Goal: Information Seeking & Learning: Learn about a topic

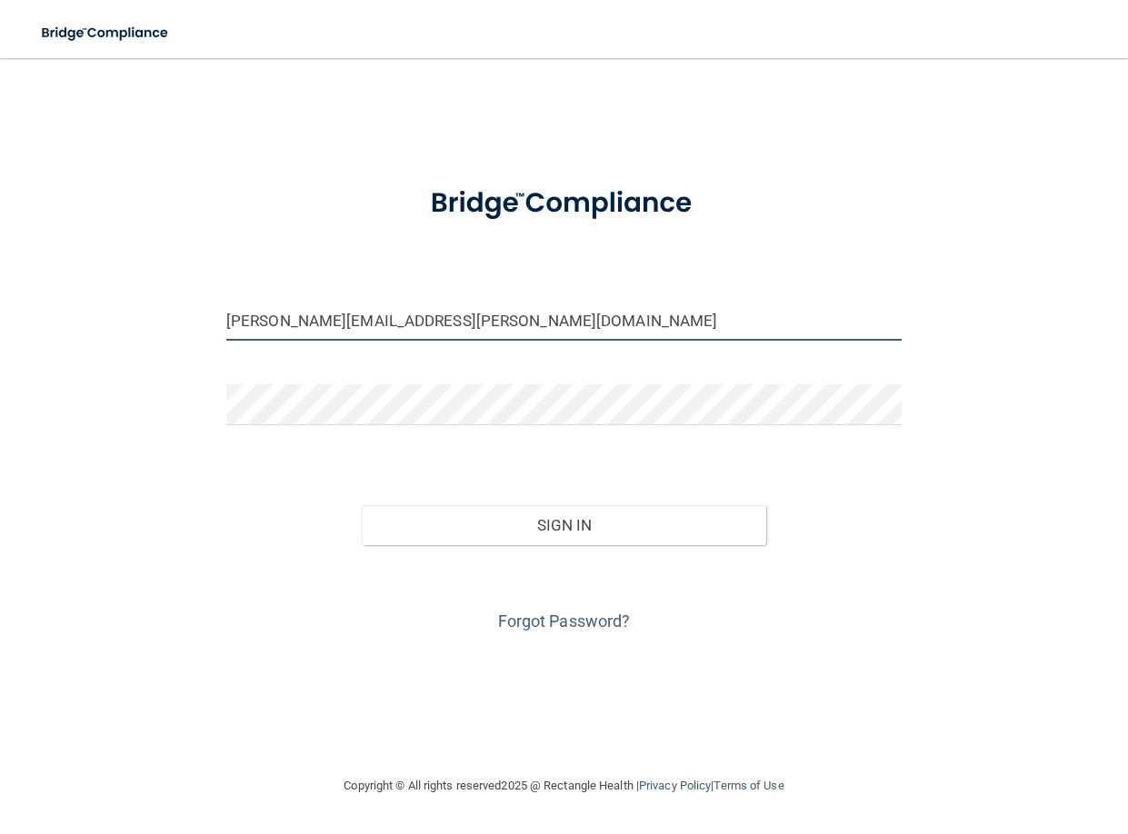
click at [399, 330] on input "[PERSON_NAME][EMAIL_ADDRESS][PERSON_NAME][DOMAIN_NAME]" at bounding box center [563, 320] width 675 height 41
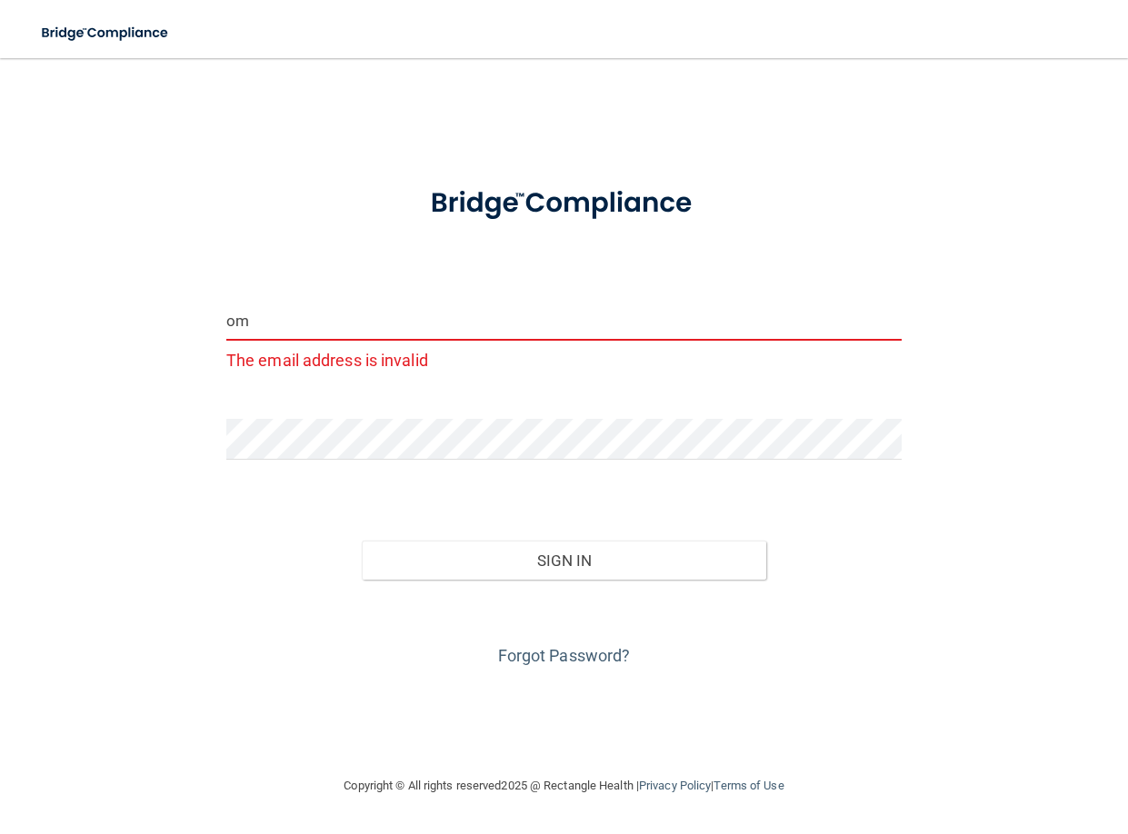
click at [286, 318] on input "om" at bounding box center [563, 320] width 675 height 41
type input "o"
click at [287, 323] on input "Brandi" at bounding box center [563, 320] width 675 height 41
click at [347, 322] on input "Brandi" at bounding box center [563, 320] width 675 height 41
click at [516, 464] on div at bounding box center [564, 446] width 703 height 55
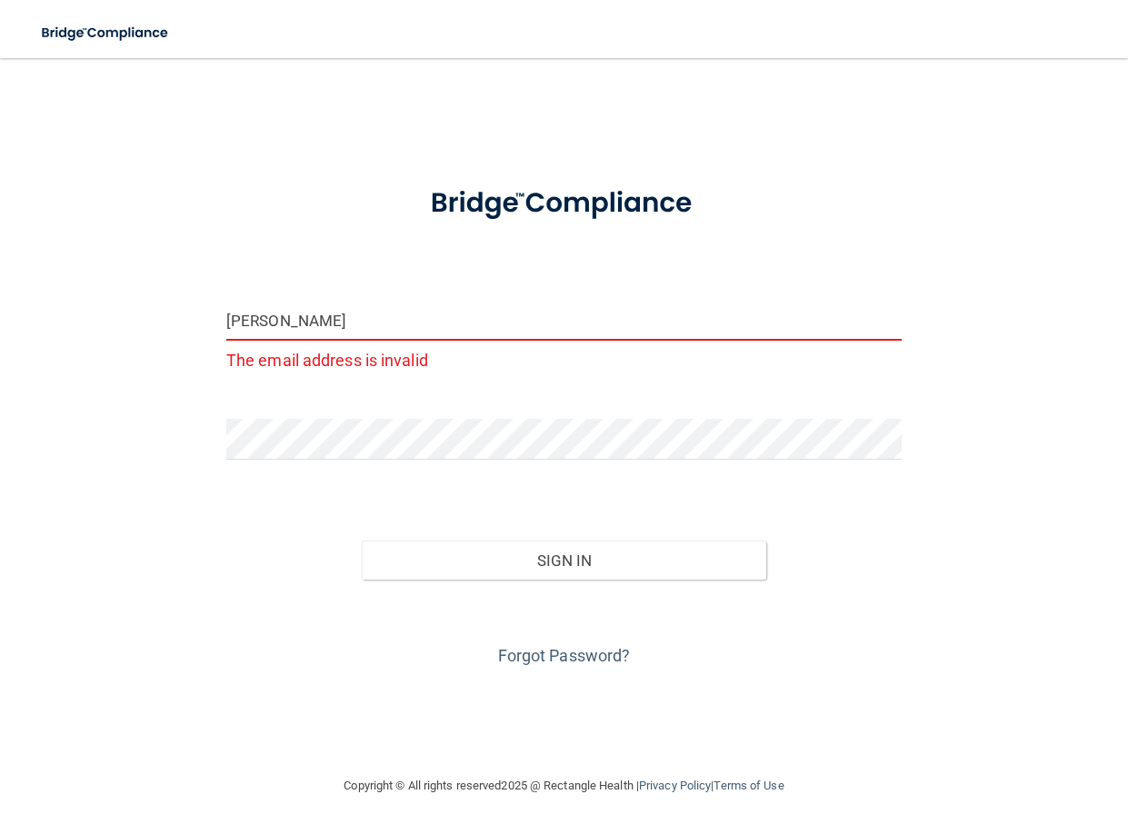
click at [294, 309] on input "Brandi" at bounding box center [563, 320] width 675 height 41
click at [296, 317] on input "Brandi" at bounding box center [563, 320] width 675 height 41
click at [375, 330] on input "Brandi" at bounding box center [563, 320] width 675 height 41
type input "[EMAIL_ADDRESS][DOMAIN_NAME]"
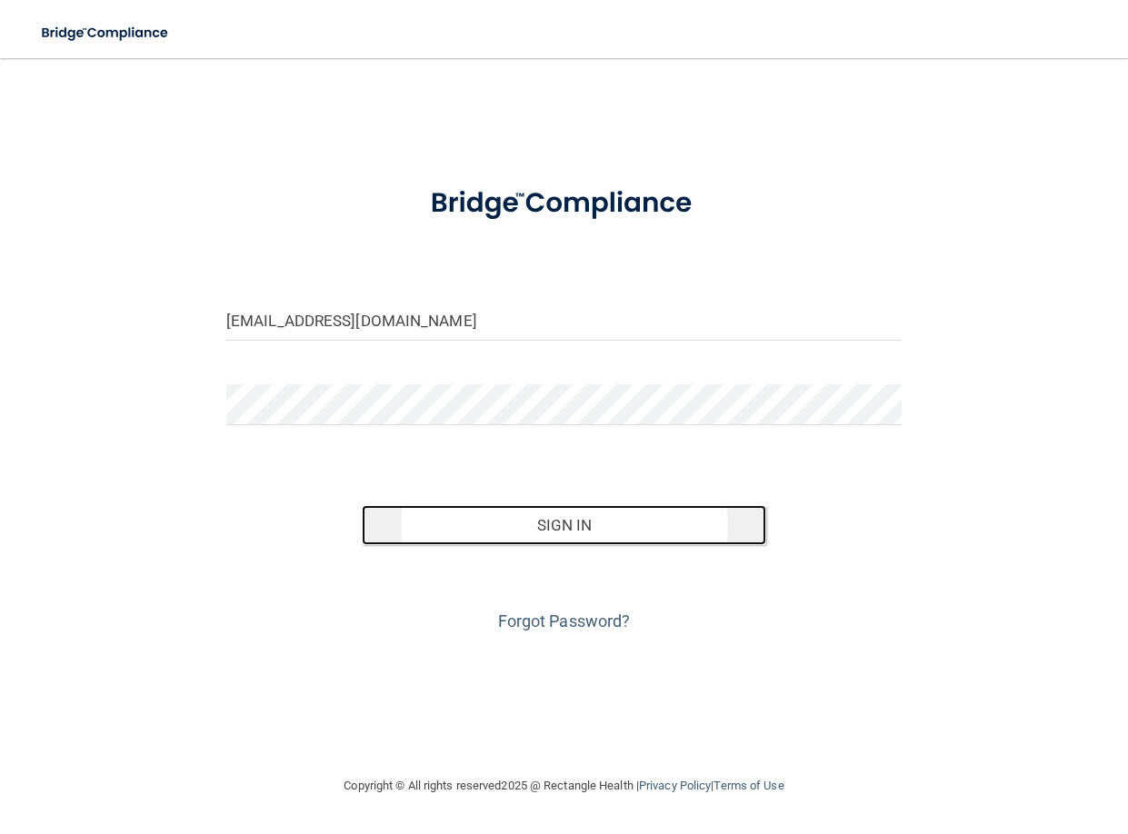
click at [528, 533] on button "Sign In" at bounding box center [564, 525] width 405 height 40
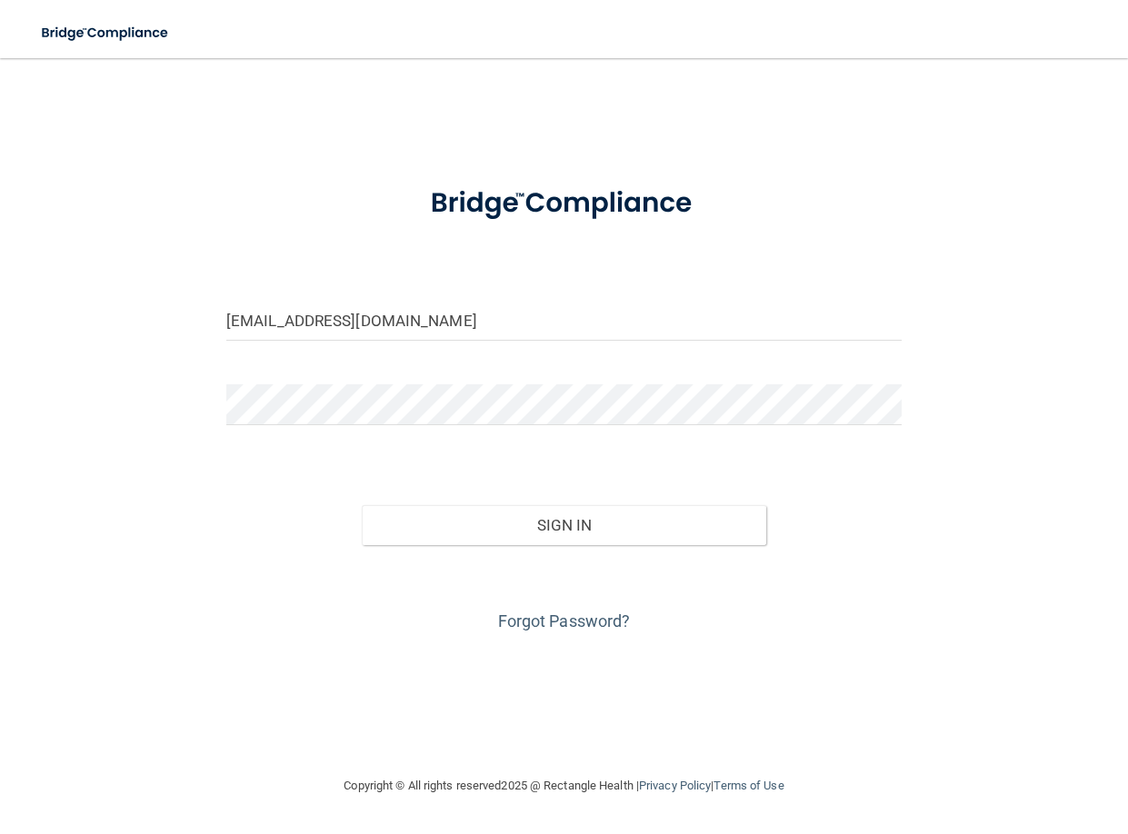
click at [692, 461] on form "brandipcary@yahoo.com Invalid email/password. You don't have permission to acce…" at bounding box center [563, 401] width 675 height 469
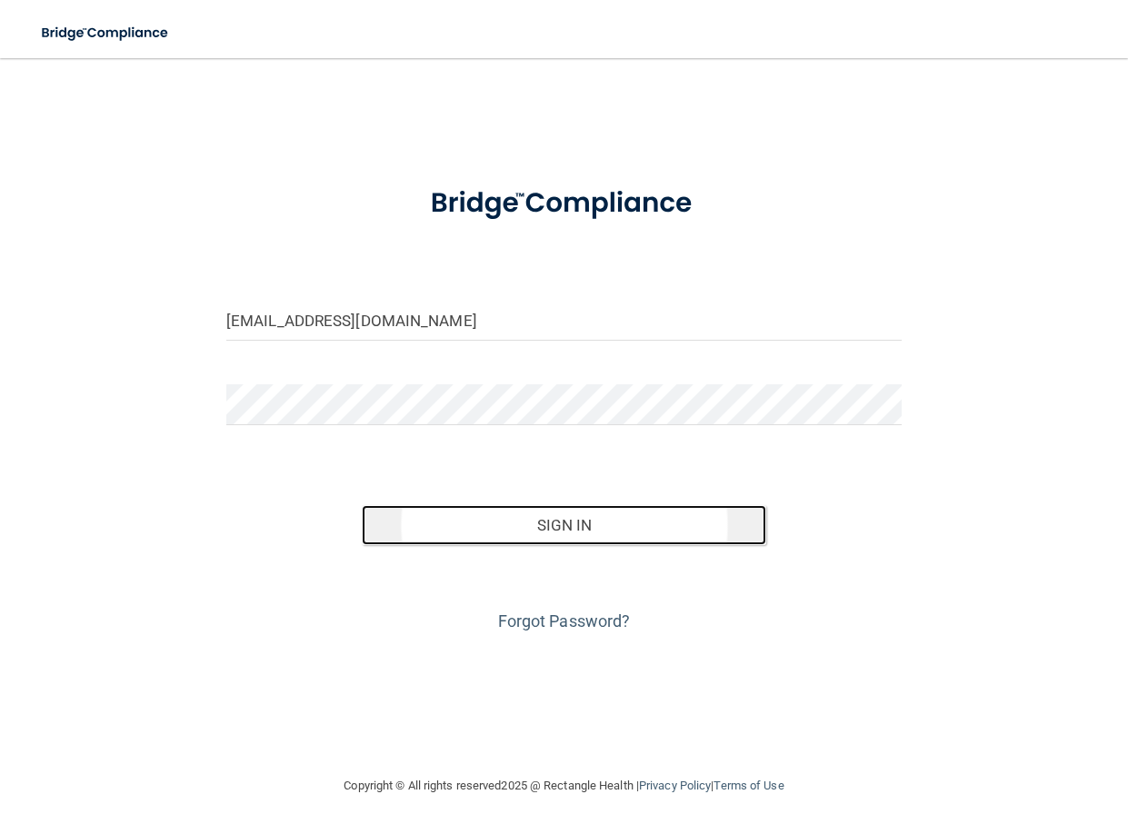
click at [574, 529] on button "Sign In" at bounding box center [564, 525] width 405 height 40
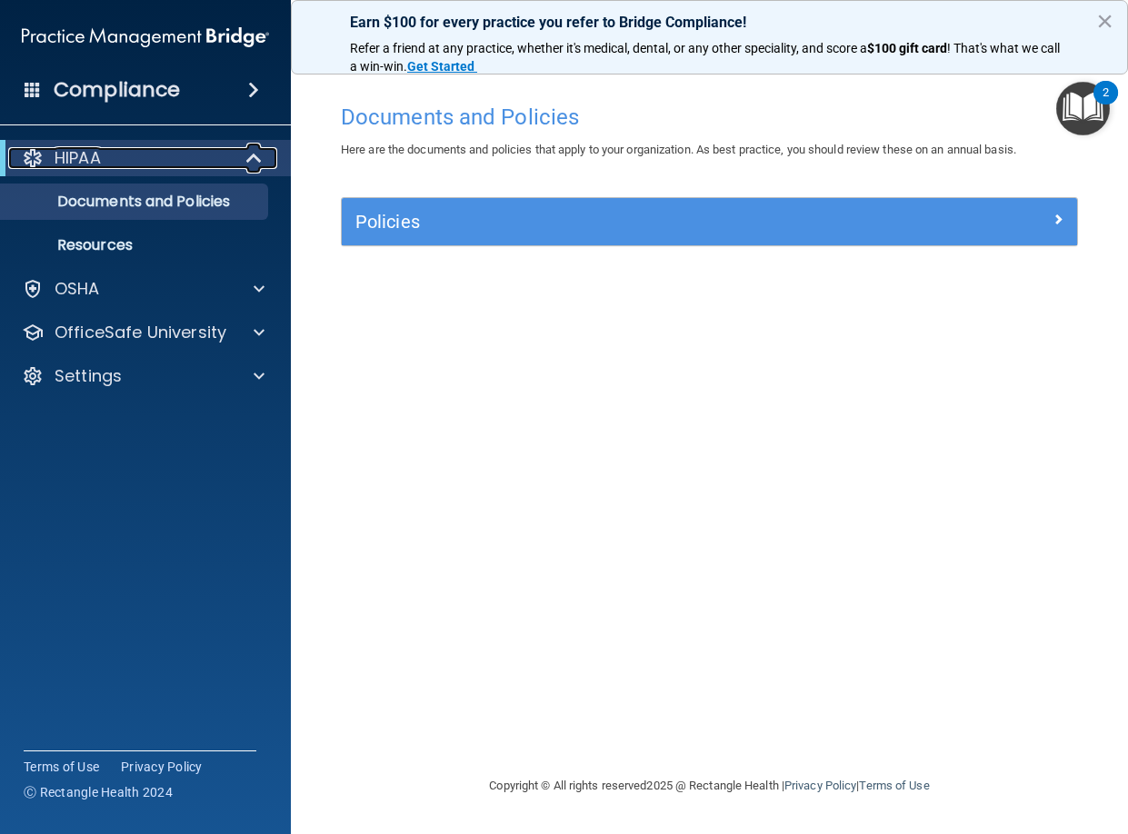
click at [109, 159] on div "HIPAA" at bounding box center [120, 158] width 224 height 22
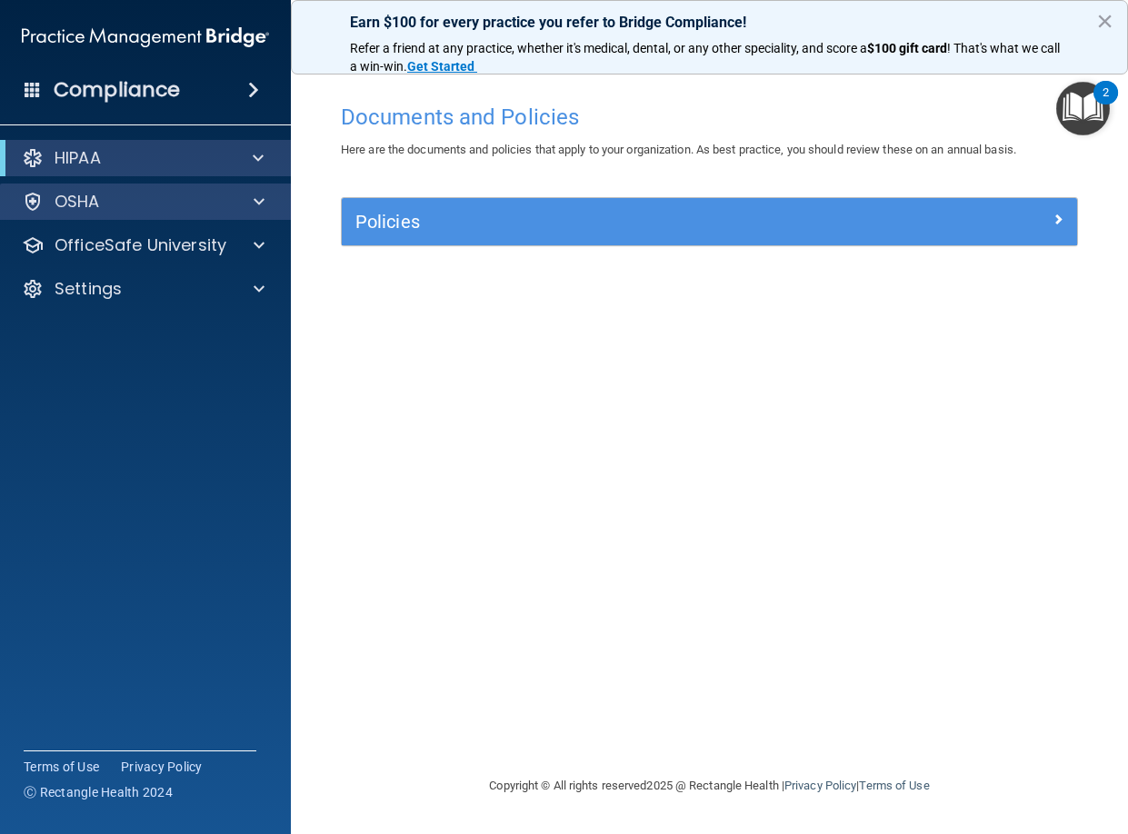
click at [97, 188] on div "OSHA" at bounding box center [146, 202] width 292 height 36
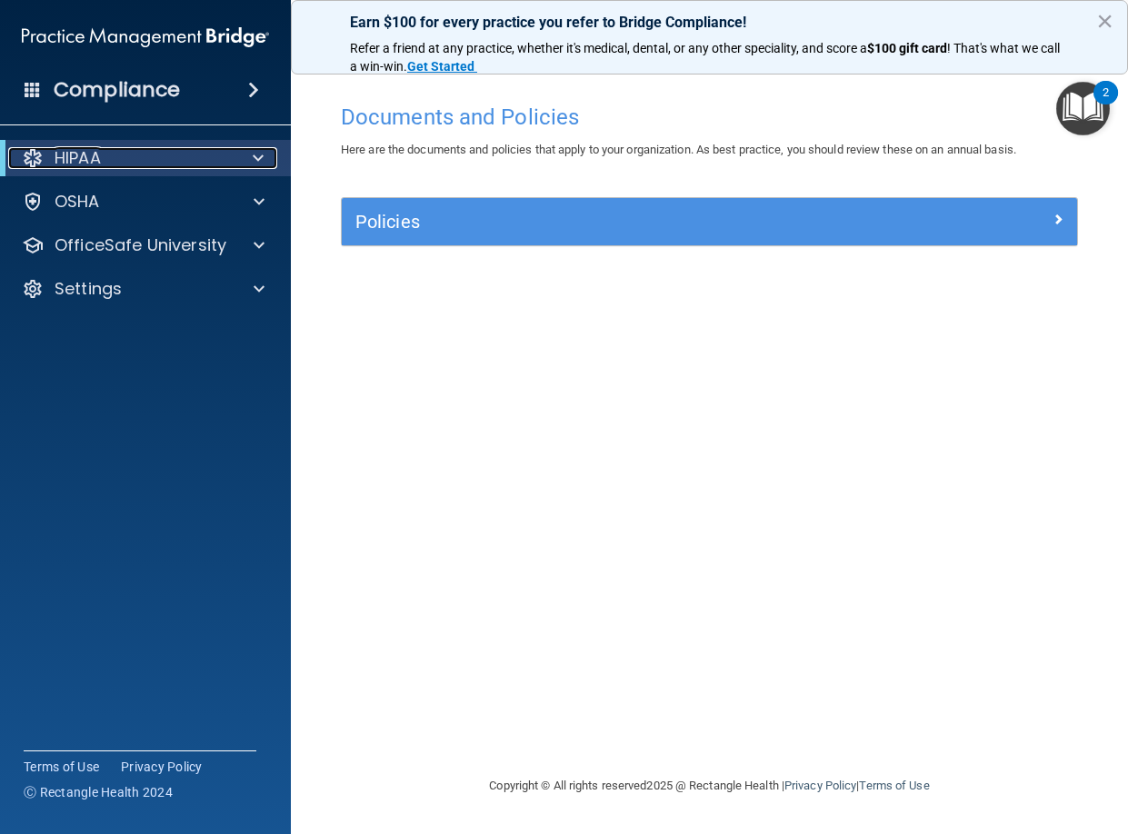
click at [101, 148] on p "HIPAA" at bounding box center [78, 158] width 46 height 22
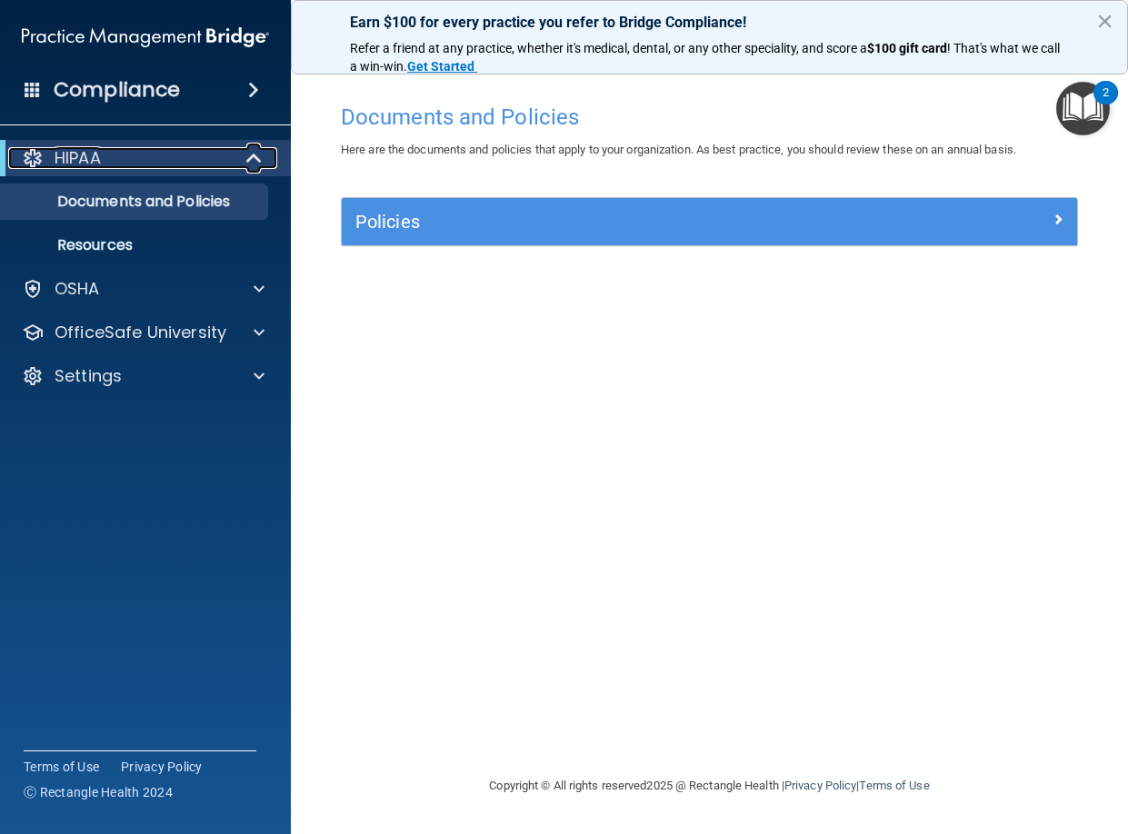
click at [101, 148] on p "HIPAA" at bounding box center [78, 158] width 46 height 22
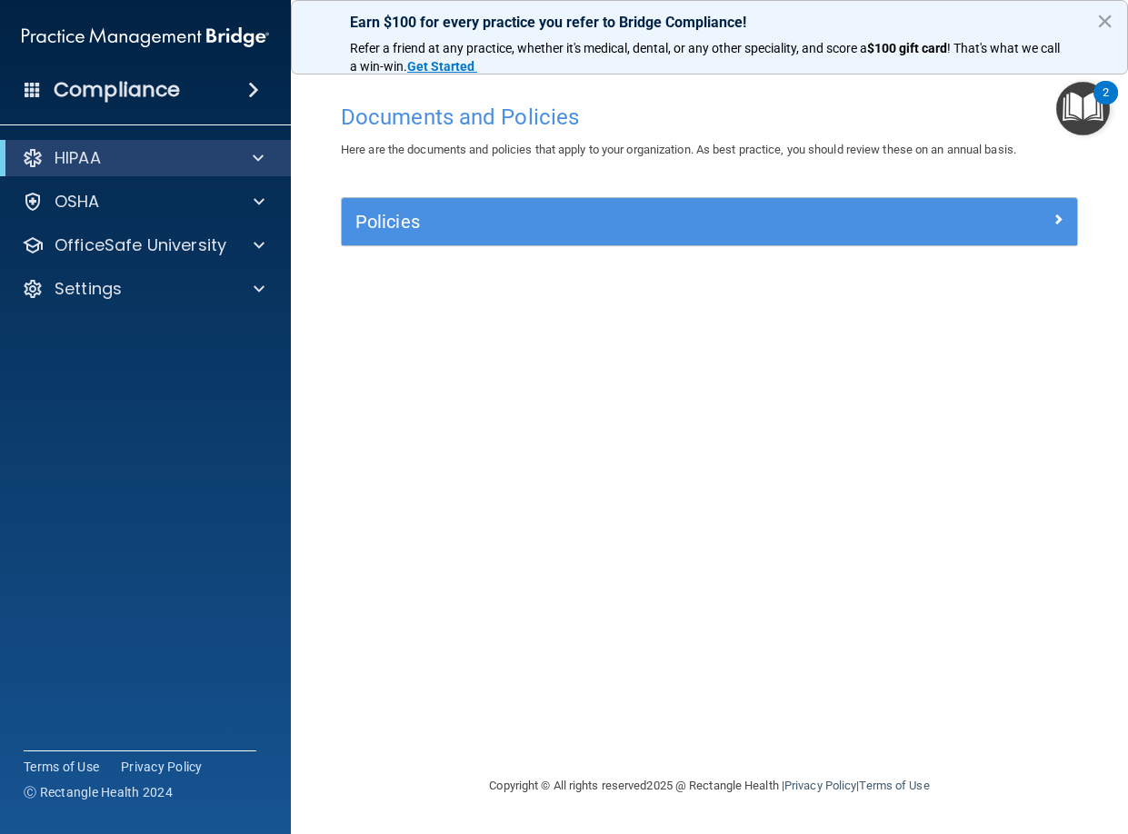
click at [1066, 105] on img "Open Resource Center, 2 new notifications" at bounding box center [1083, 109] width 54 height 54
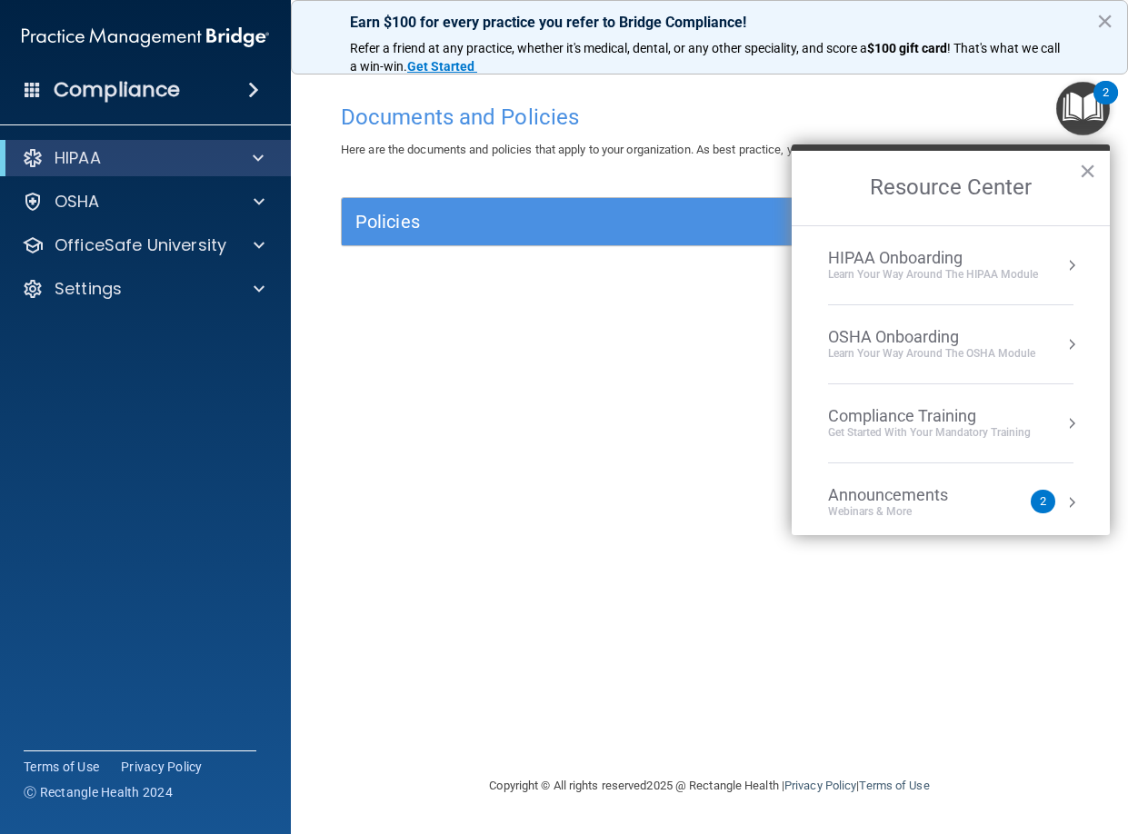
click at [897, 259] on div "HIPAA Onboarding" at bounding box center [933, 258] width 210 height 20
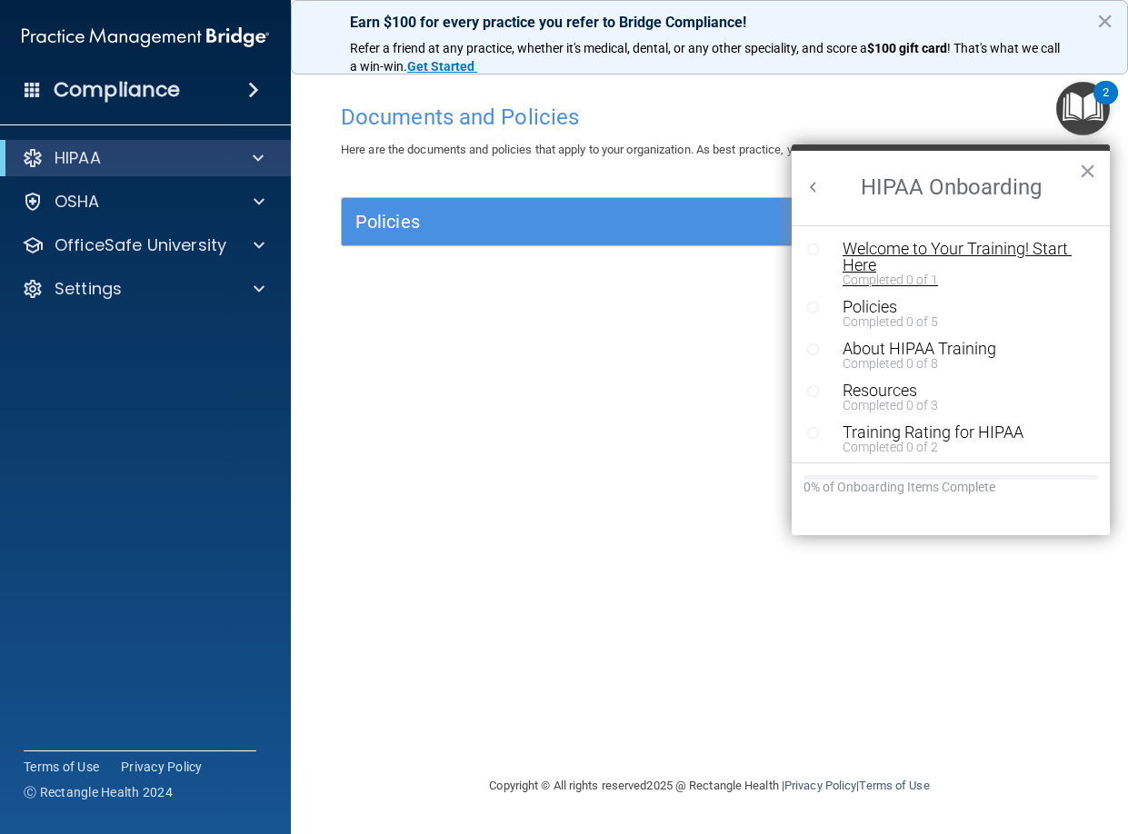
click at [874, 256] on div "Welcome to Your Training! Start Here" at bounding box center [958, 257] width 230 height 33
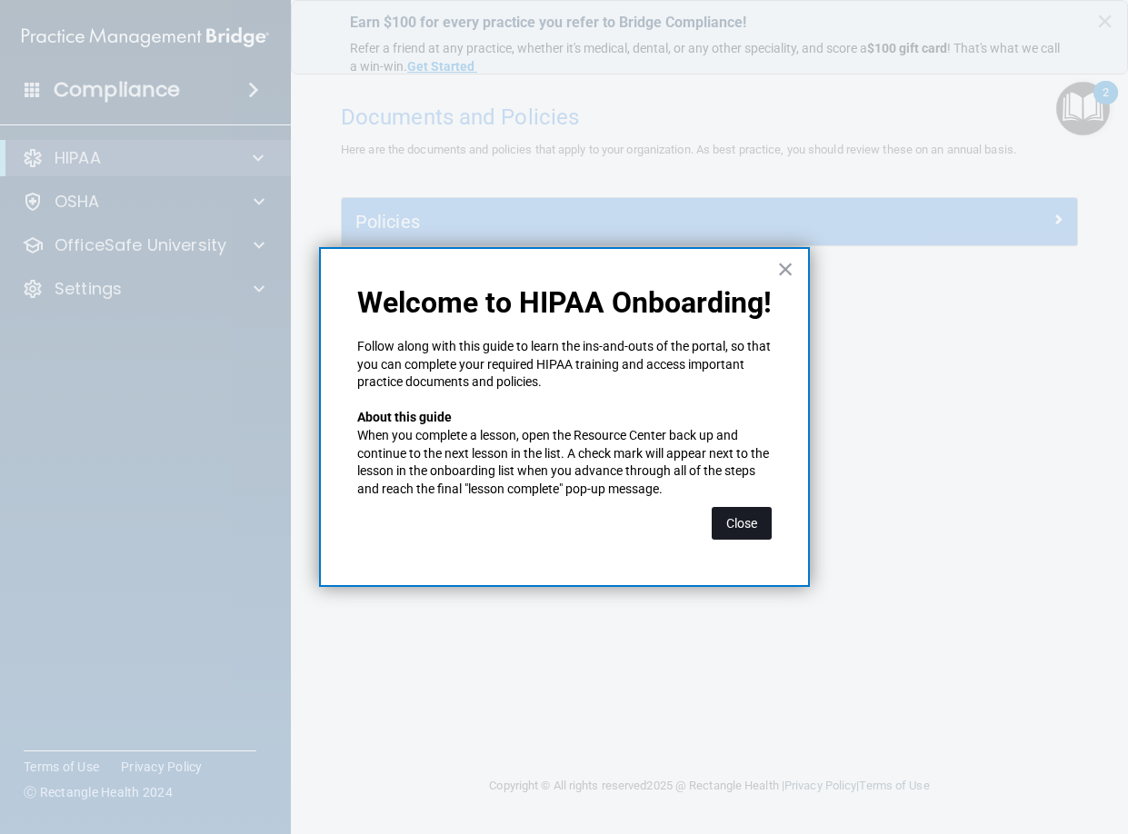
click at [738, 527] on button "Close" at bounding box center [742, 523] width 60 height 33
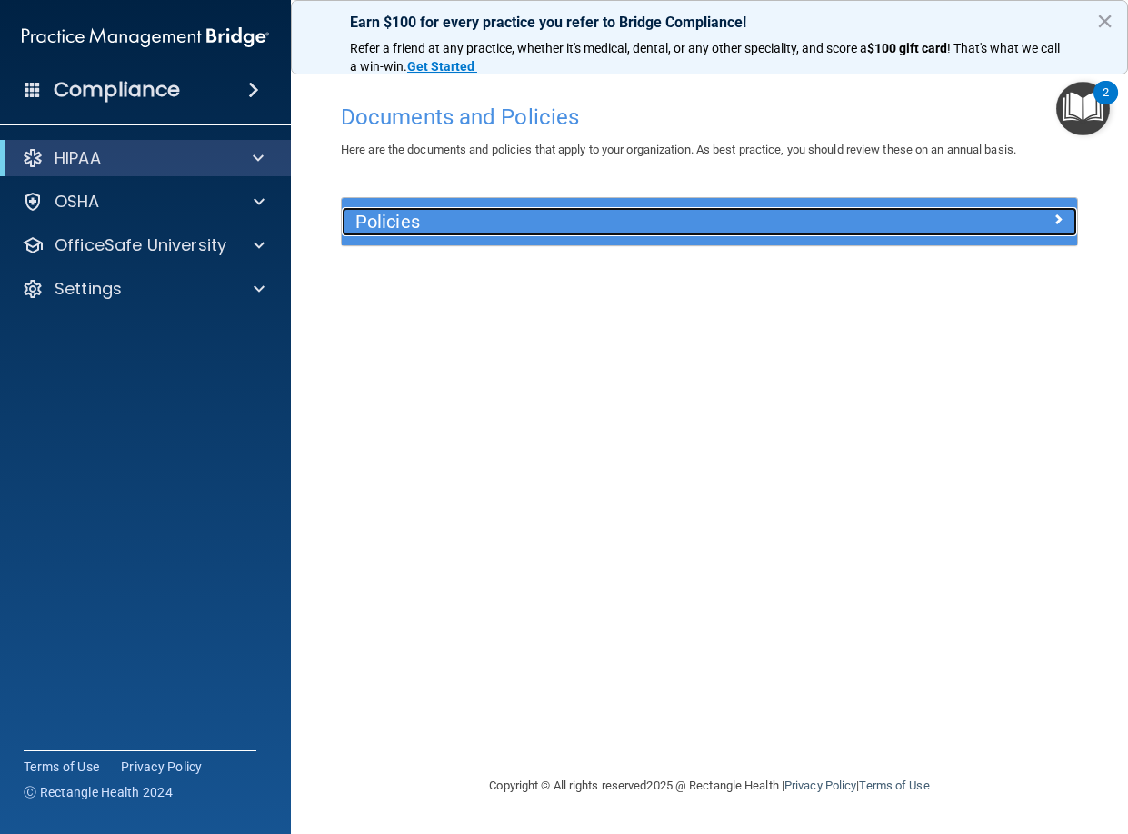
click at [1056, 220] on span at bounding box center [1058, 219] width 11 height 22
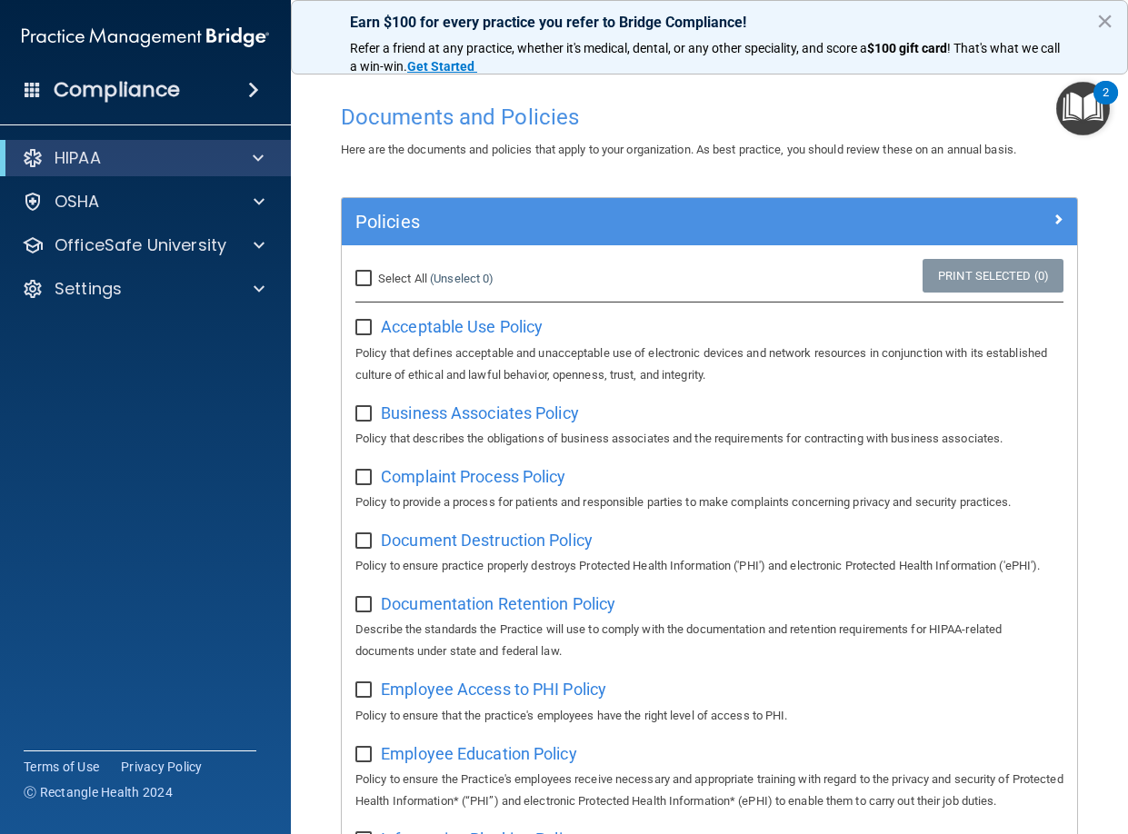
click at [367, 278] on input "Select All (Unselect 0) Unselect All" at bounding box center [365, 279] width 21 height 15
checkbox input "true"
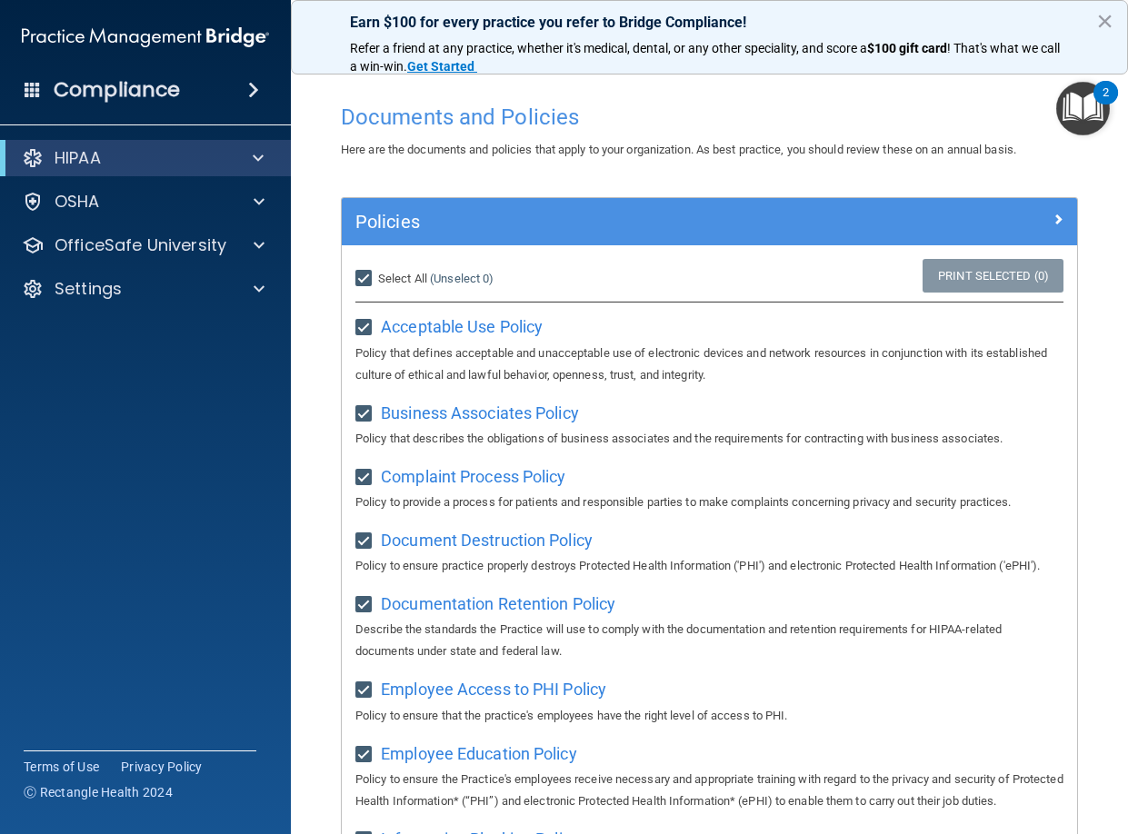
checkbox input "true"
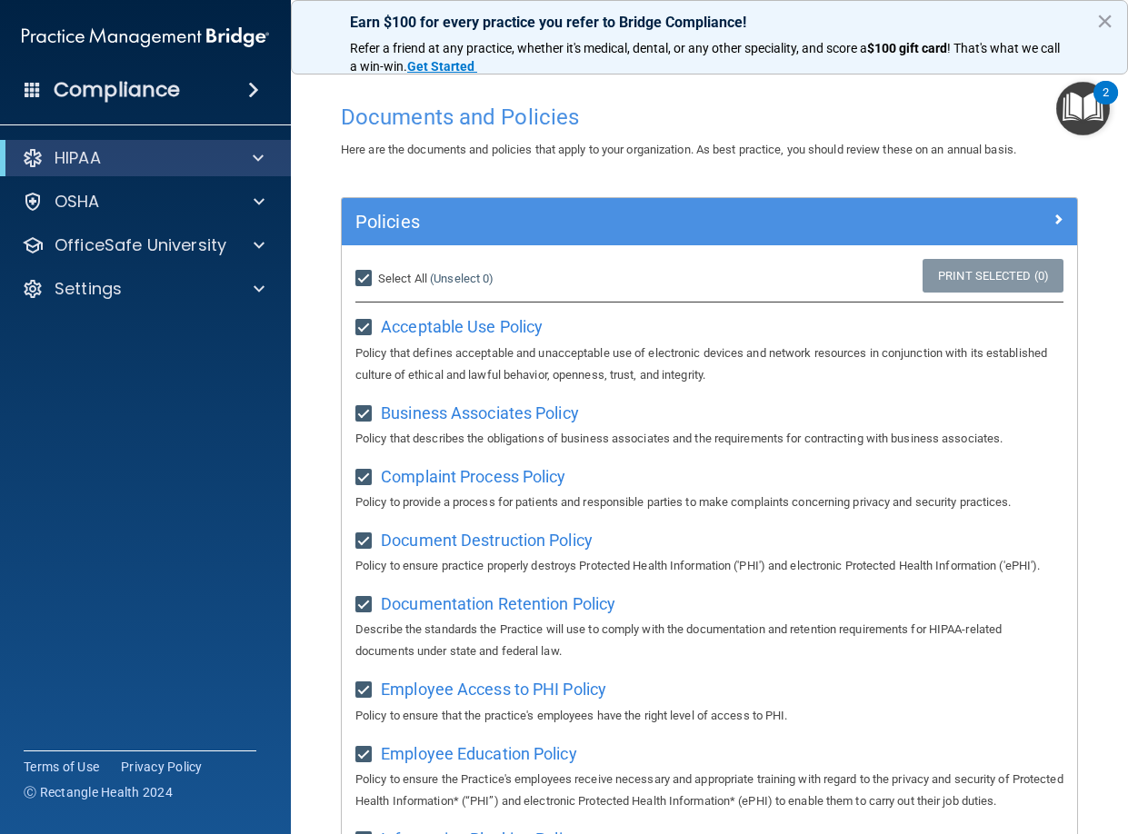
checkbox input "true"
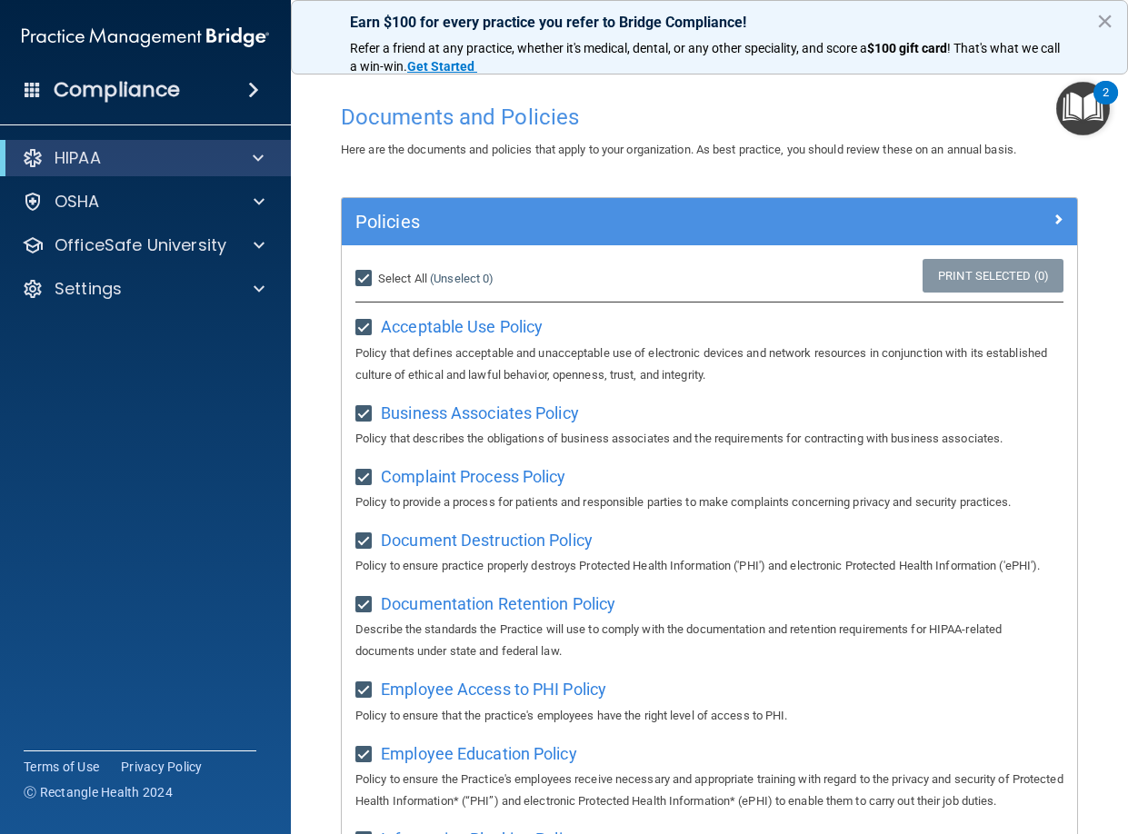
checkbox input "true"
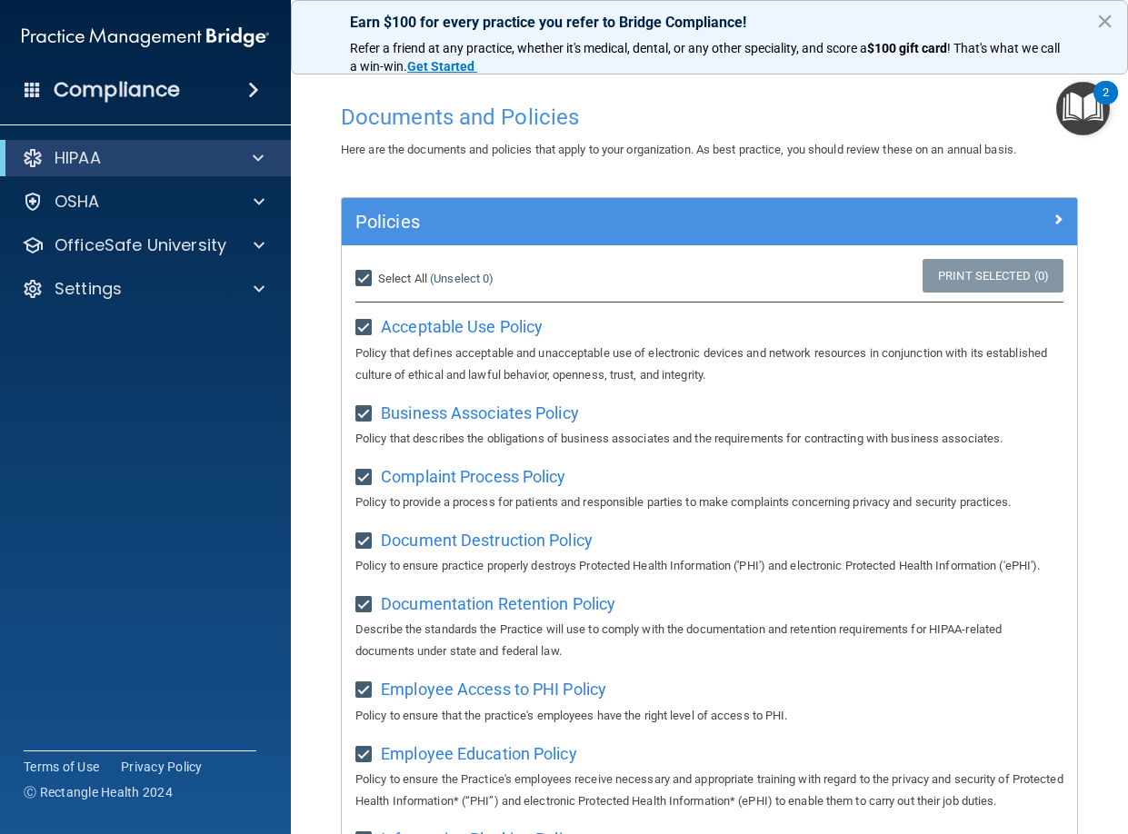
checkbox input "true"
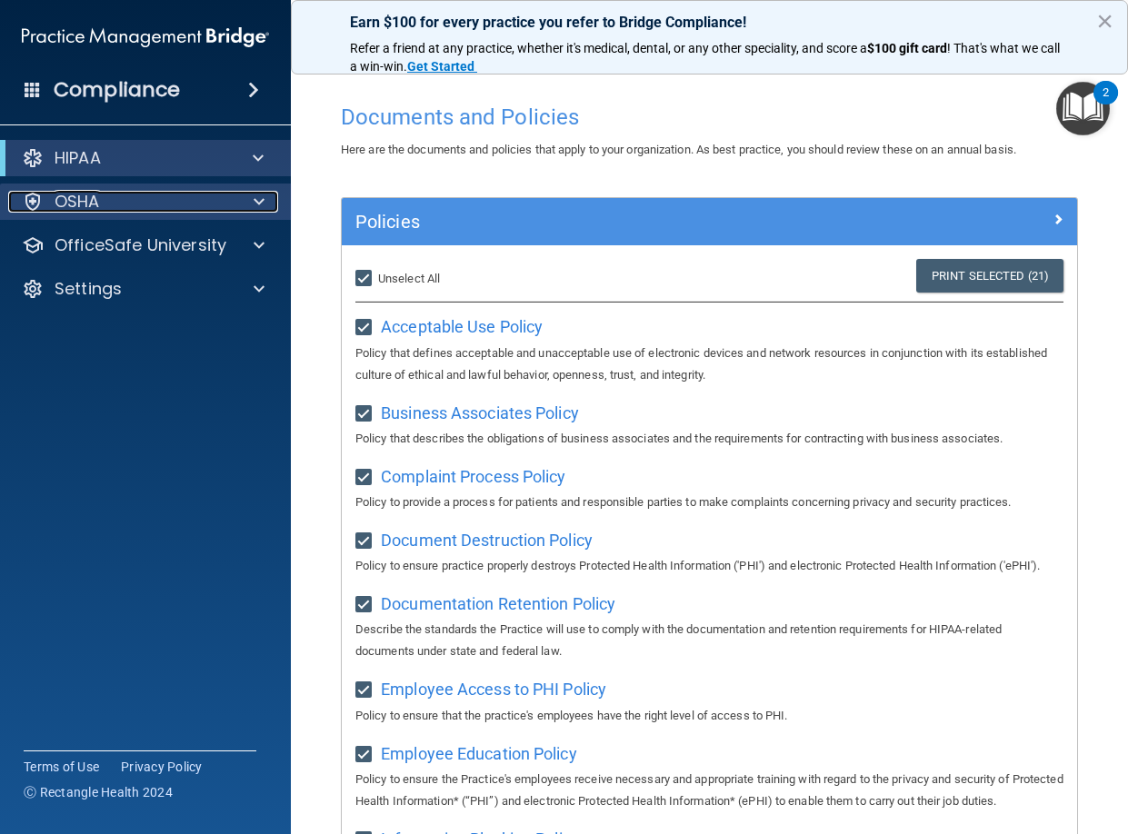
click at [170, 209] on div "OSHA" at bounding box center [120, 202] width 225 height 22
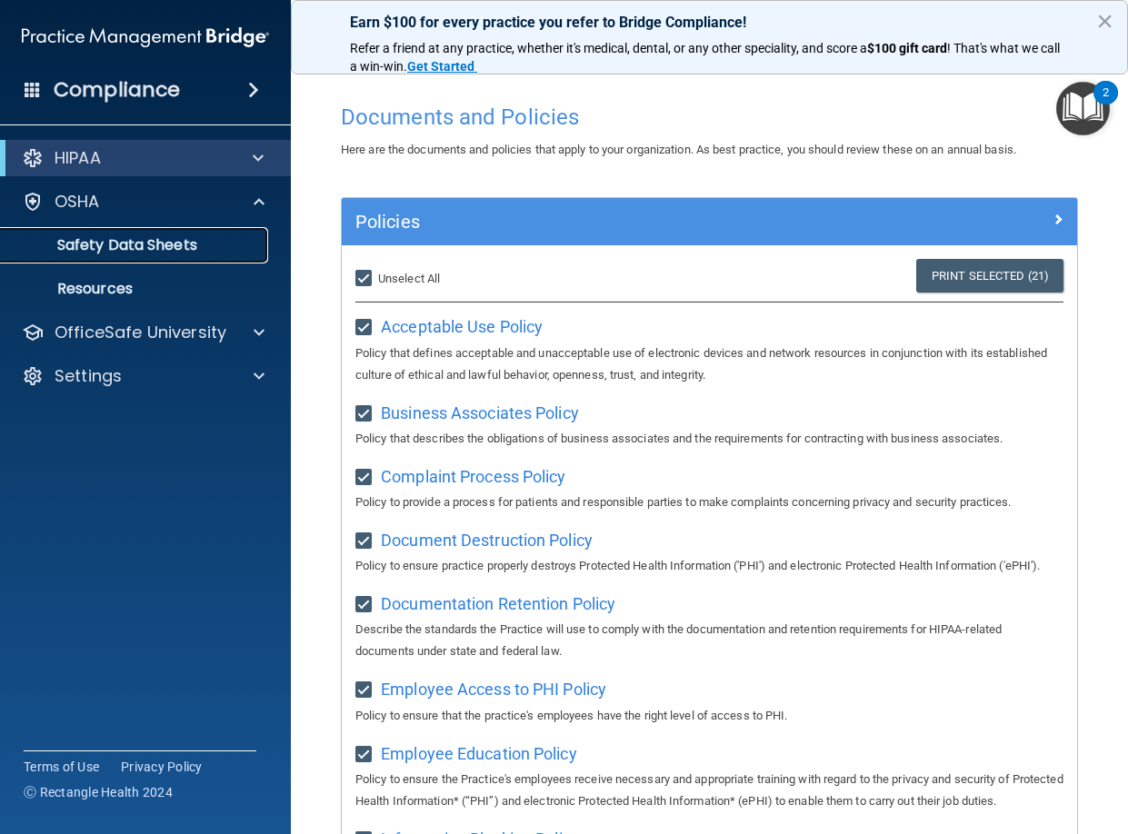
click at [154, 245] on p "Safety Data Sheets" at bounding box center [136, 245] width 248 height 18
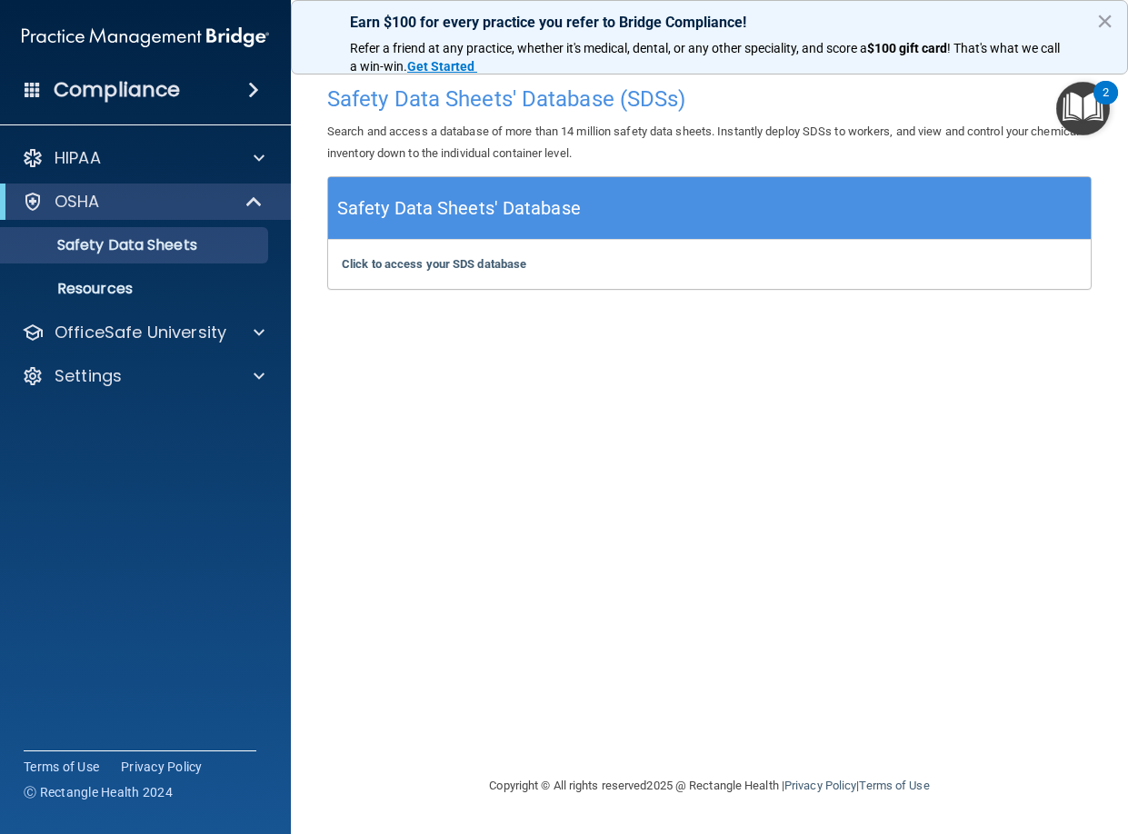
click at [394, 274] on div "Click to access your SDS database Click to access your SDS database" at bounding box center [709, 264] width 763 height 49
click at [387, 264] on b "Click to access your SDS database" at bounding box center [434, 264] width 185 height 14
click at [112, 338] on p "OfficeSafe University" at bounding box center [141, 333] width 172 height 22
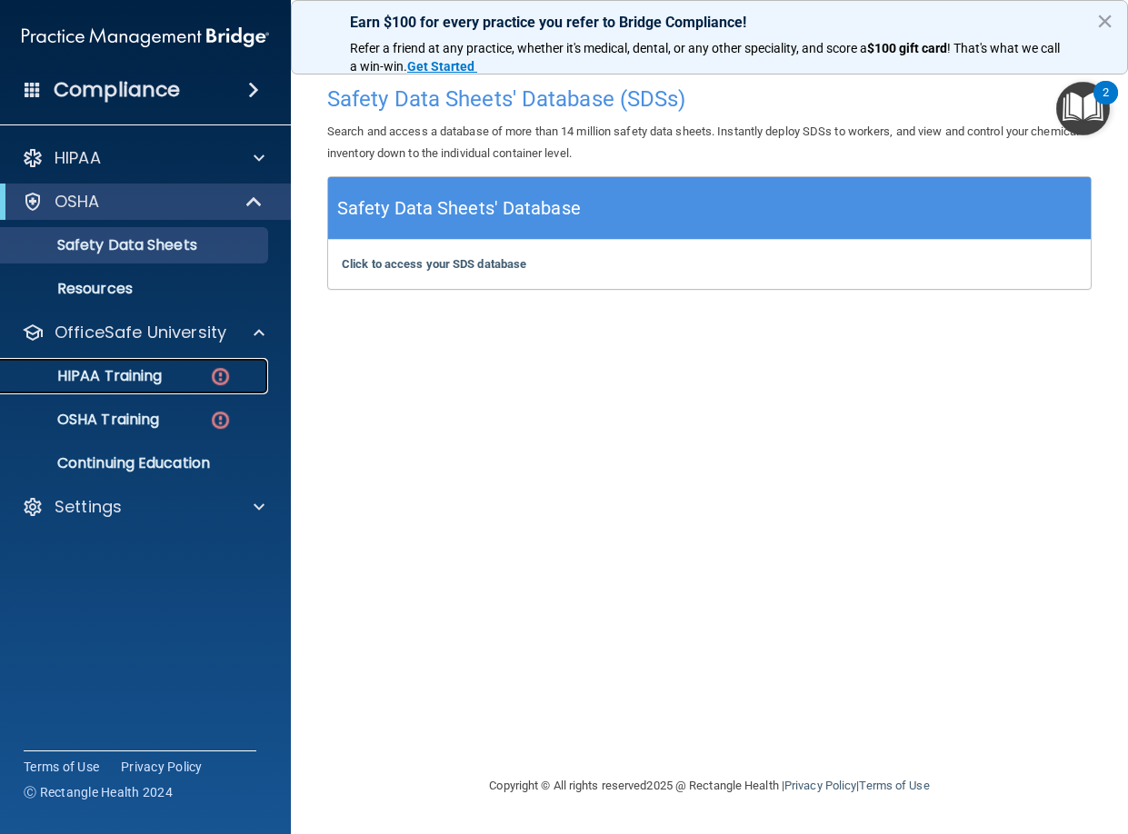
click at [123, 368] on p "HIPAA Training" at bounding box center [87, 376] width 150 height 18
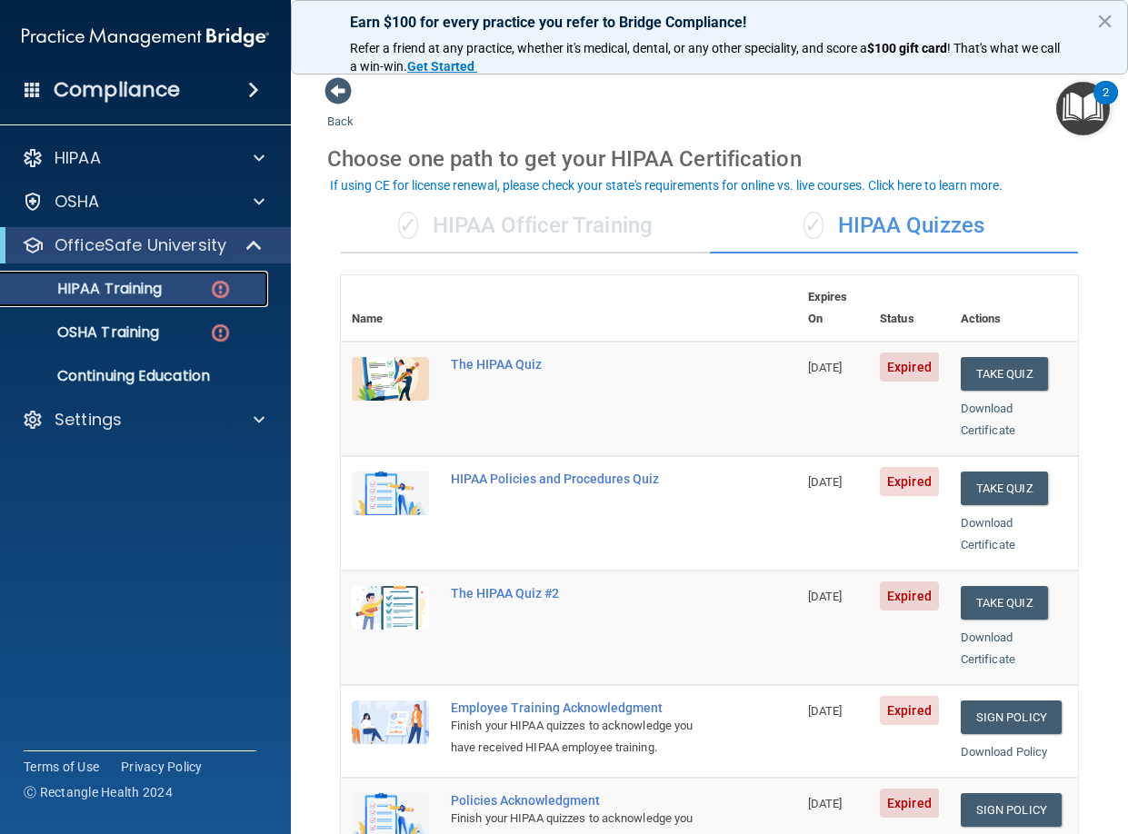
scroll to position [23, 0]
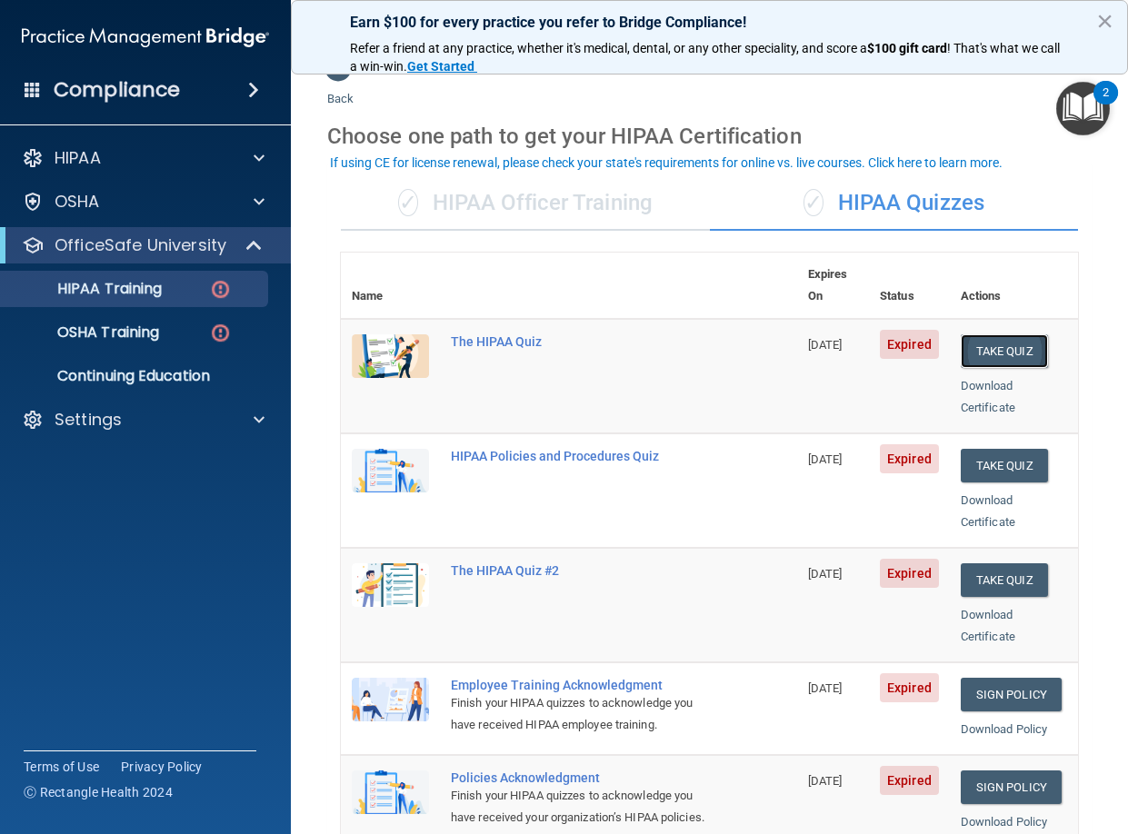
click at [980, 334] on button "Take Quiz" at bounding box center [1004, 351] width 87 height 34
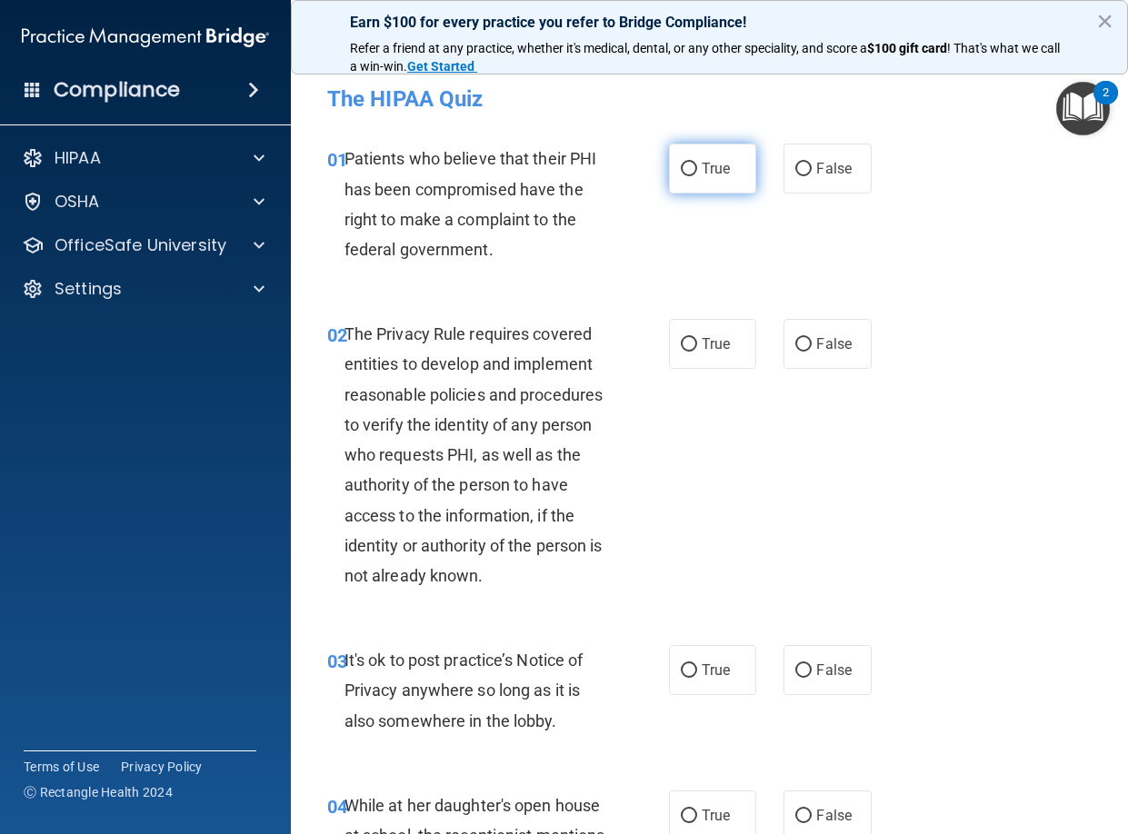
click at [683, 164] on input "True" at bounding box center [689, 170] width 16 height 14
radio input "true"
click at [681, 342] on input "True" at bounding box center [689, 345] width 16 height 14
radio input "true"
click at [803, 672] on input "False" at bounding box center [803, 671] width 16 height 14
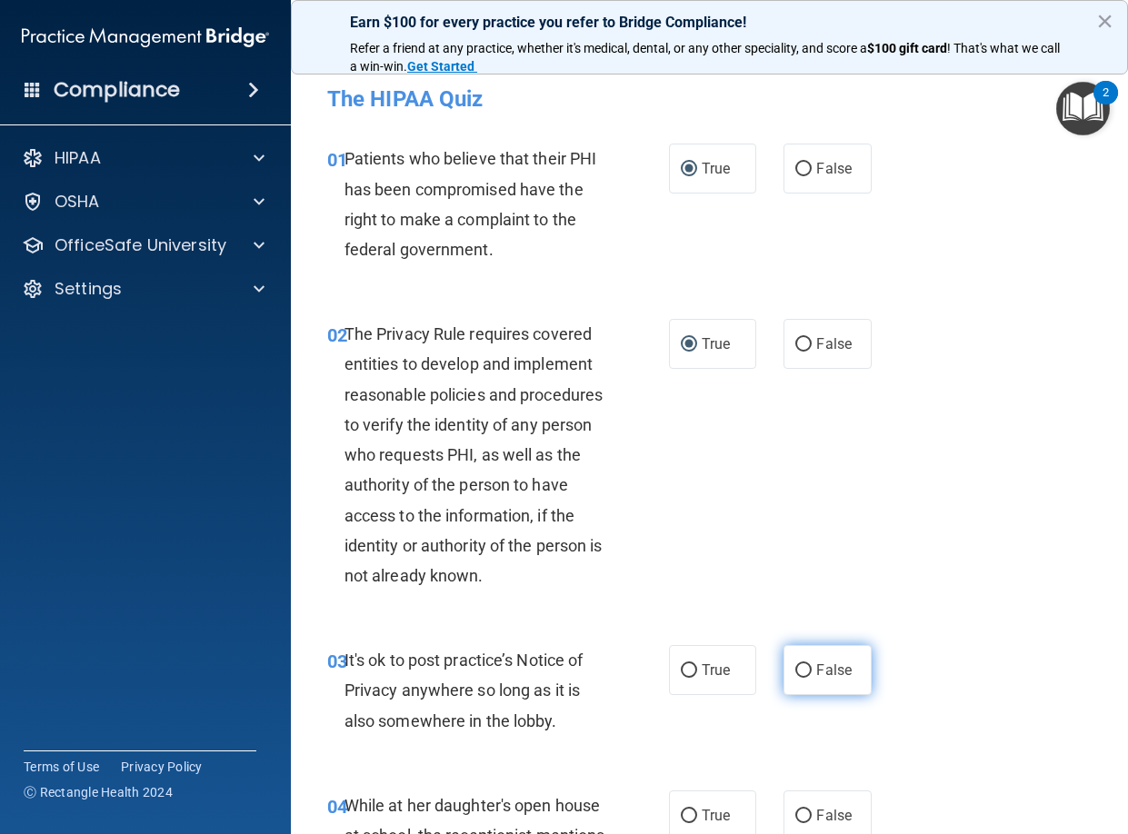
radio input "true"
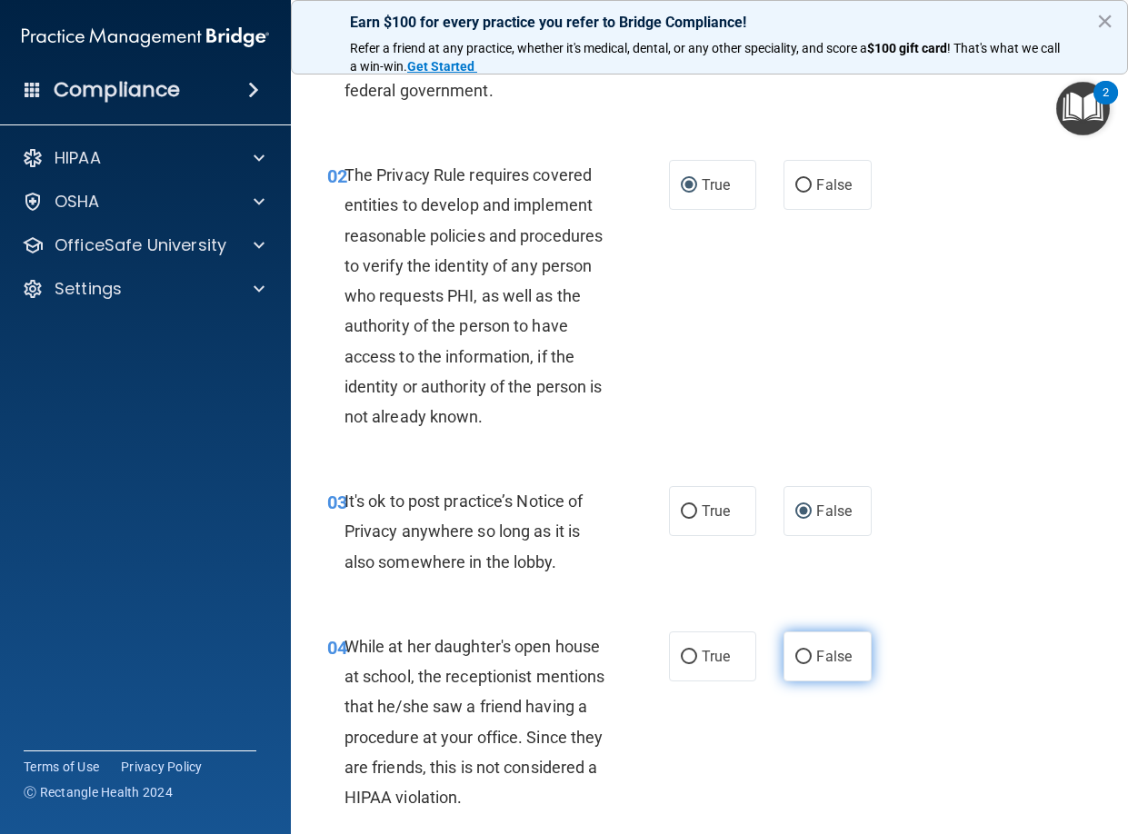
click at [795, 653] on input "False" at bounding box center [803, 658] width 16 height 14
radio input "true"
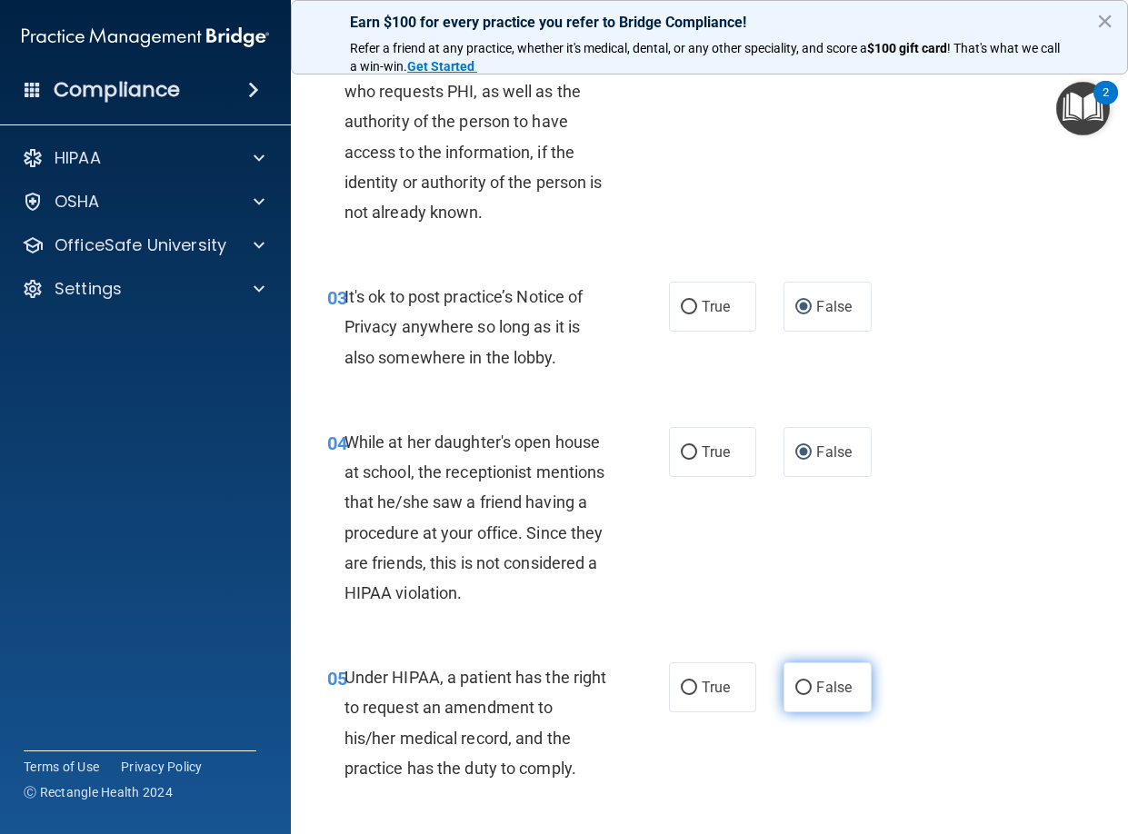
click at [795, 684] on input "False" at bounding box center [803, 689] width 16 height 14
radio input "true"
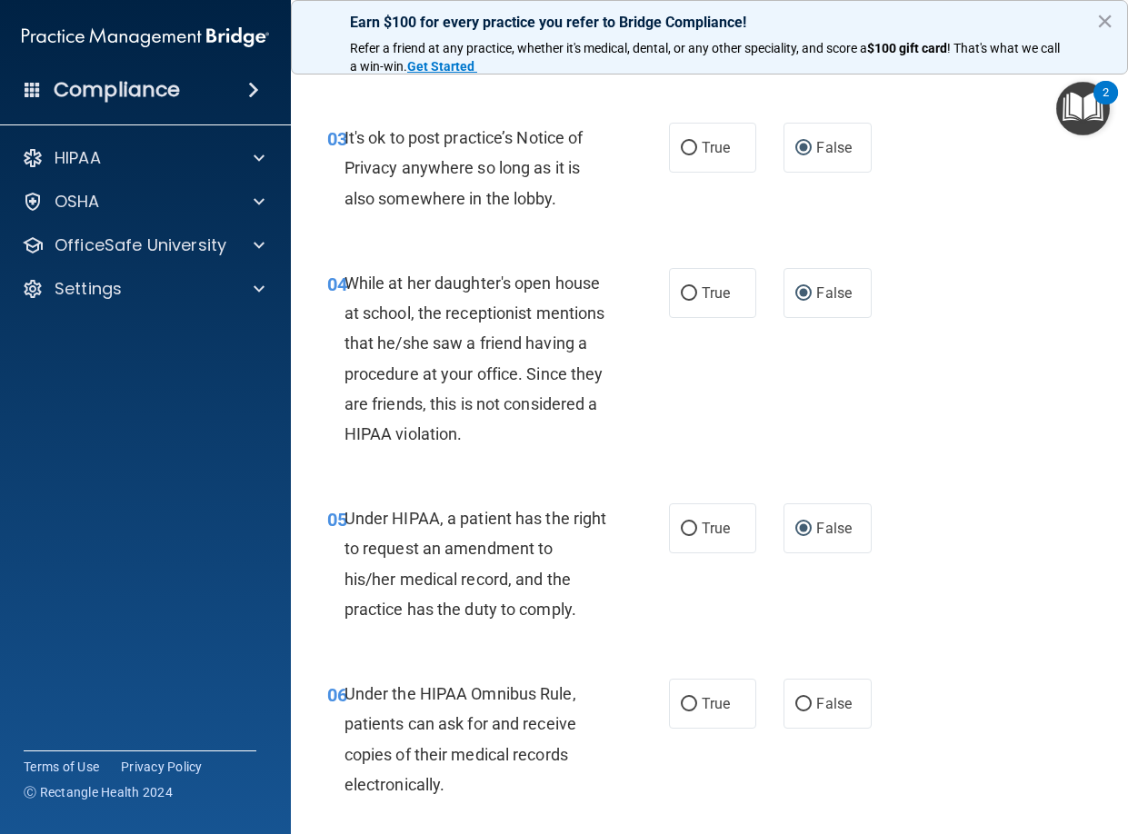
scroll to position [568, 0]
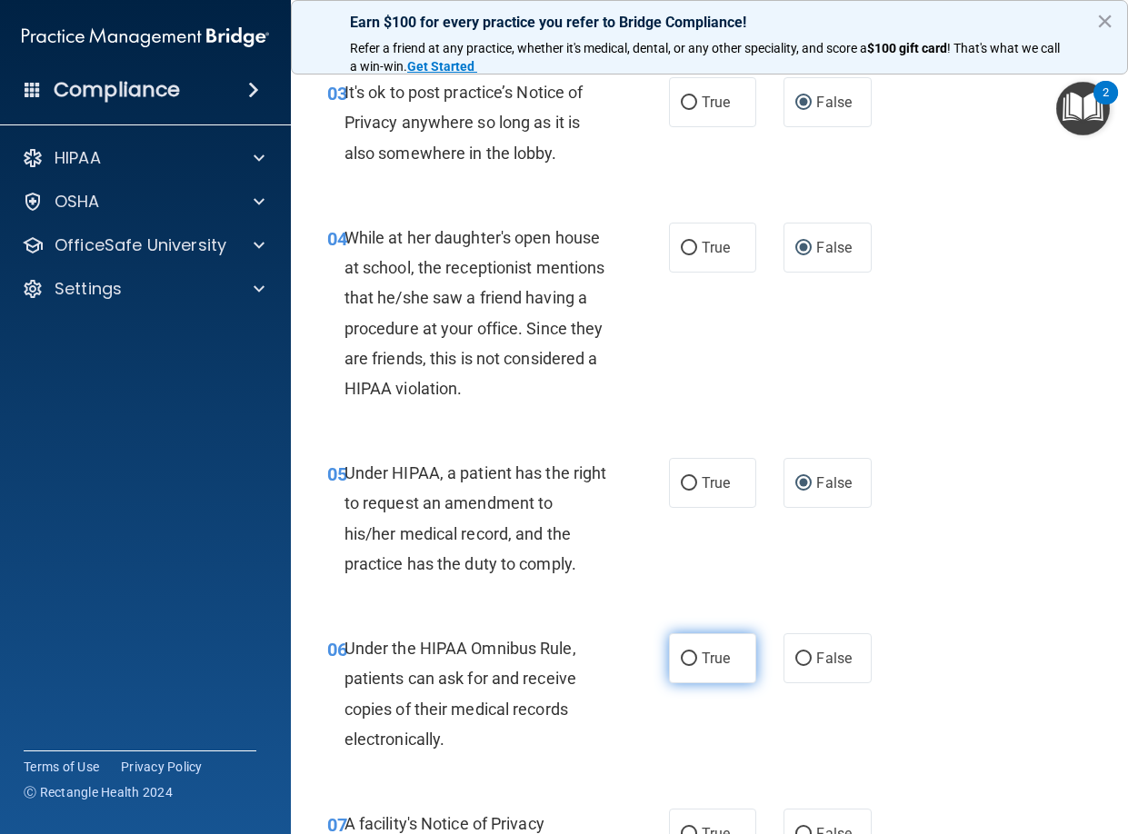
click at [673, 651] on label "True" at bounding box center [713, 659] width 88 height 50
click at [681, 653] on input "True" at bounding box center [689, 660] width 16 height 14
radio input "true"
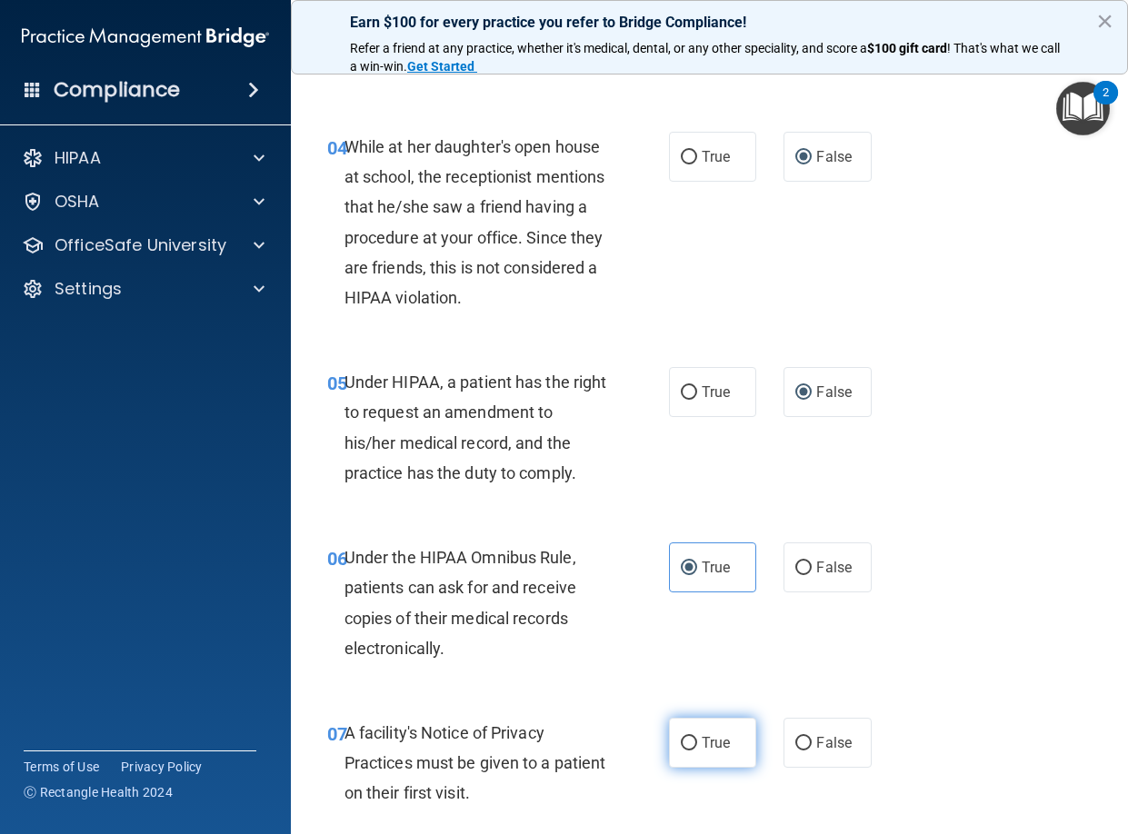
click at [681, 742] on input "True" at bounding box center [689, 744] width 16 height 14
radio input "true"
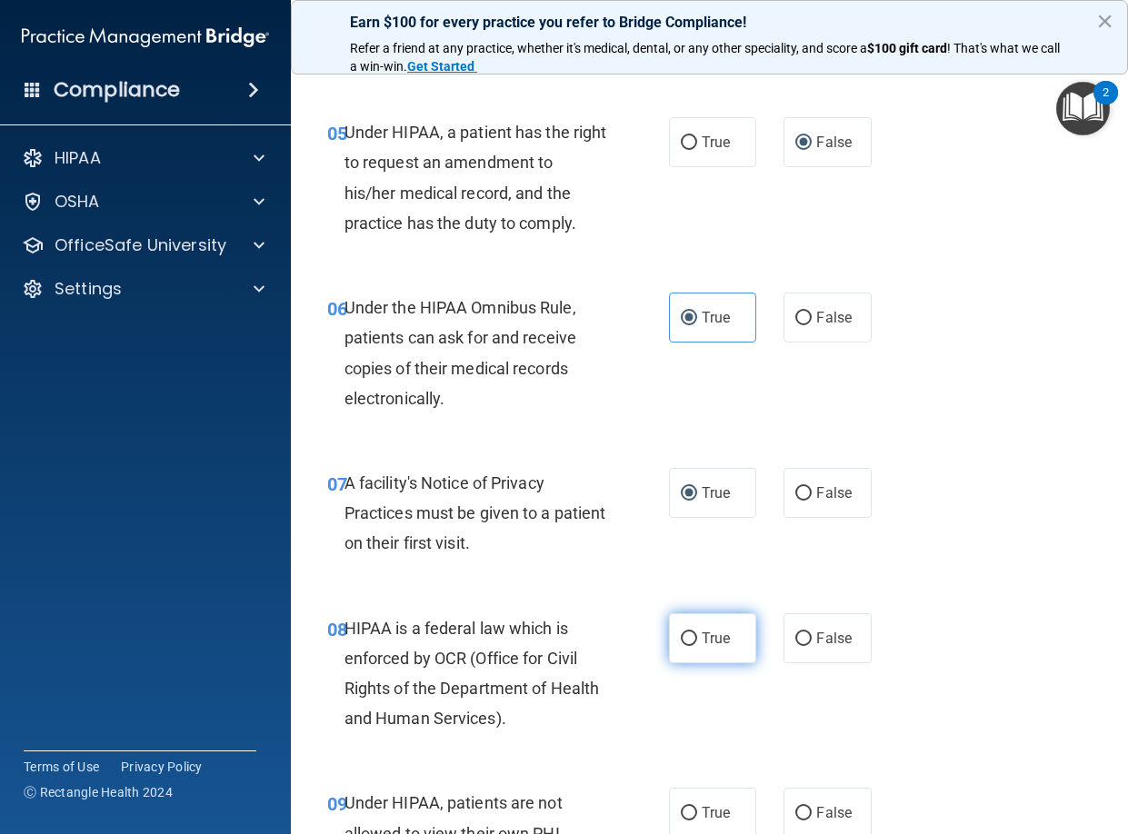
click at [681, 640] on input "True" at bounding box center [689, 640] width 16 height 14
radio input "true"
click at [797, 809] on input "False" at bounding box center [803, 814] width 16 height 14
radio input "true"
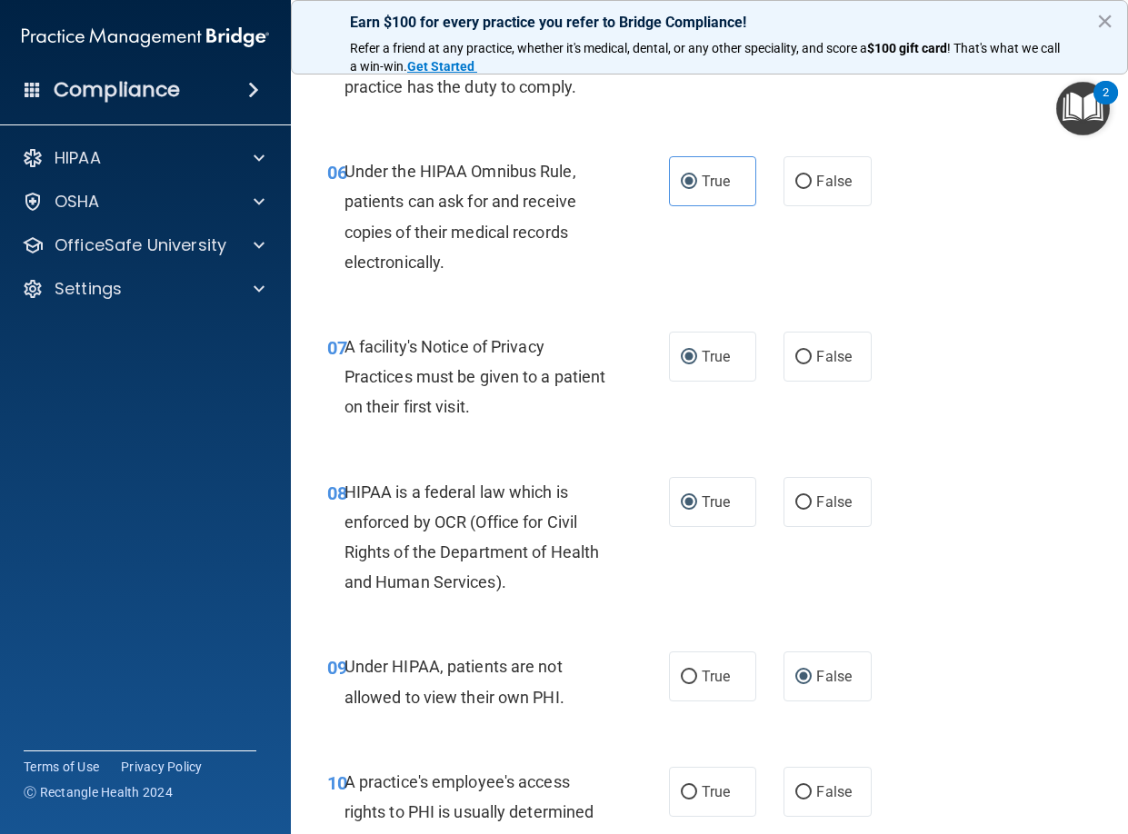
scroll to position [1136, 0]
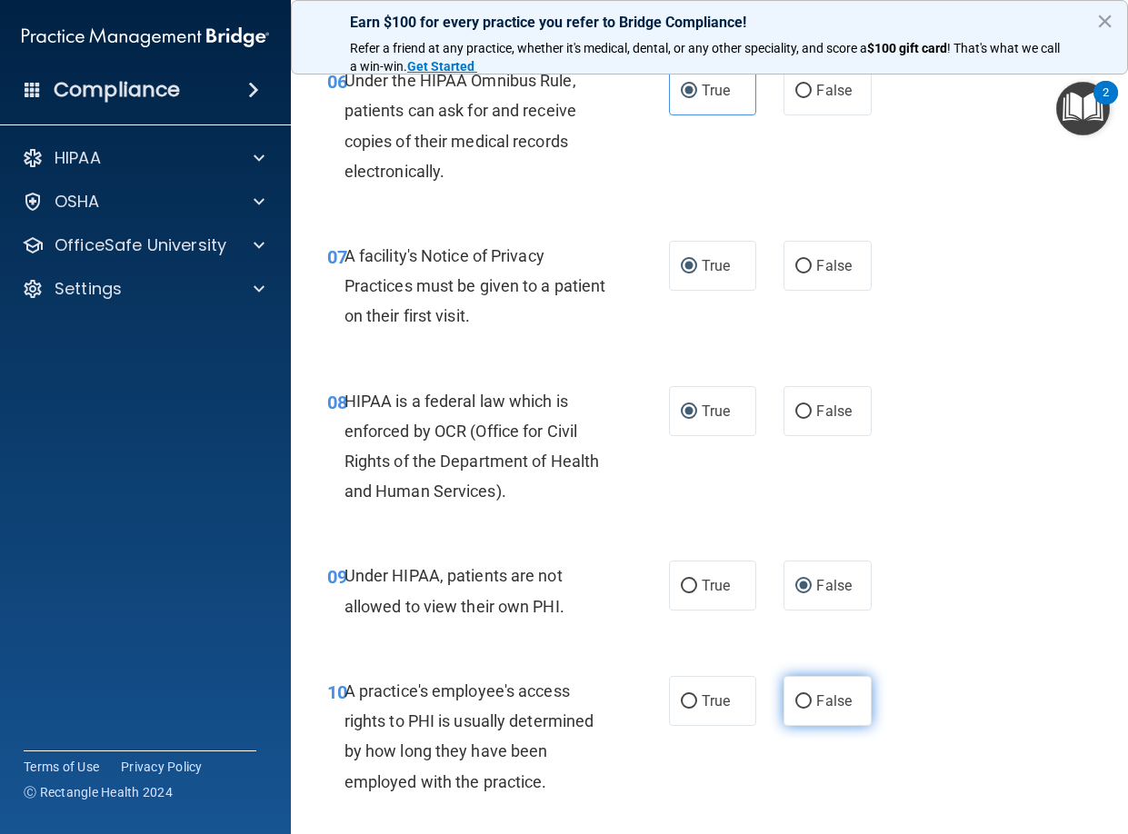
click at [795, 699] on input "False" at bounding box center [803, 702] width 16 height 14
radio input "true"
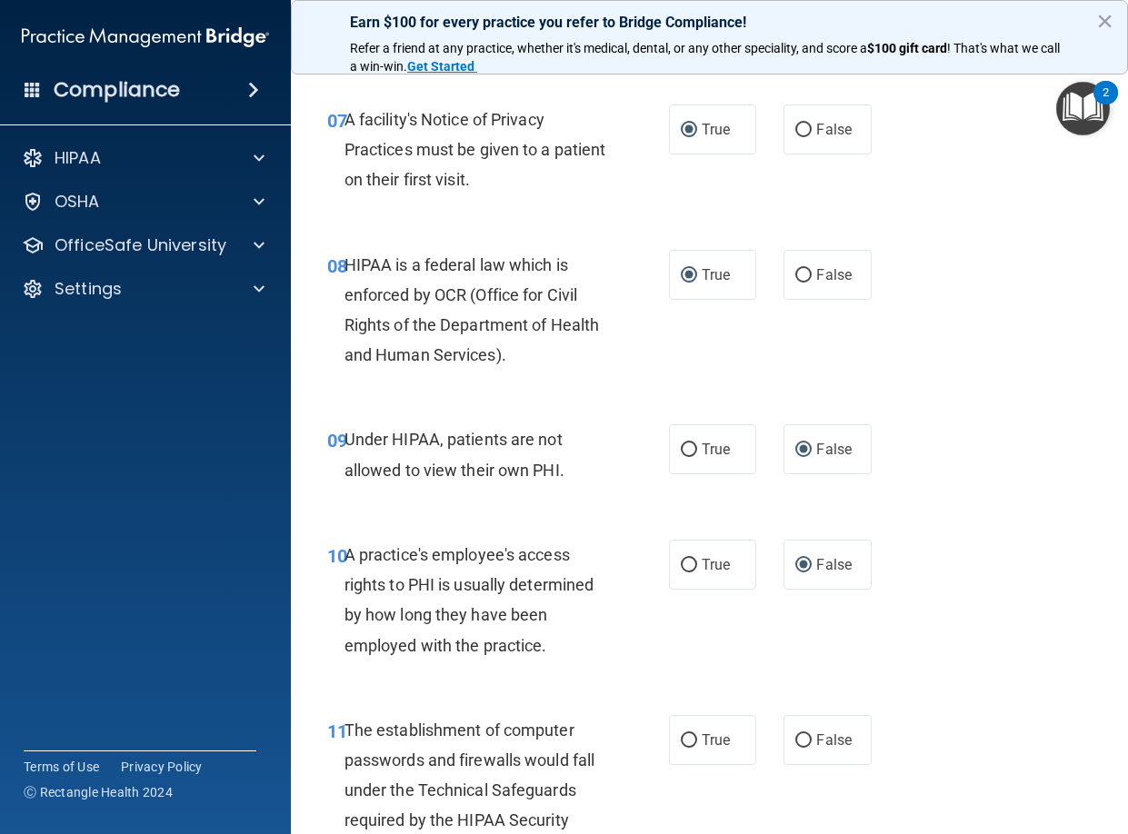
scroll to position [1363, 0]
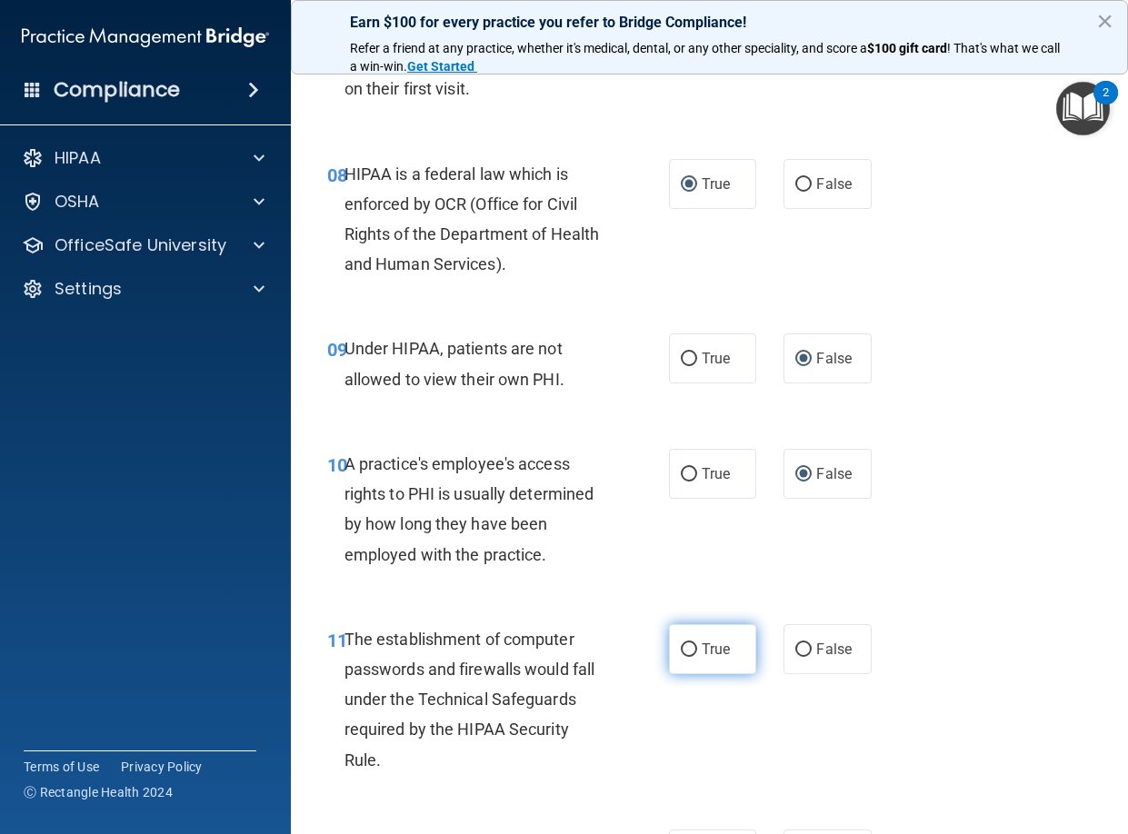
click at [681, 645] on input "True" at bounding box center [689, 651] width 16 height 14
radio input "true"
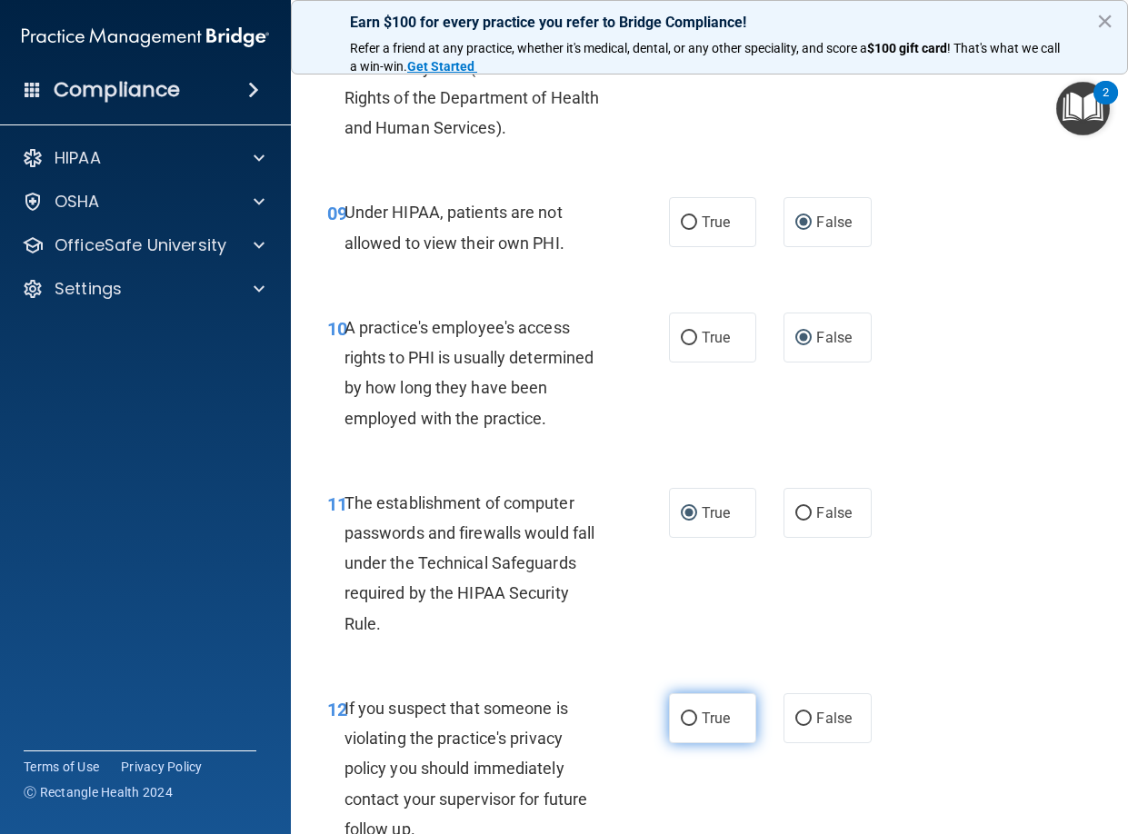
click at [681, 717] on input "True" at bounding box center [689, 720] width 16 height 14
radio input "true"
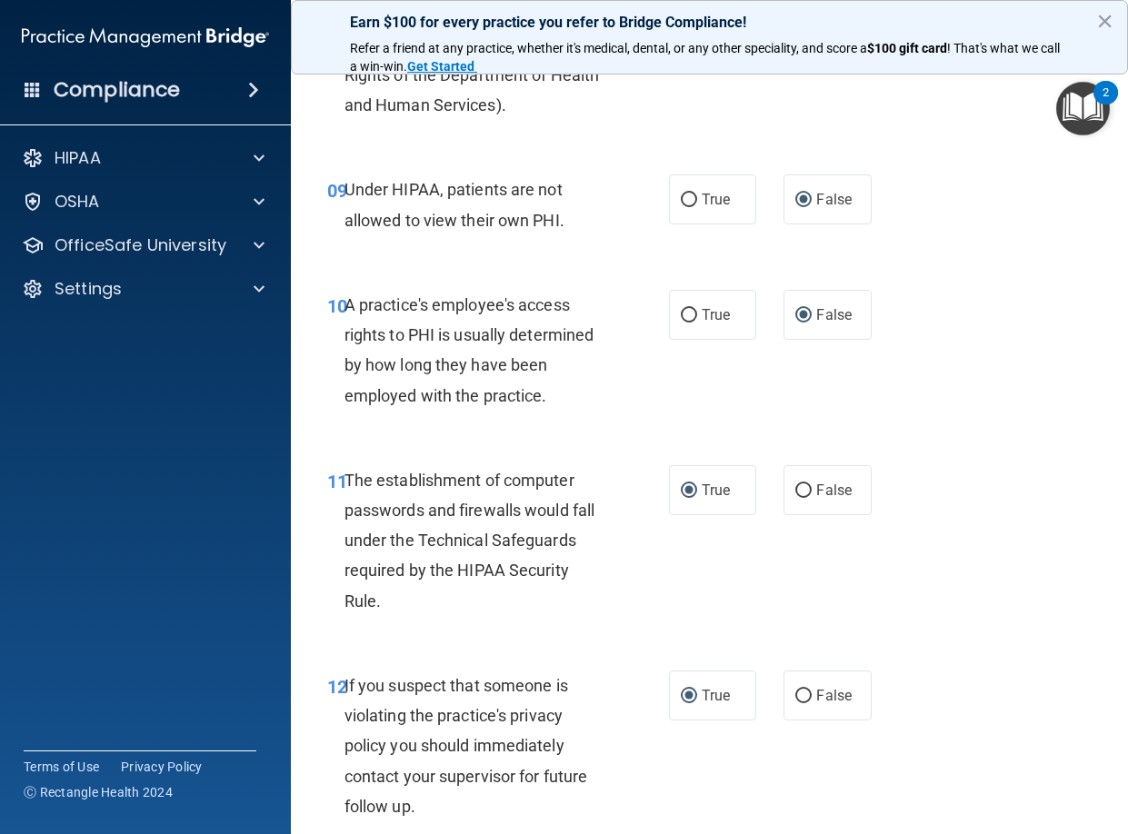
scroll to position [1704, 0]
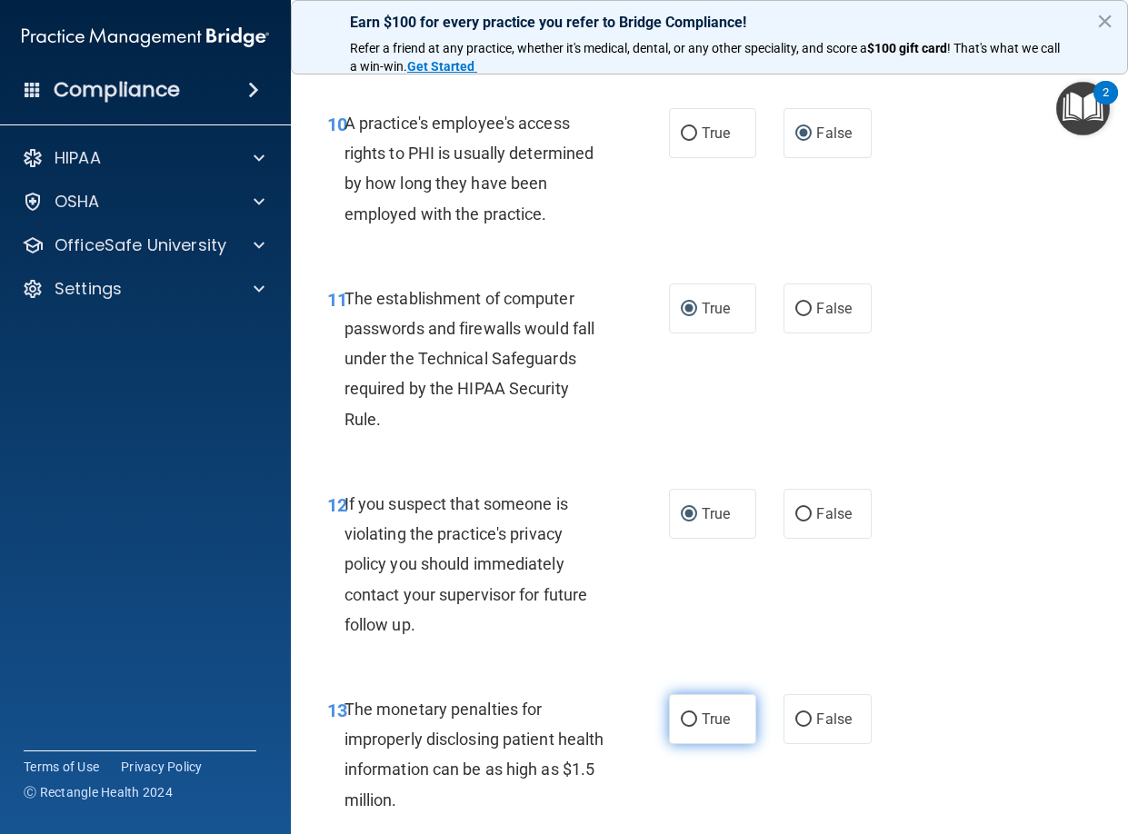
click at [681, 721] on input "True" at bounding box center [689, 720] width 16 height 14
radio input "true"
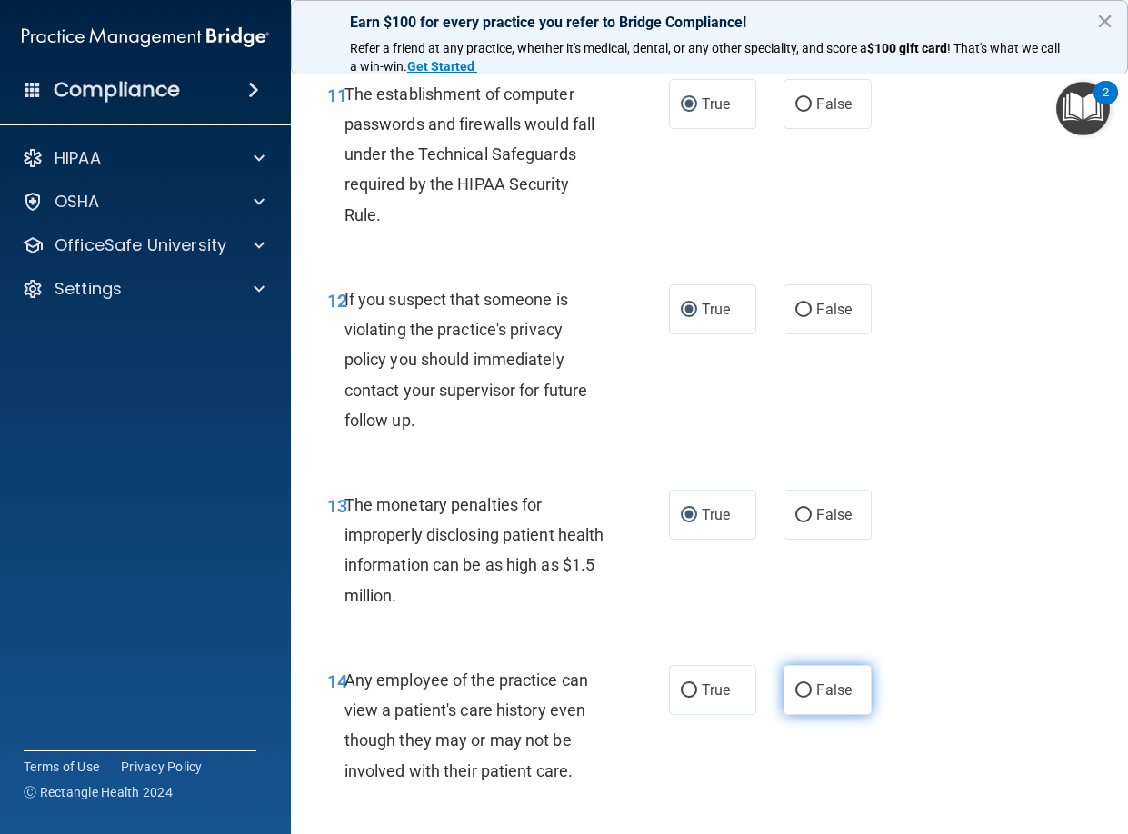
click at [795, 688] on input "False" at bounding box center [803, 691] width 16 height 14
radio input "true"
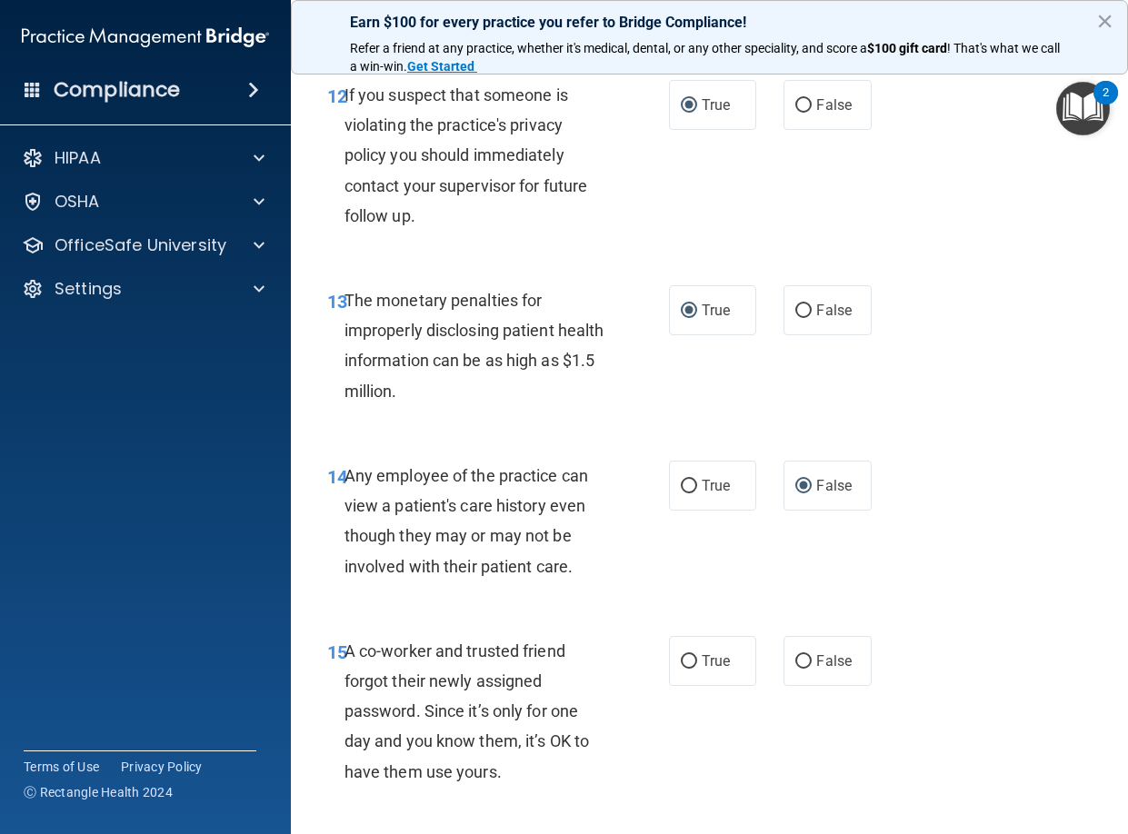
scroll to position [2136, 0]
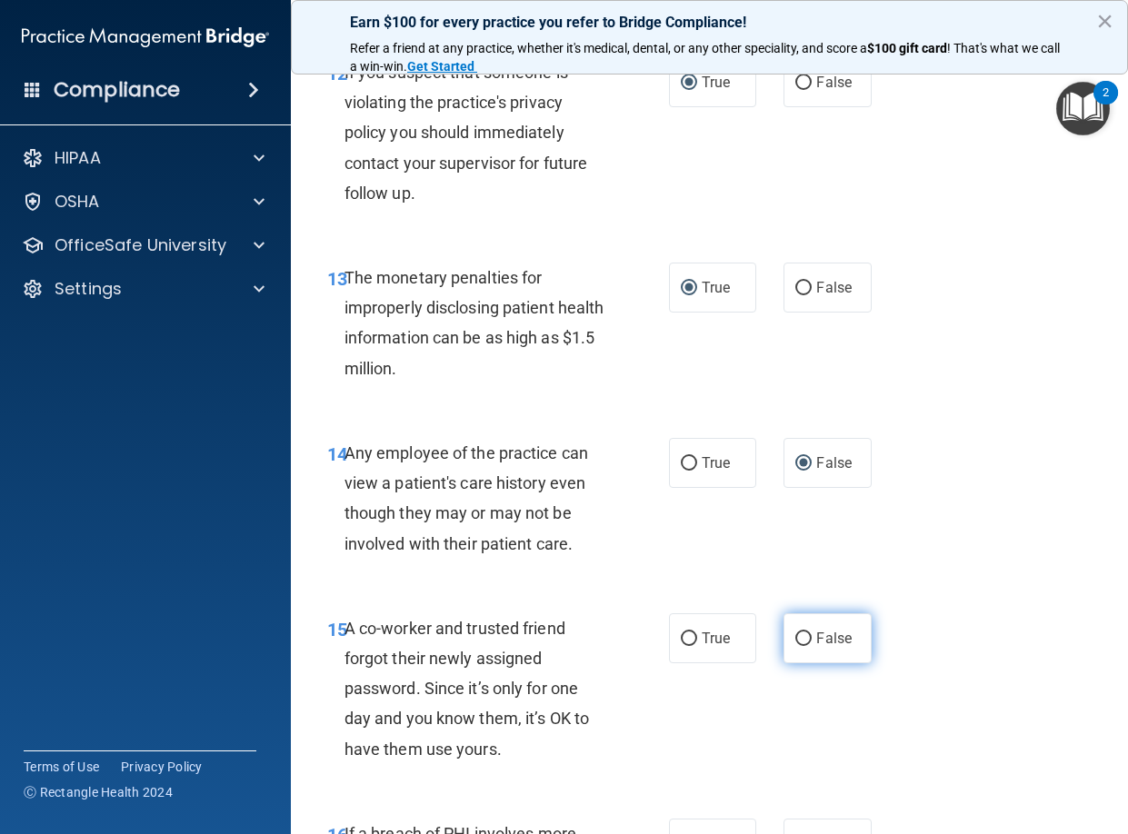
click at [785, 637] on label "False" at bounding box center [827, 639] width 88 height 50
click at [795, 637] on input "False" at bounding box center [803, 640] width 16 height 14
radio input "true"
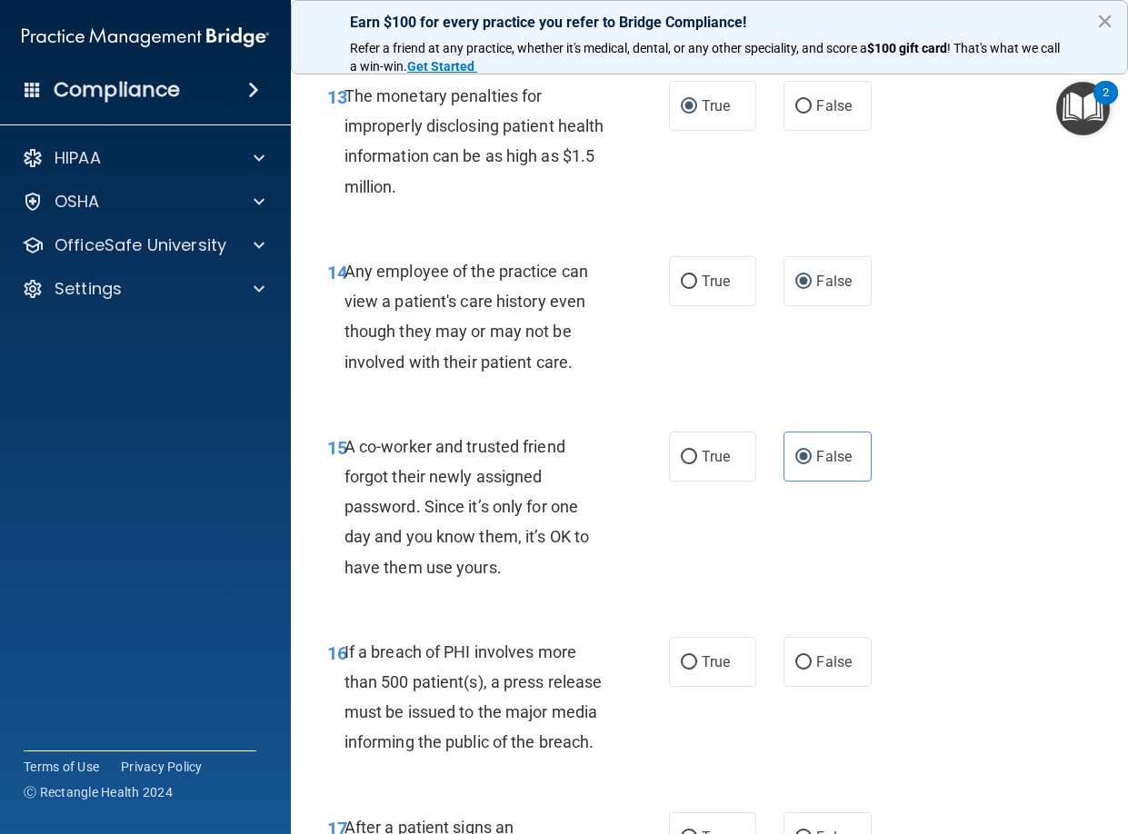
scroll to position [2386, 0]
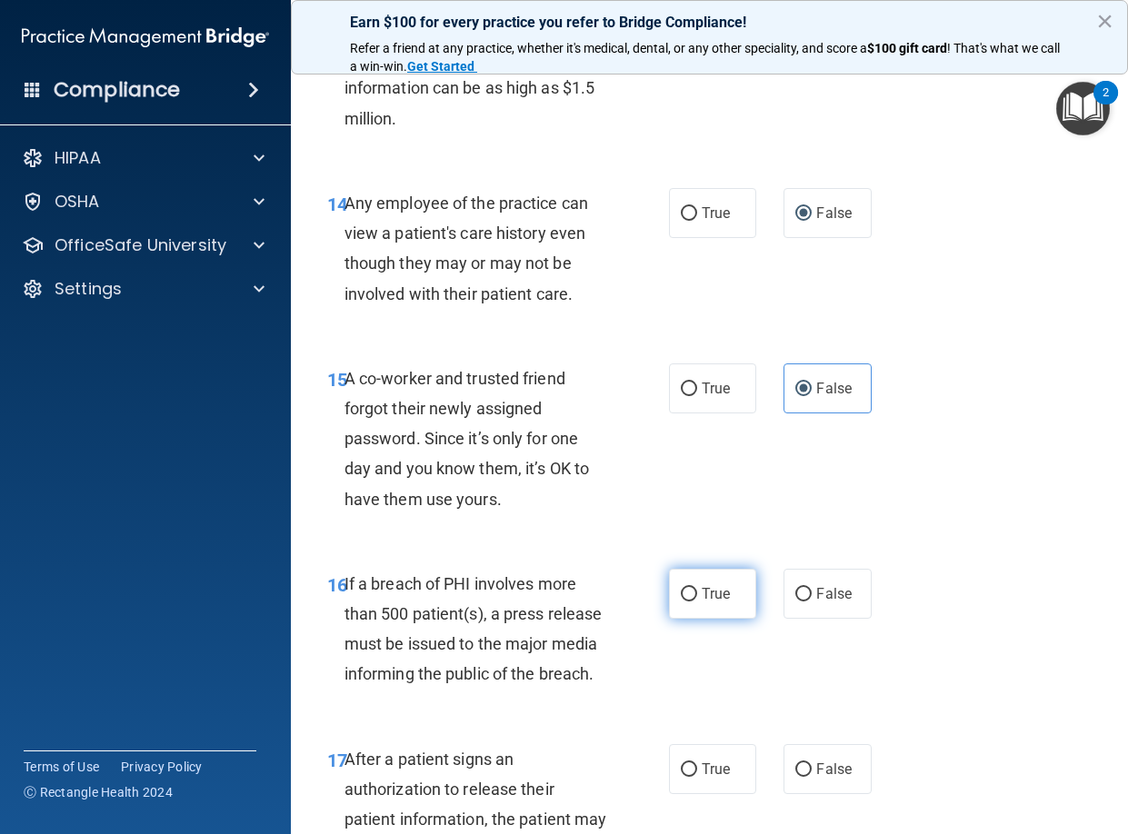
click at [683, 597] on input "True" at bounding box center [689, 595] width 16 height 14
radio input "true"
click at [681, 777] on input "True" at bounding box center [689, 770] width 16 height 14
radio input "true"
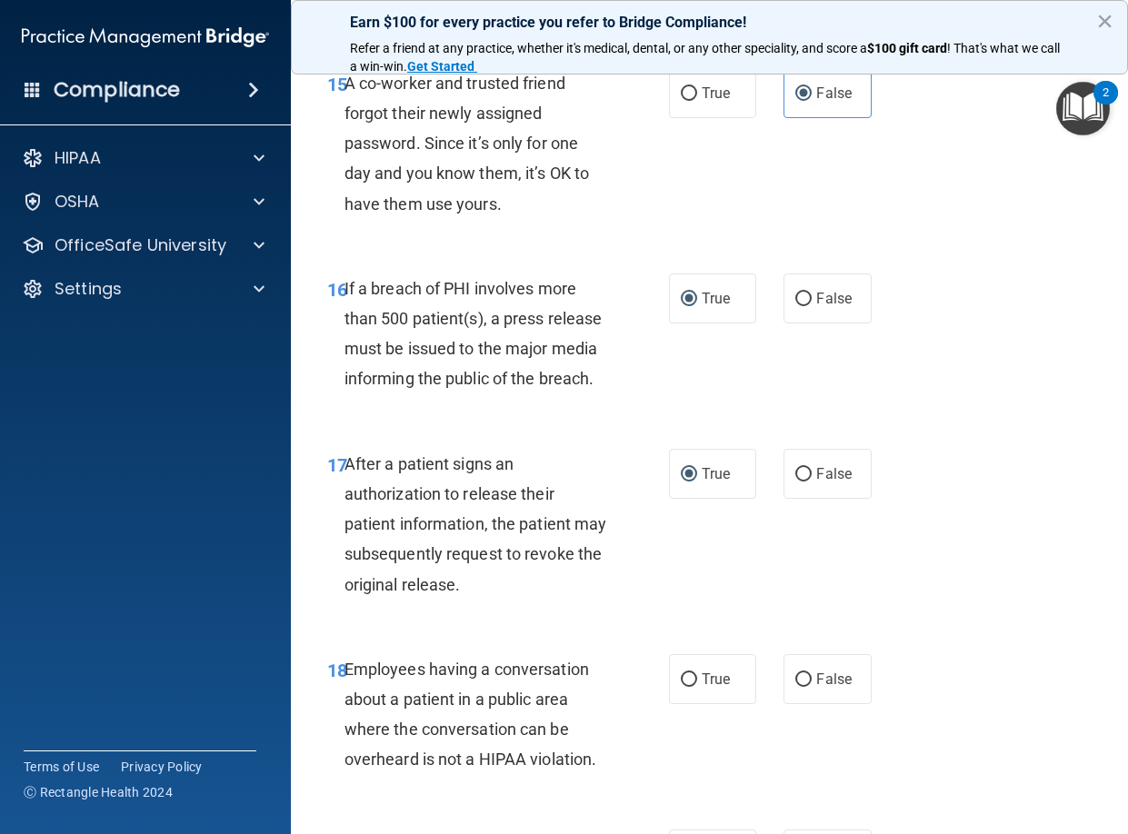
scroll to position [2704, 0]
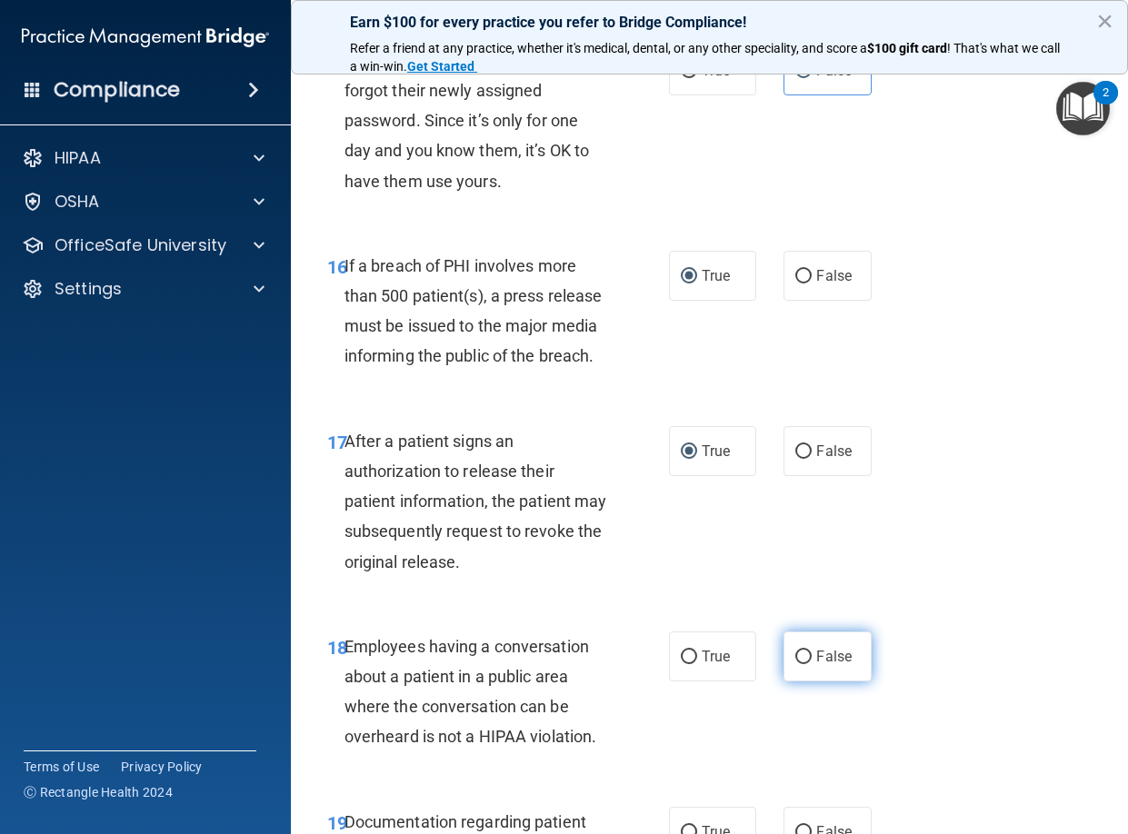
click at [798, 664] on input "False" at bounding box center [803, 658] width 16 height 14
radio input "true"
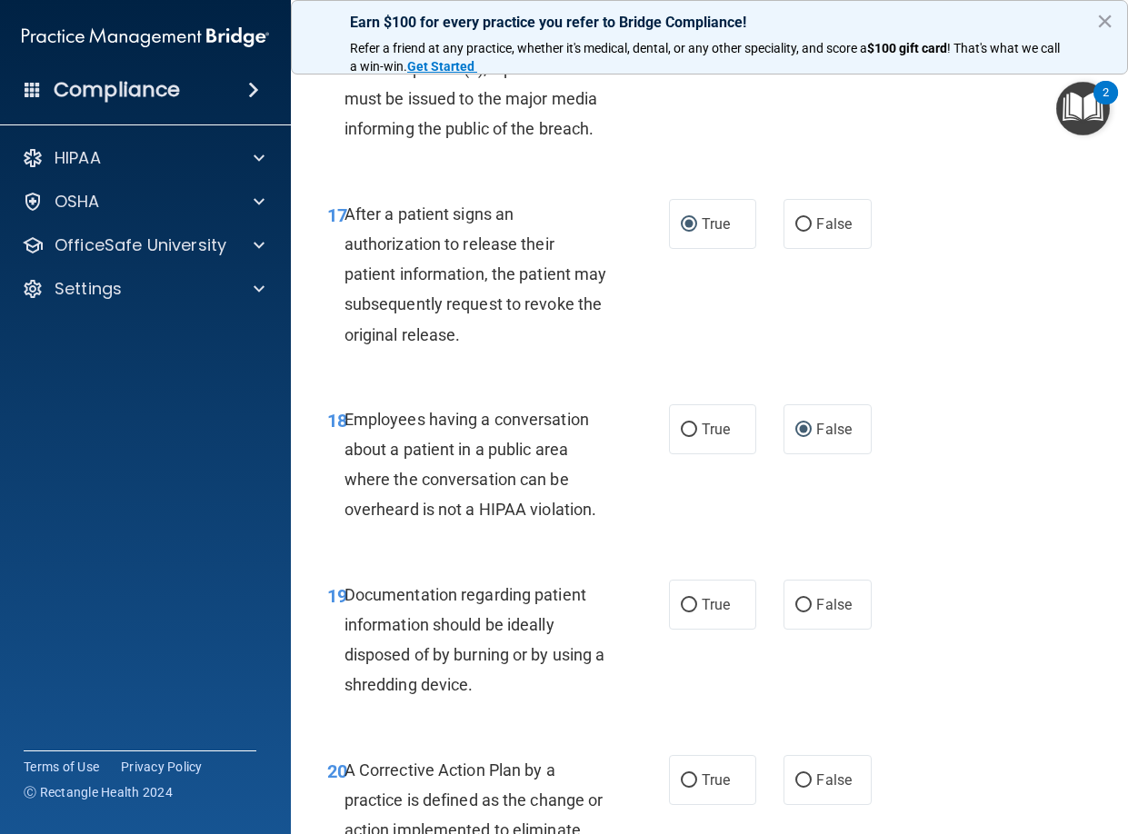
scroll to position [2954, 0]
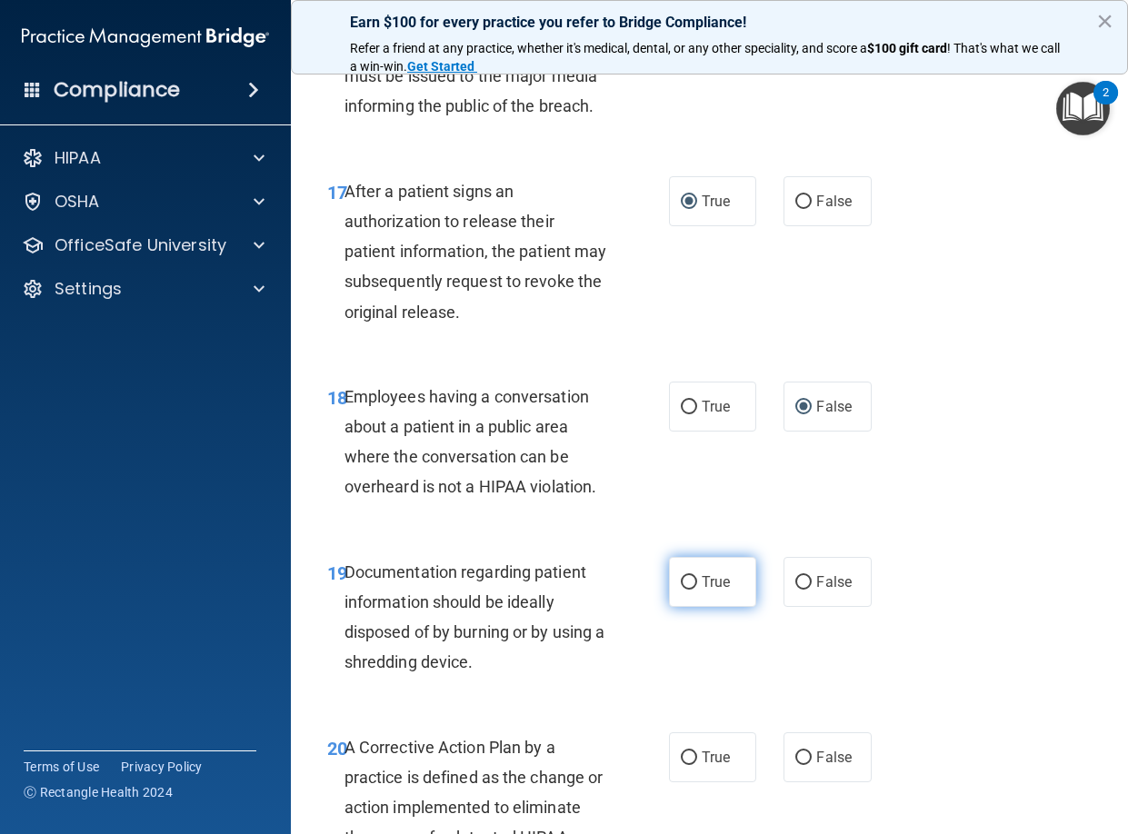
click at [682, 590] on input "True" at bounding box center [689, 583] width 16 height 14
radio input "true"
click at [681, 765] on input "True" at bounding box center [689, 759] width 16 height 14
radio input "true"
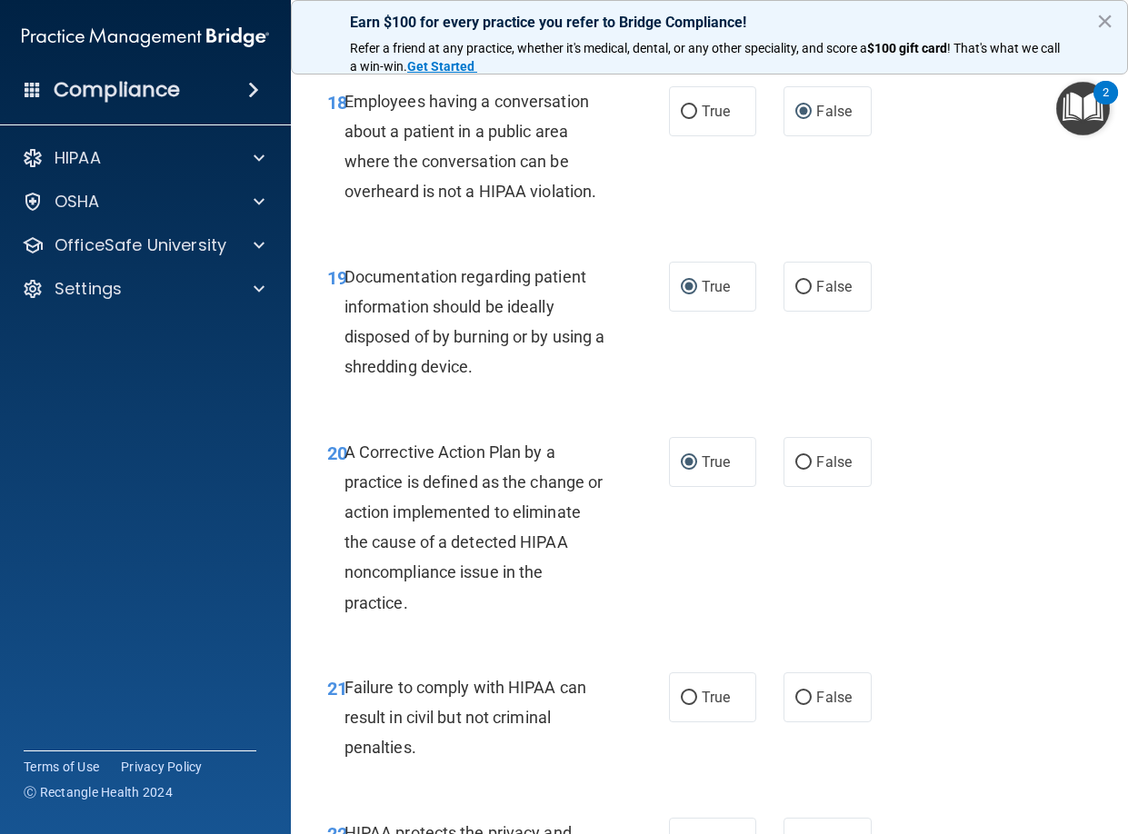
scroll to position [3295, 0]
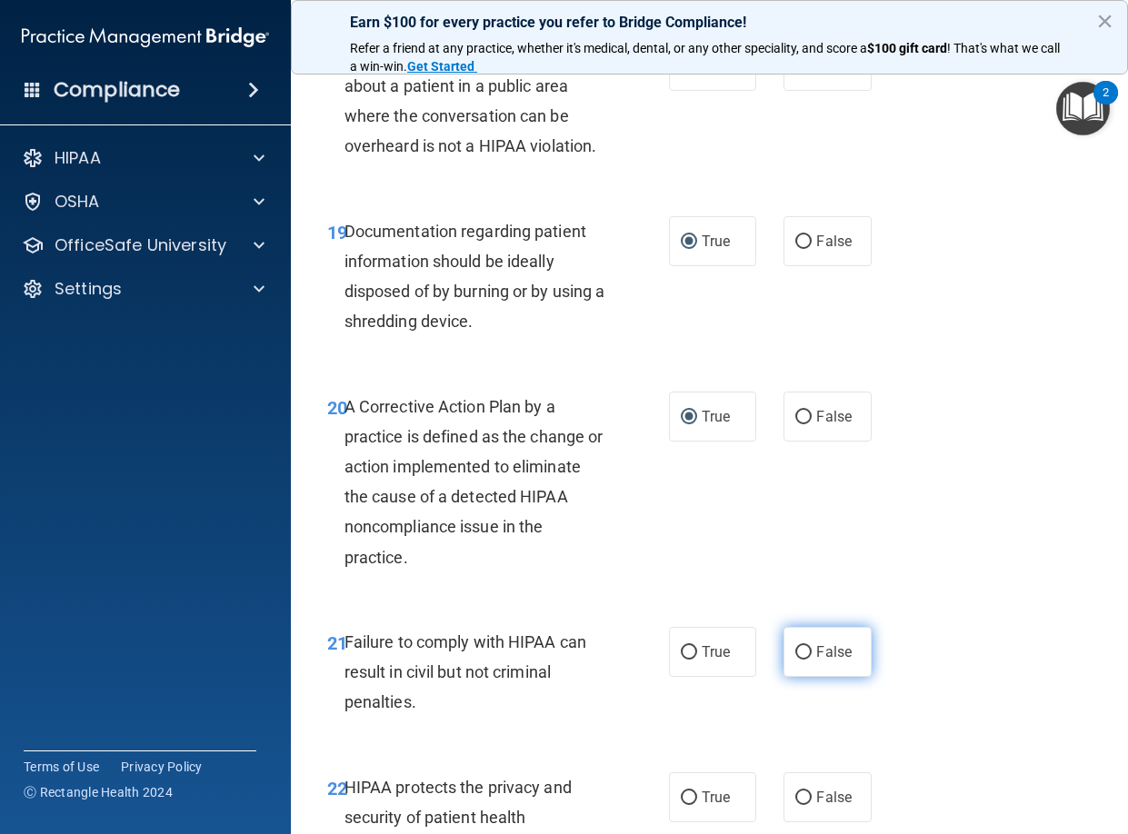
click at [796, 660] on input "False" at bounding box center [803, 653] width 16 height 14
radio input "true"
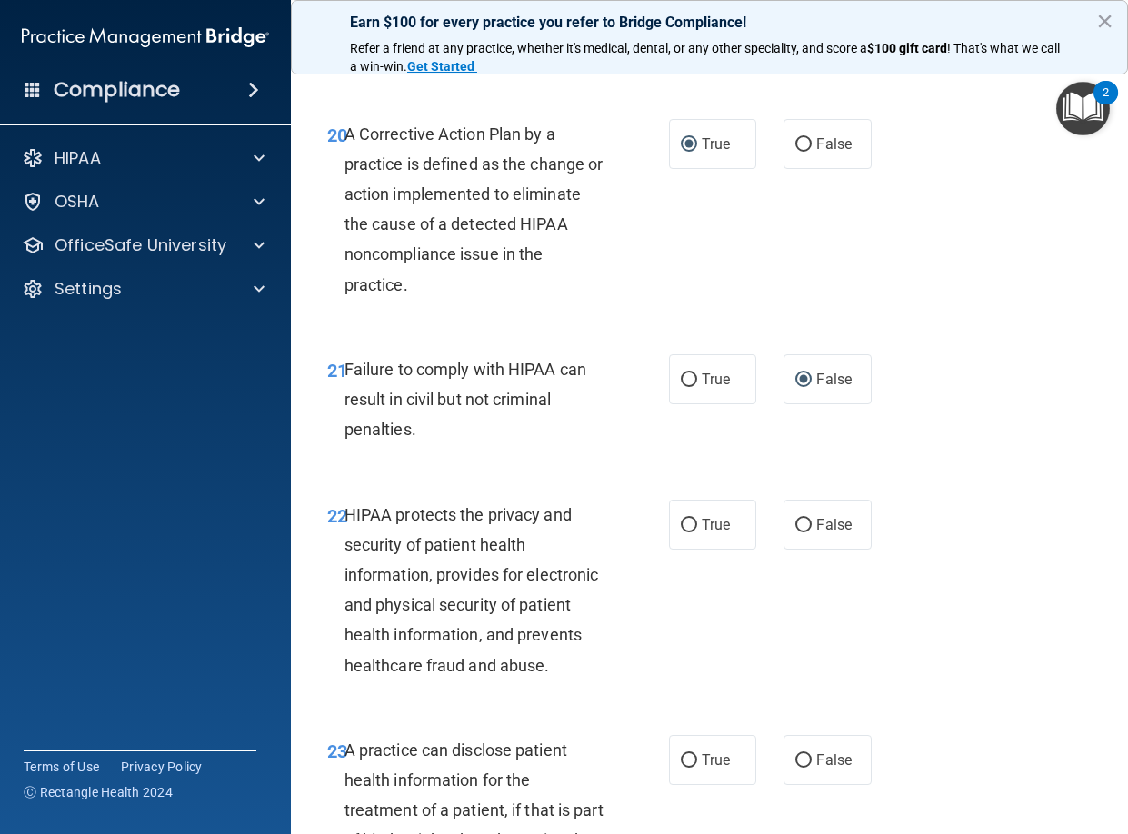
scroll to position [3590, 0]
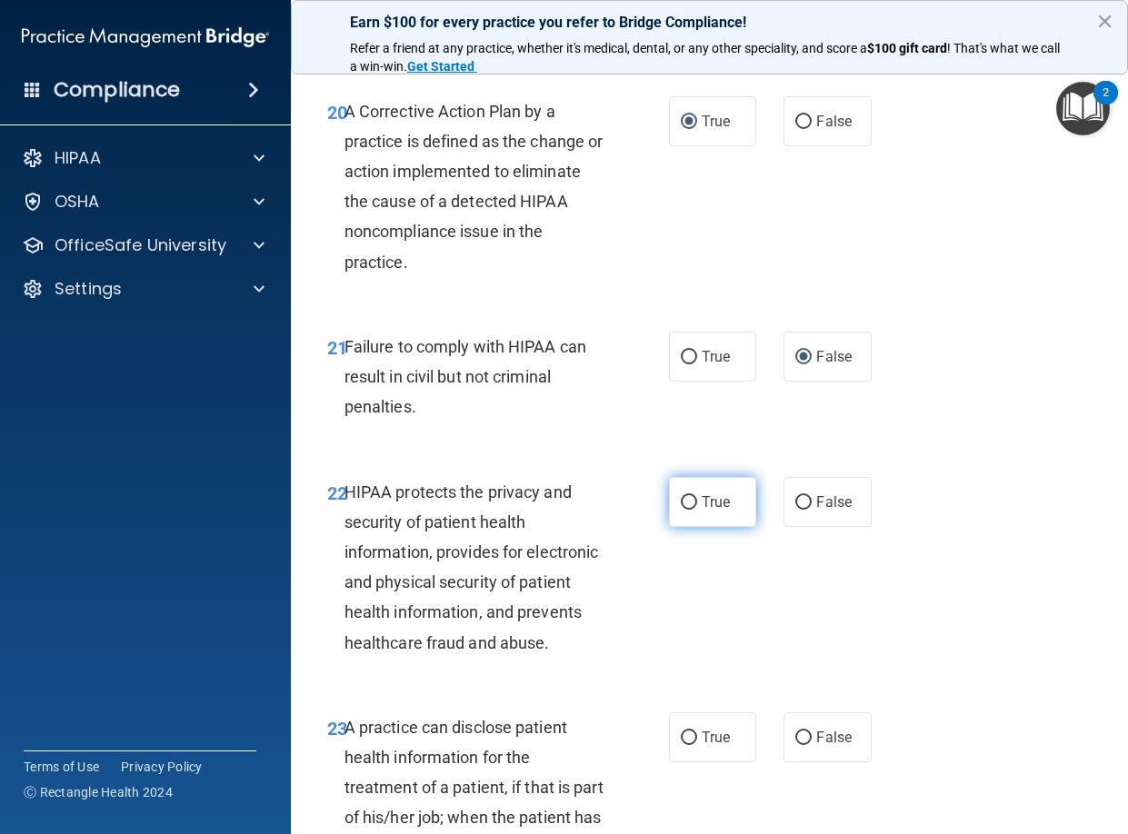
click at [683, 510] on input "True" at bounding box center [689, 503] width 16 height 14
radio input "true"
click at [795, 745] on input "False" at bounding box center [803, 739] width 16 height 14
radio input "true"
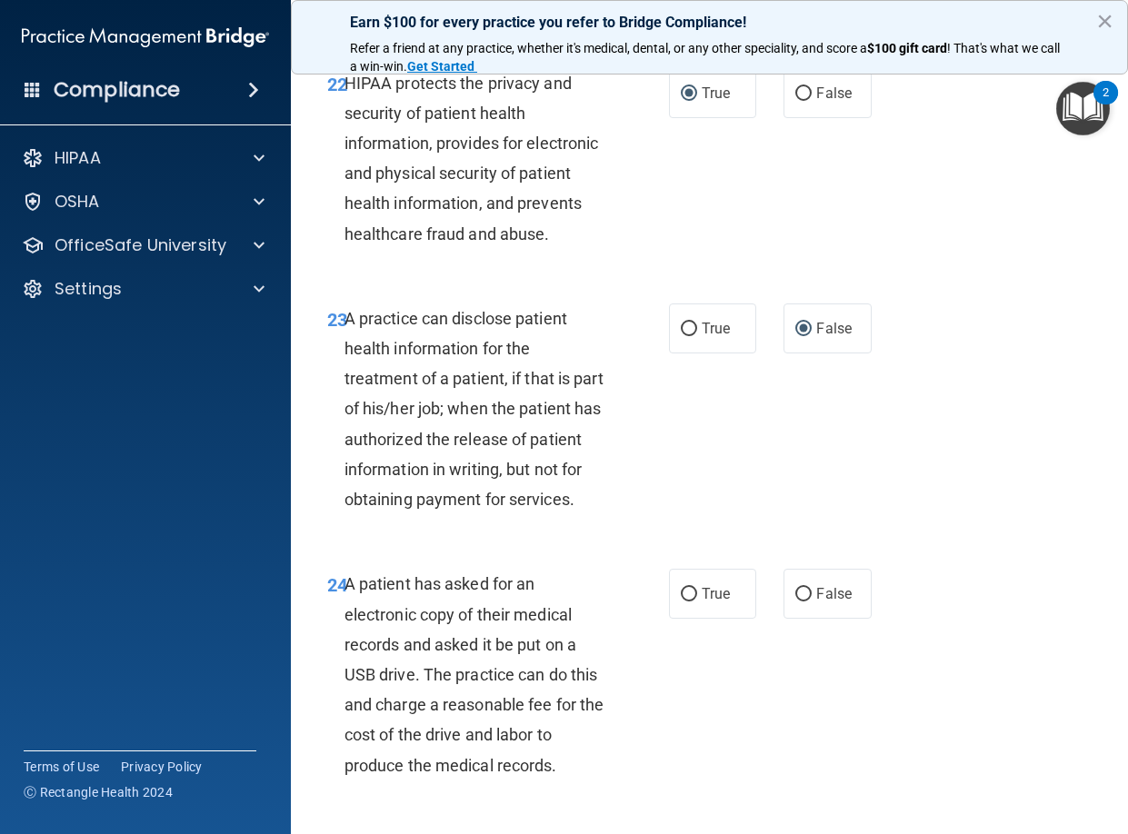
scroll to position [4022, 0]
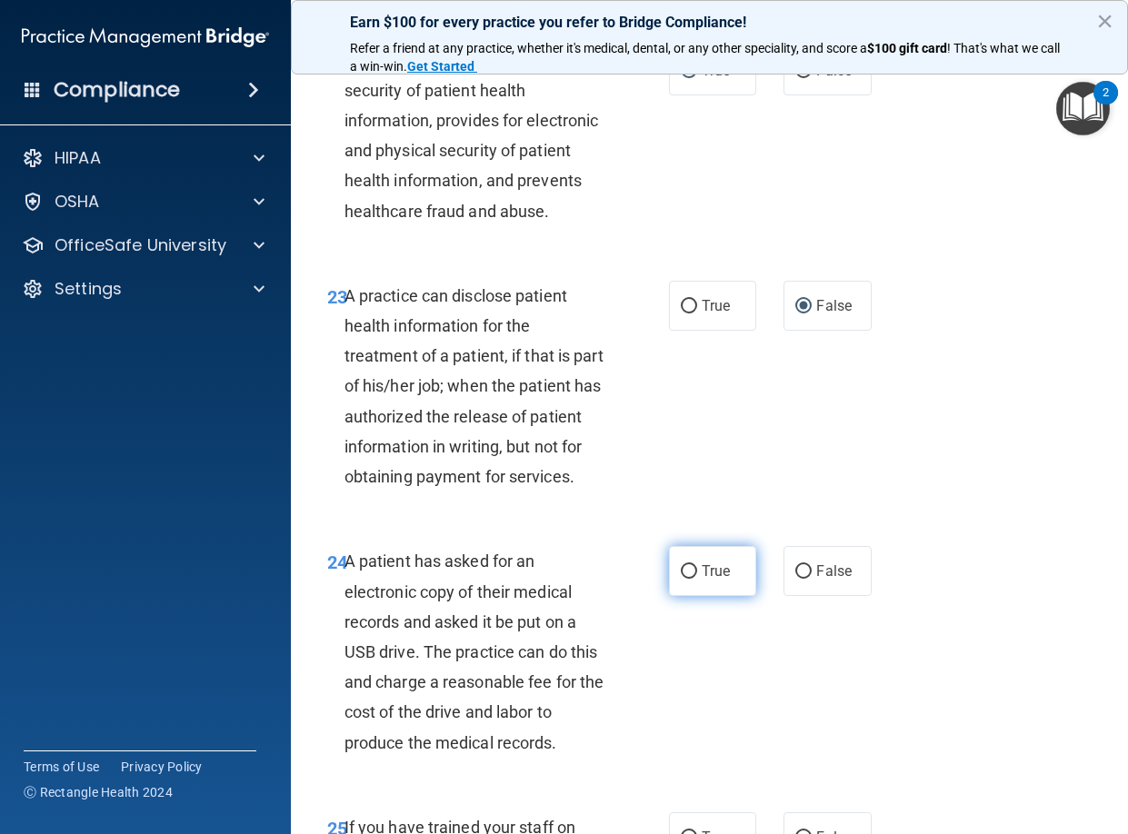
click at [681, 579] on input "True" at bounding box center [689, 572] width 16 height 14
radio input "true"
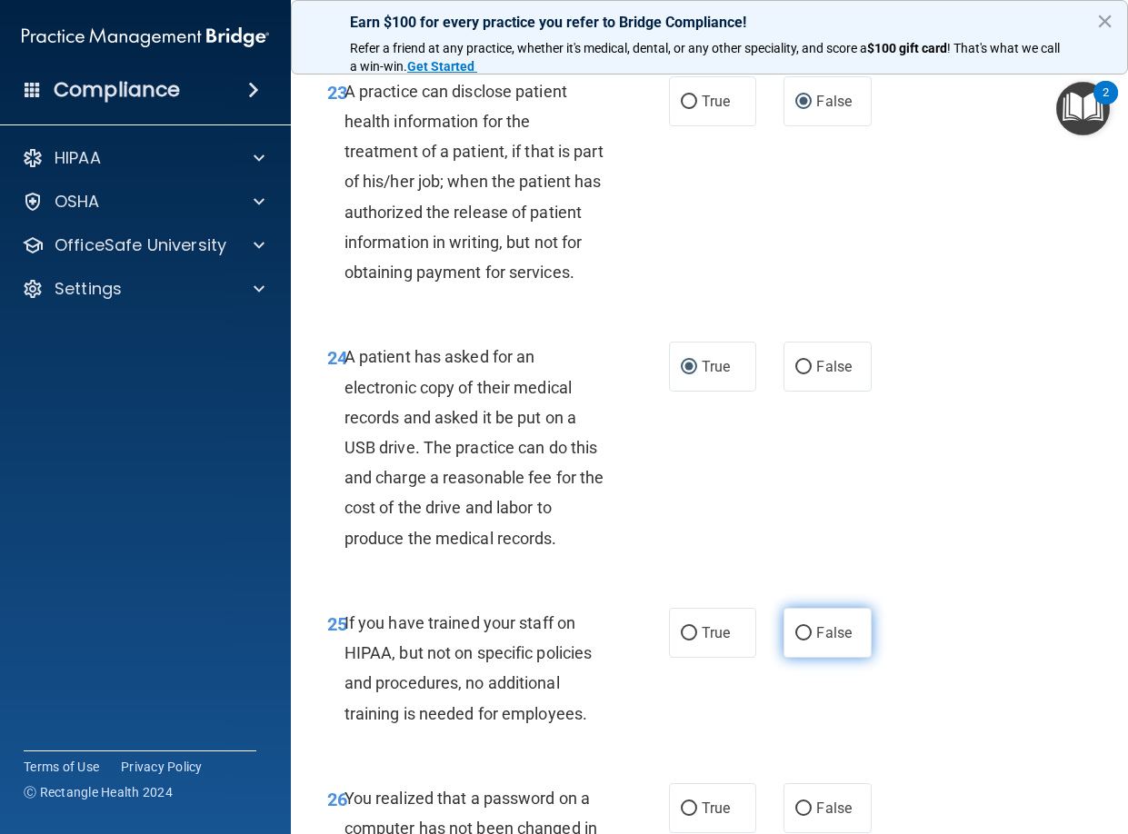
click at [799, 641] on input "False" at bounding box center [803, 634] width 16 height 14
radio input "true"
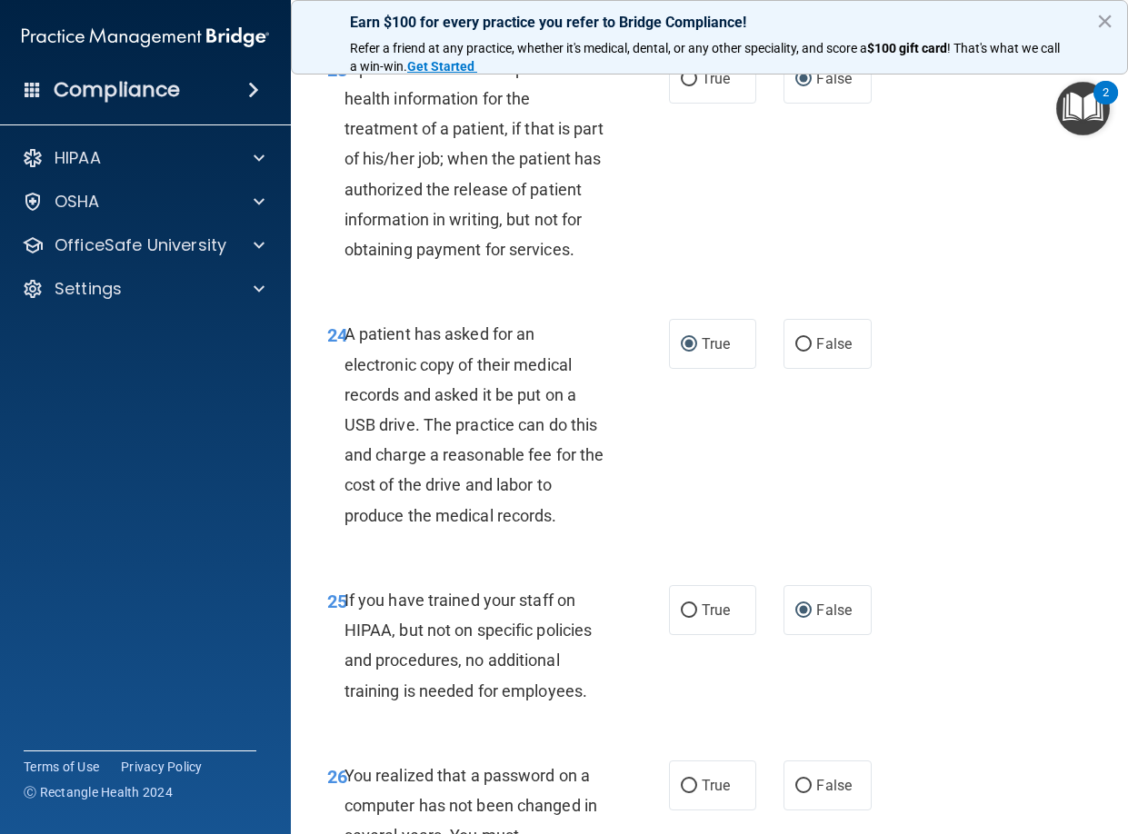
scroll to position [4431, 0]
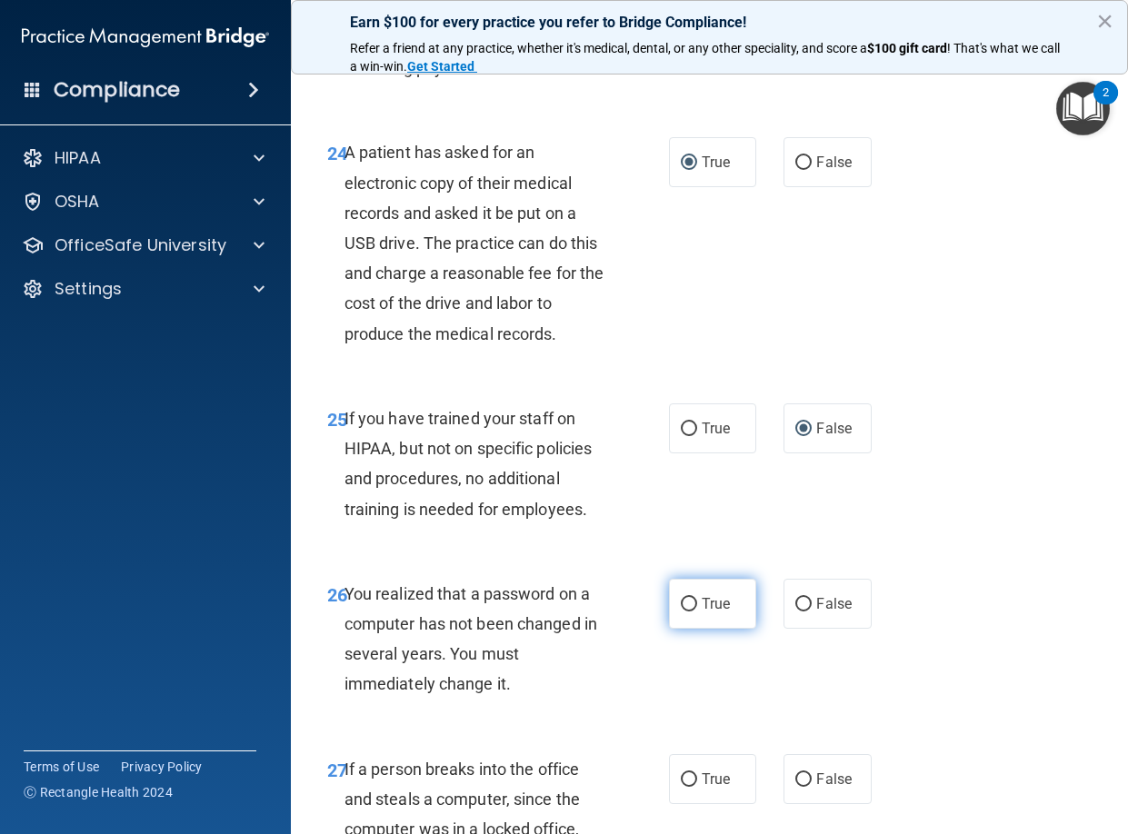
drag, startPoint x: 685, startPoint y: 663, endPoint x: 788, endPoint y: 643, distance: 104.6
click at [684, 612] on input "True" at bounding box center [689, 605] width 16 height 14
radio input "true"
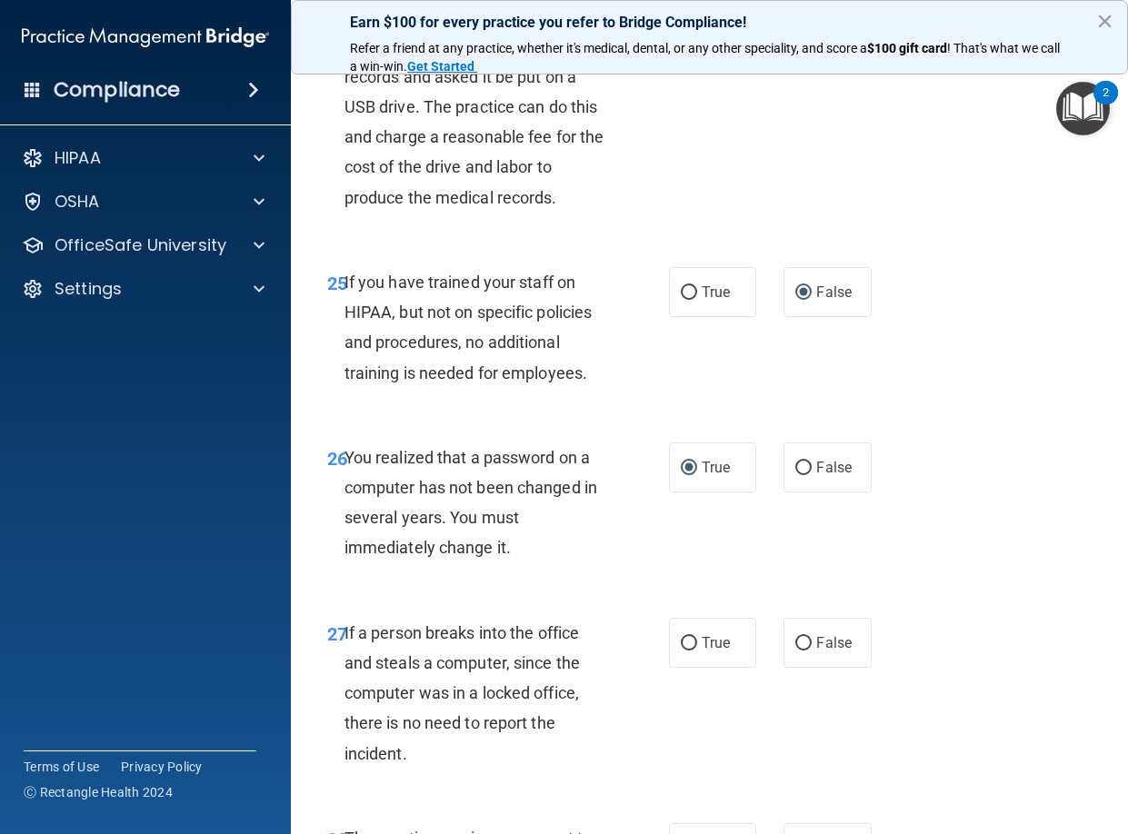
scroll to position [4590, 0]
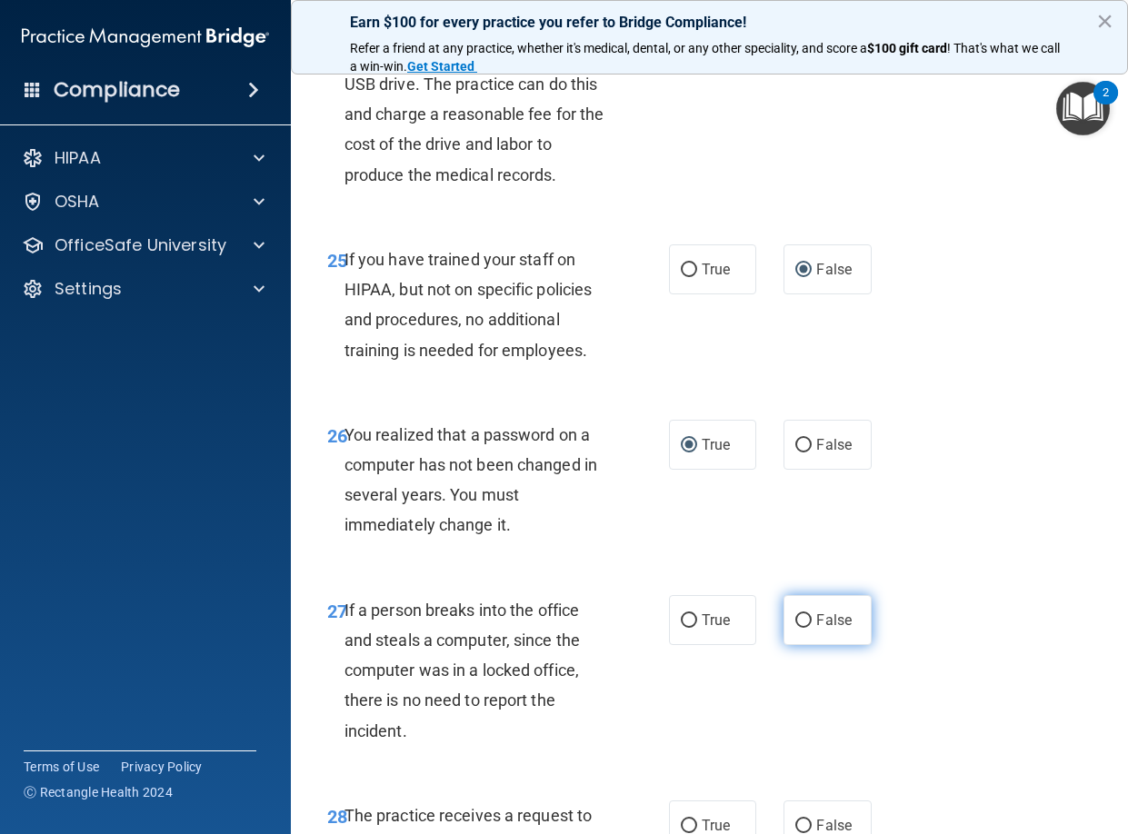
drag, startPoint x: 798, startPoint y: 682, endPoint x: 829, endPoint y: 666, distance: 34.6
click at [797, 628] on input "False" at bounding box center [803, 621] width 16 height 14
radio input "true"
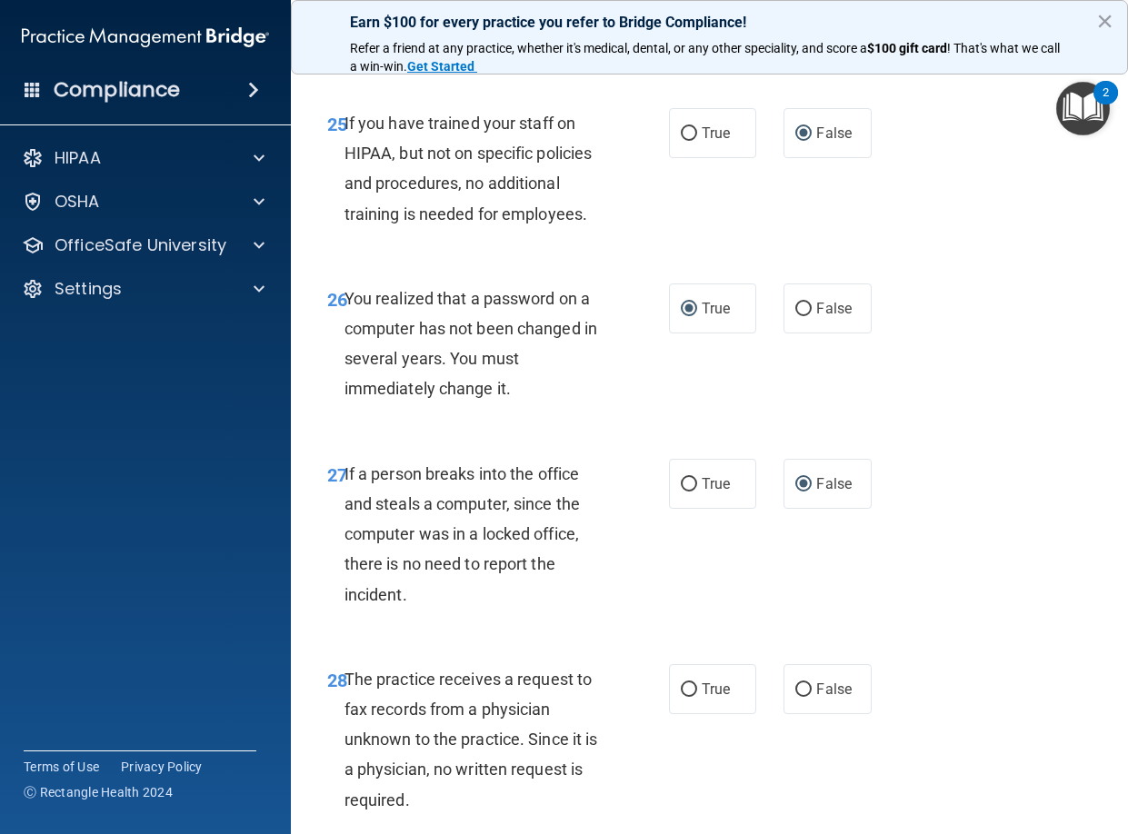
scroll to position [4704, 0]
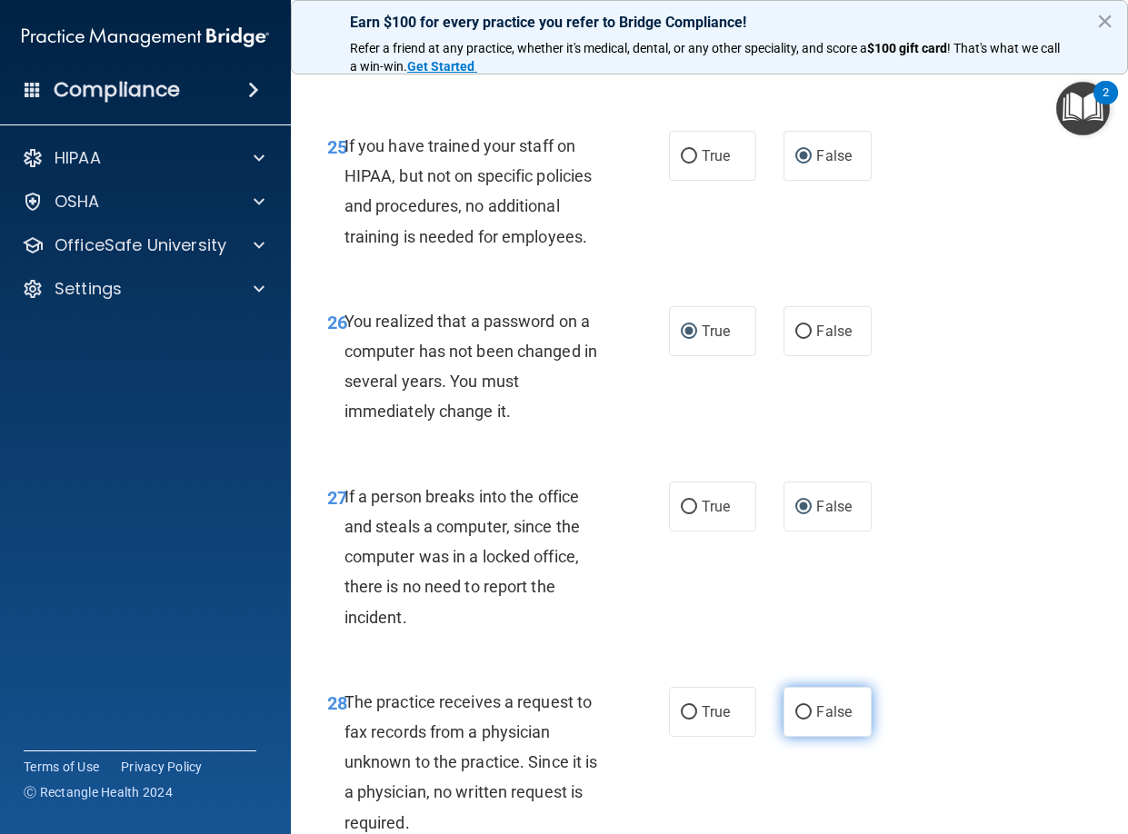
click at [797, 720] on input "False" at bounding box center [803, 713] width 16 height 14
radio input "true"
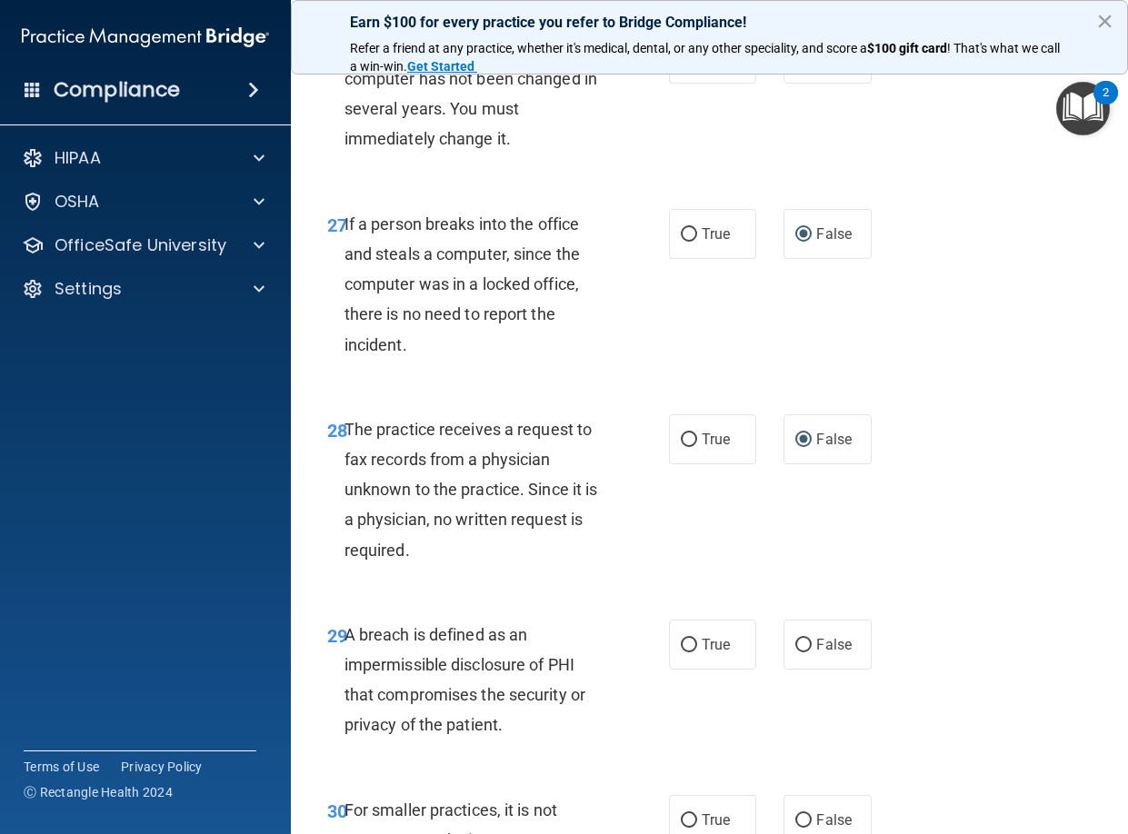
scroll to position [4999, 0]
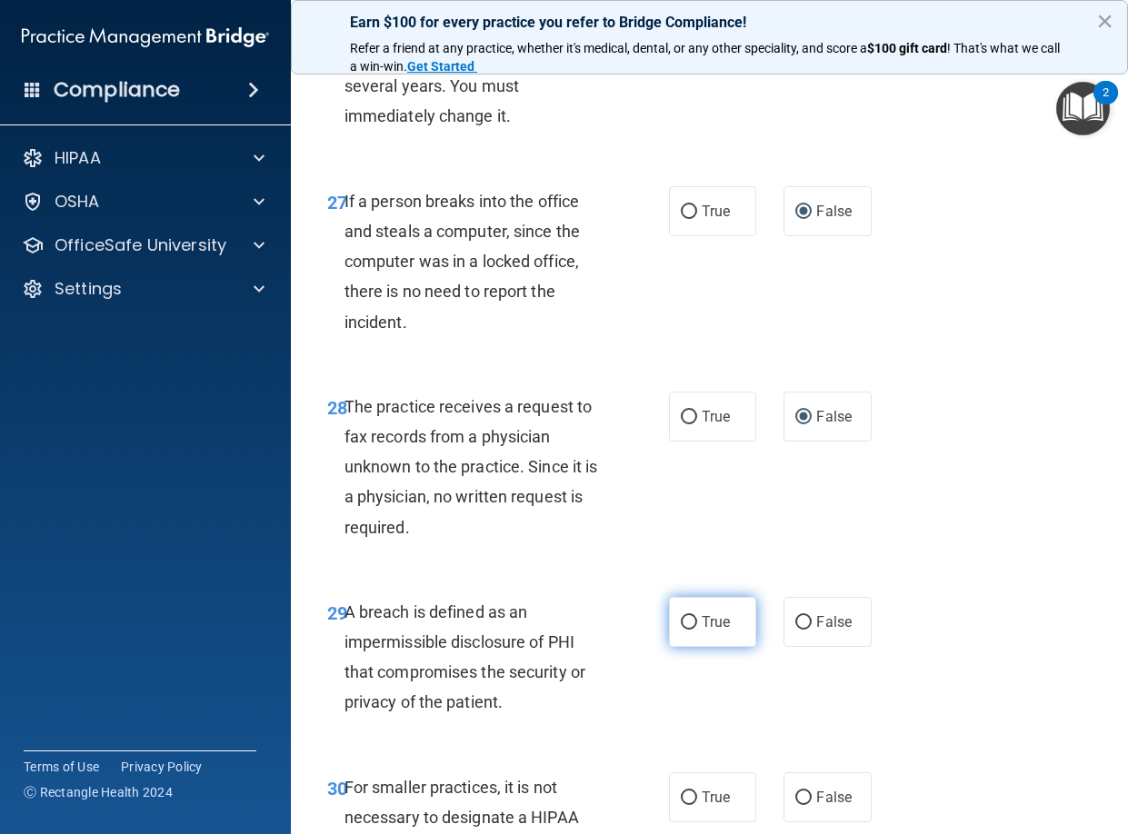
click at [687, 630] on input "True" at bounding box center [689, 623] width 16 height 14
radio input "true"
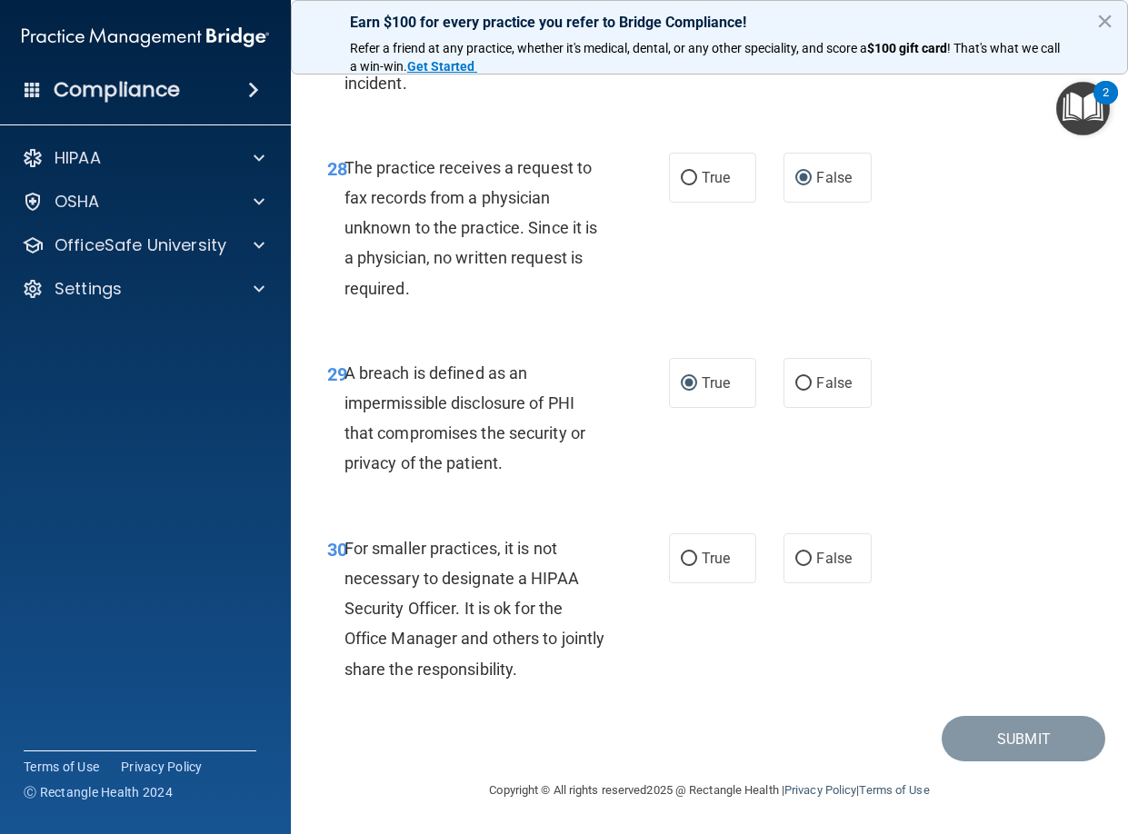
scroll to position [5272, 0]
click at [799, 566] on input "False" at bounding box center [803, 560] width 16 height 14
radio input "true"
click at [1012, 763] on button "Submit" at bounding box center [1024, 739] width 164 height 46
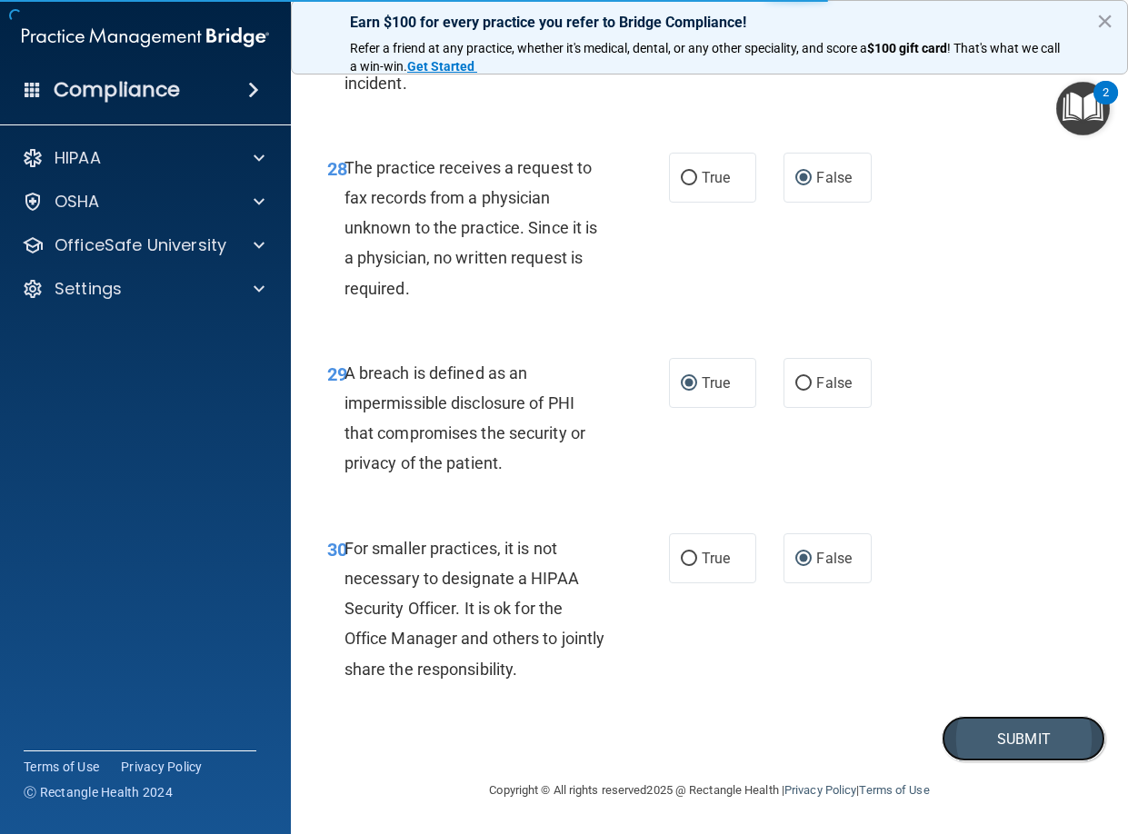
scroll to position [5299, 0]
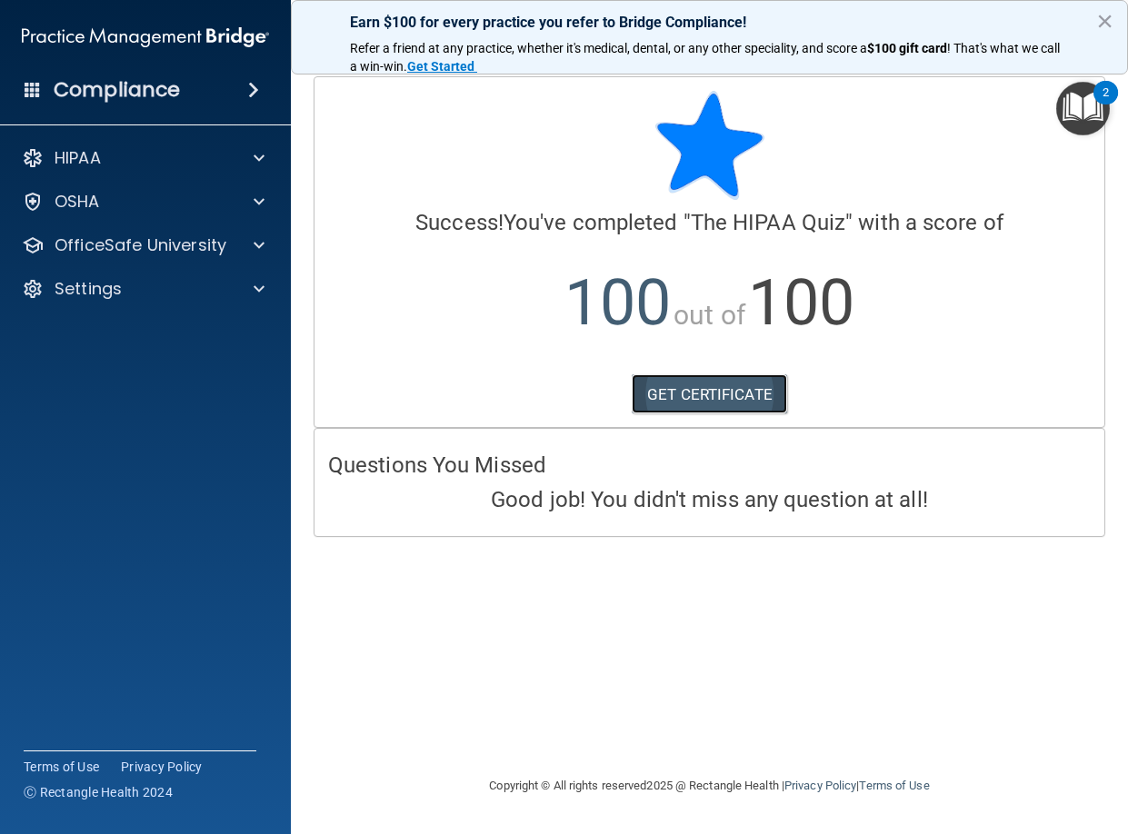
click at [722, 395] on link "GET CERTIFICATE" at bounding box center [709, 394] width 155 height 40
click at [254, 160] on span at bounding box center [259, 158] width 11 height 22
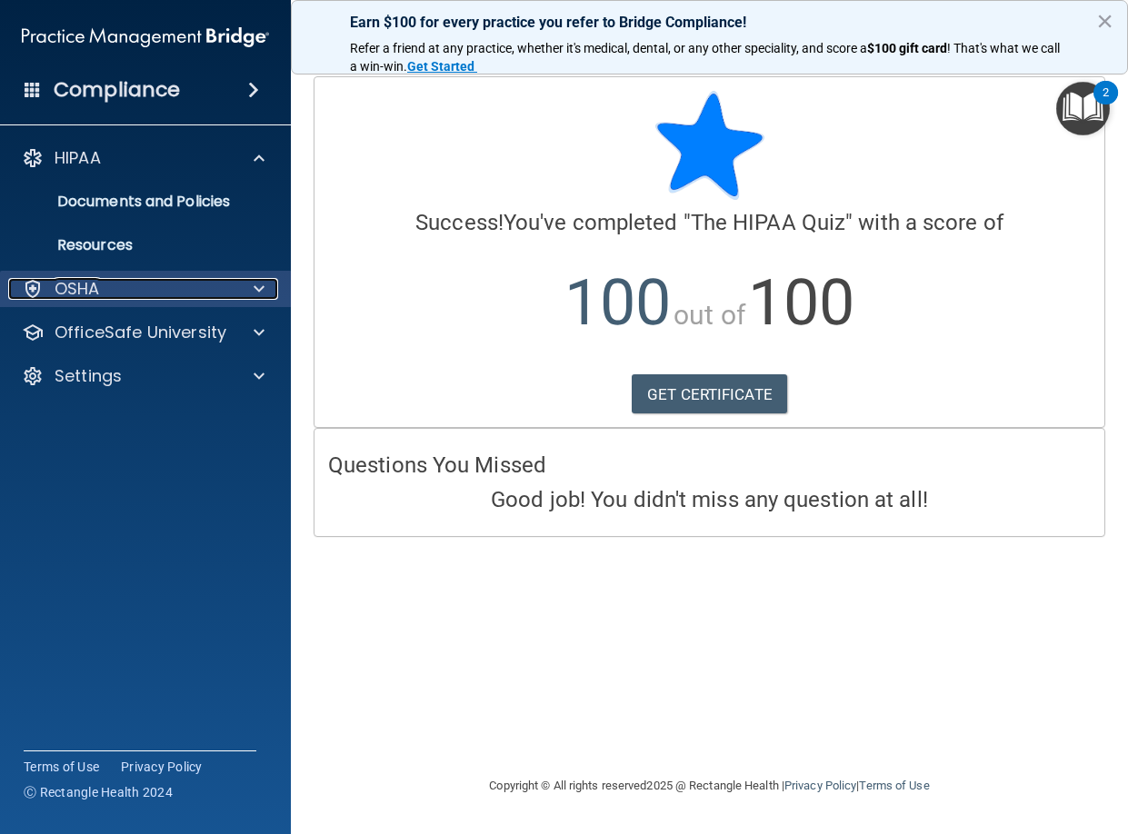
click at [255, 282] on span at bounding box center [259, 289] width 11 height 22
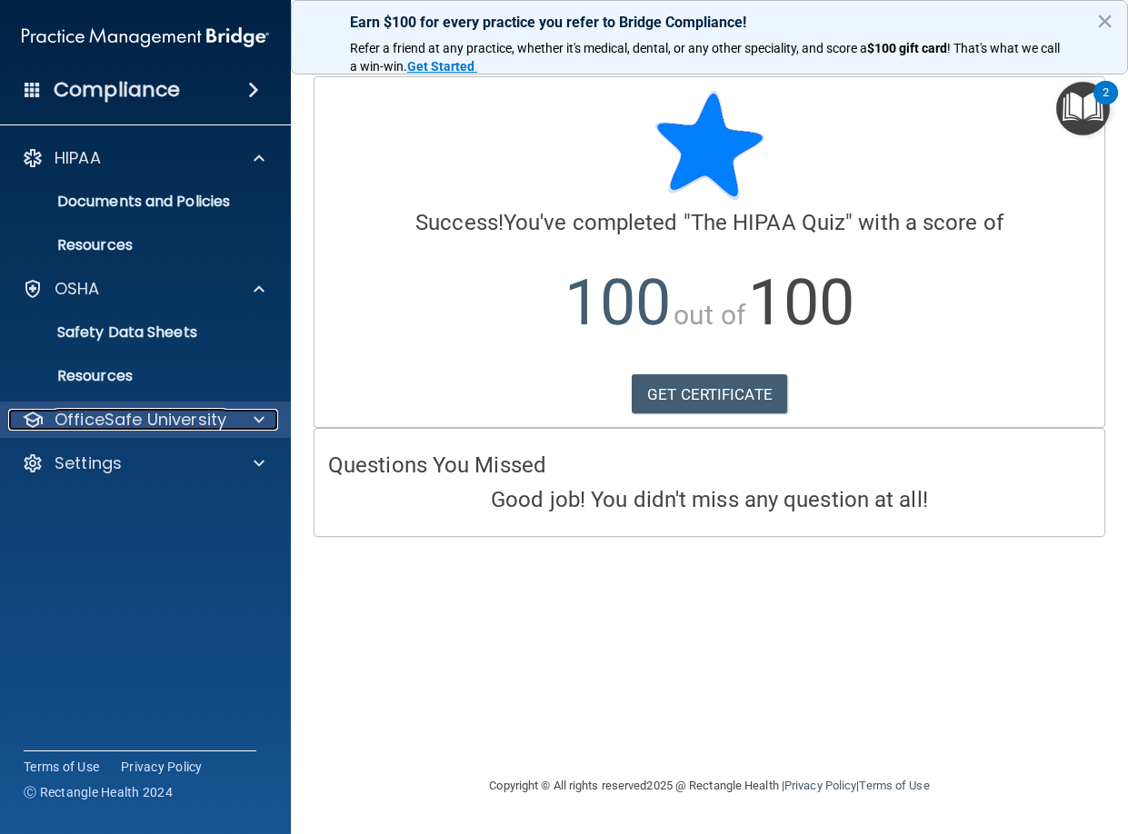
click at [247, 416] on div at bounding box center [256, 420] width 45 height 22
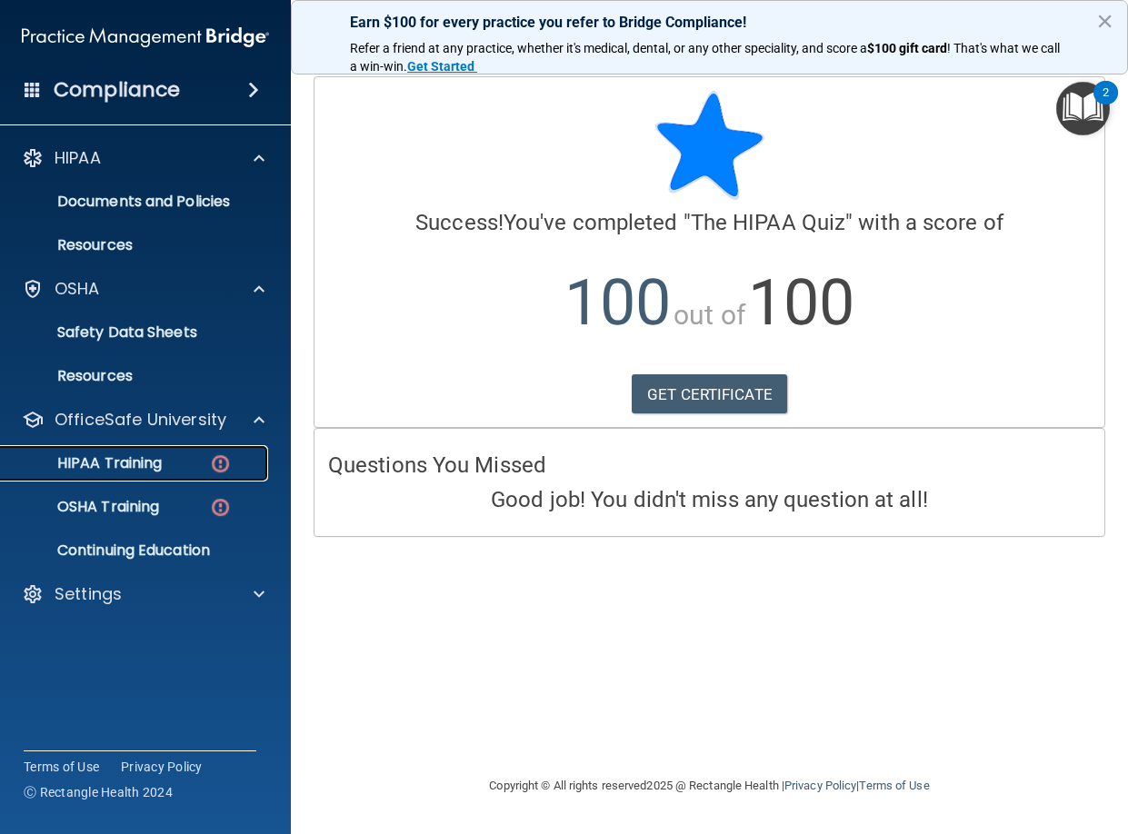
click at [217, 464] on img at bounding box center [220, 464] width 23 height 23
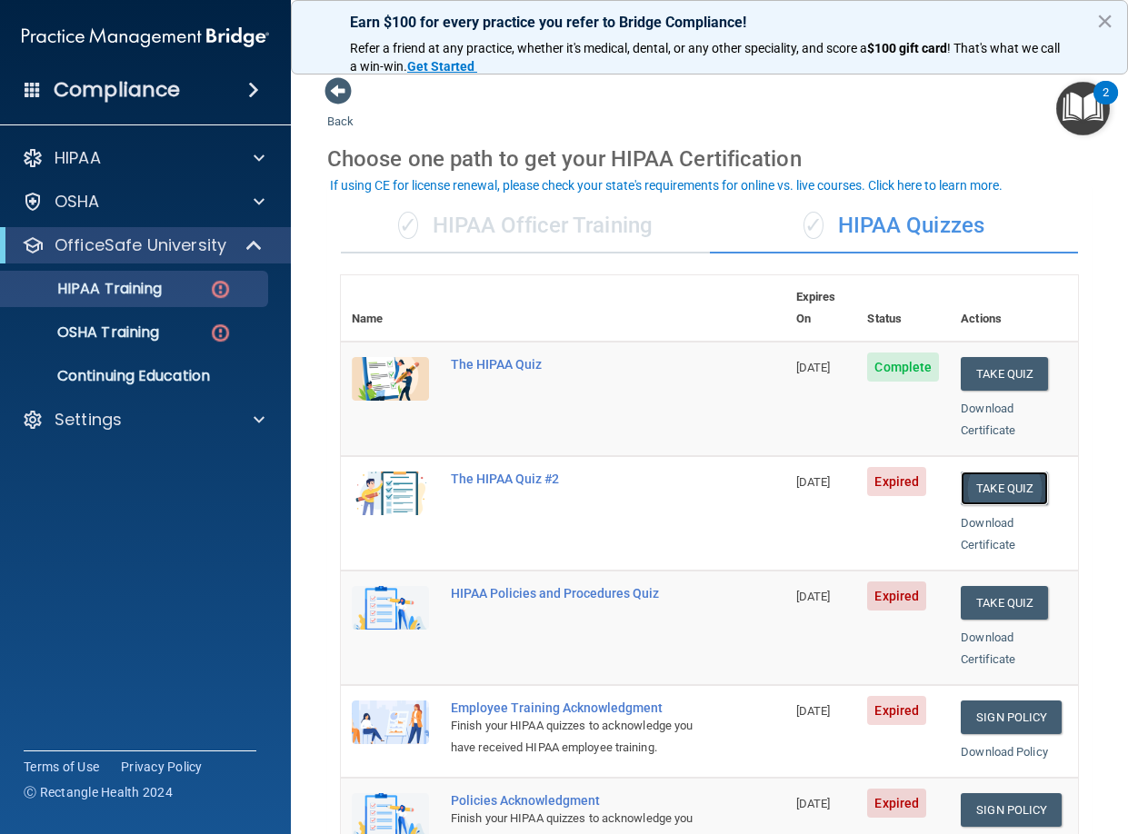
click at [994, 472] on button "Take Quiz" at bounding box center [1004, 489] width 87 height 34
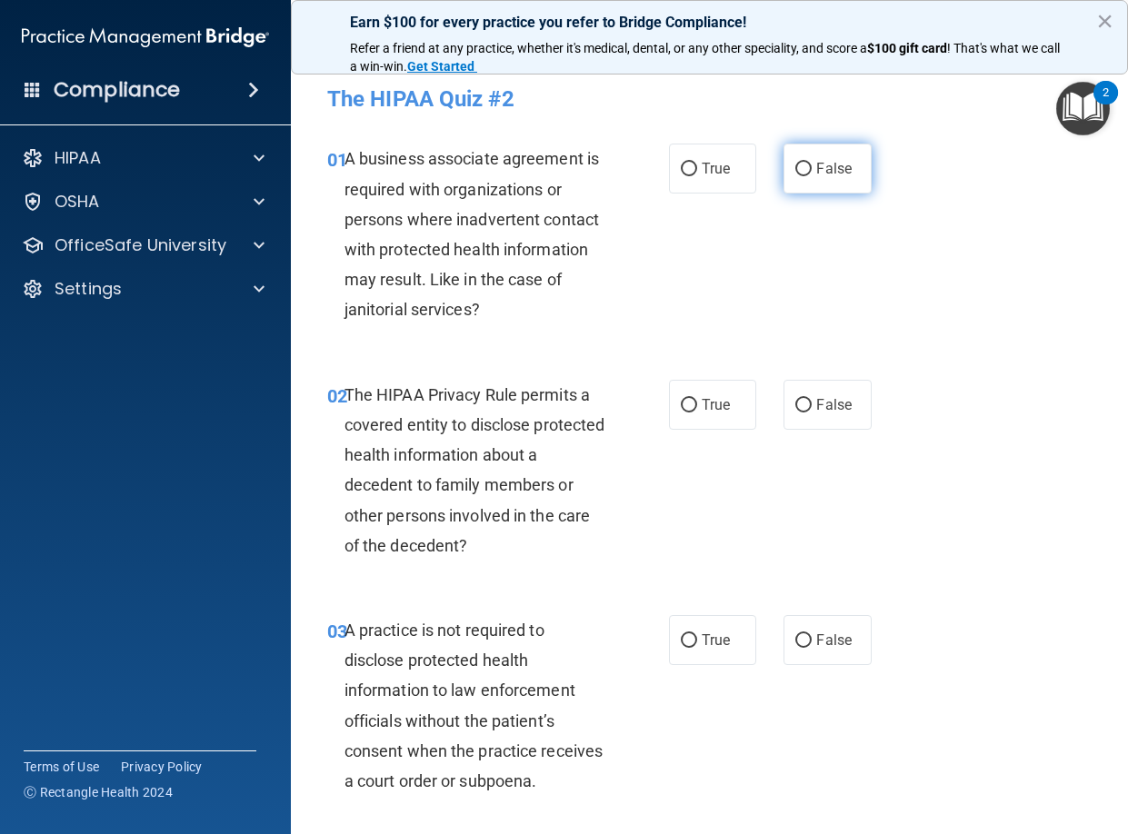
click at [795, 170] on input "False" at bounding box center [803, 170] width 16 height 14
radio input "true"
click at [683, 404] on input "True" at bounding box center [689, 406] width 16 height 14
radio input "true"
click at [795, 641] on input "False" at bounding box center [803, 641] width 16 height 14
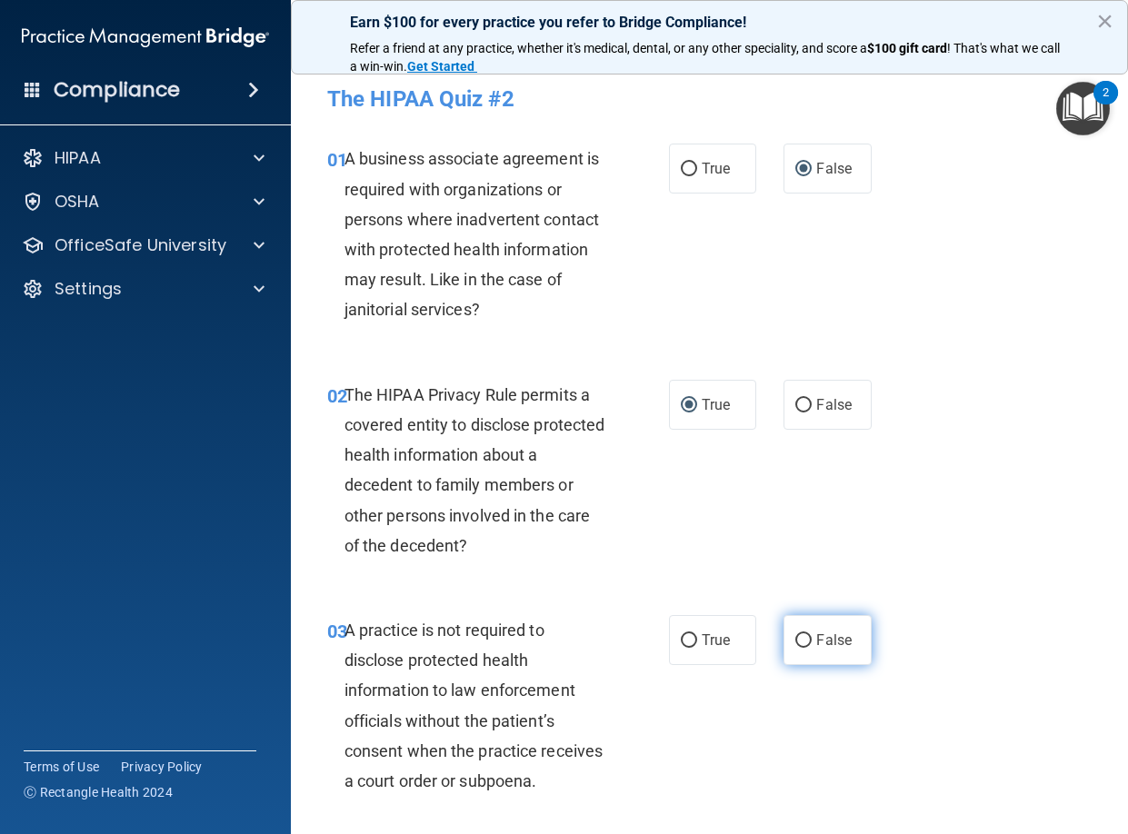
radio input "true"
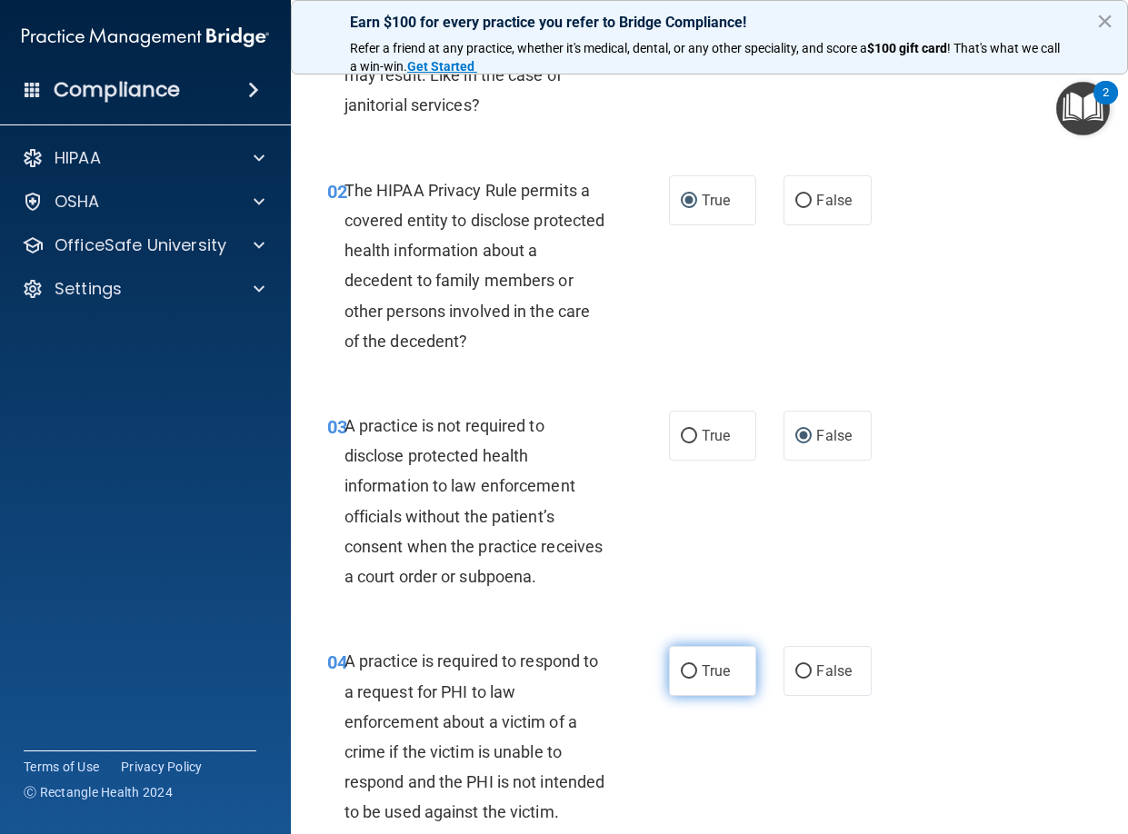
click at [681, 679] on input "True" at bounding box center [689, 672] width 16 height 14
radio input "true"
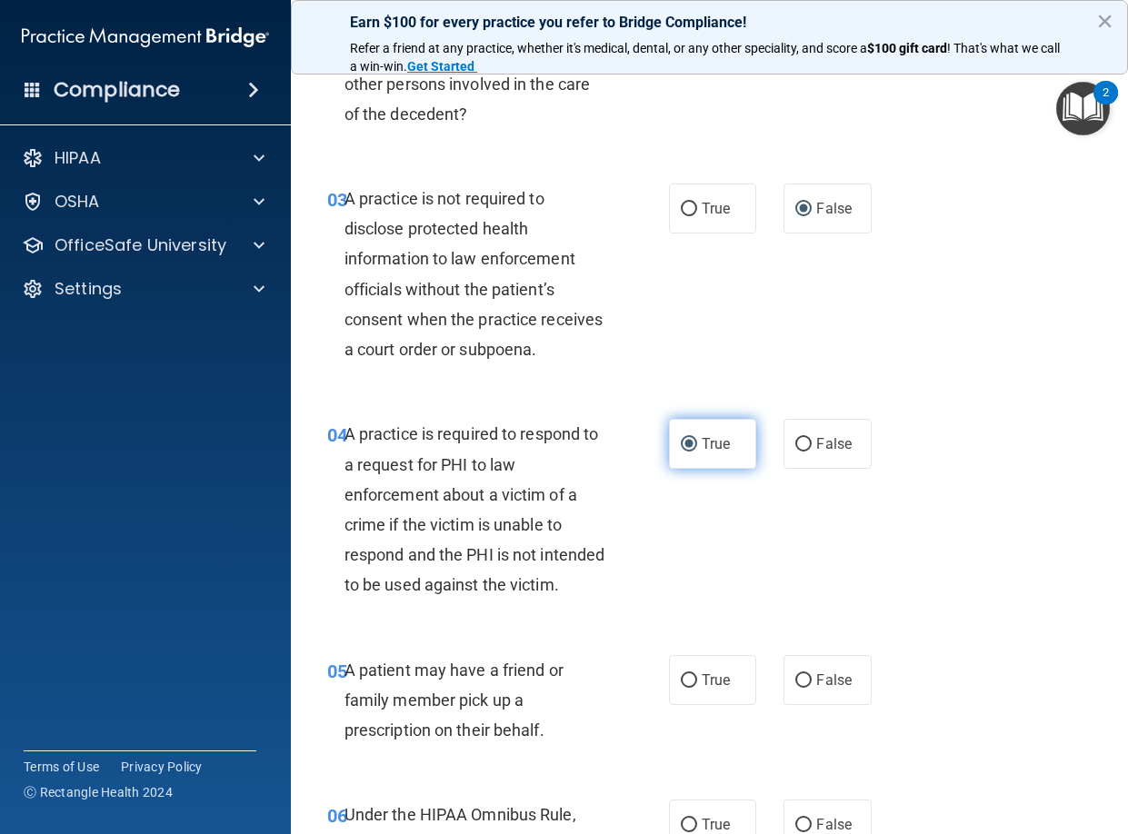
scroll to position [409, 0]
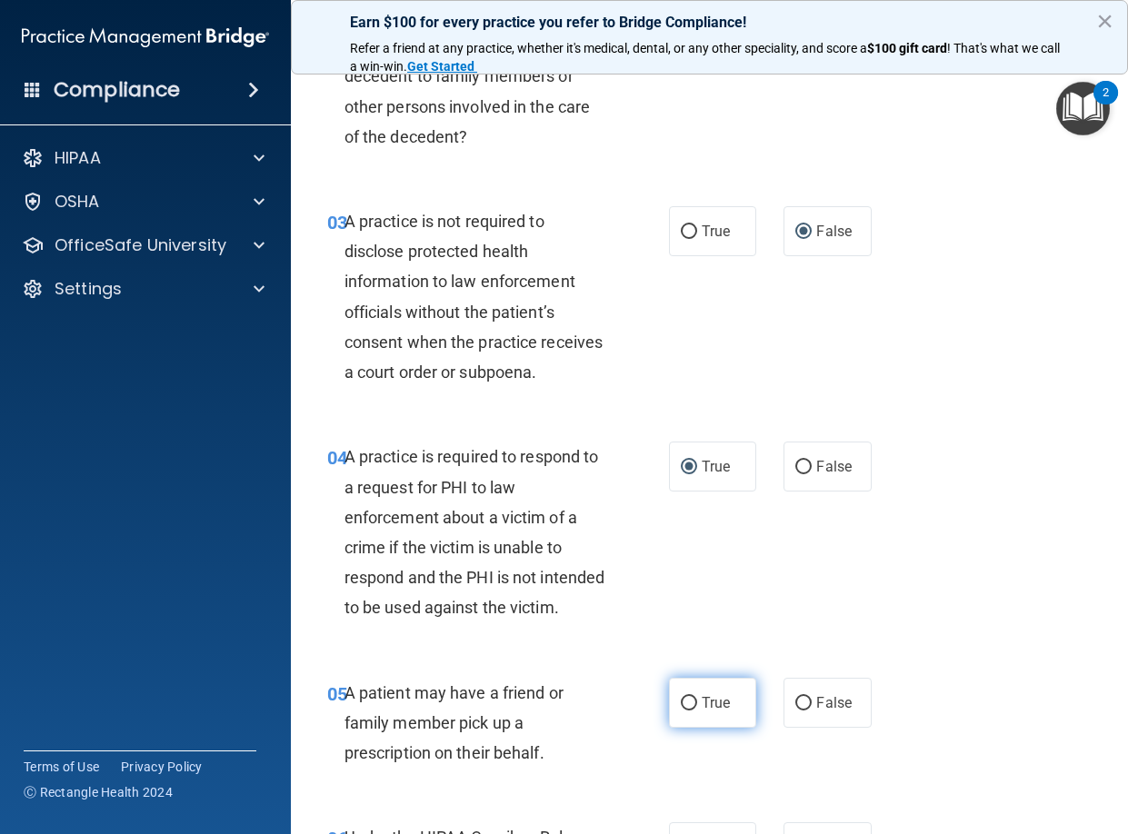
click at [683, 711] on input "True" at bounding box center [689, 704] width 16 height 14
radio input "true"
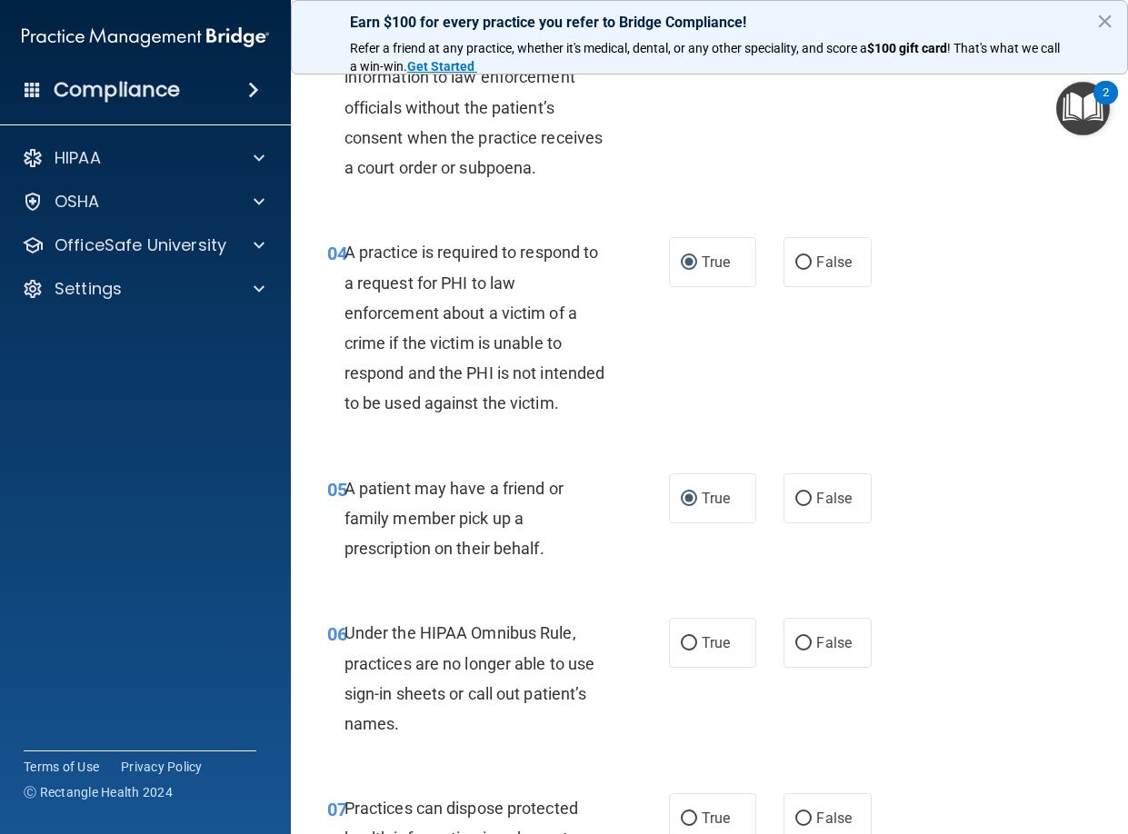
scroll to position [659, 0]
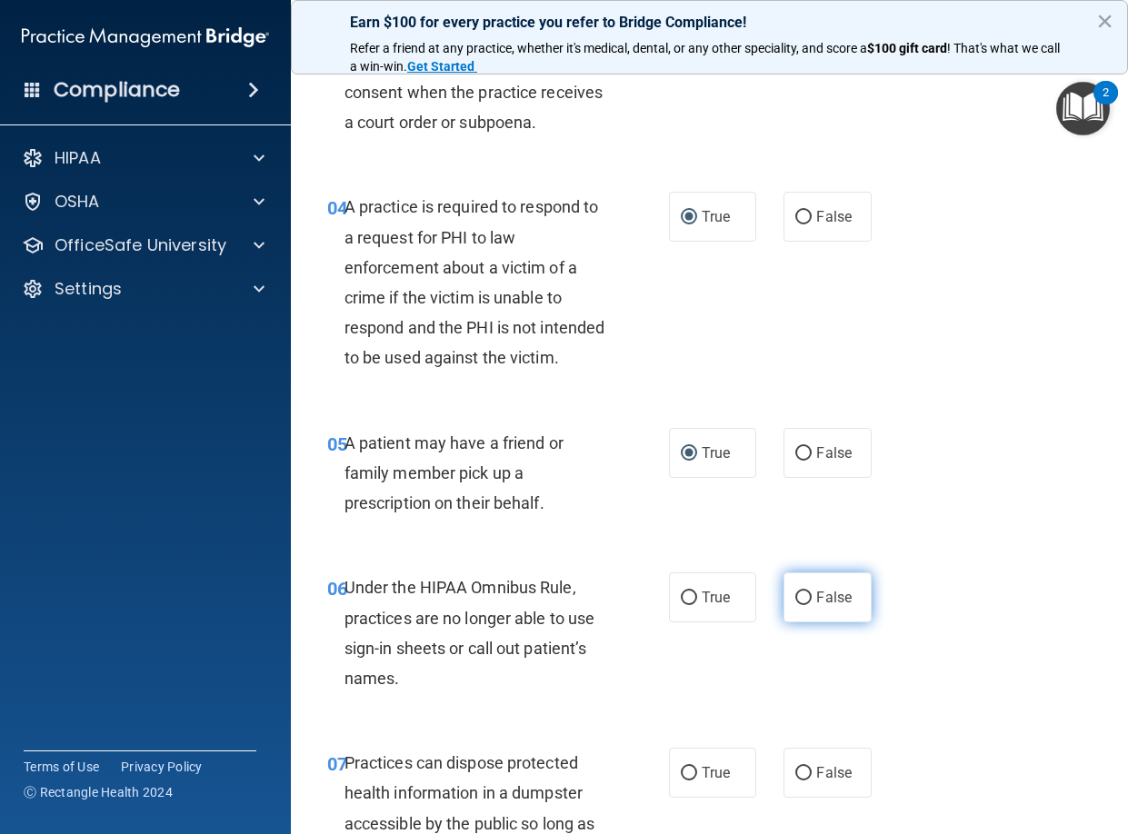
click at [785, 623] on label "False" at bounding box center [827, 598] width 88 height 50
click at [795, 605] on input "False" at bounding box center [803, 599] width 16 height 14
radio input "true"
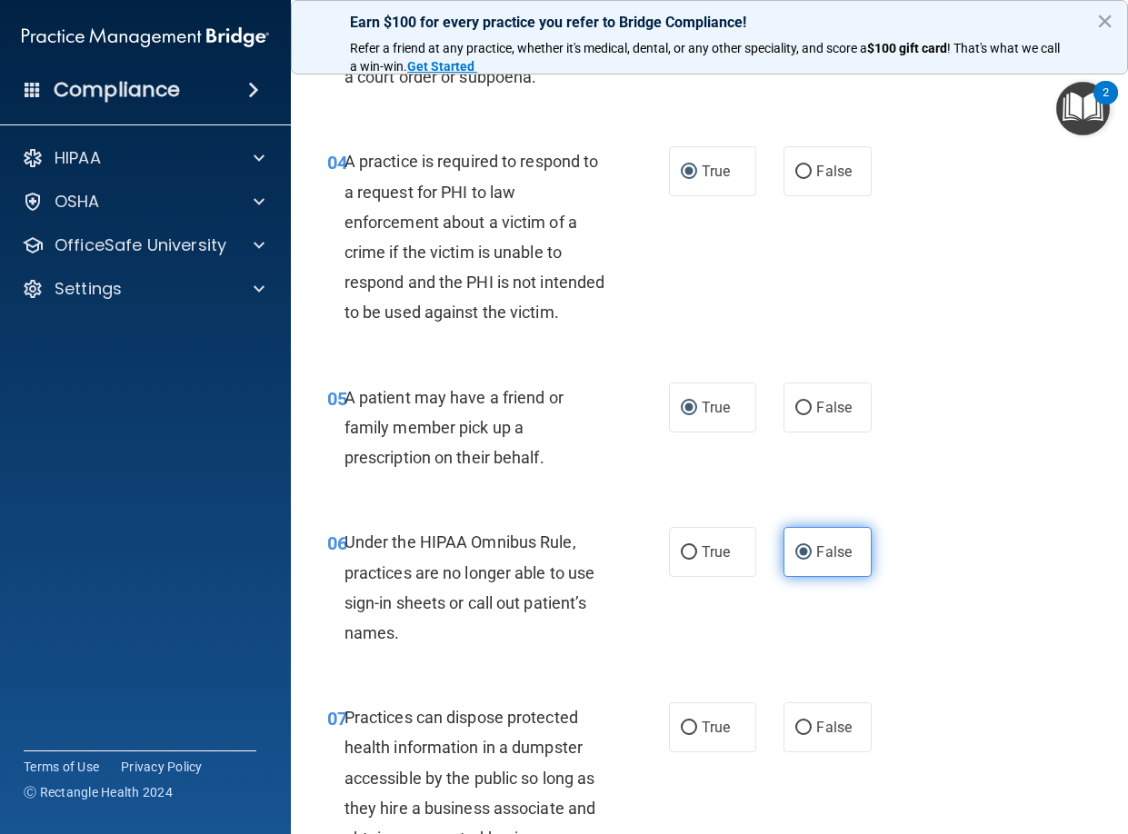
scroll to position [727, 0]
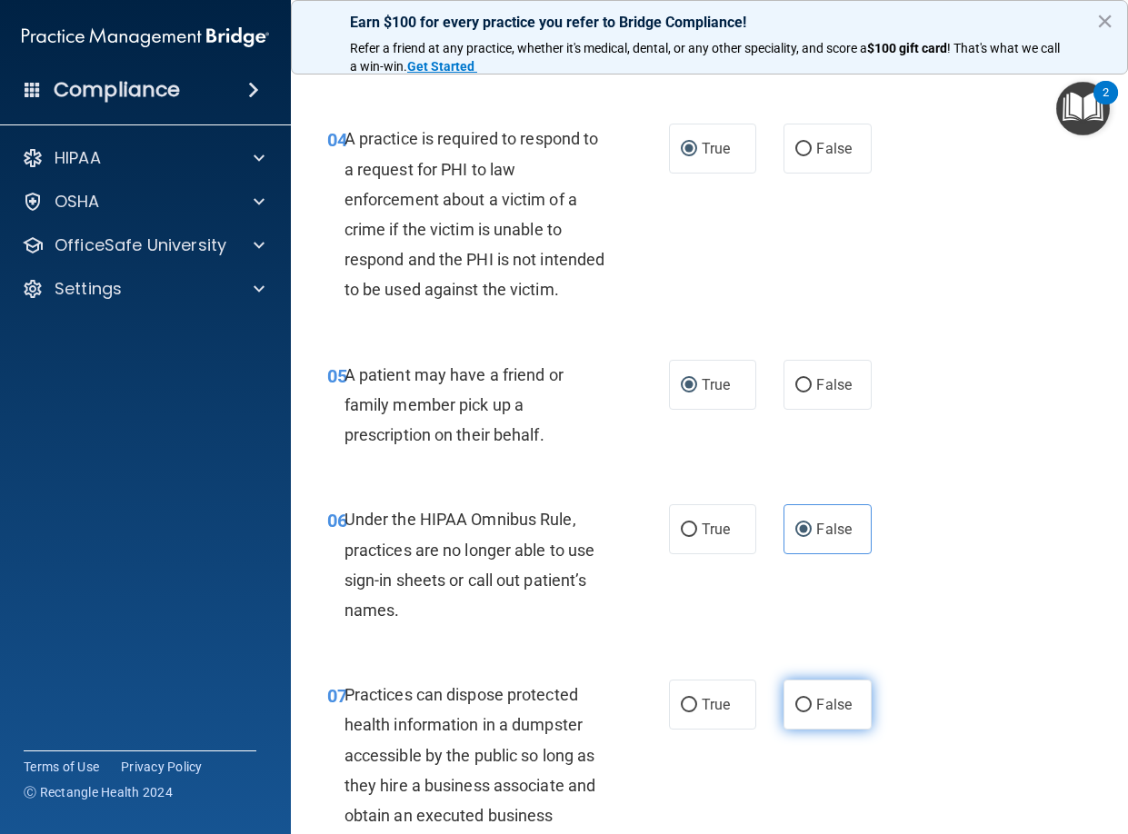
click at [795, 713] on input "False" at bounding box center [803, 706] width 16 height 14
radio input "true"
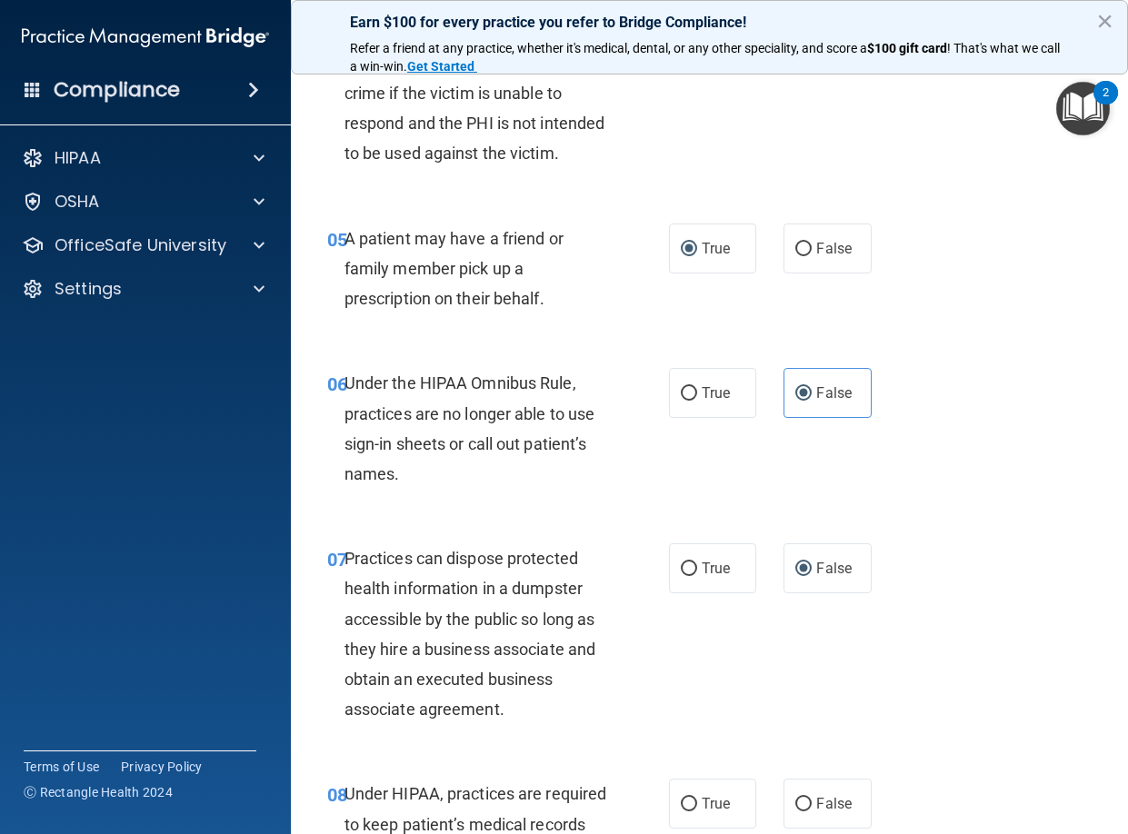
scroll to position [1091, 0]
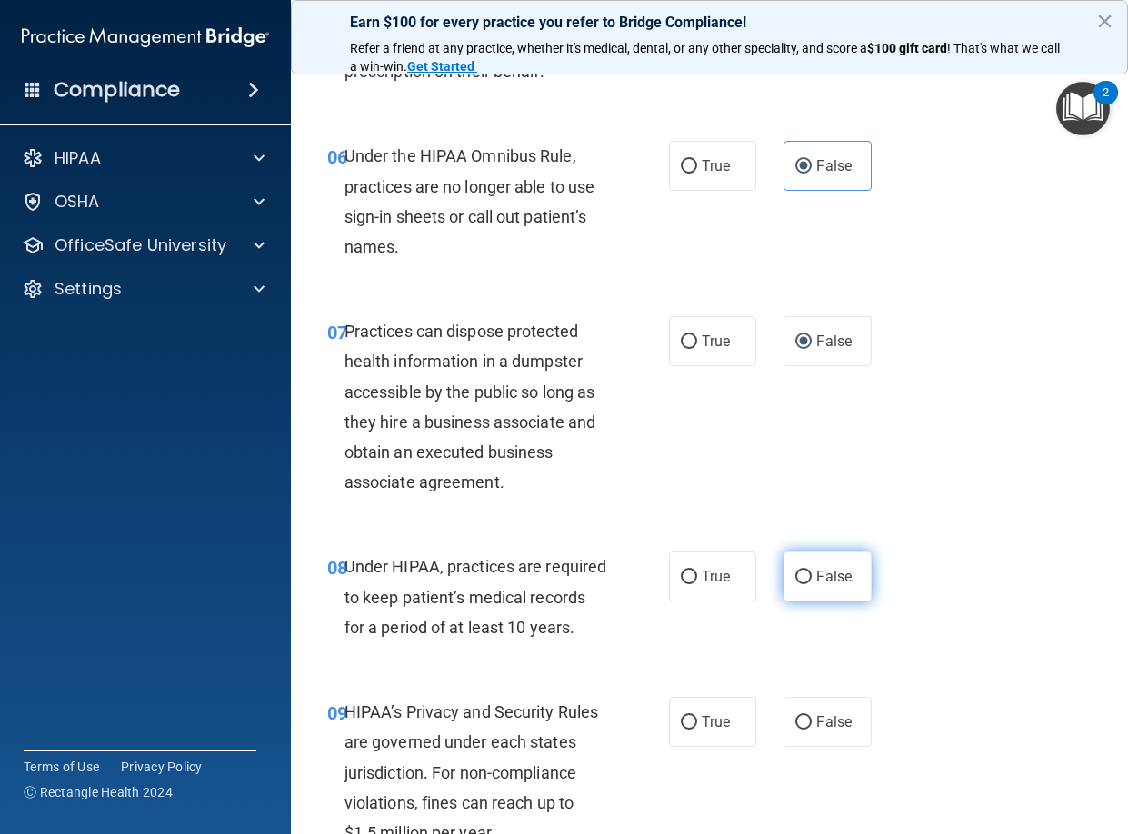
click at [795, 584] on input "False" at bounding box center [803, 578] width 16 height 14
radio input "true"
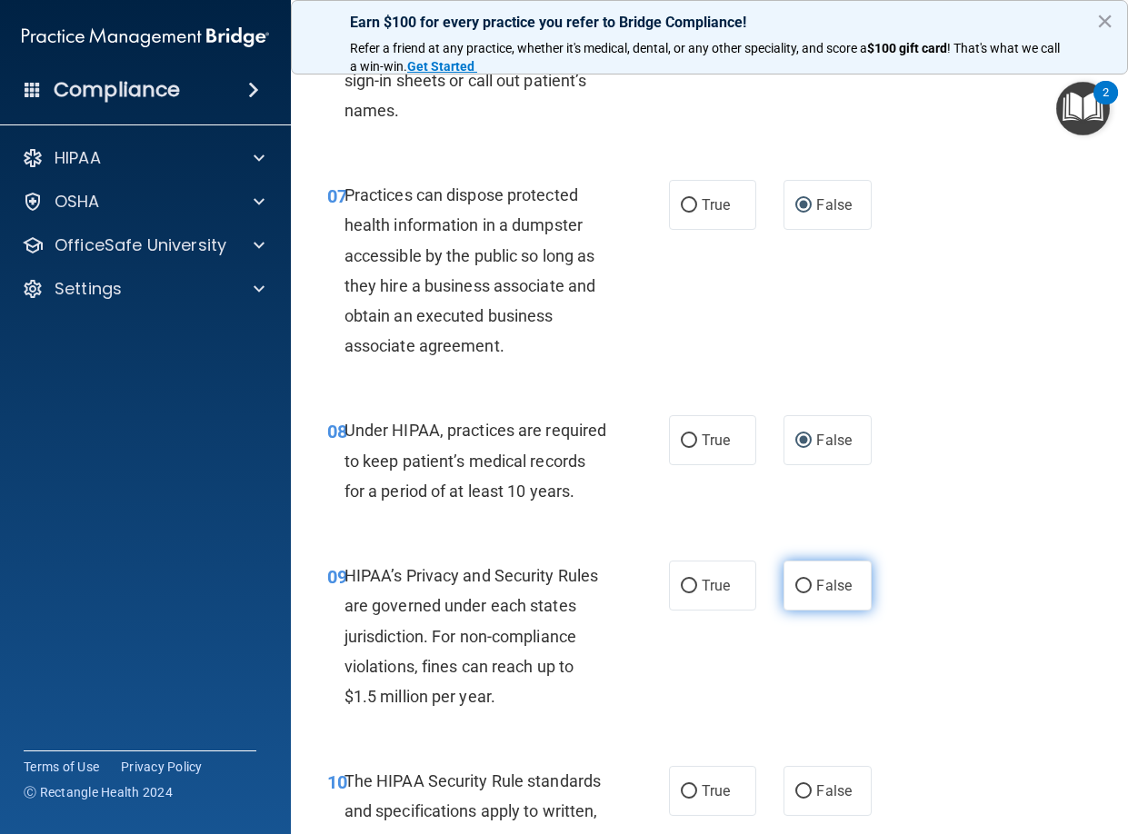
click at [795, 594] on input "False" at bounding box center [803, 587] width 16 height 14
radio input "true"
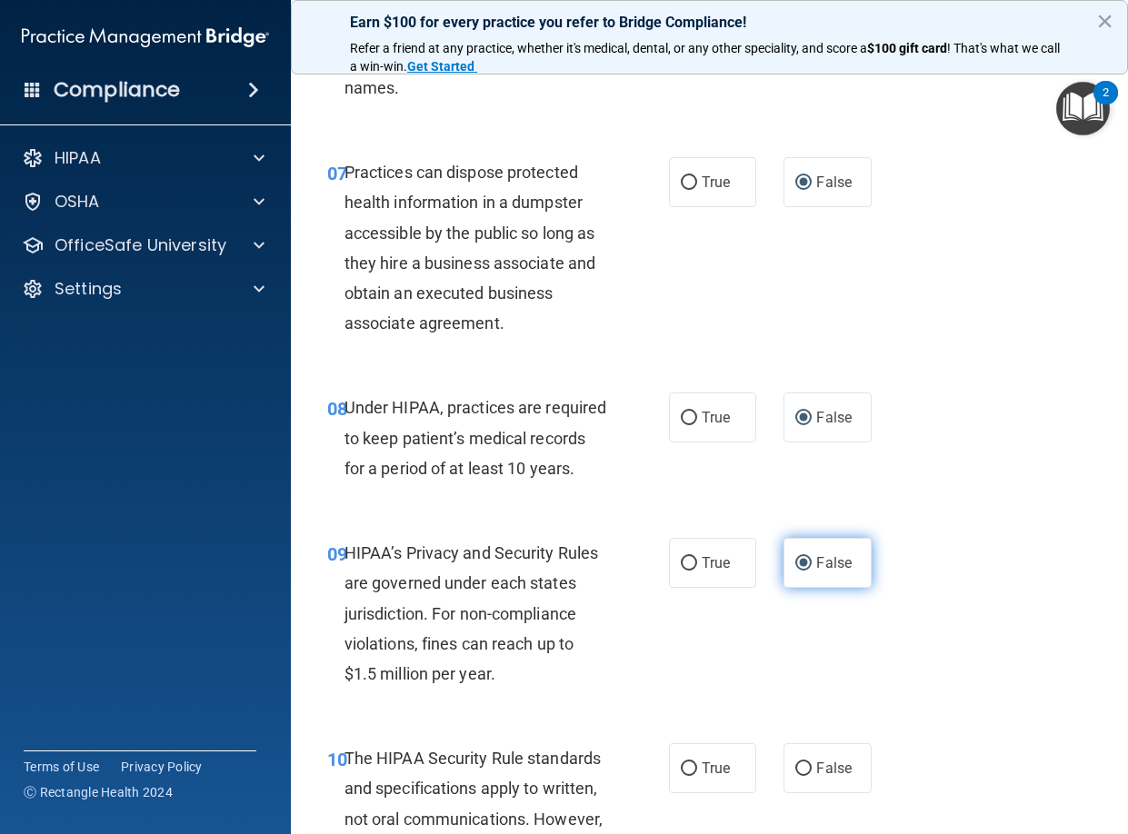
scroll to position [1454, 0]
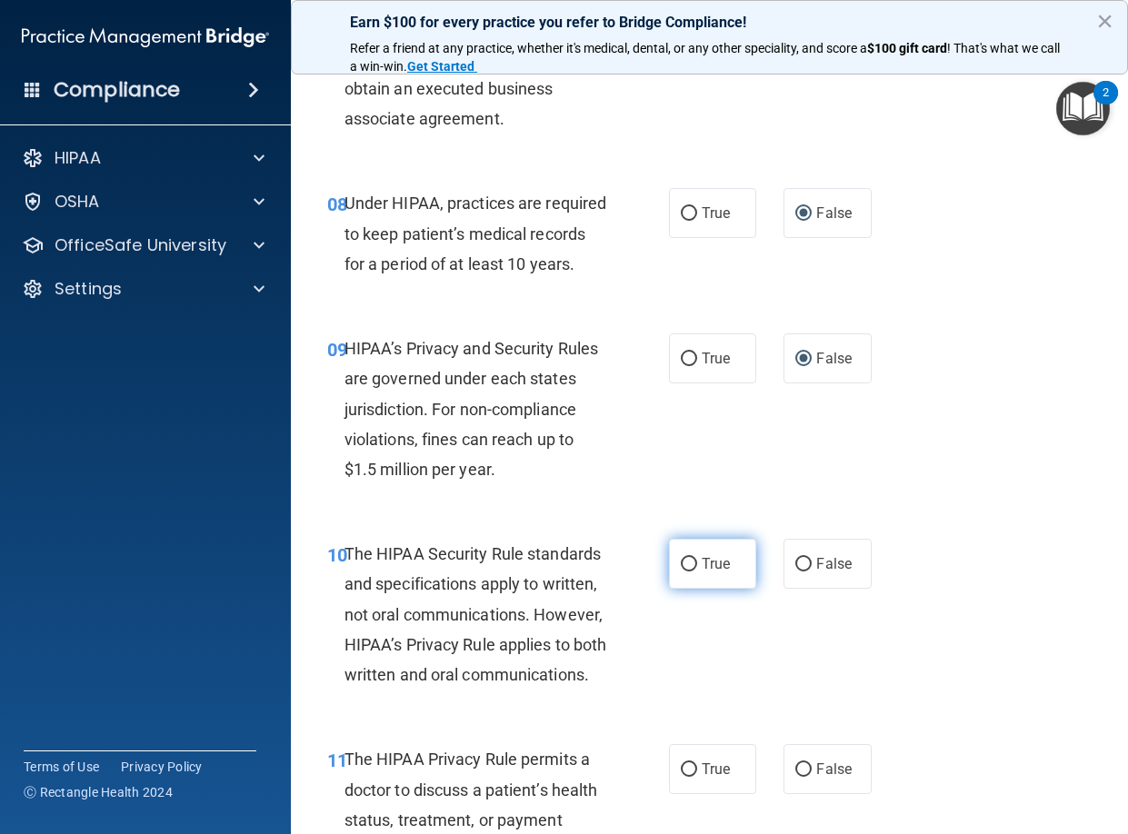
click at [681, 572] on input "True" at bounding box center [689, 565] width 16 height 14
radio input "true"
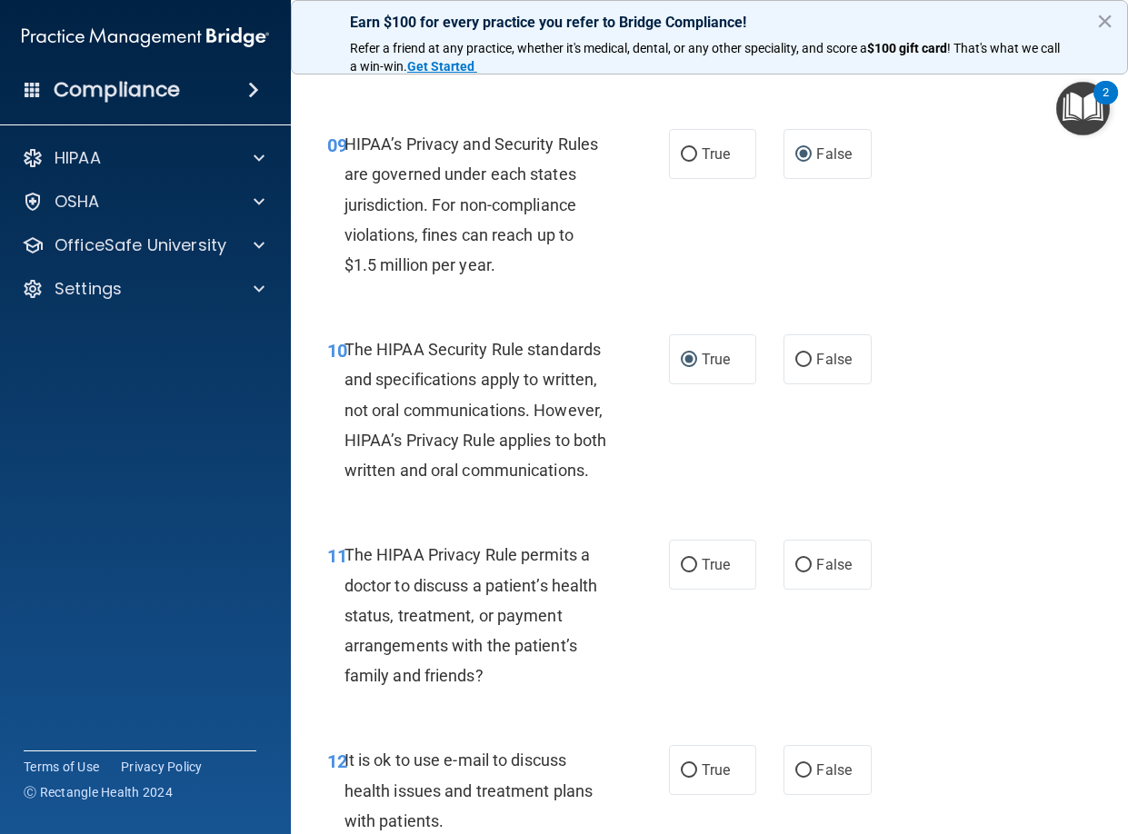
scroll to position [1681, 0]
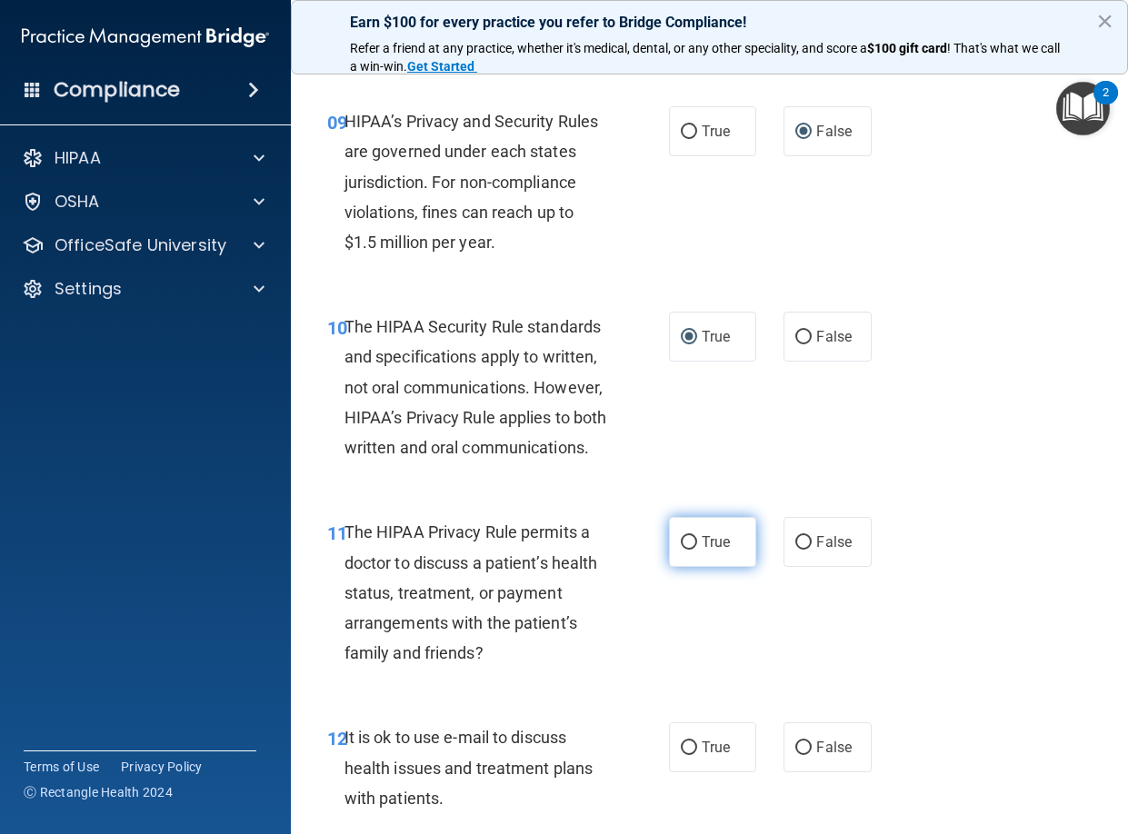
click at [683, 550] on input "True" at bounding box center [689, 543] width 16 height 14
radio input "true"
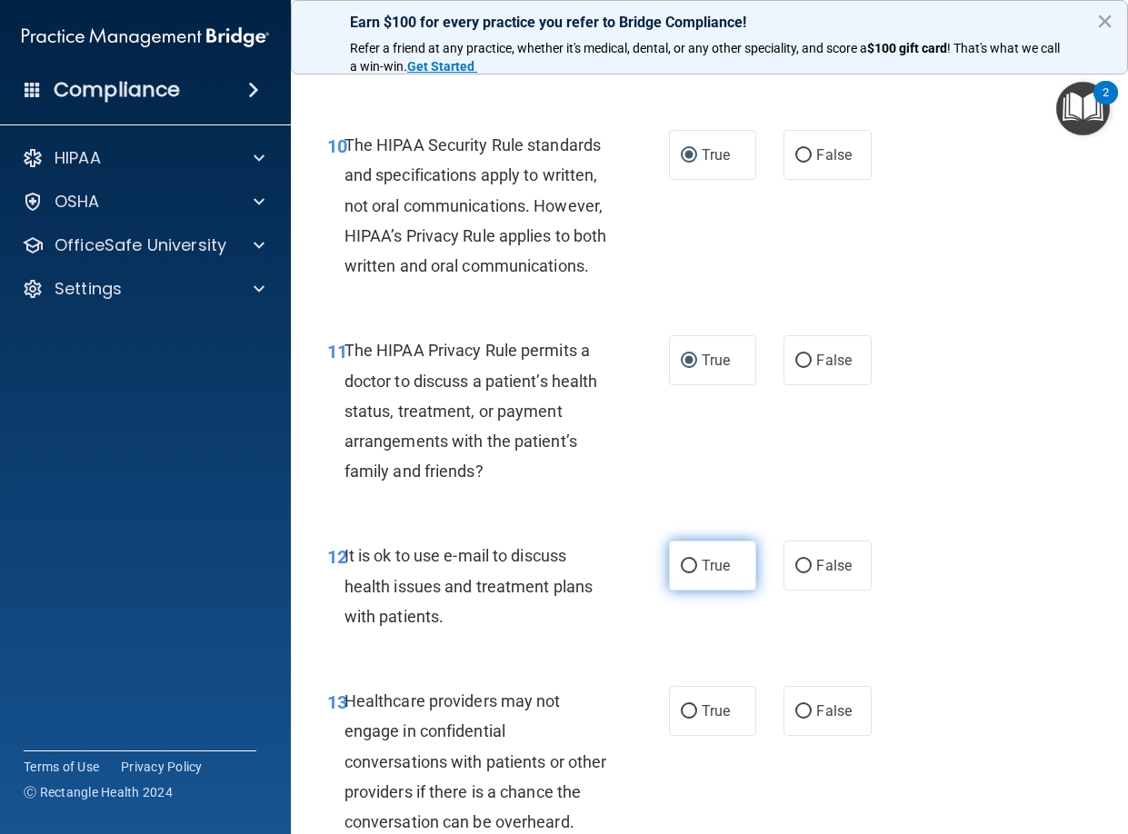
click at [683, 574] on input "True" at bounding box center [689, 567] width 16 height 14
radio input "true"
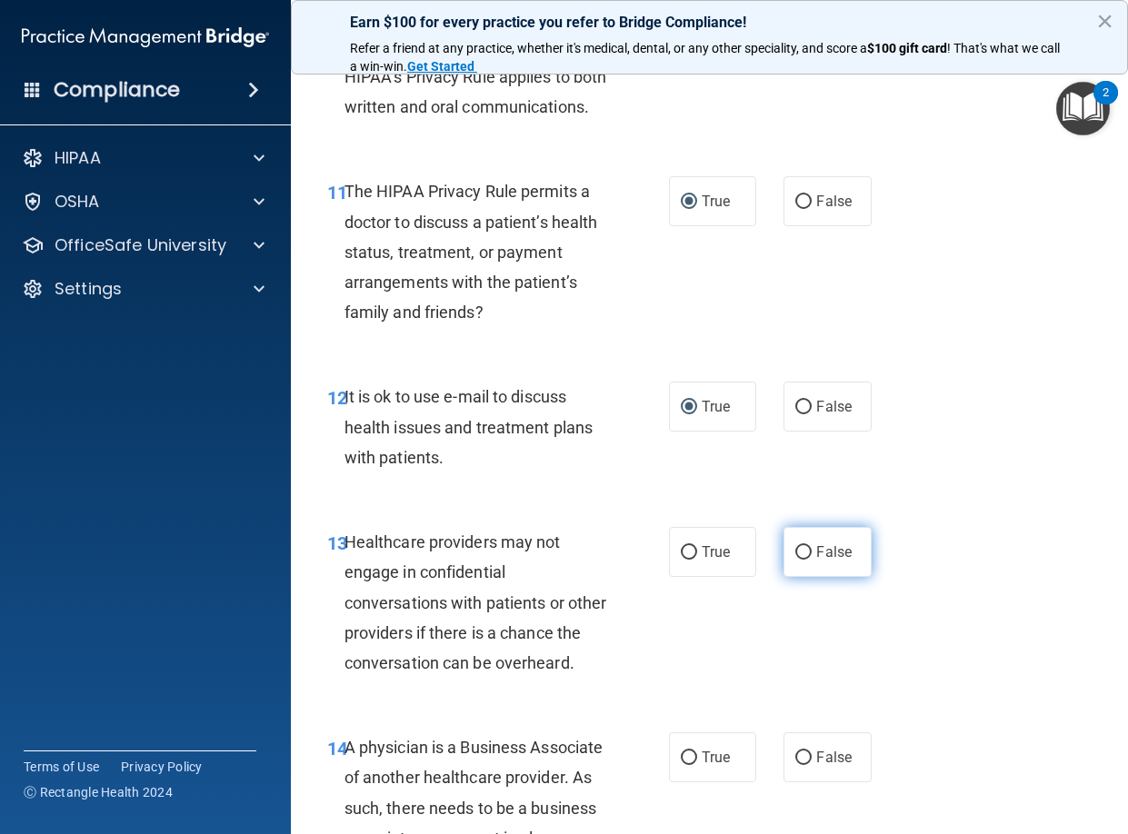
click at [795, 560] on input "False" at bounding box center [803, 553] width 16 height 14
radio input "true"
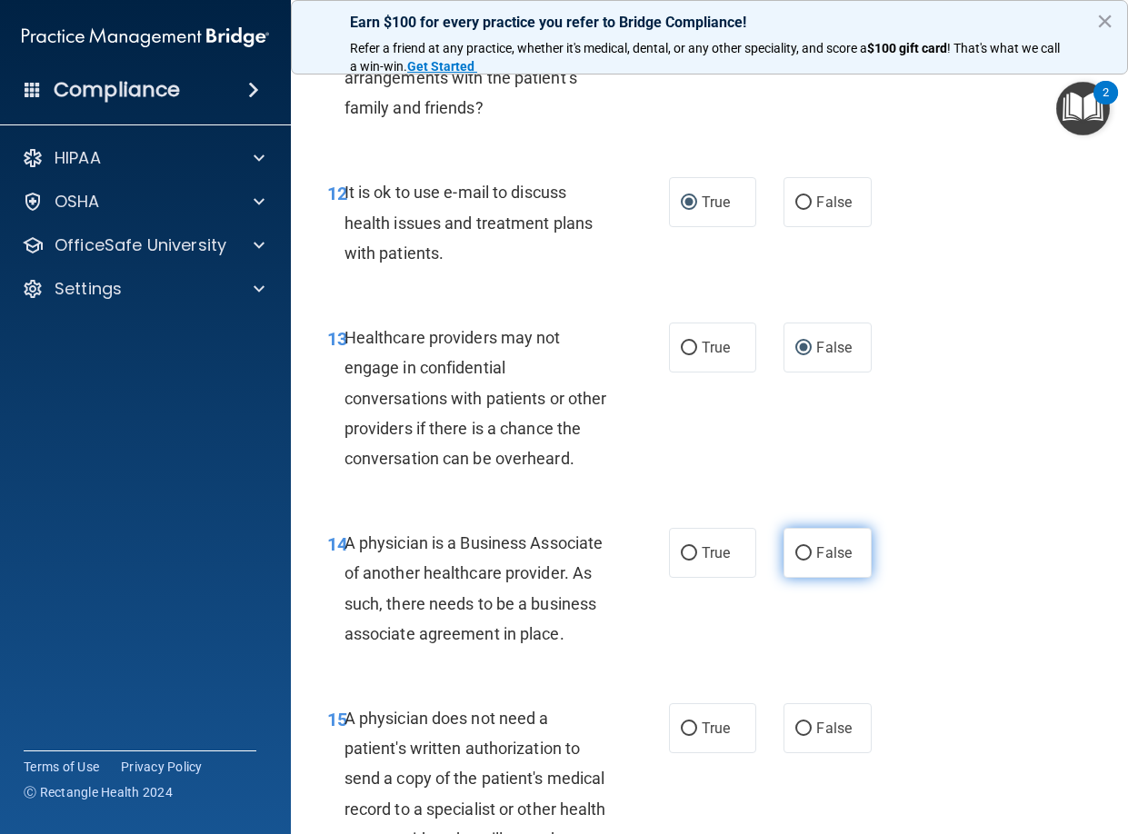
click at [795, 561] on input "False" at bounding box center [803, 554] width 16 height 14
radio input "true"
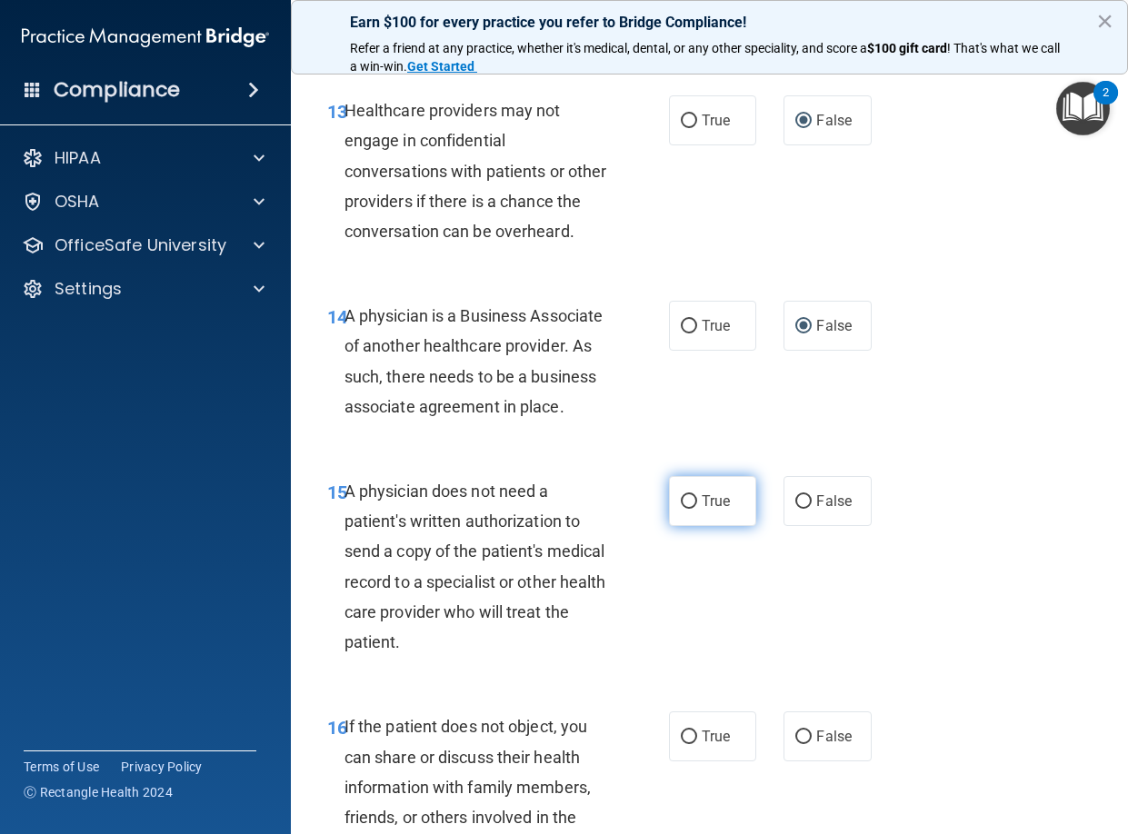
click at [686, 509] on input "True" at bounding box center [689, 502] width 16 height 14
radio input "true"
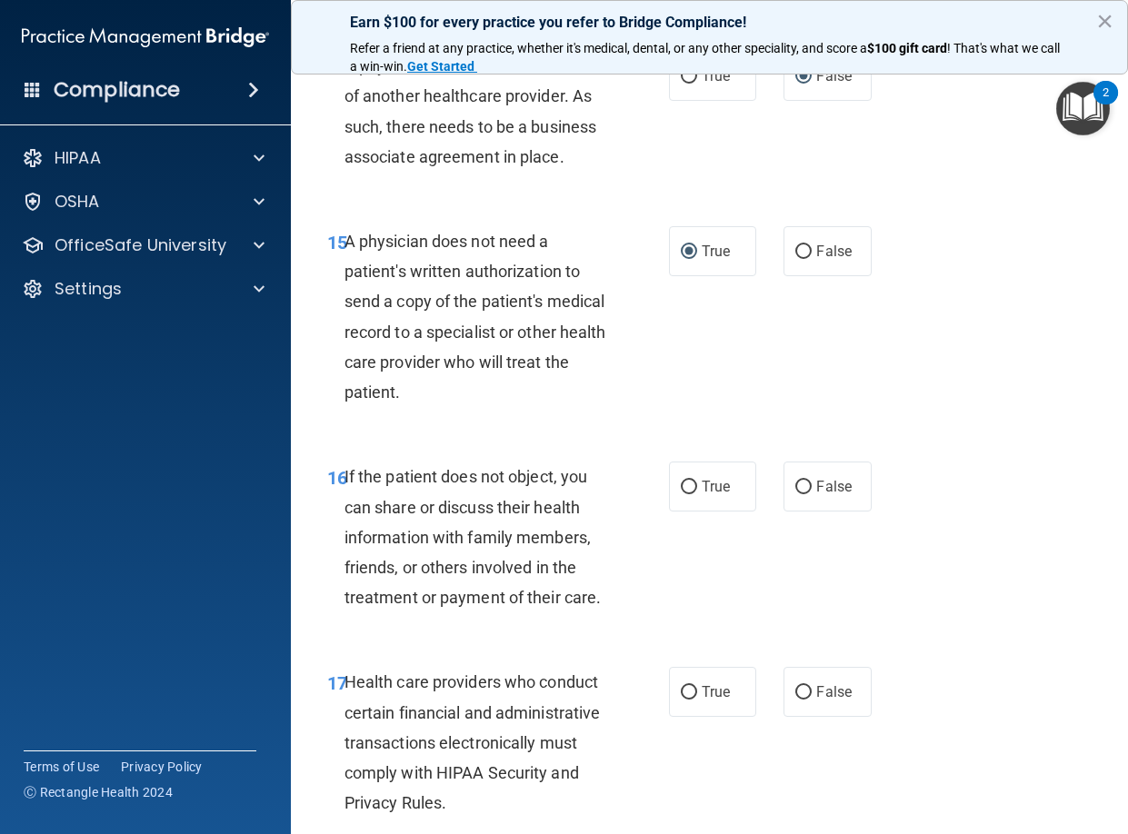
scroll to position [2681, 0]
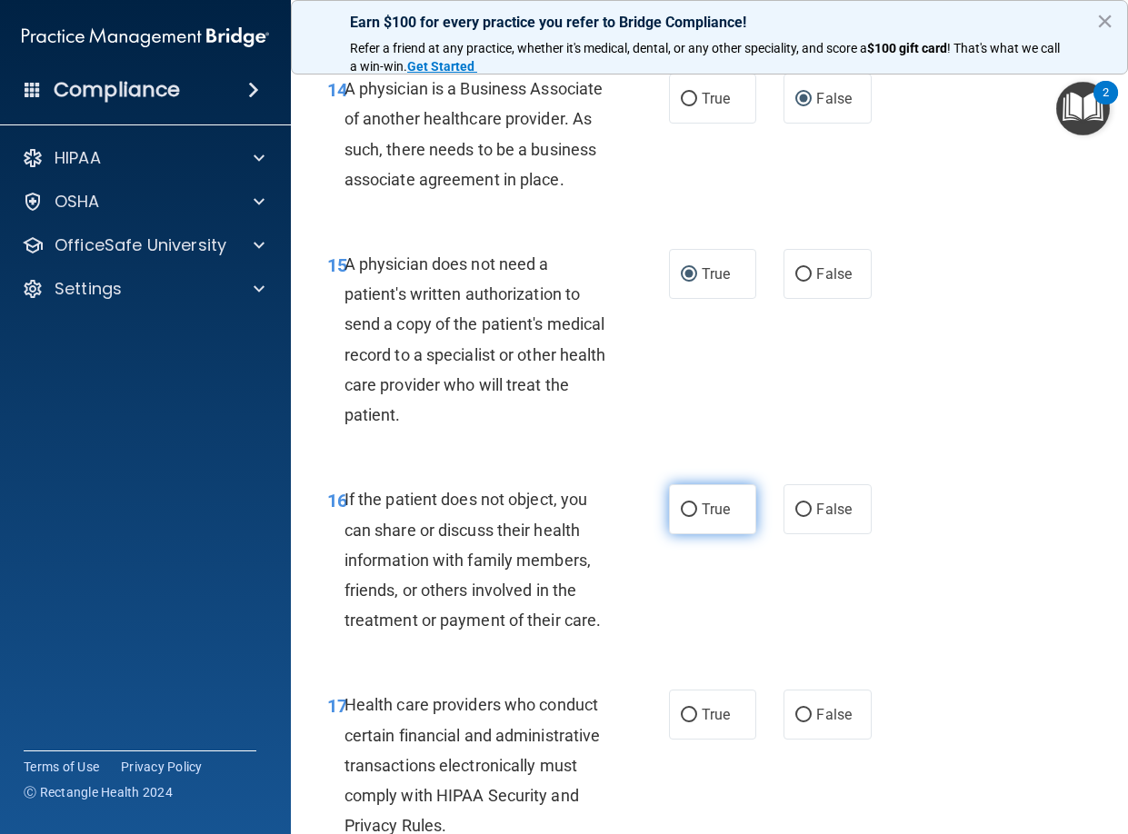
click at [681, 517] on input "True" at bounding box center [689, 511] width 16 height 14
radio input "true"
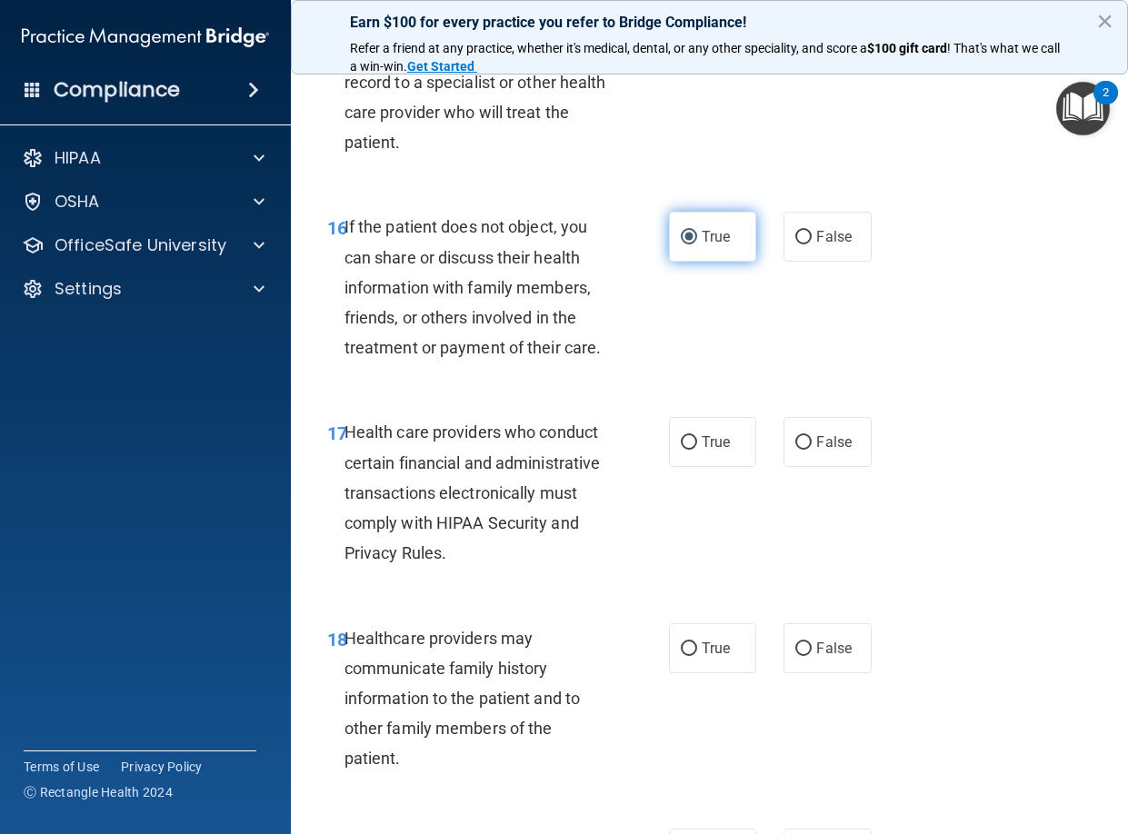
scroll to position [3045, 0]
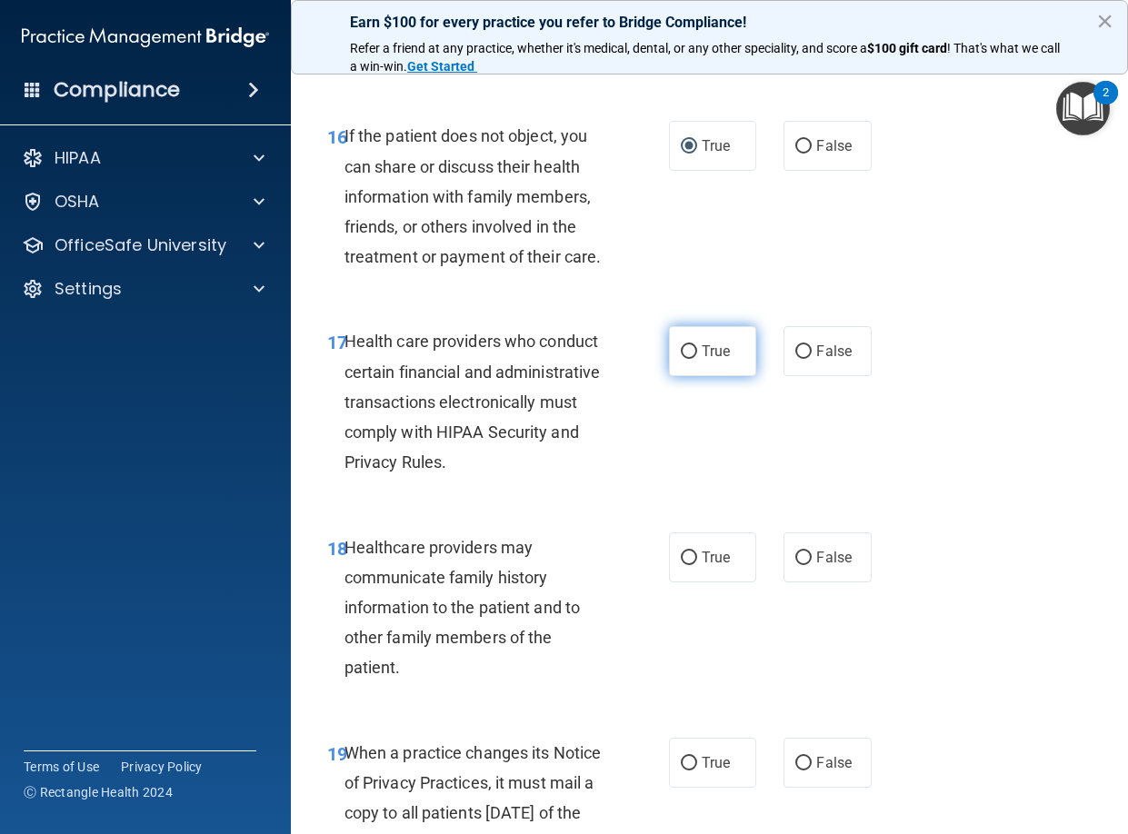
click at [683, 359] on input "True" at bounding box center [689, 352] width 16 height 14
radio input "true"
click at [795, 565] on input "False" at bounding box center [803, 559] width 16 height 14
radio input "true"
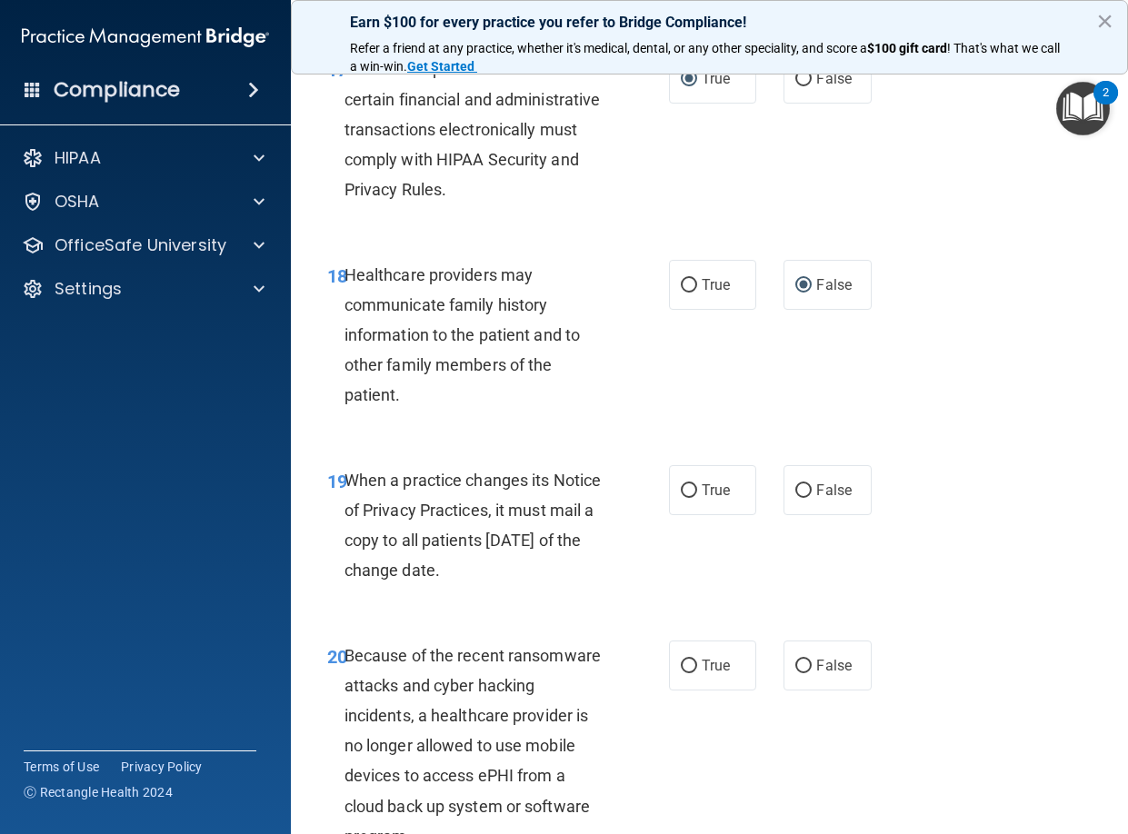
scroll to position [3340, 0]
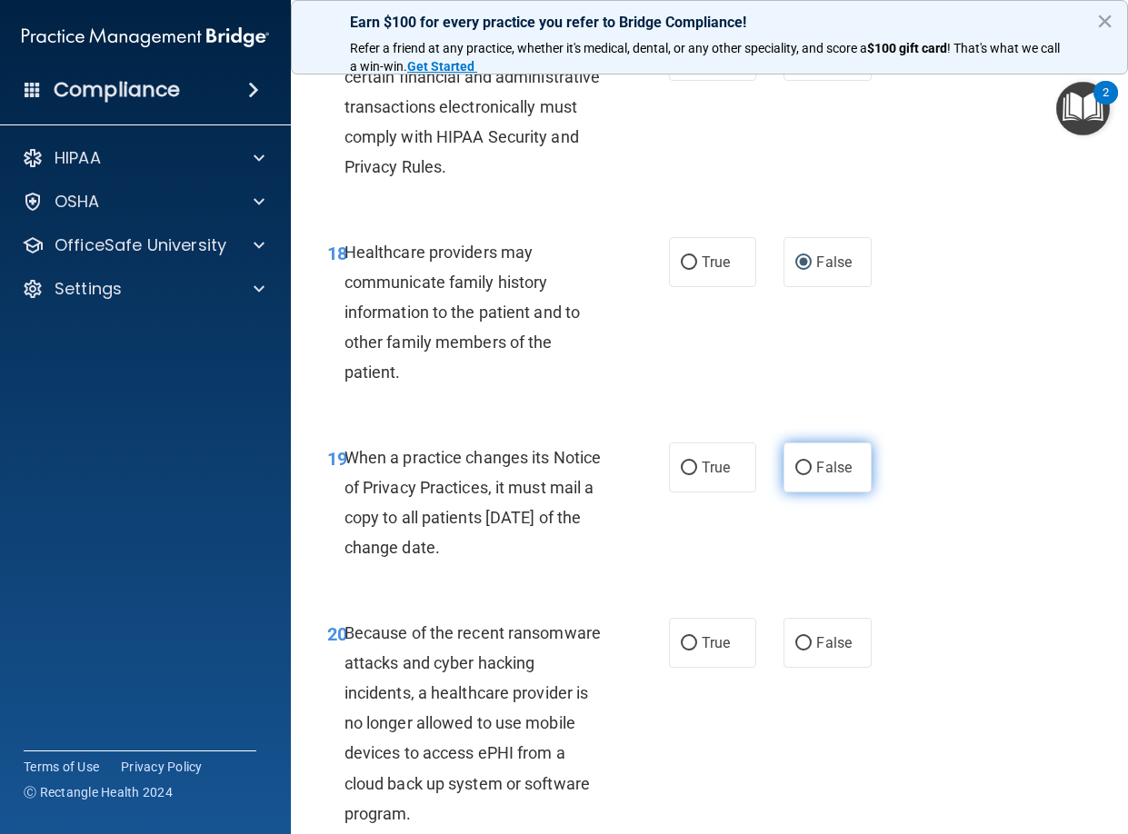
click at [800, 475] on input "False" at bounding box center [803, 469] width 16 height 14
radio input "true"
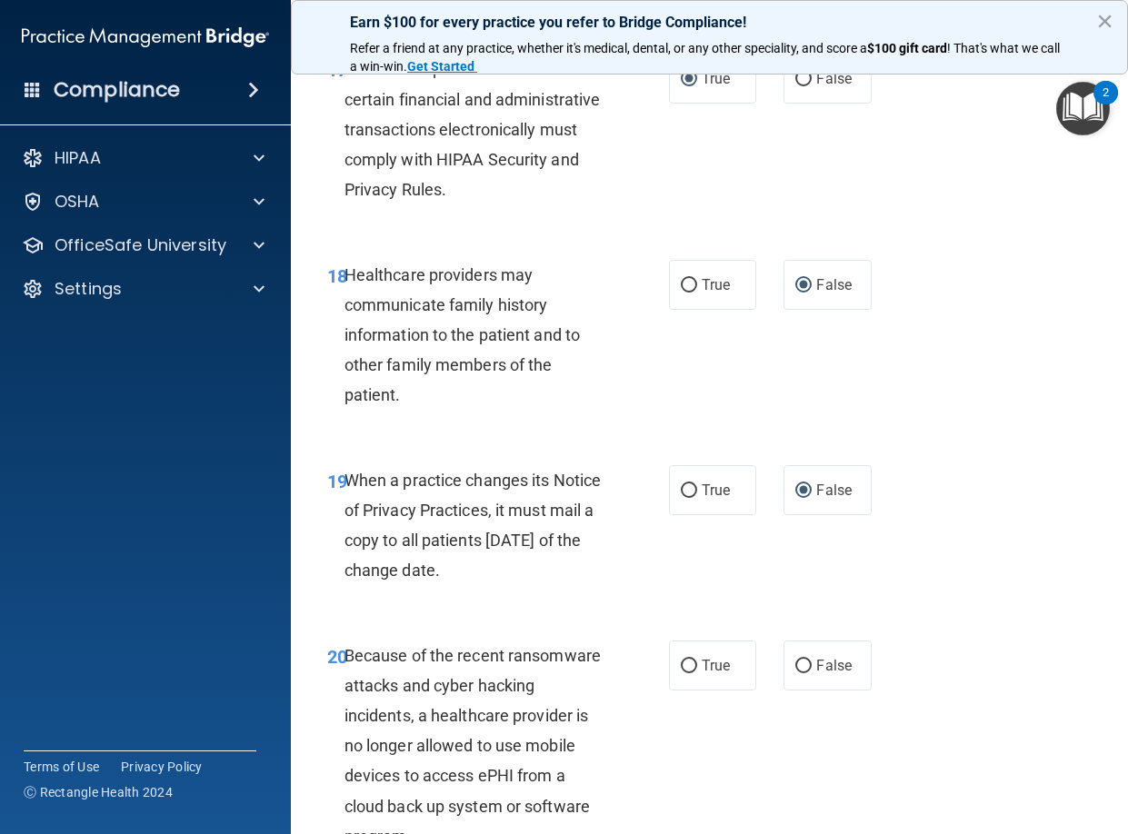
scroll to position [3454, 0]
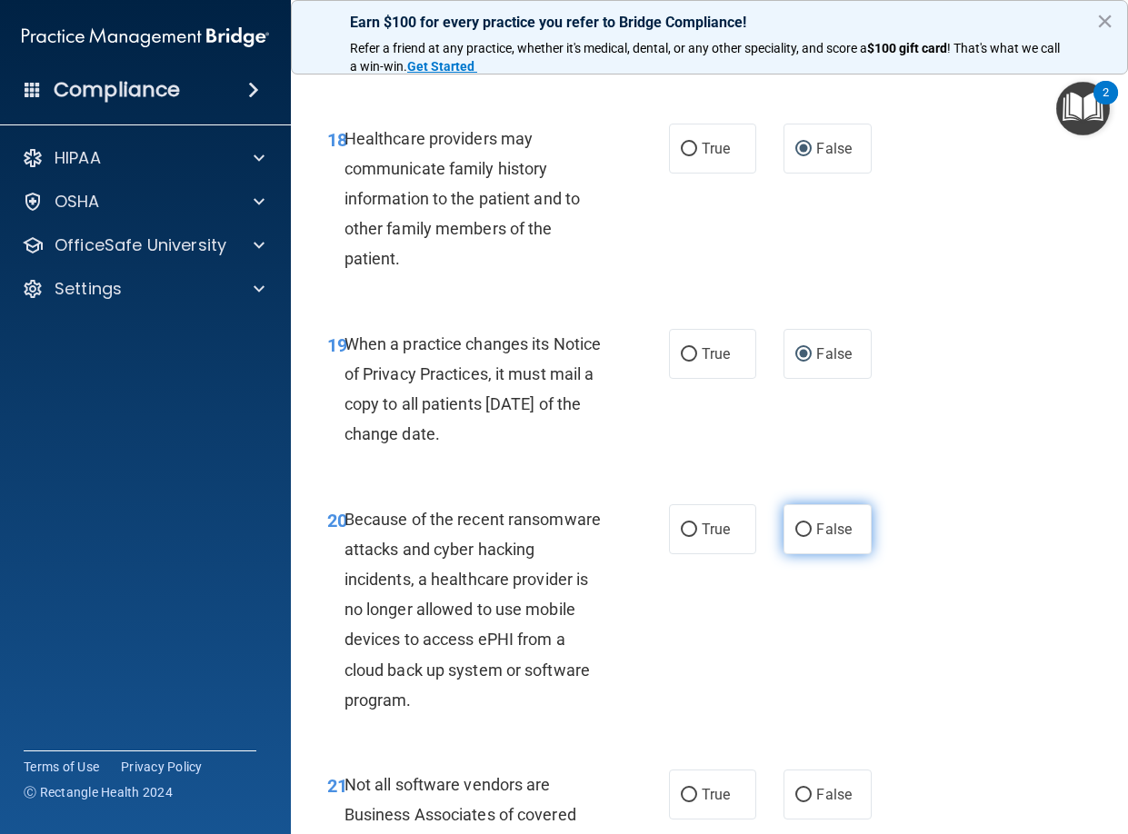
click at [795, 537] on input "False" at bounding box center [803, 531] width 16 height 14
radio input "true"
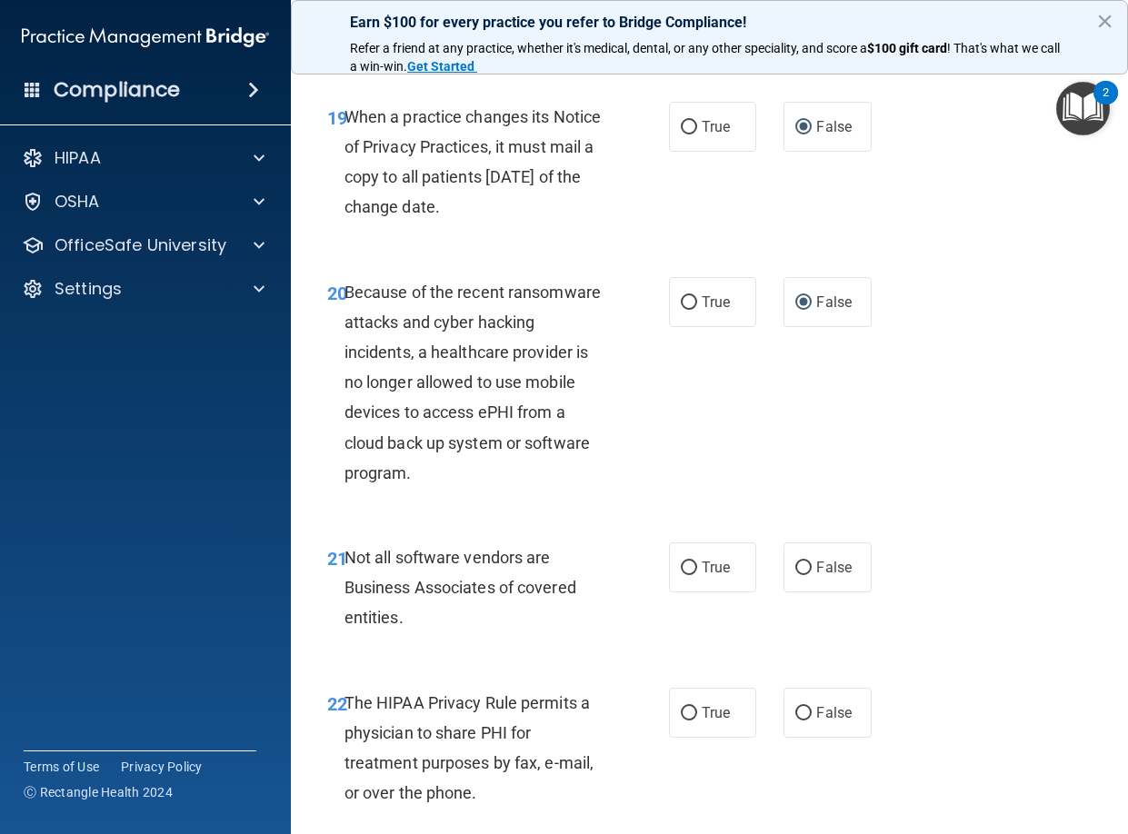
scroll to position [3726, 0]
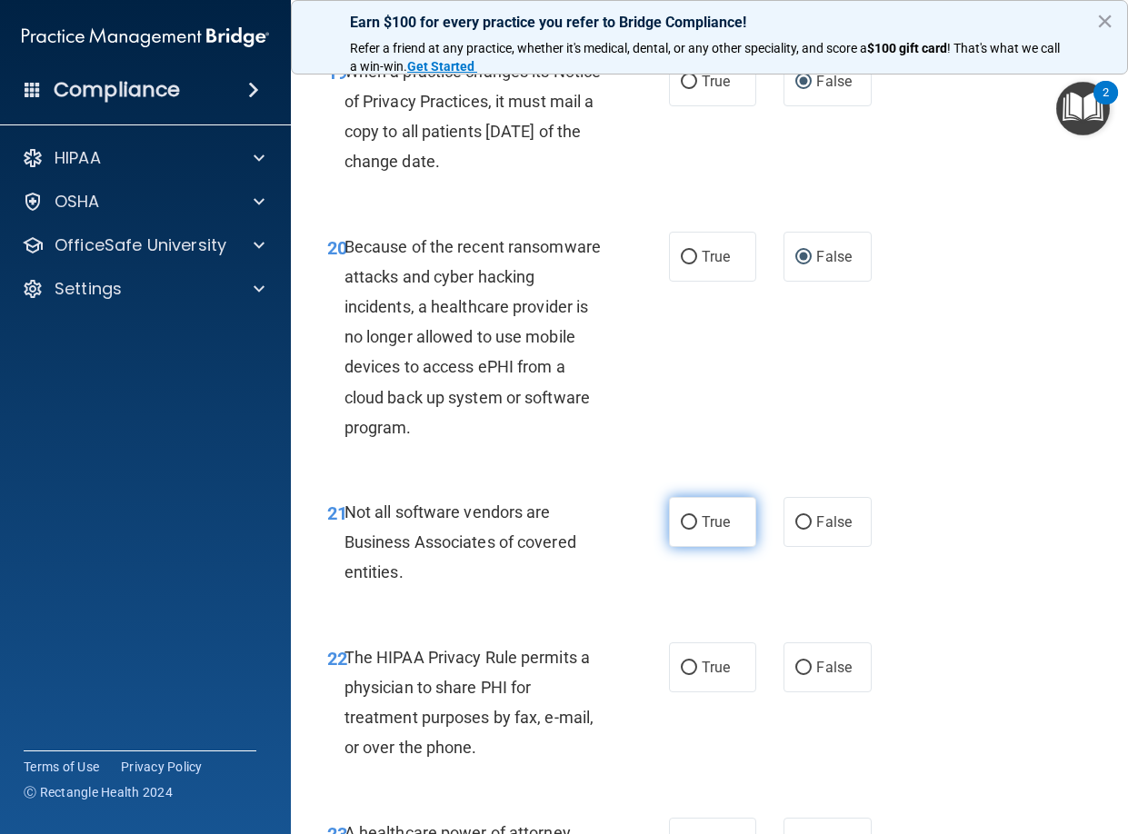
click at [683, 530] on input "True" at bounding box center [689, 523] width 16 height 14
radio input "true"
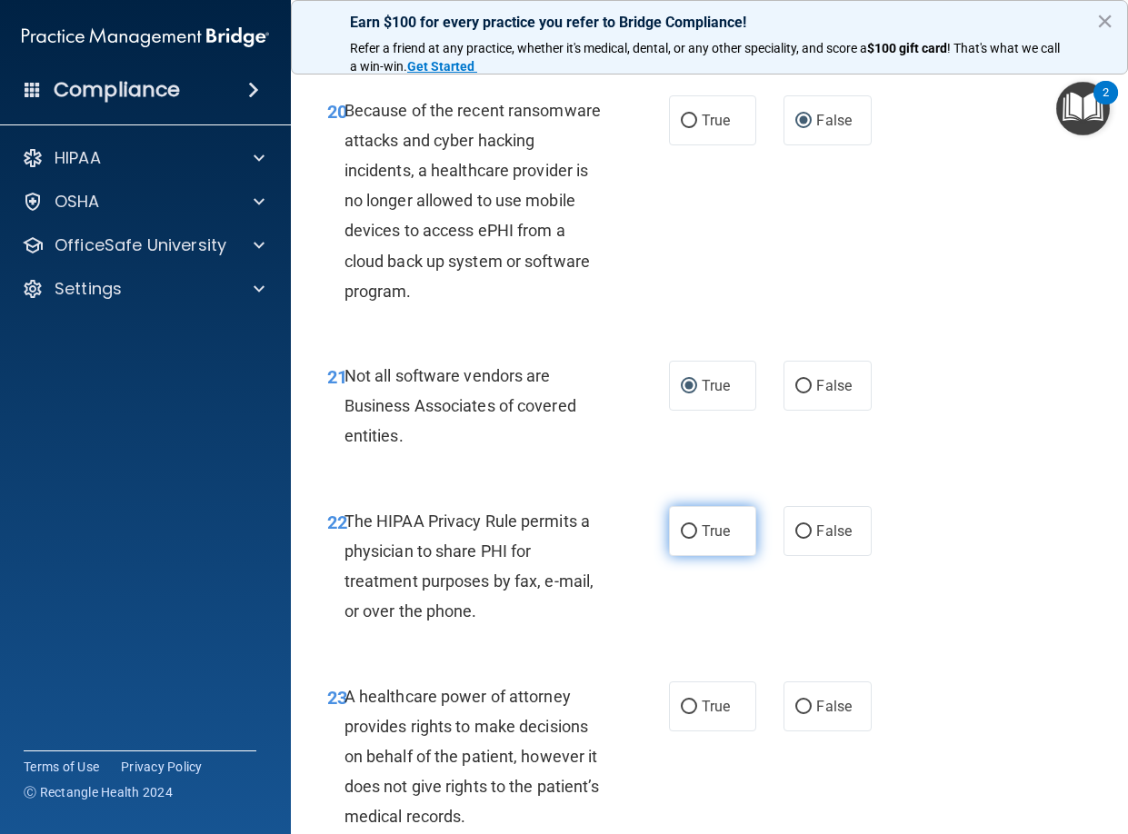
click at [681, 539] on input "True" at bounding box center [689, 532] width 16 height 14
radio input "true"
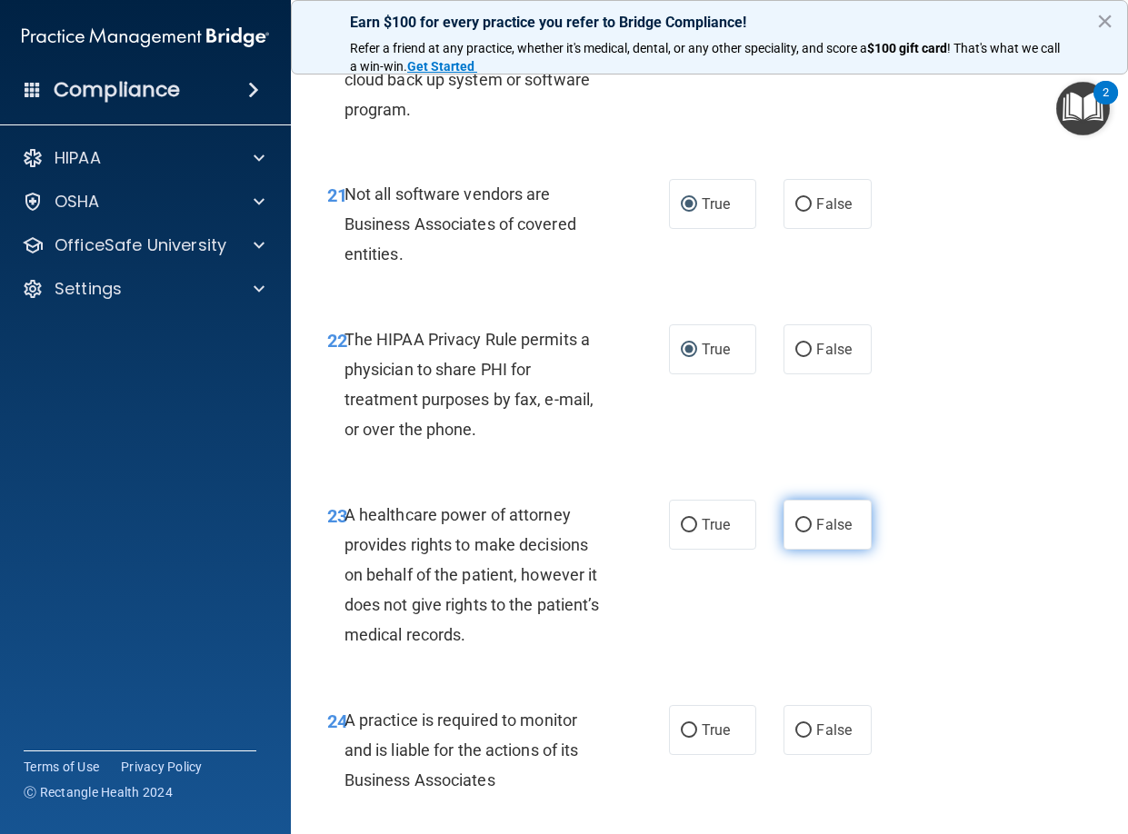
click at [796, 533] on input "False" at bounding box center [803, 526] width 16 height 14
radio input "true"
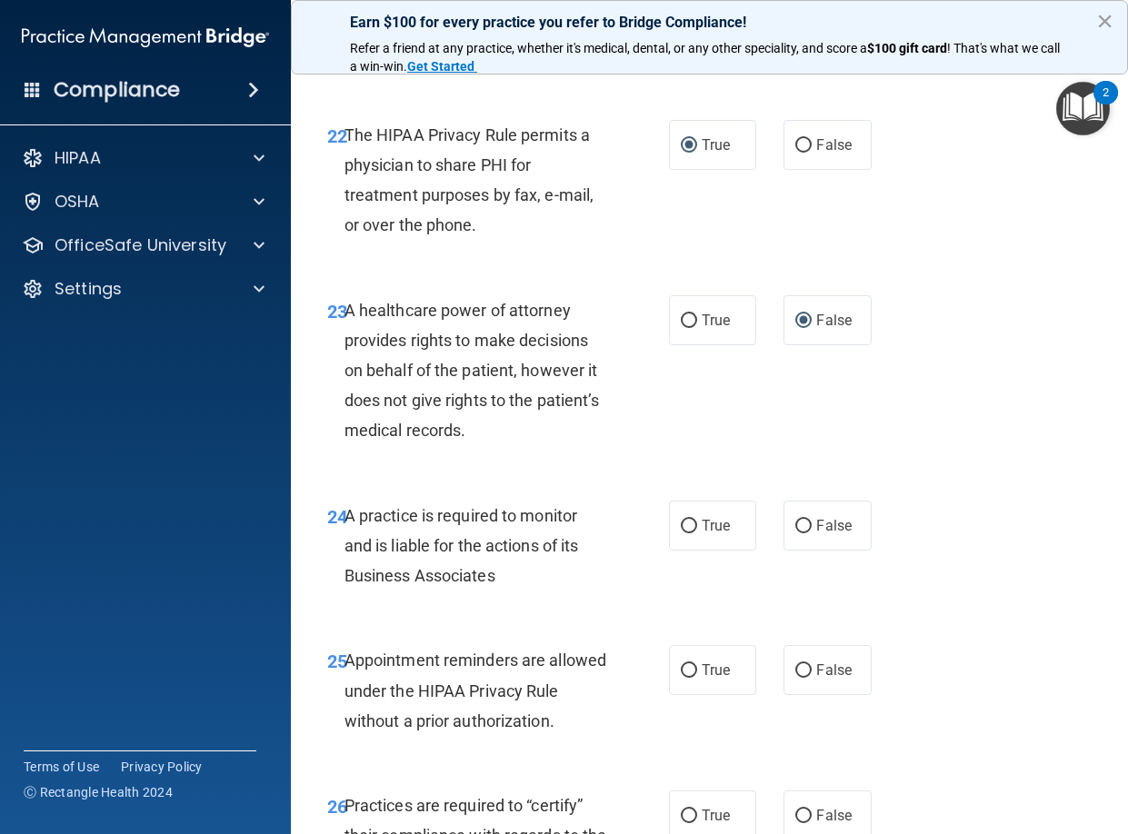
scroll to position [4272, 0]
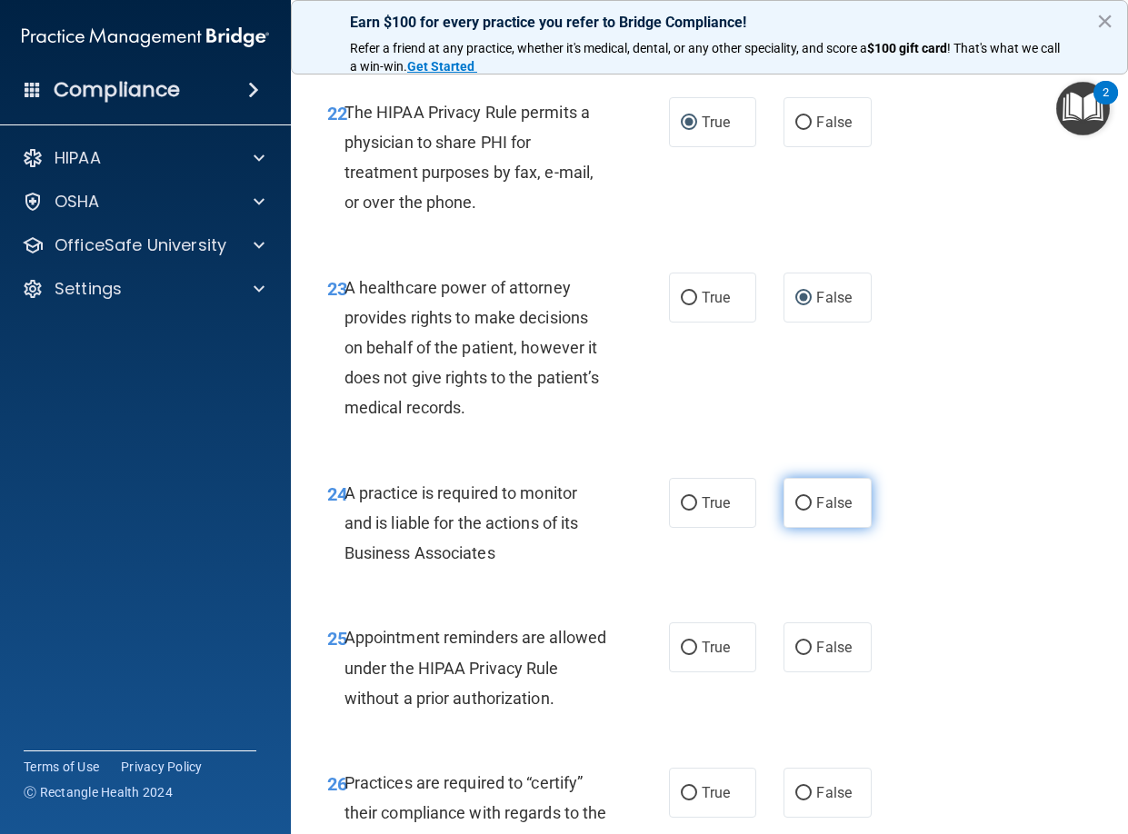
click at [800, 511] on input "False" at bounding box center [803, 504] width 16 height 14
radio input "true"
click at [688, 655] on input "True" at bounding box center [689, 649] width 16 height 14
radio input "true"
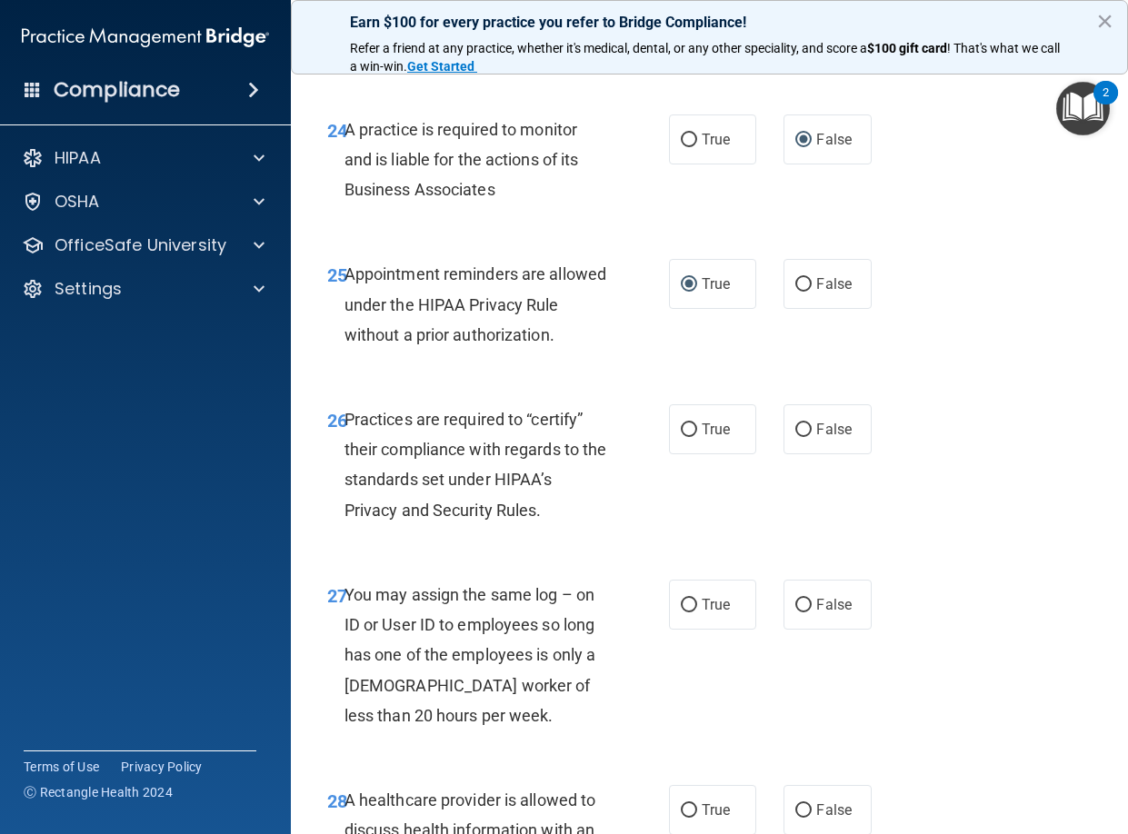
scroll to position [4681, 0]
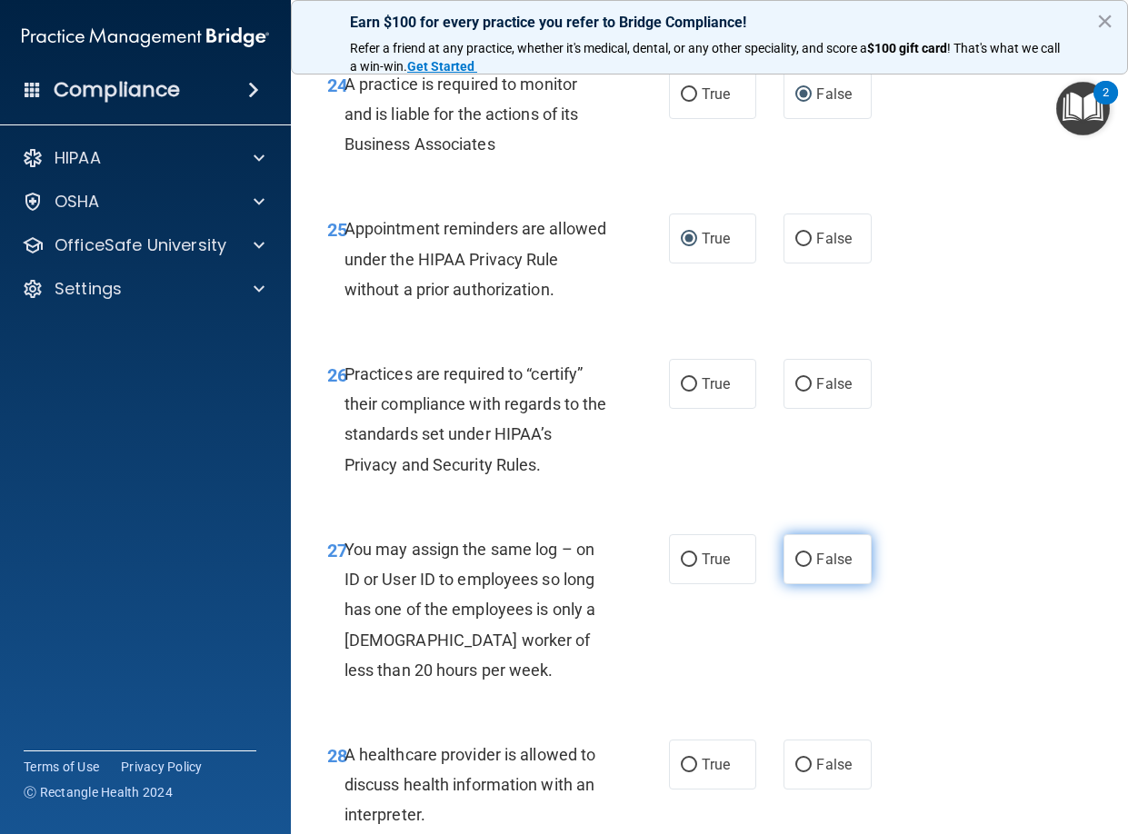
click at [795, 567] on input "False" at bounding box center [803, 561] width 16 height 14
radio input "true"
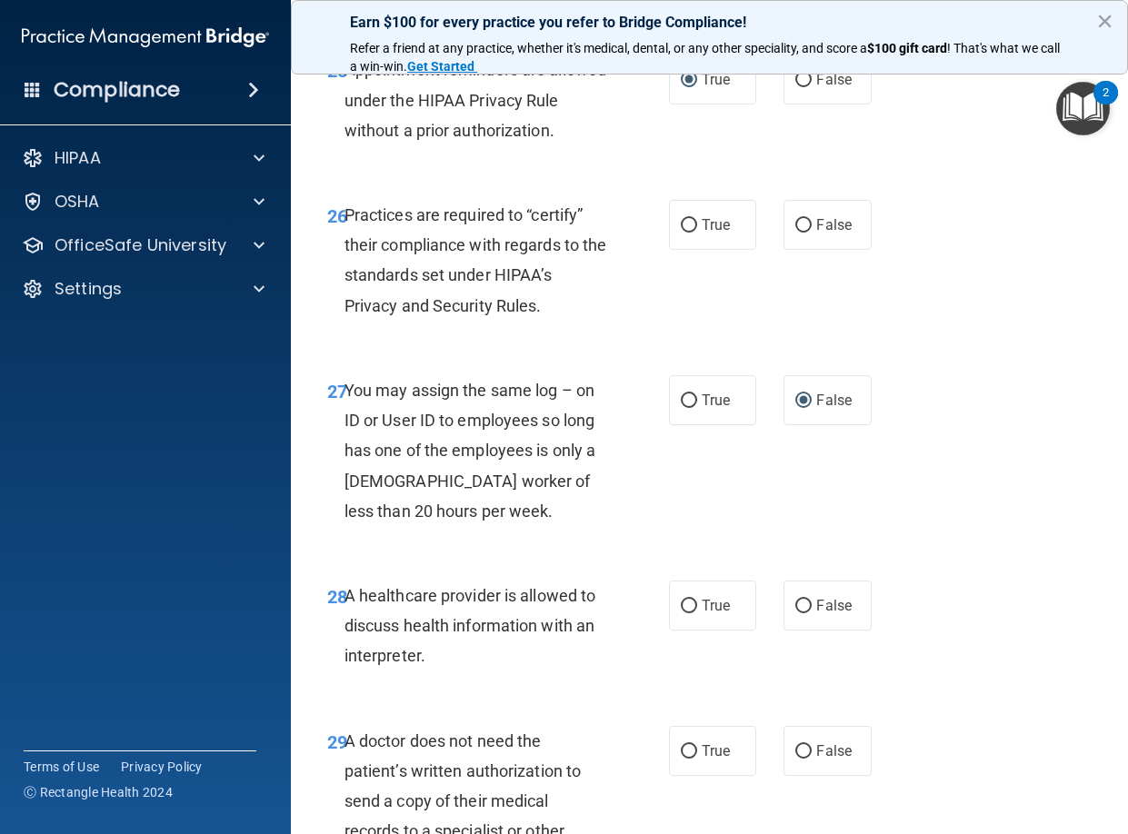
scroll to position [4908, 0]
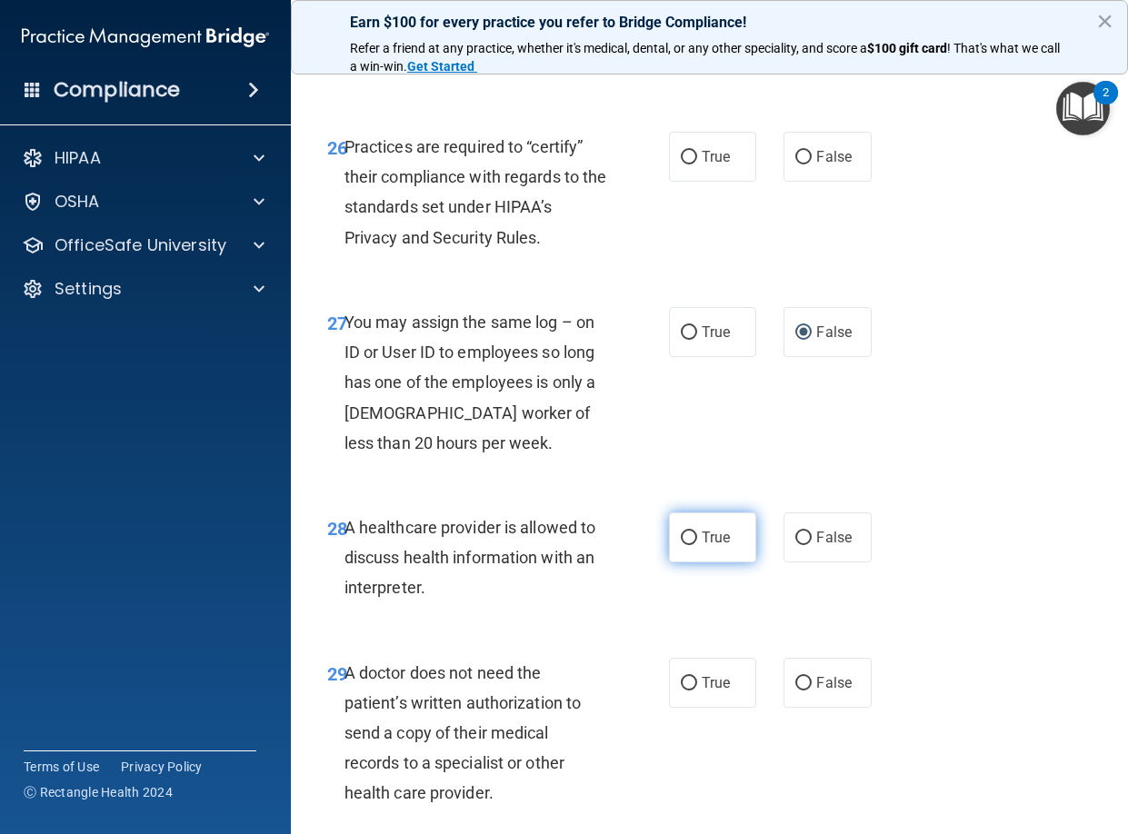
click at [684, 545] on input "True" at bounding box center [689, 539] width 16 height 14
radio input "true"
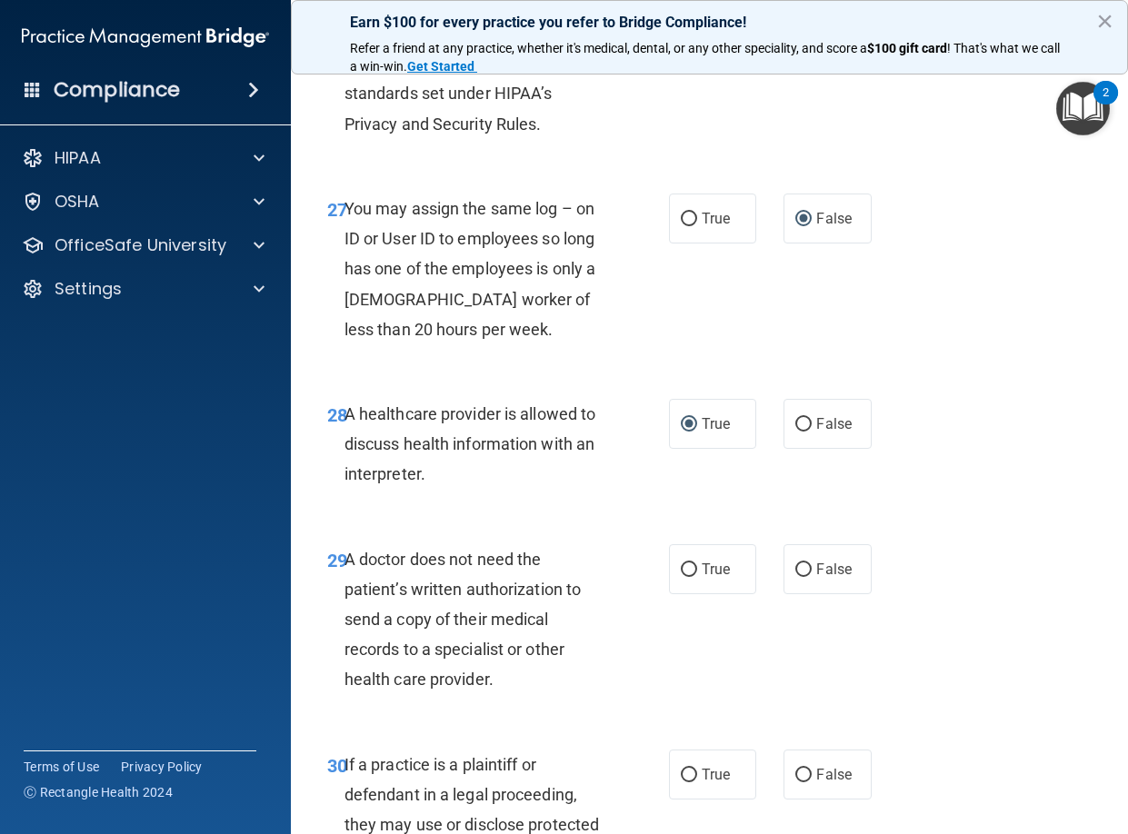
scroll to position [5113, 0]
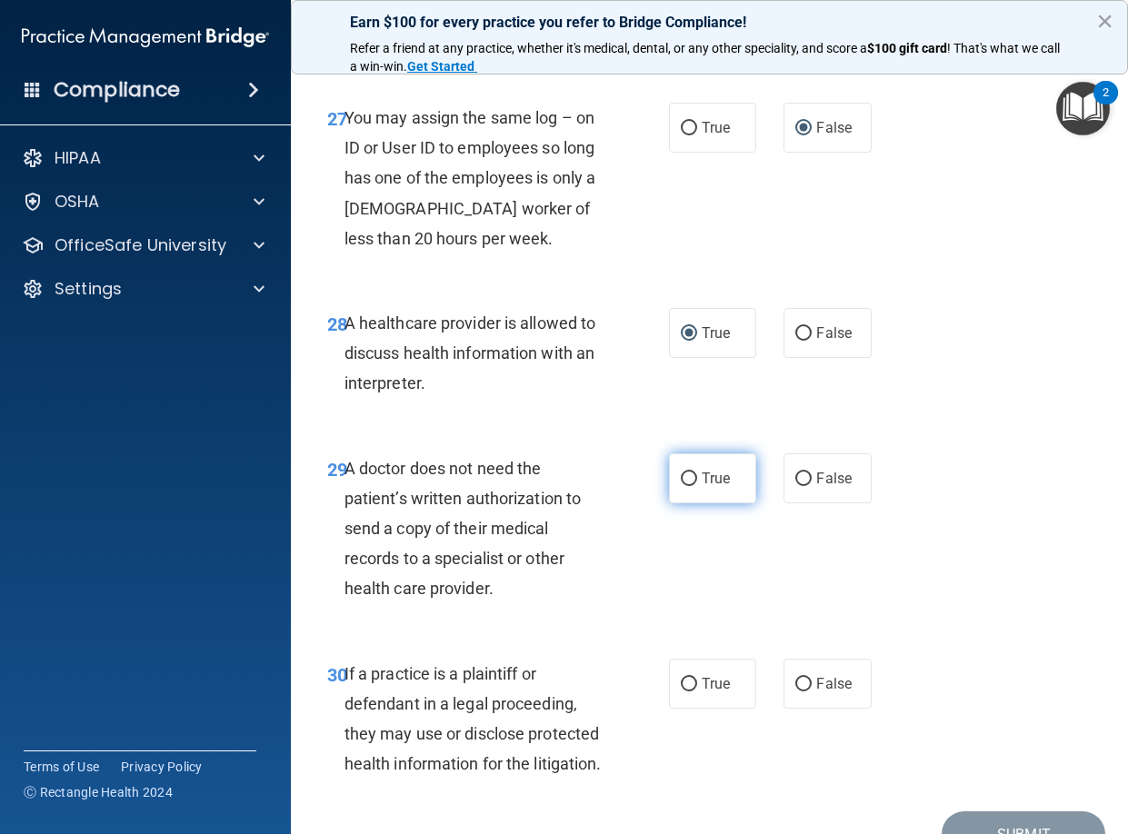
drag, startPoint x: 678, startPoint y: 633, endPoint x: 734, endPoint y: 619, distance: 58.0
click at [681, 486] on input "True" at bounding box center [689, 480] width 16 height 14
radio input "true"
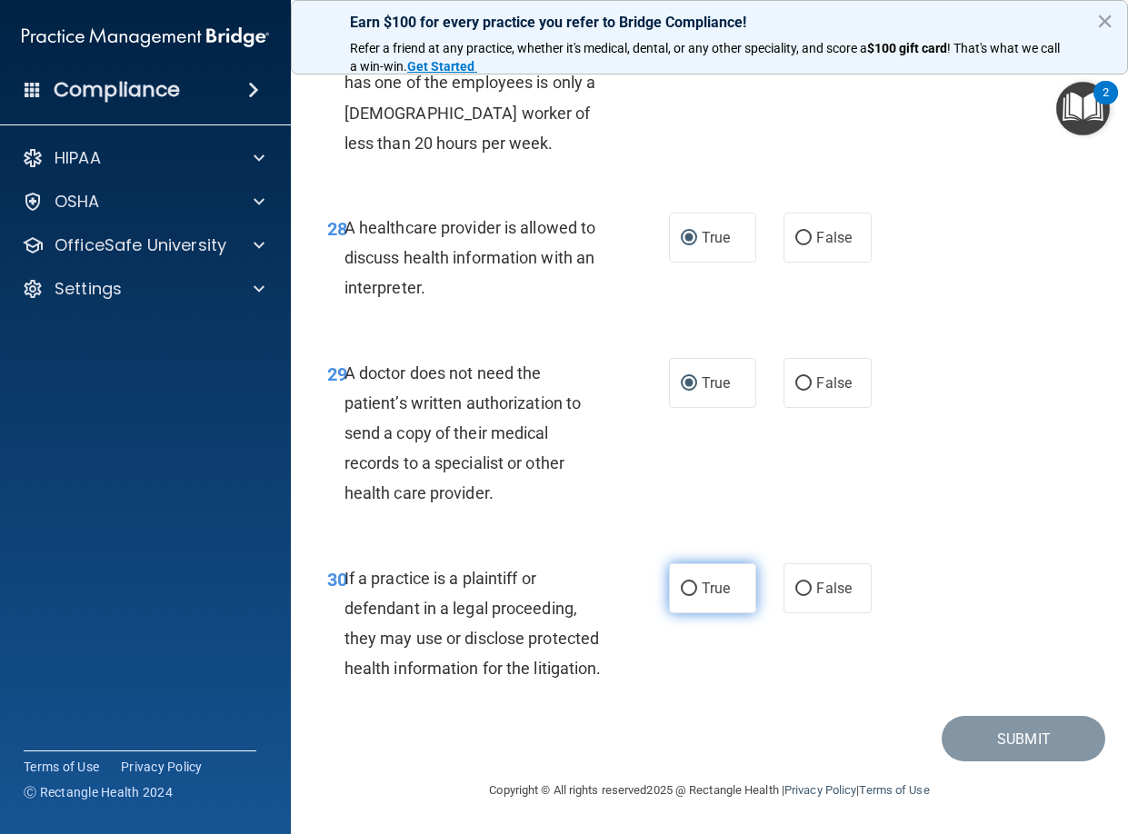
click at [683, 596] on input "True" at bounding box center [689, 590] width 16 height 14
radio input "true"
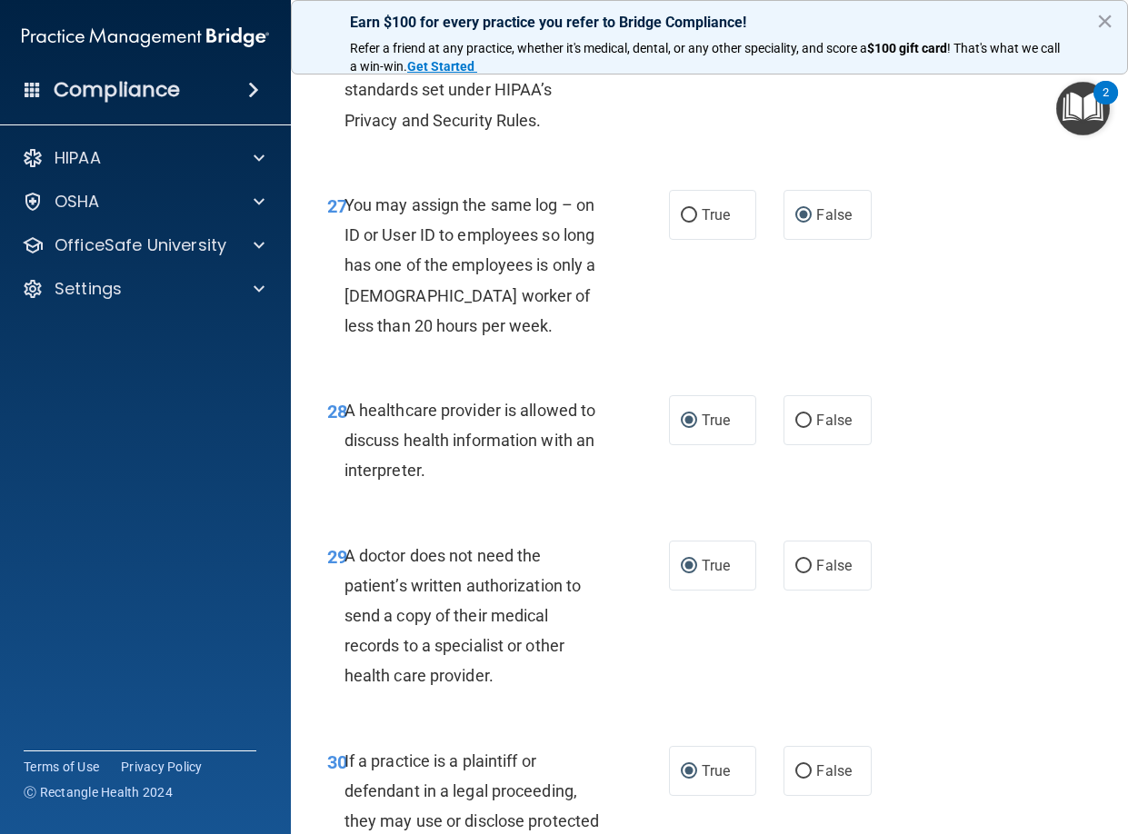
scroll to position [4912, 0]
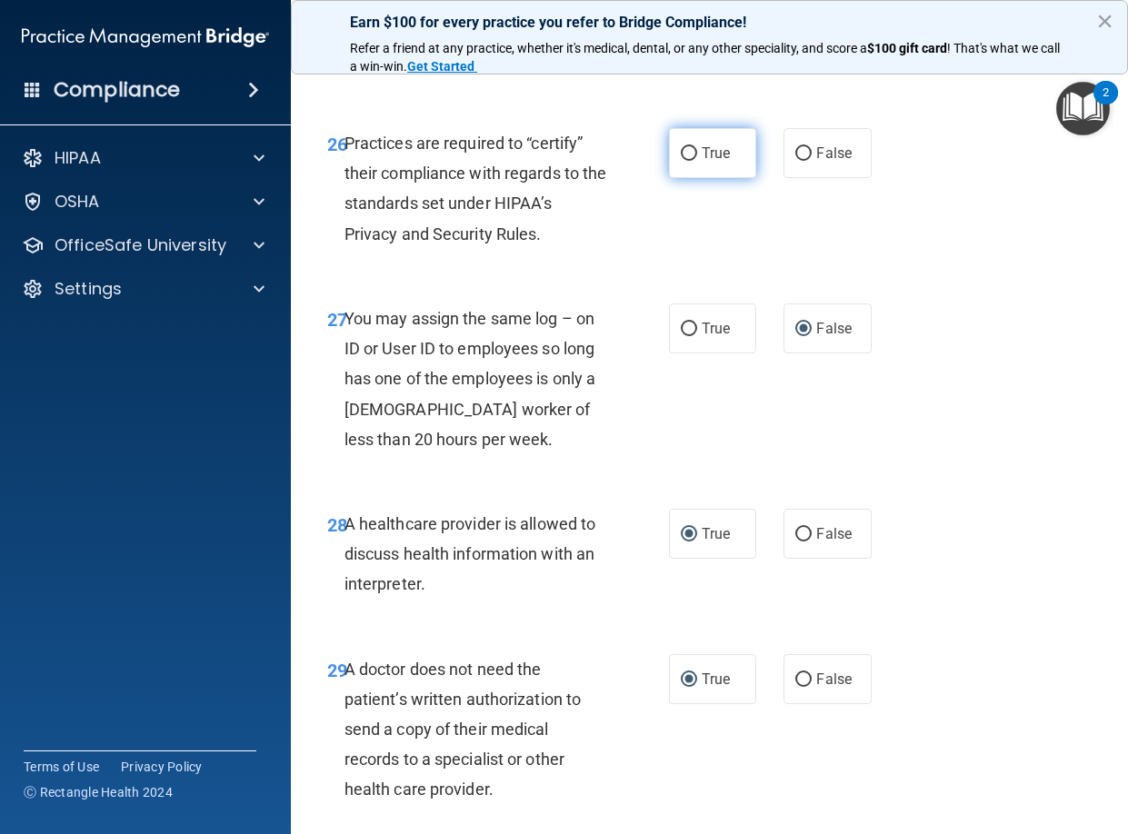
click at [683, 161] on input "True" at bounding box center [689, 154] width 16 height 14
radio input "true"
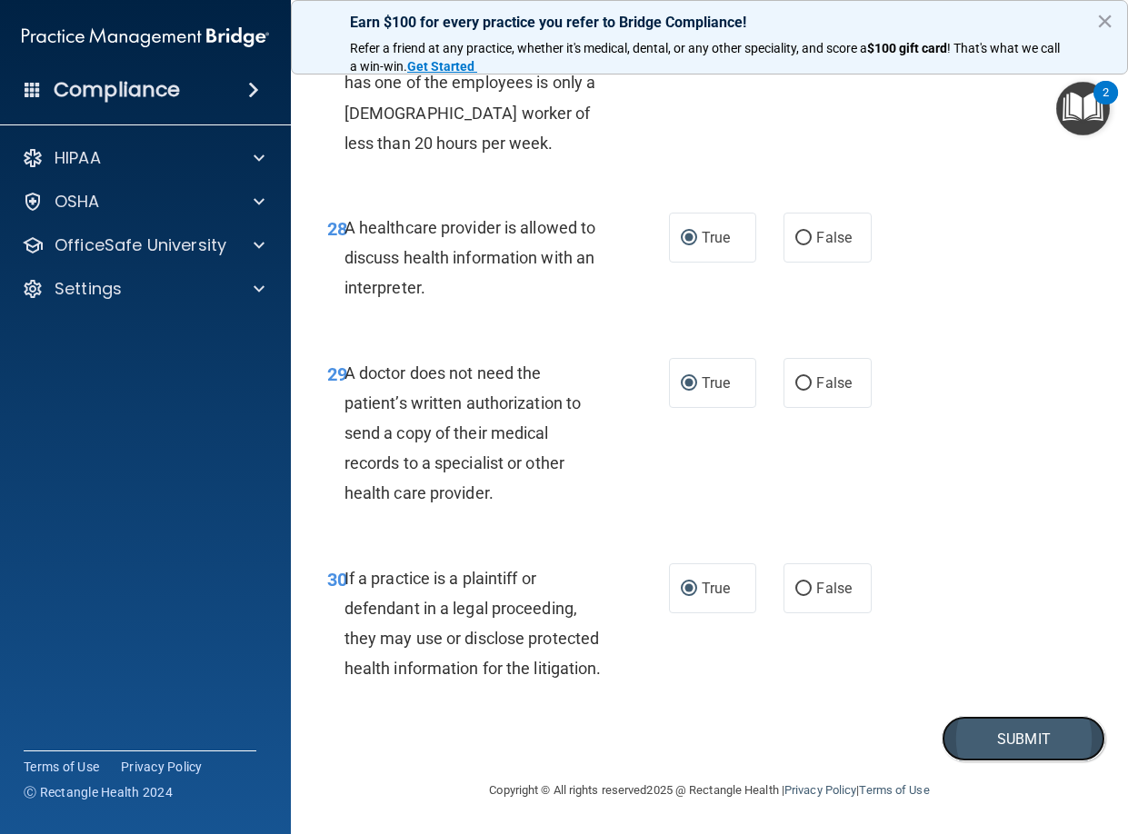
click at [1004, 763] on button "Submit" at bounding box center [1024, 739] width 164 height 46
click at [986, 763] on button "Submit" at bounding box center [1024, 739] width 164 height 46
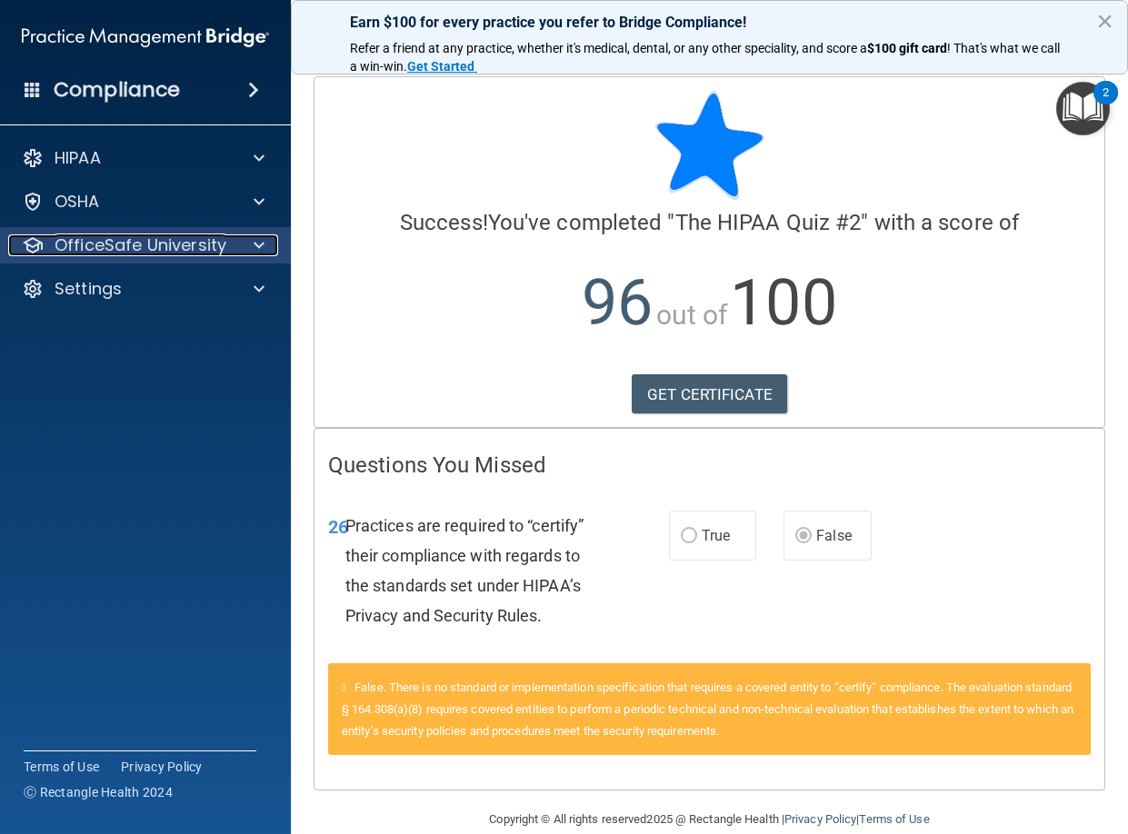
click at [262, 246] on span at bounding box center [259, 245] width 11 height 22
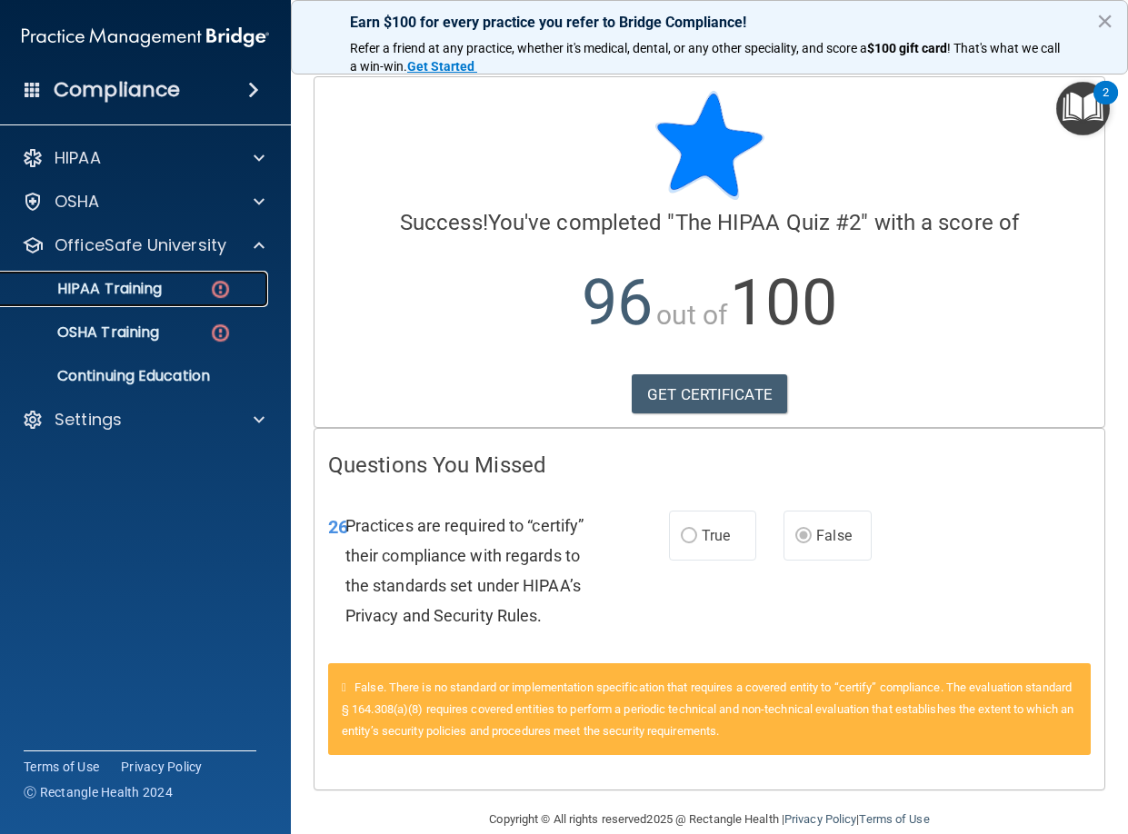
click at [225, 296] on img at bounding box center [220, 289] width 23 height 23
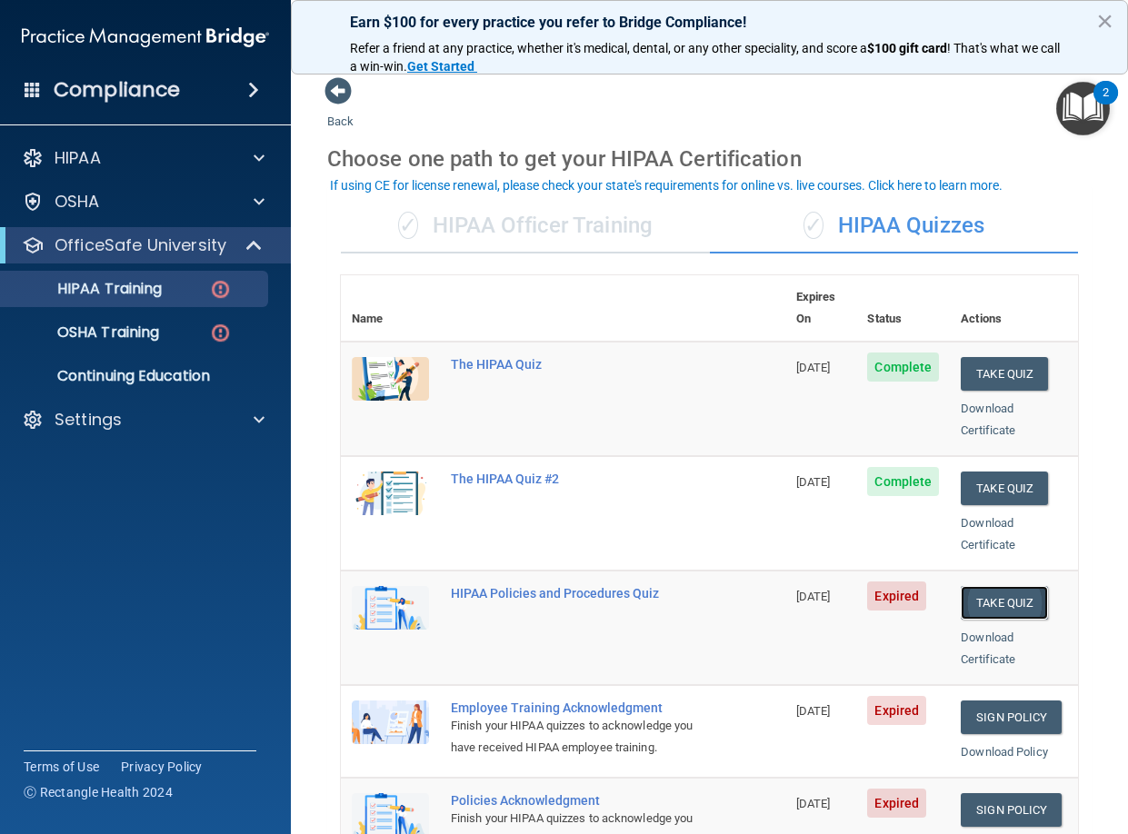
click at [992, 586] on button "Take Quiz" at bounding box center [1004, 603] width 87 height 34
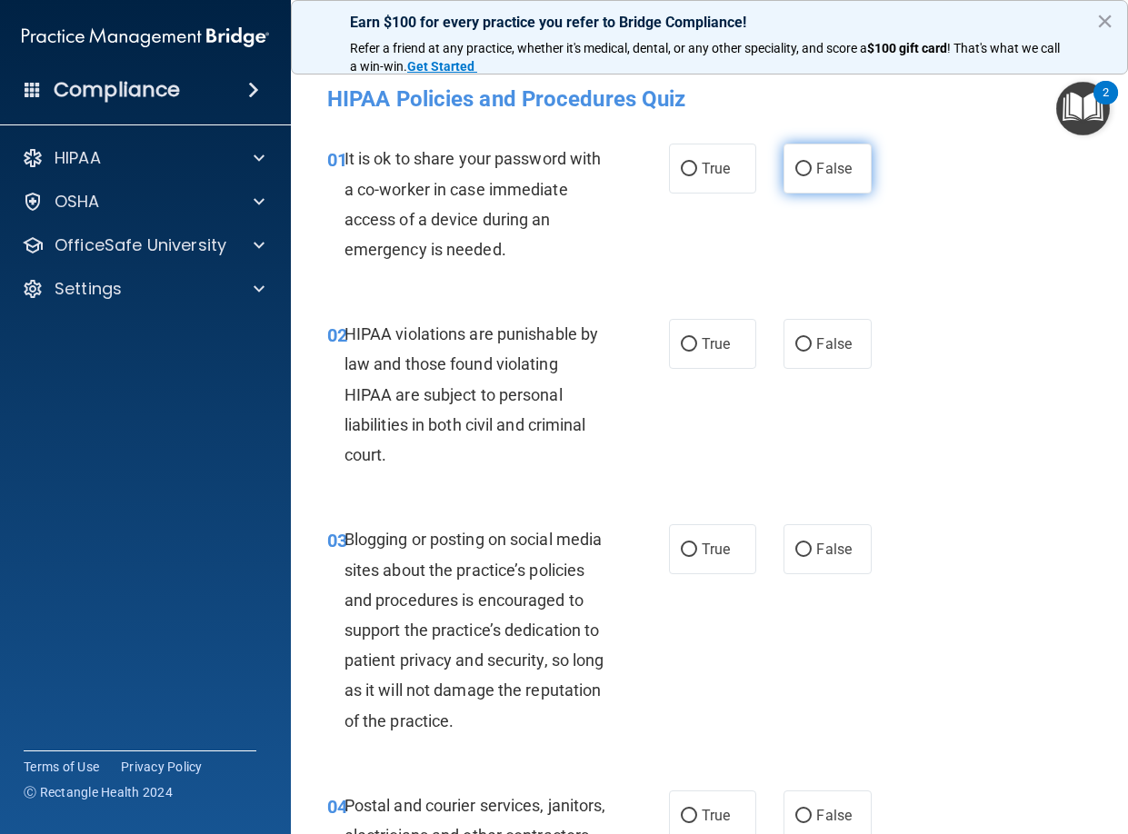
click at [795, 168] on input "False" at bounding box center [803, 170] width 16 height 14
radio input "true"
click at [688, 346] on input "True" at bounding box center [689, 345] width 16 height 14
radio input "true"
click at [803, 548] on input "False" at bounding box center [803, 551] width 16 height 14
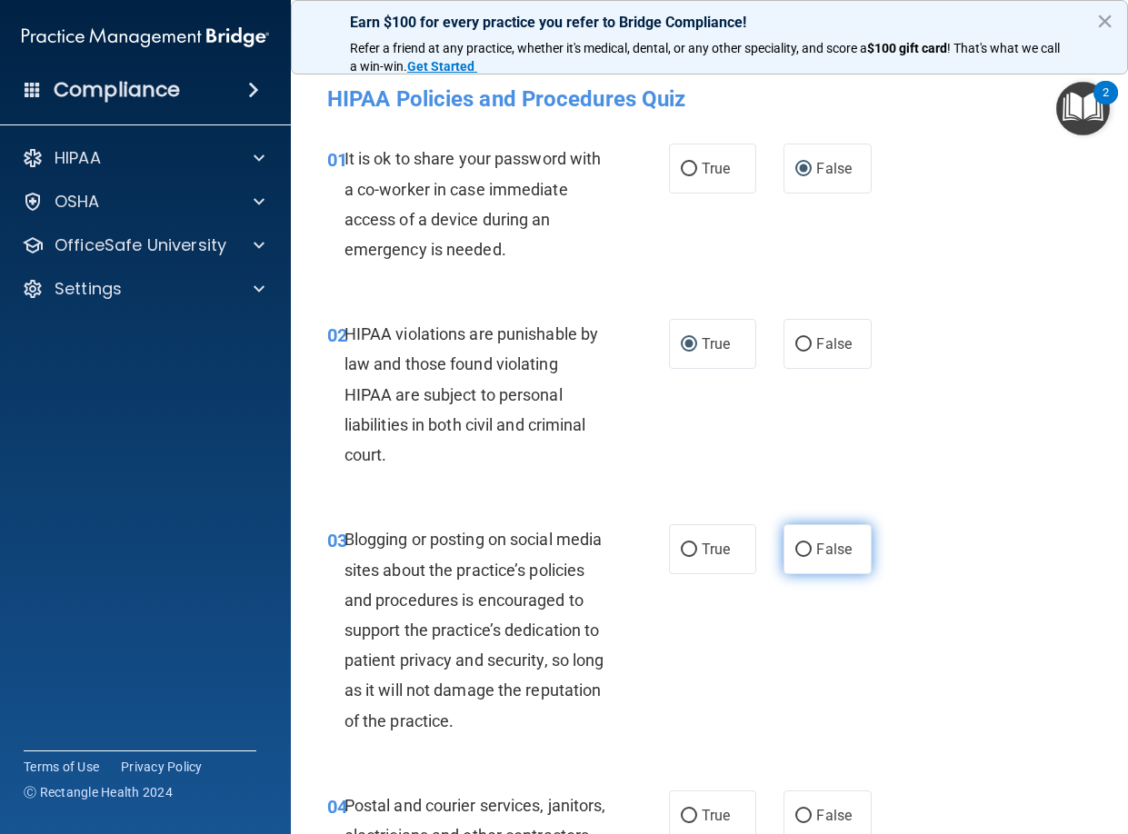
radio input "true"
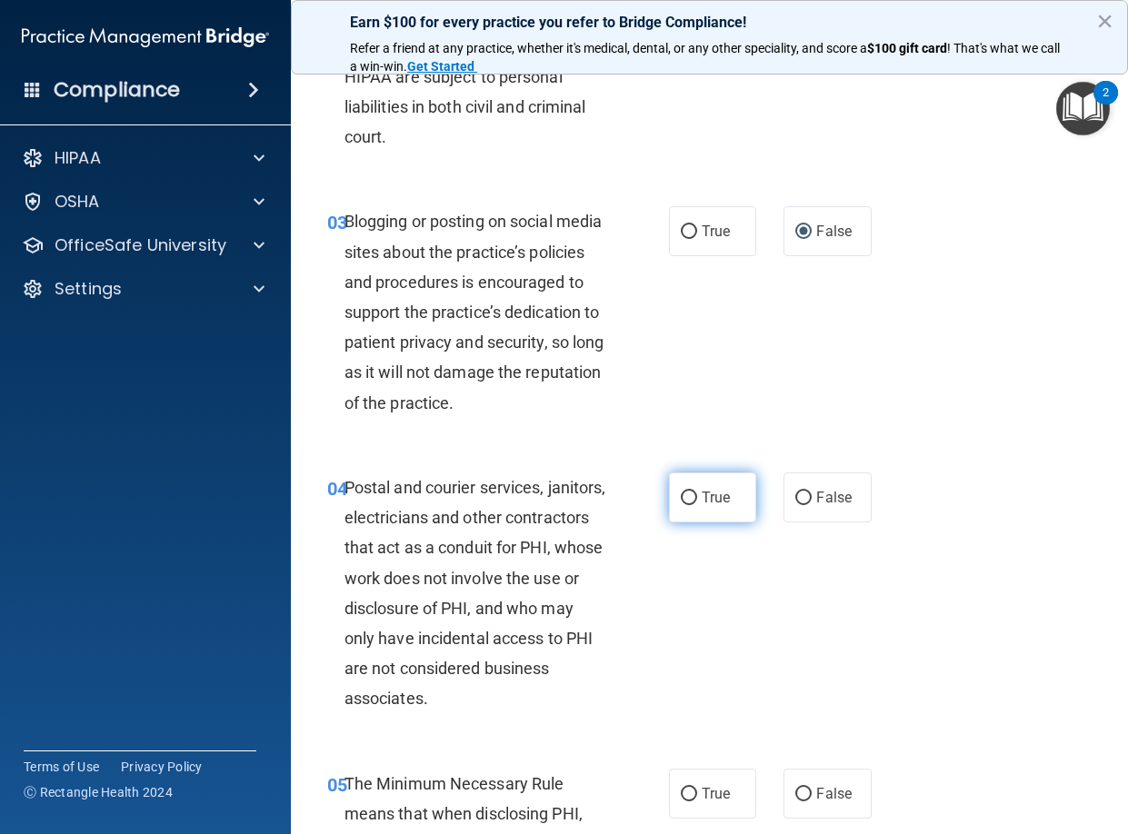
click at [681, 505] on input "True" at bounding box center [689, 499] width 16 height 14
radio input "true"
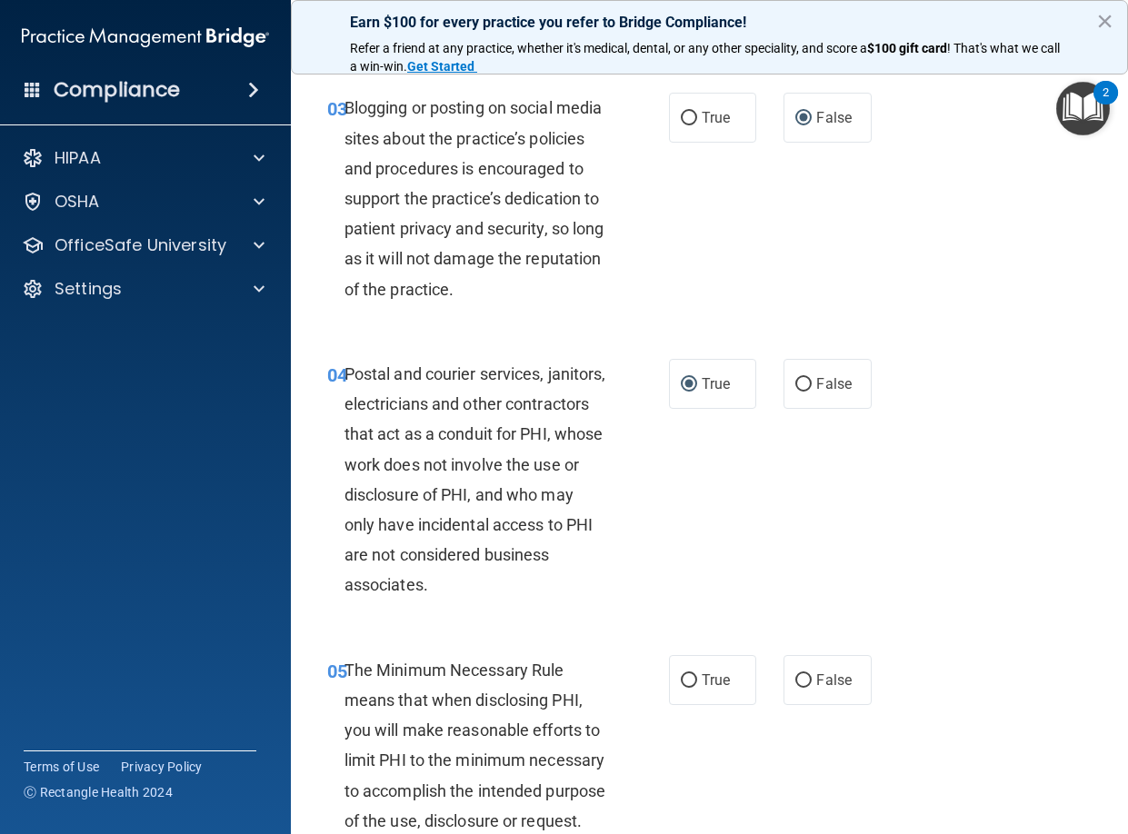
scroll to position [523, 0]
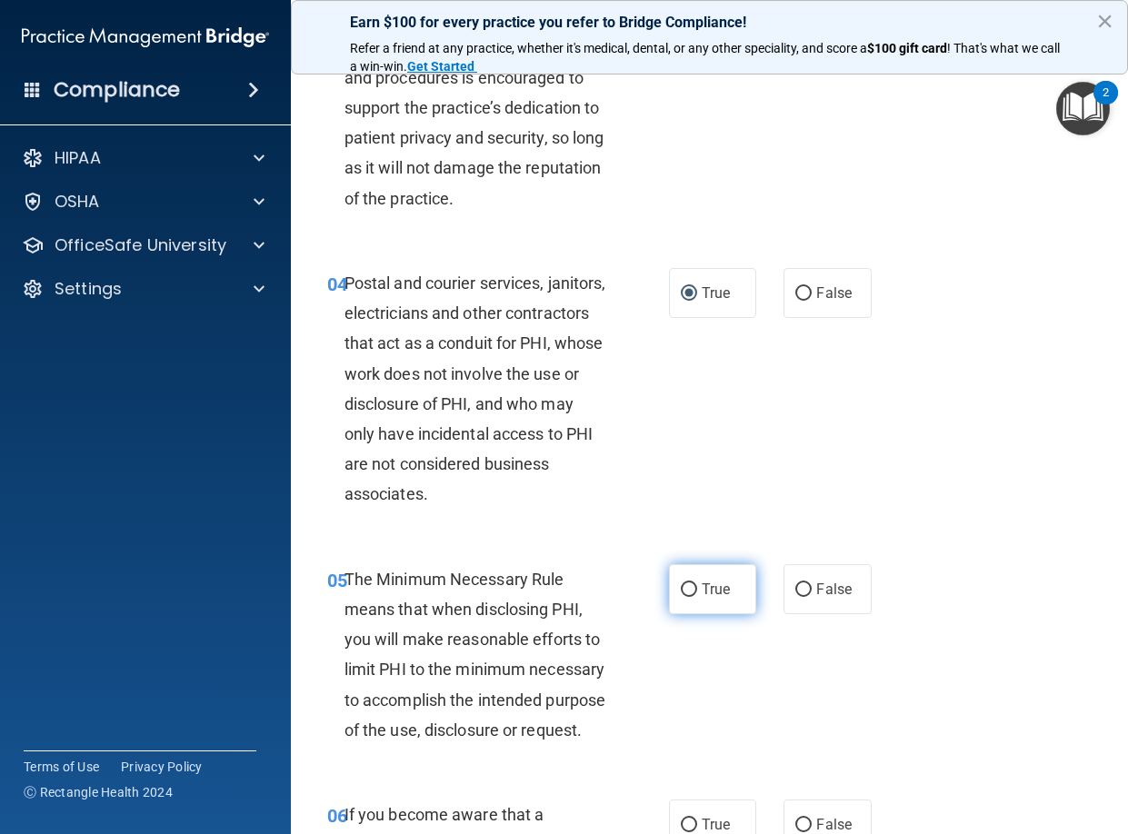
click at [681, 597] on input "True" at bounding box center [689, 591] width 16 height 14
radio input "true"
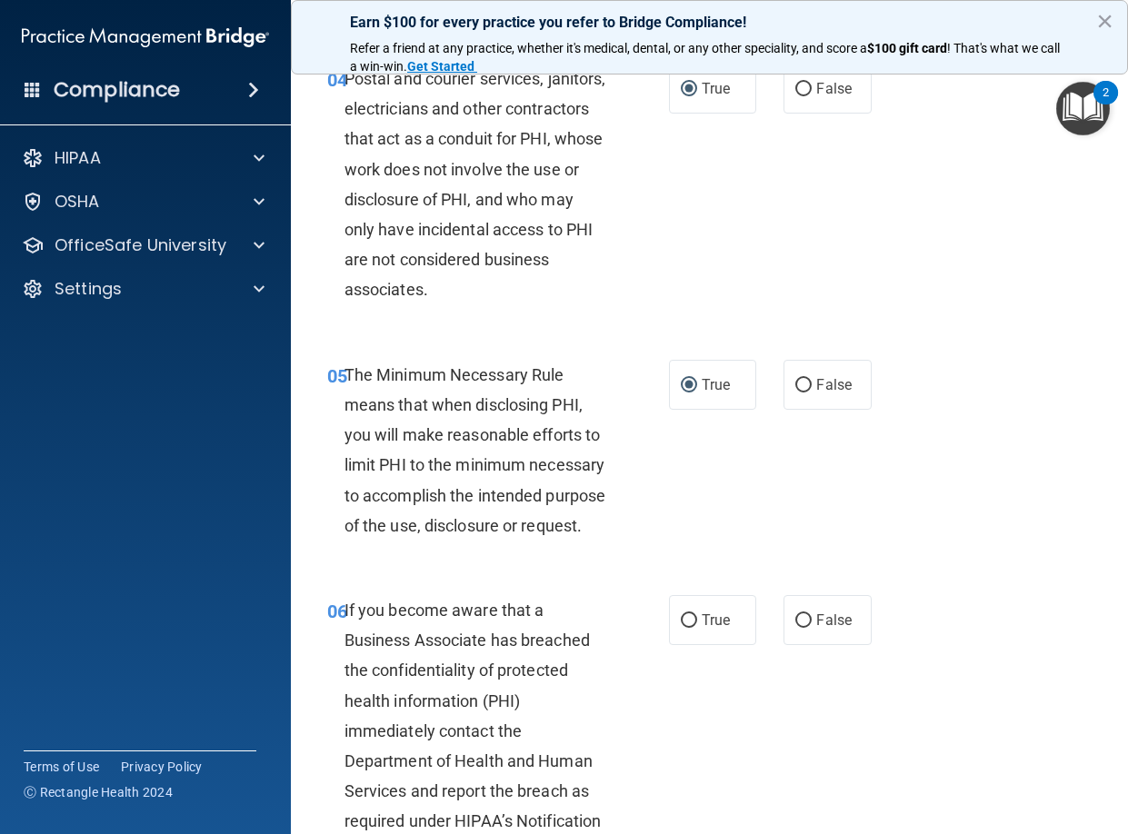
scroll to position [750, 0]
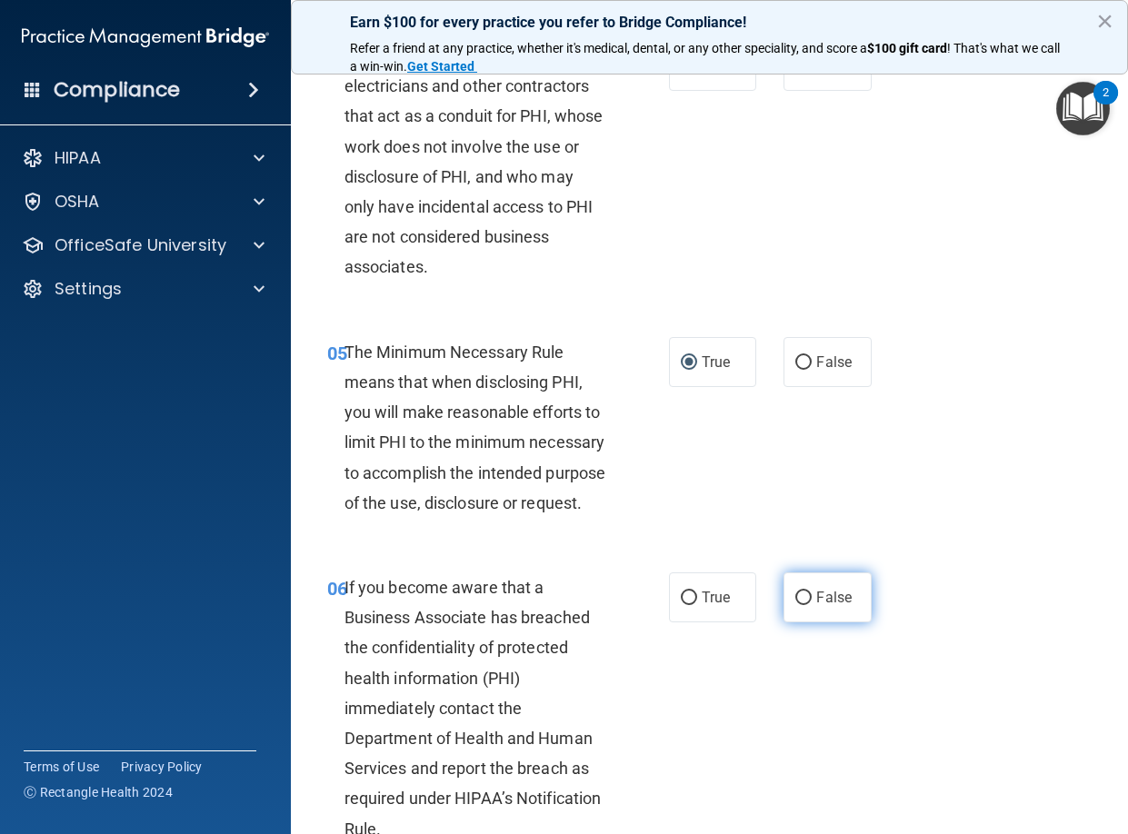
click at [795, 605] on input "False" at bounding box center [803, 599] width 16 height 14
radio input "true"
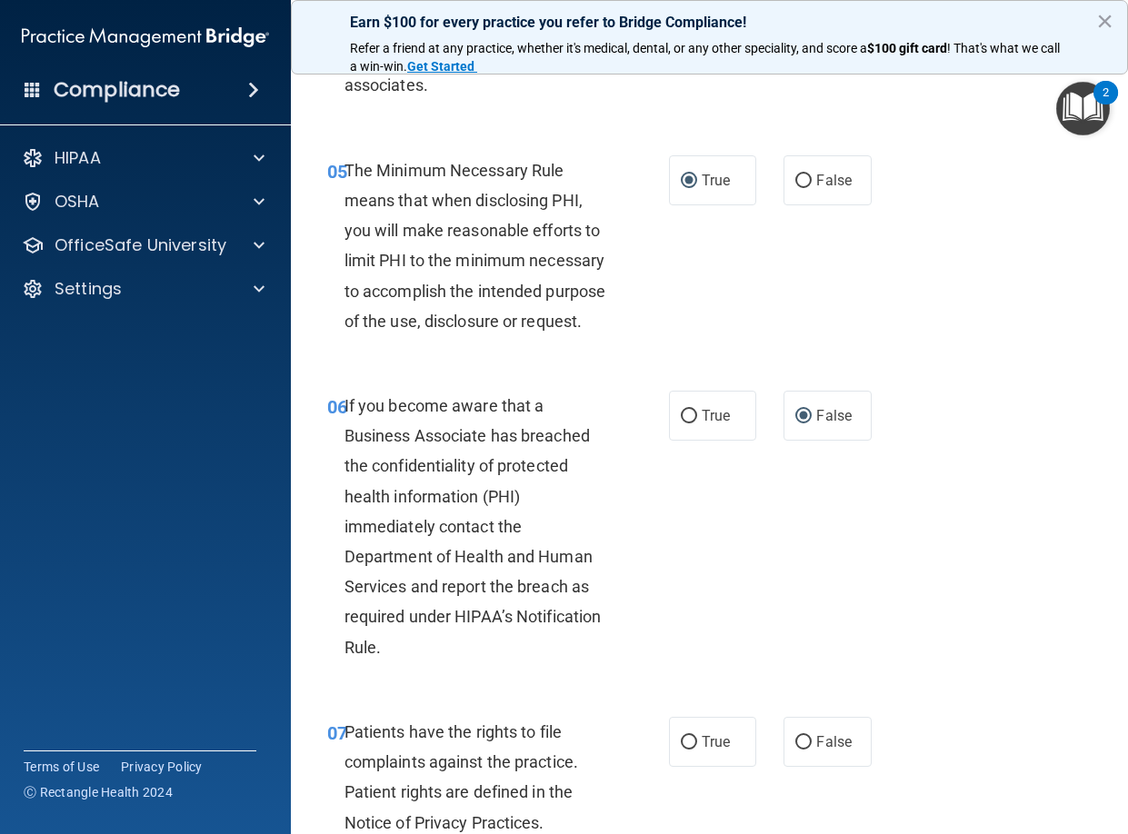
scroll to position [1091, 0]
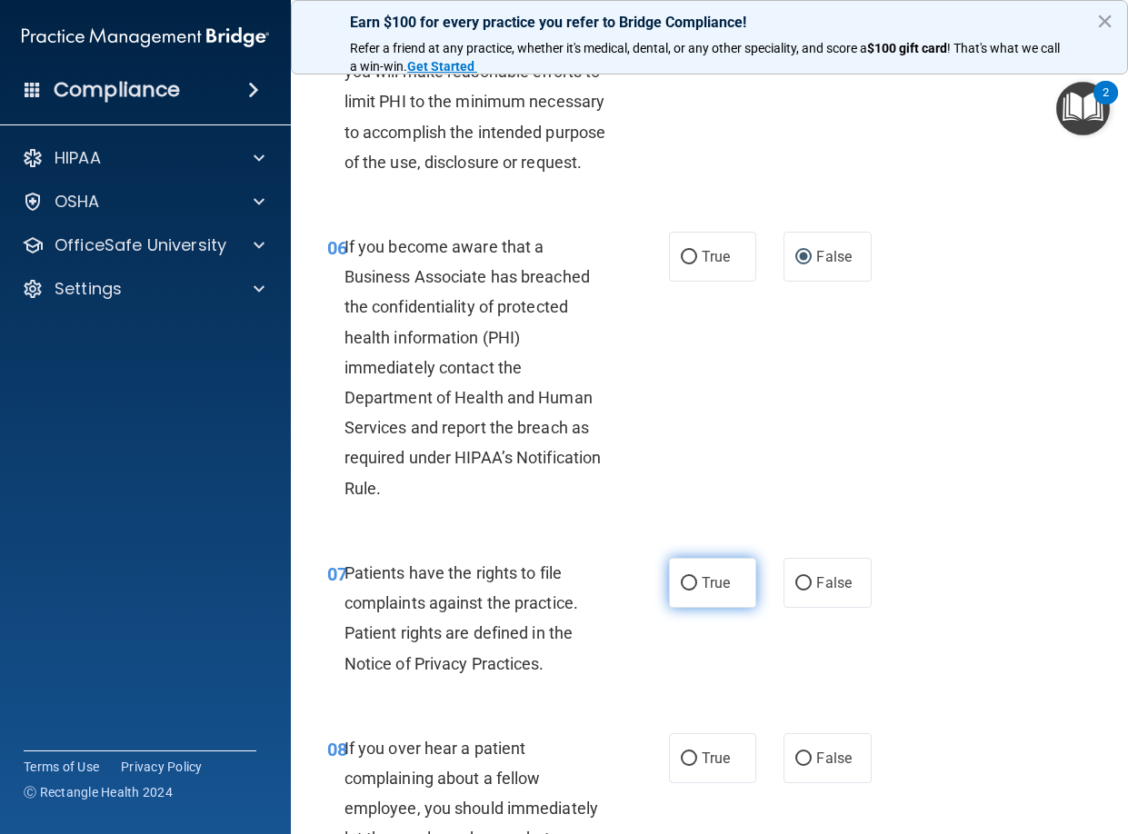
click at [681, 591] on input "True" at bounding box center [689, 584] width 16 height 14
radio input "true"
click at [795, 766] on input "False" at bounding box center [803, 760] width 16 height 14
radio input "true"
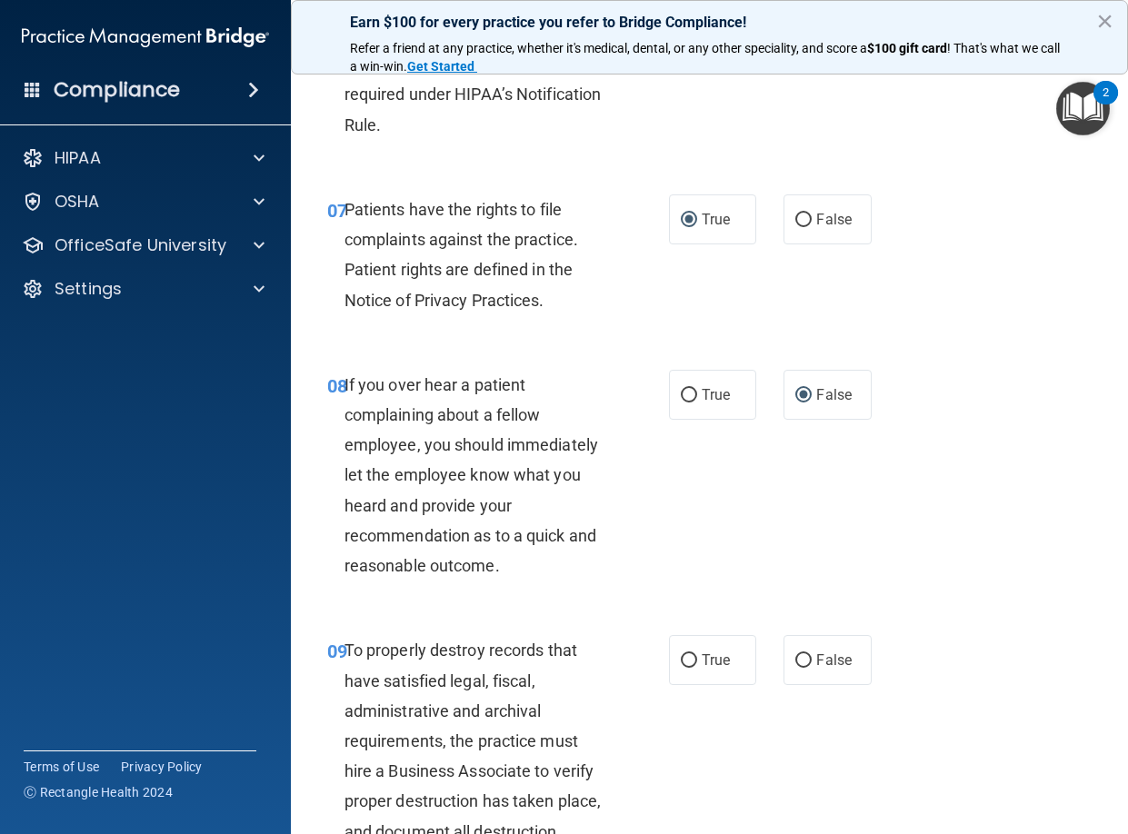
scroll to position [1500, 0]
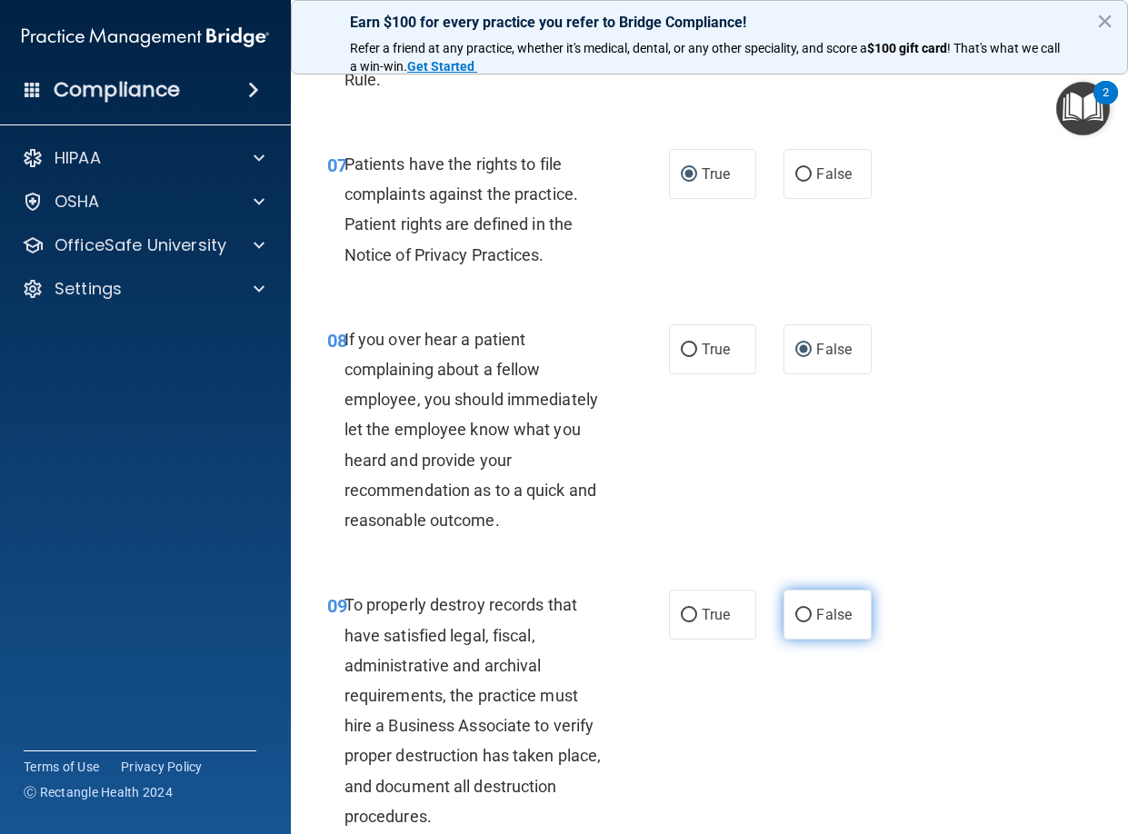
click at [803, 623] on input "False" at bounding box center [803, 616] width 16 height 14
radio input "true"
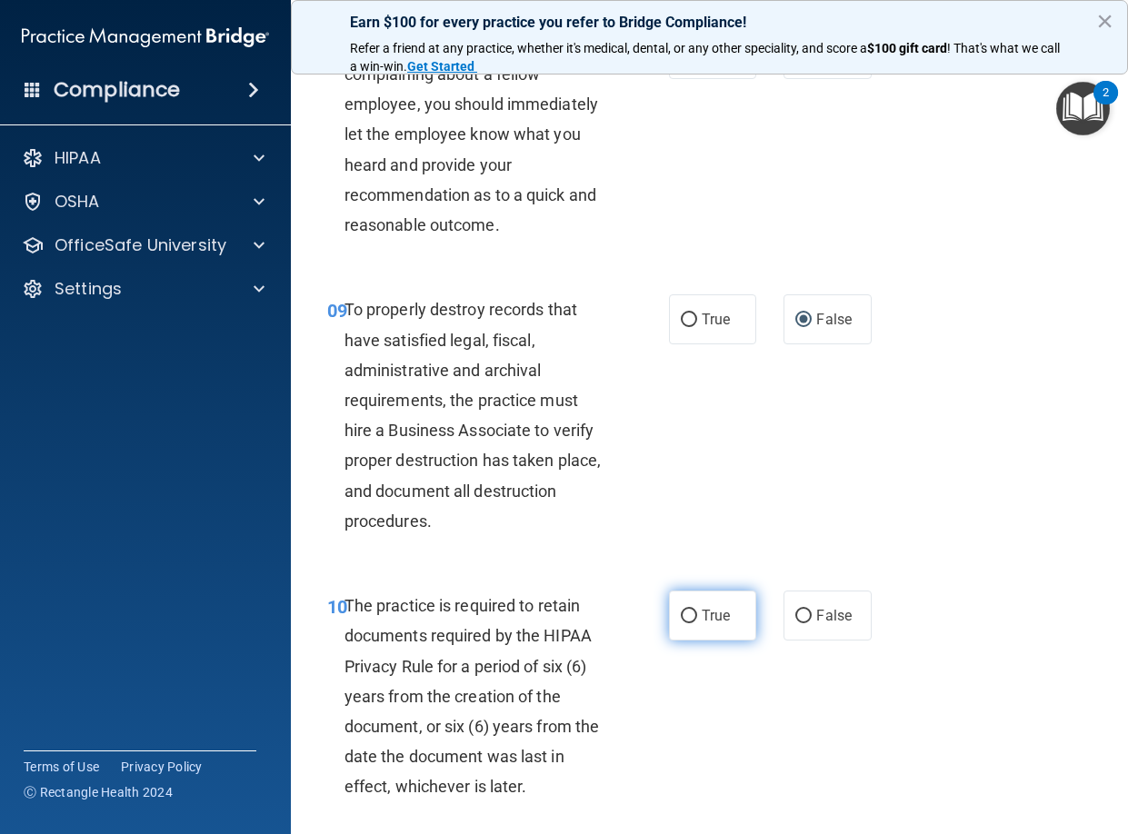
click at [682, 624] on input "True" at bounding box center [689, 617] width 16 height 14
radio input "true"
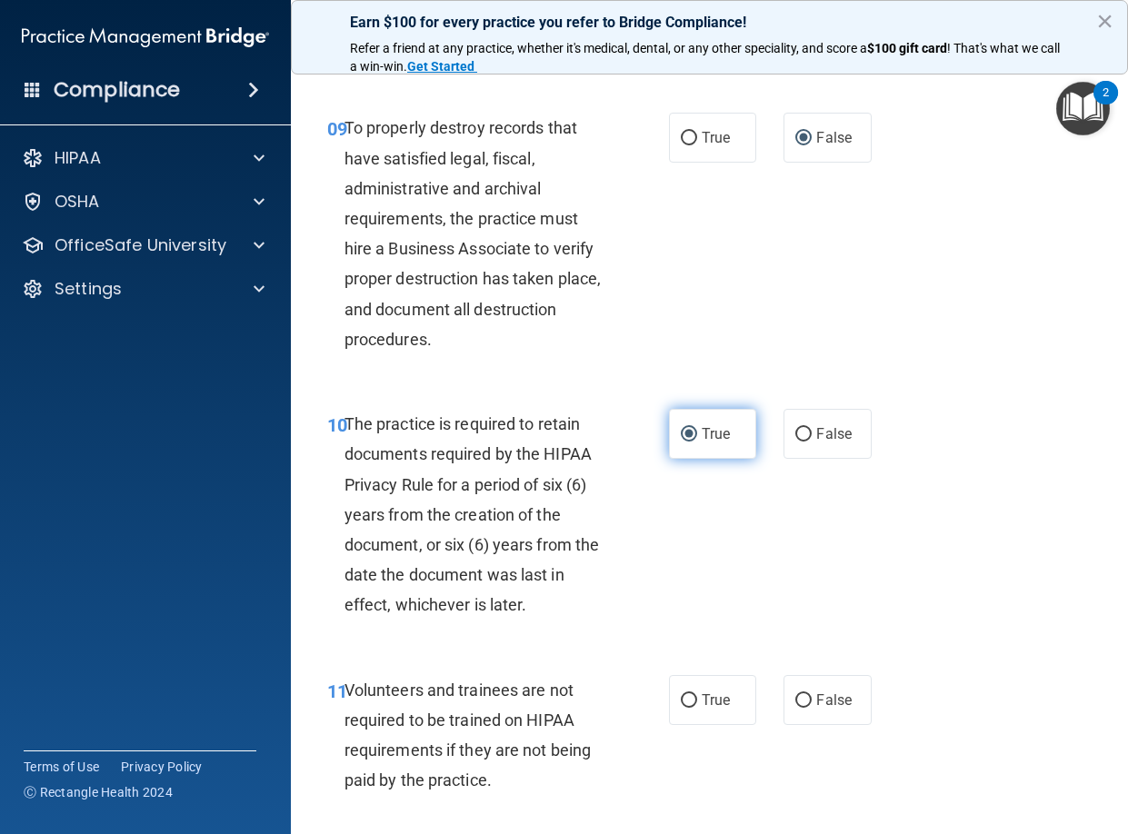
scroll to position [2000, 0]
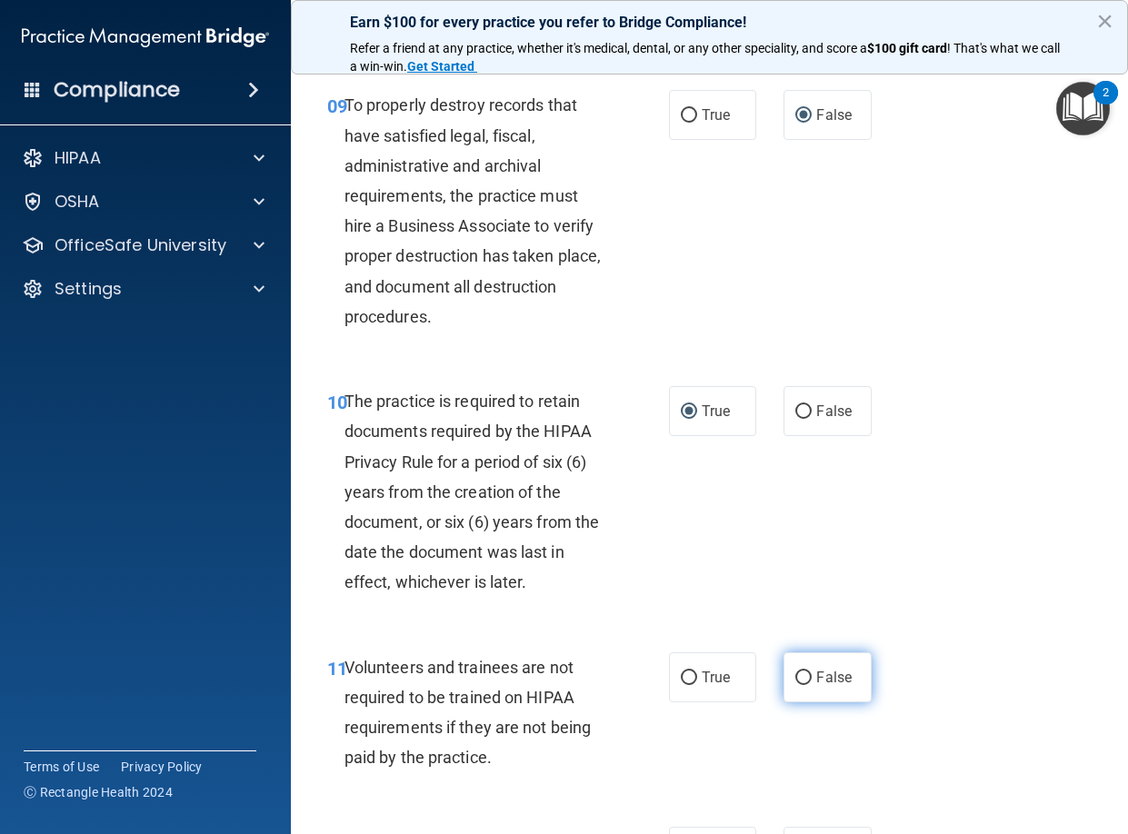
click at [795, 685] on input "False" at bounding box center [803, 679] width 16 height 14
radio input "true"
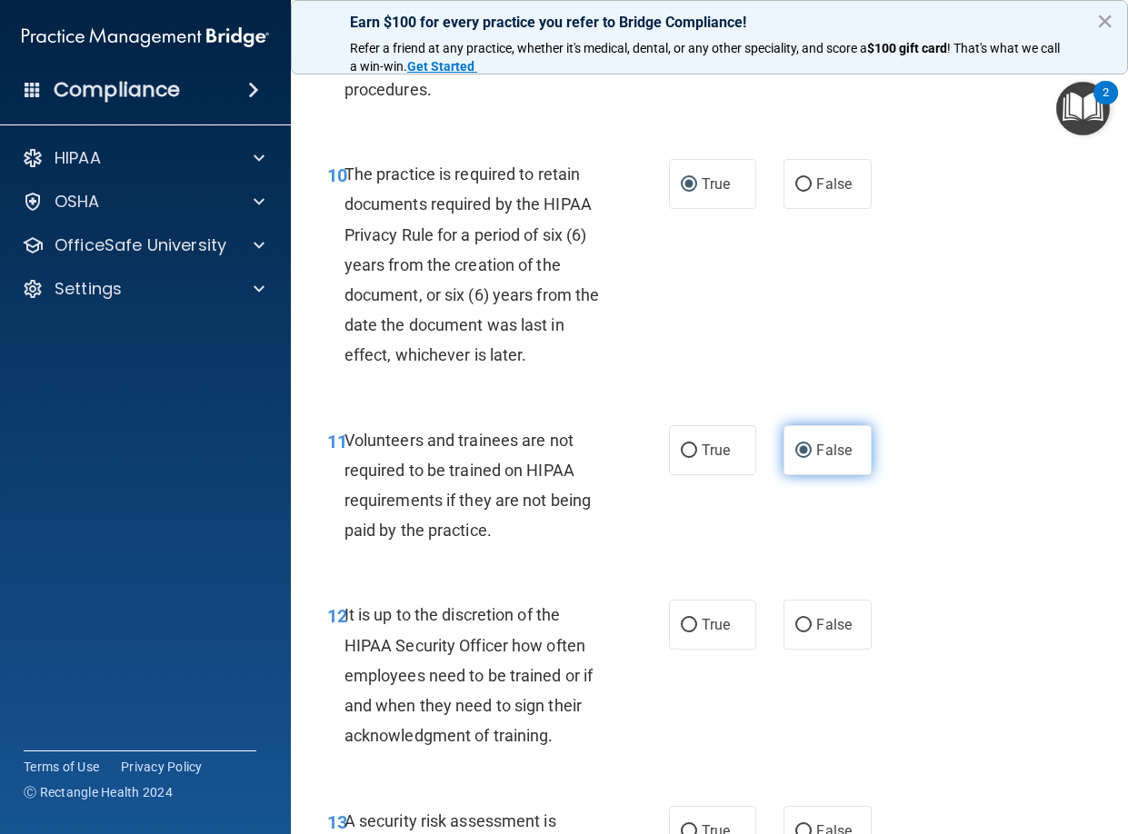
scroll to position [2250, 0]
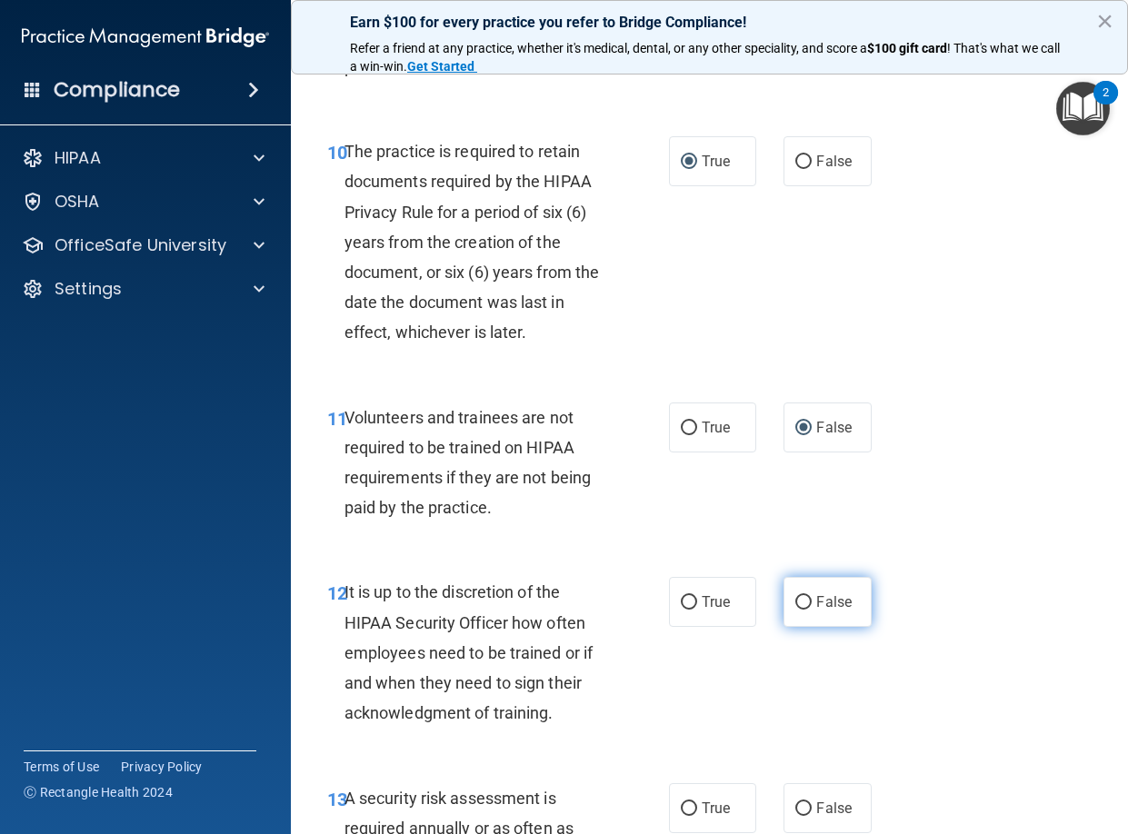
click at [795, 610] on input "False" at bounding box center [803, 603] width 16 height 14
radio input "true"
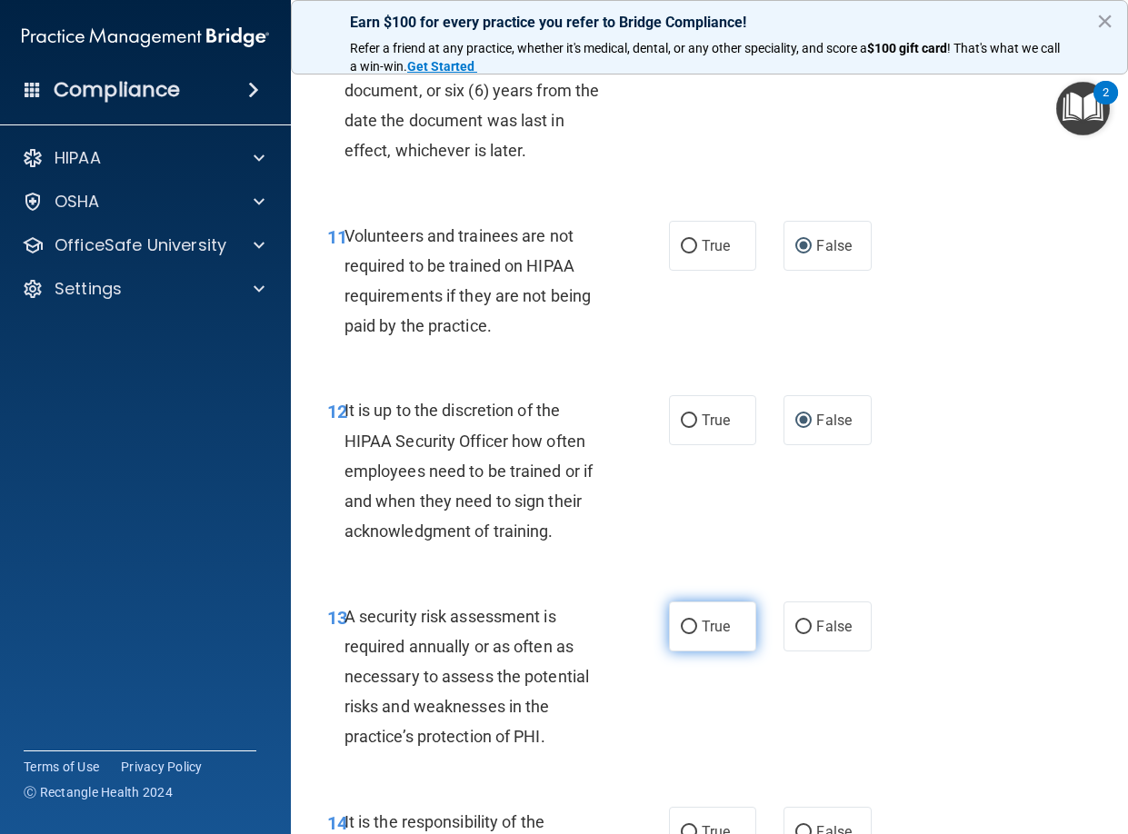
click at [681, 634] on input "True" at bounding box center [689, 628] width 16 height 14
radio input "true"
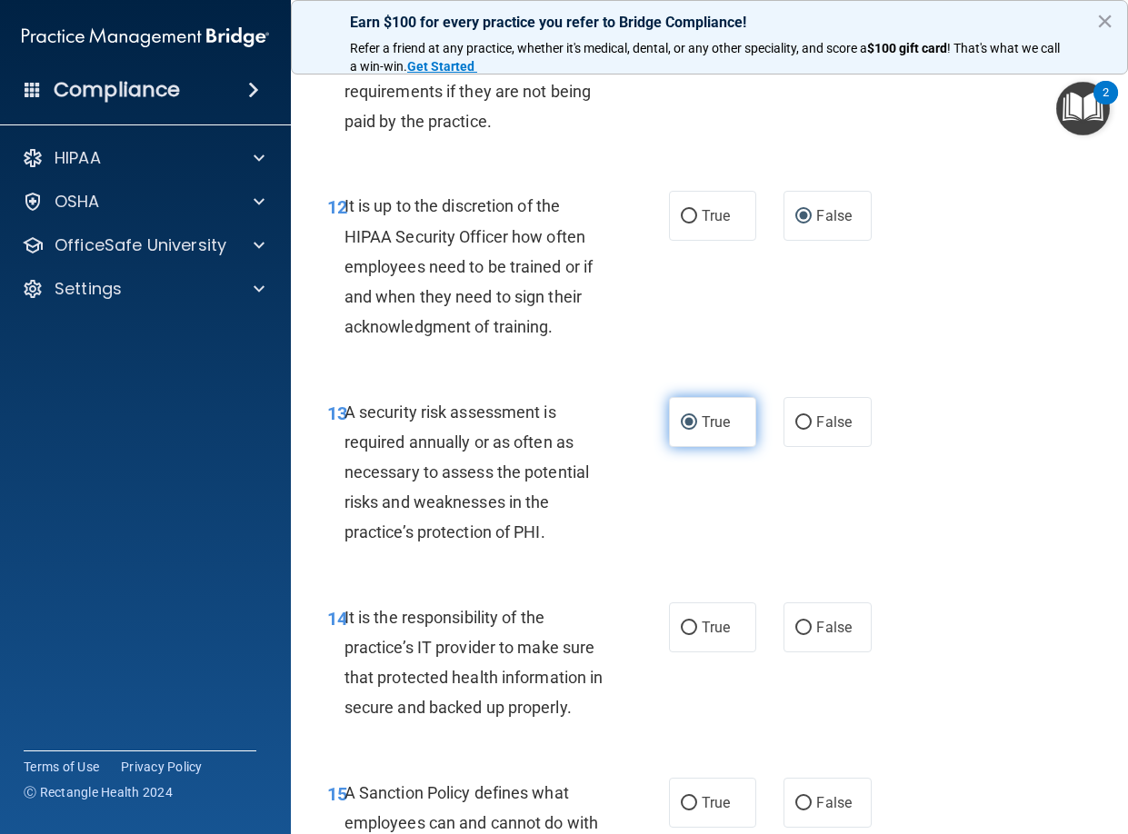
scroll to position [2659, 0]
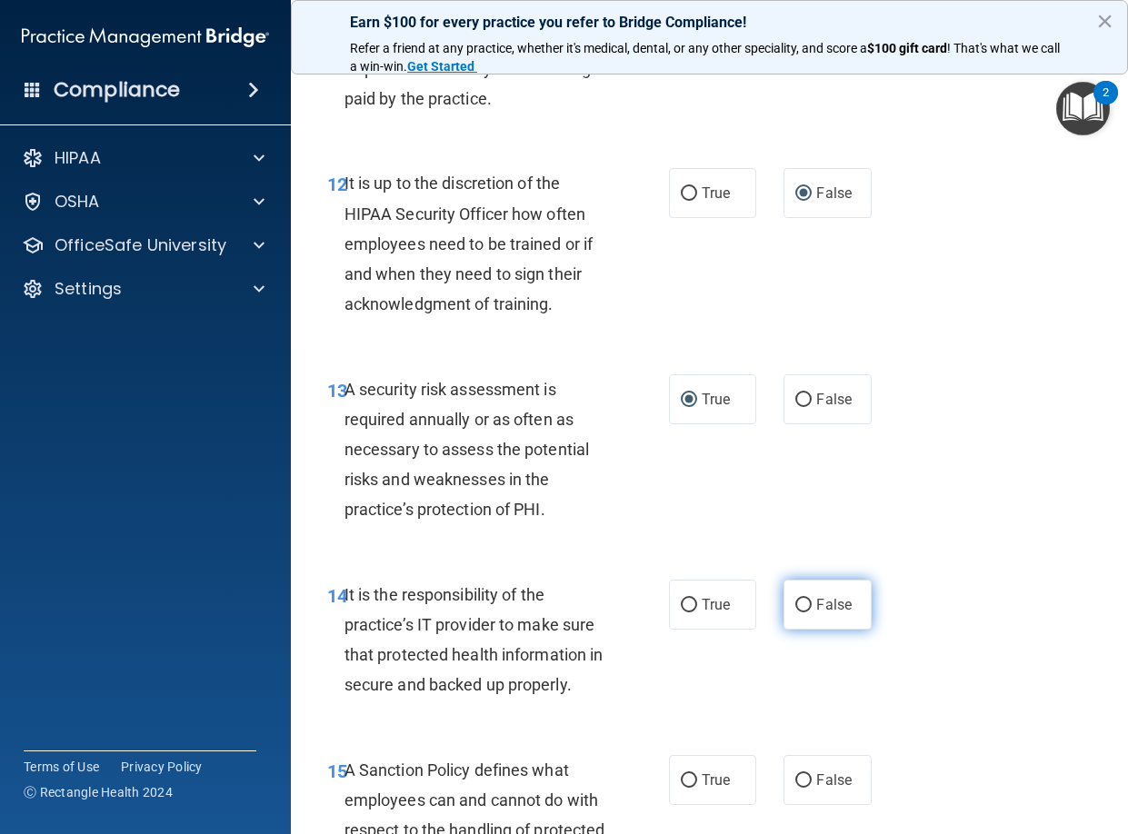
click at [795, 613] on input "False" at bounding box center [803, 606] width 16 height 14
radio input "true"
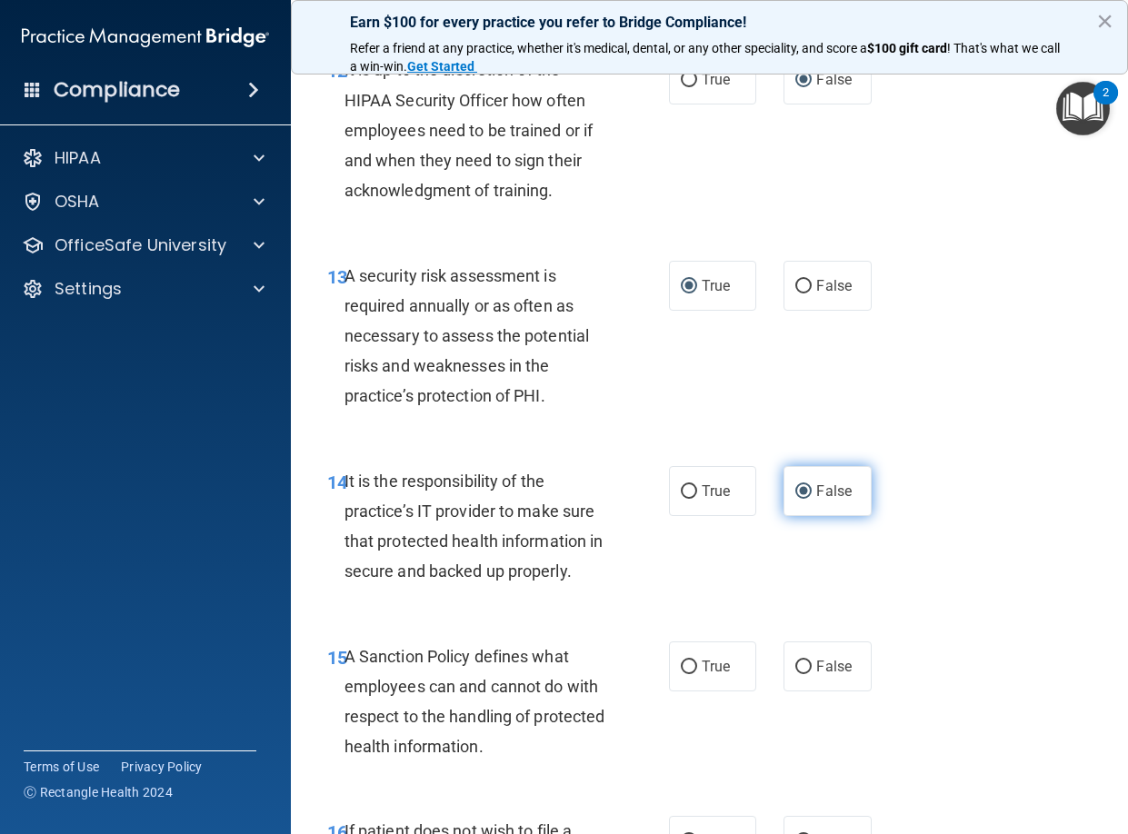
scroll to position [2795, 0]
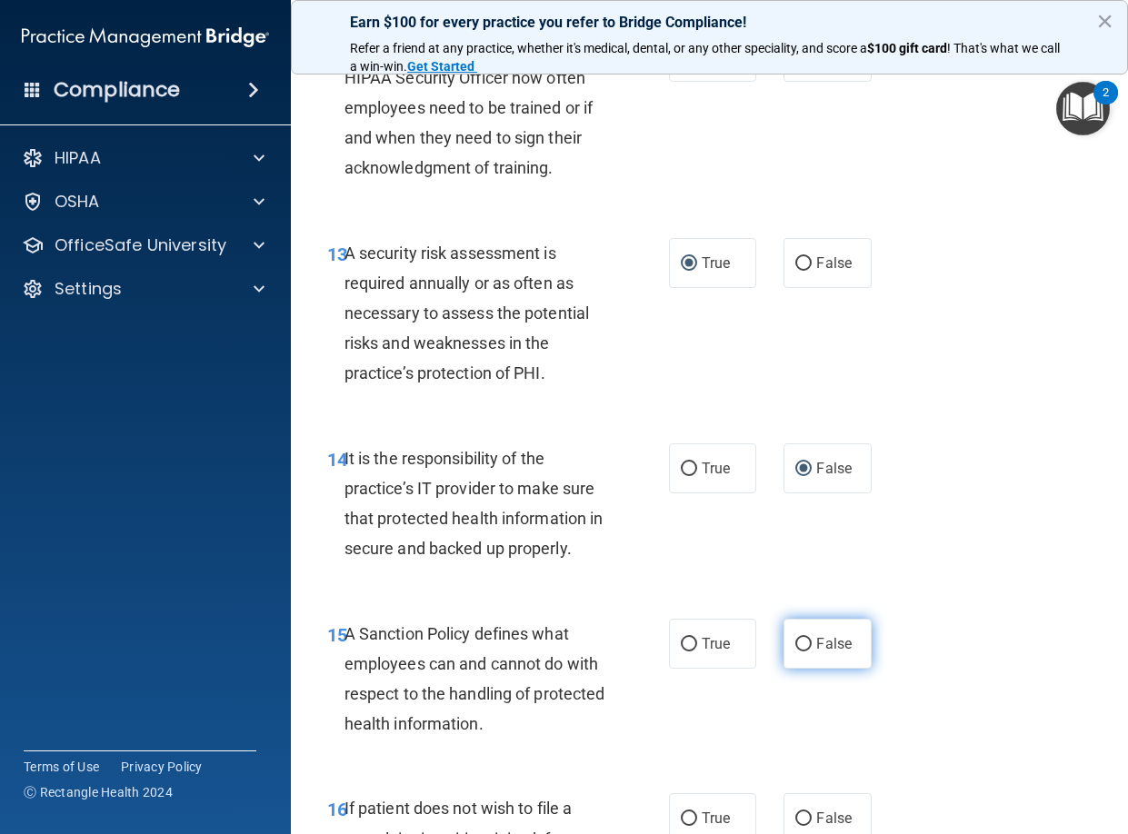
click at [795, 652] on input "False" at bounding box center [803, 645] width 16 height 14
radio input "true"
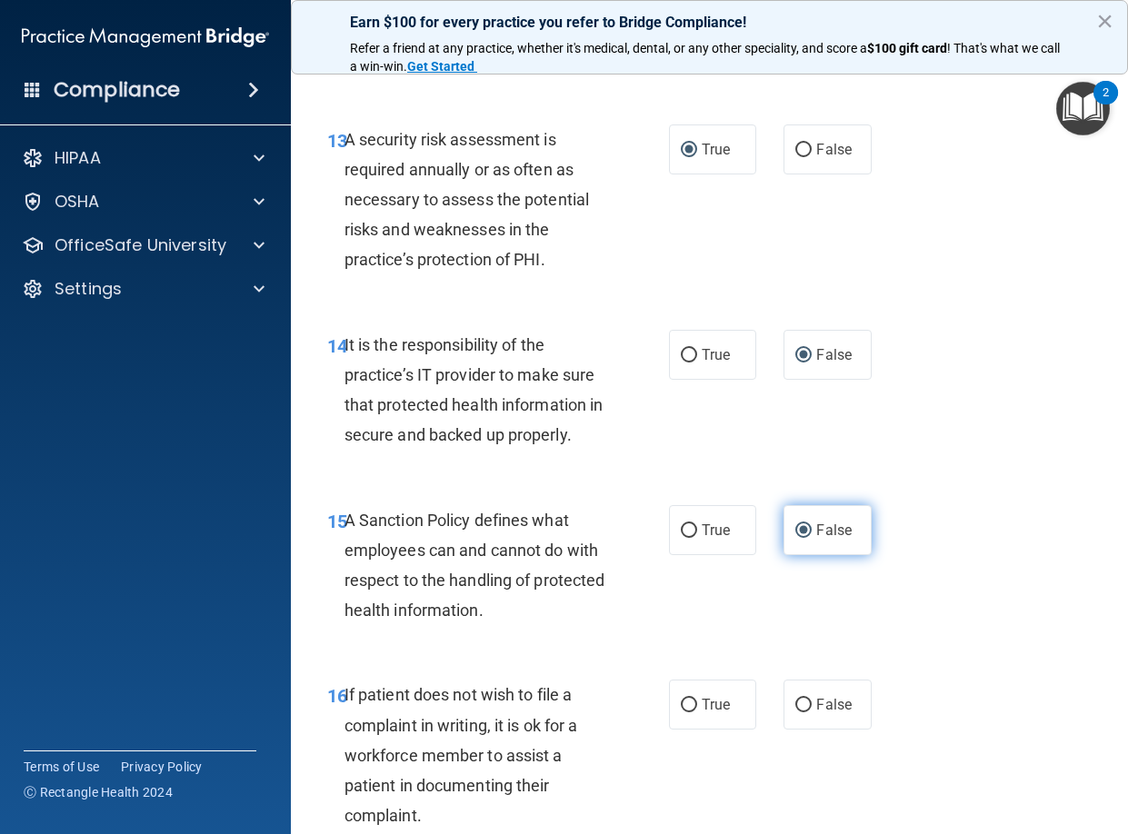
scroll to position [2954, 0]
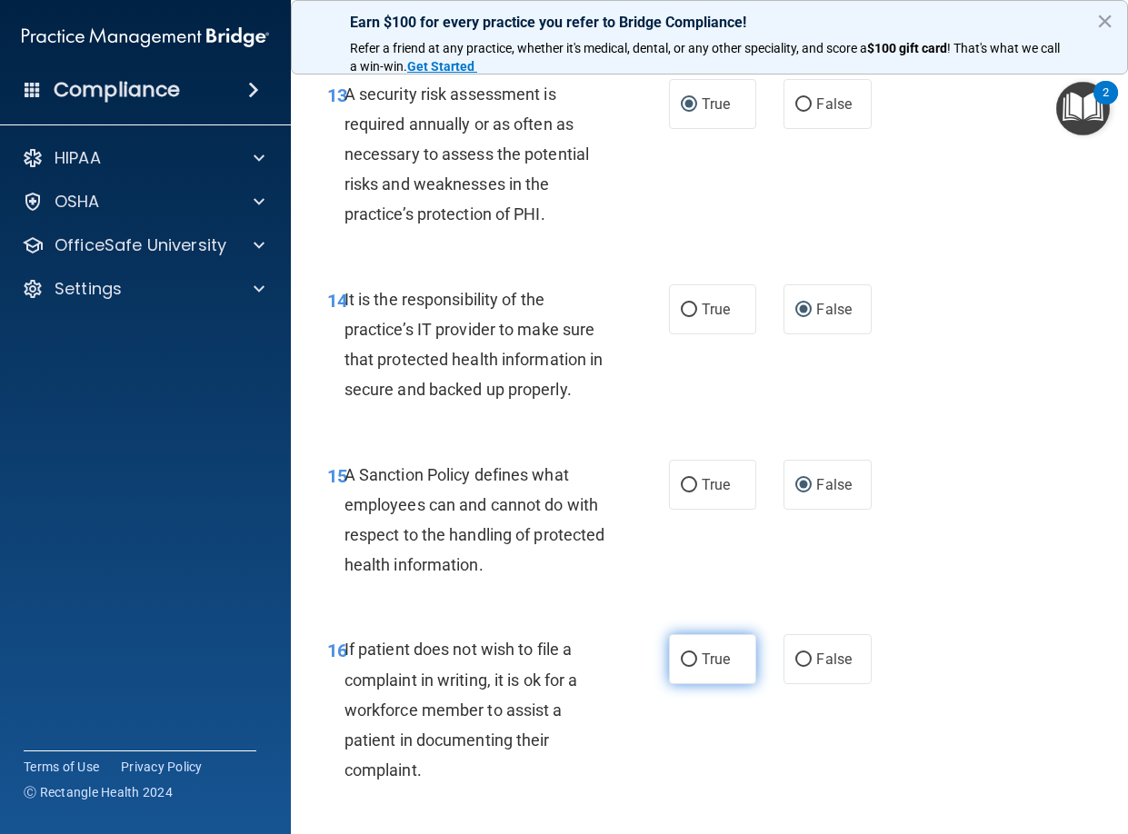
click at [684, 667] on input "True" at bounding box center [689, 660] width 16 height 14
radio input "true"
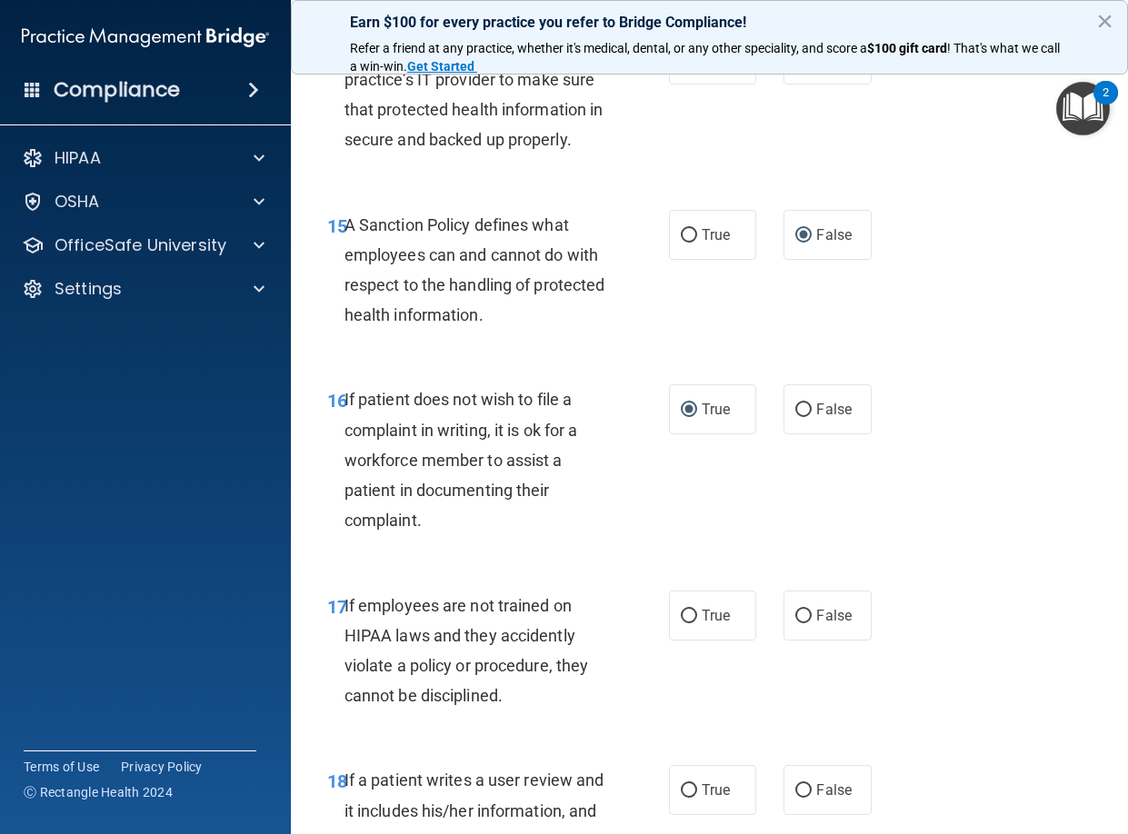
scroll to position [3227, 0]
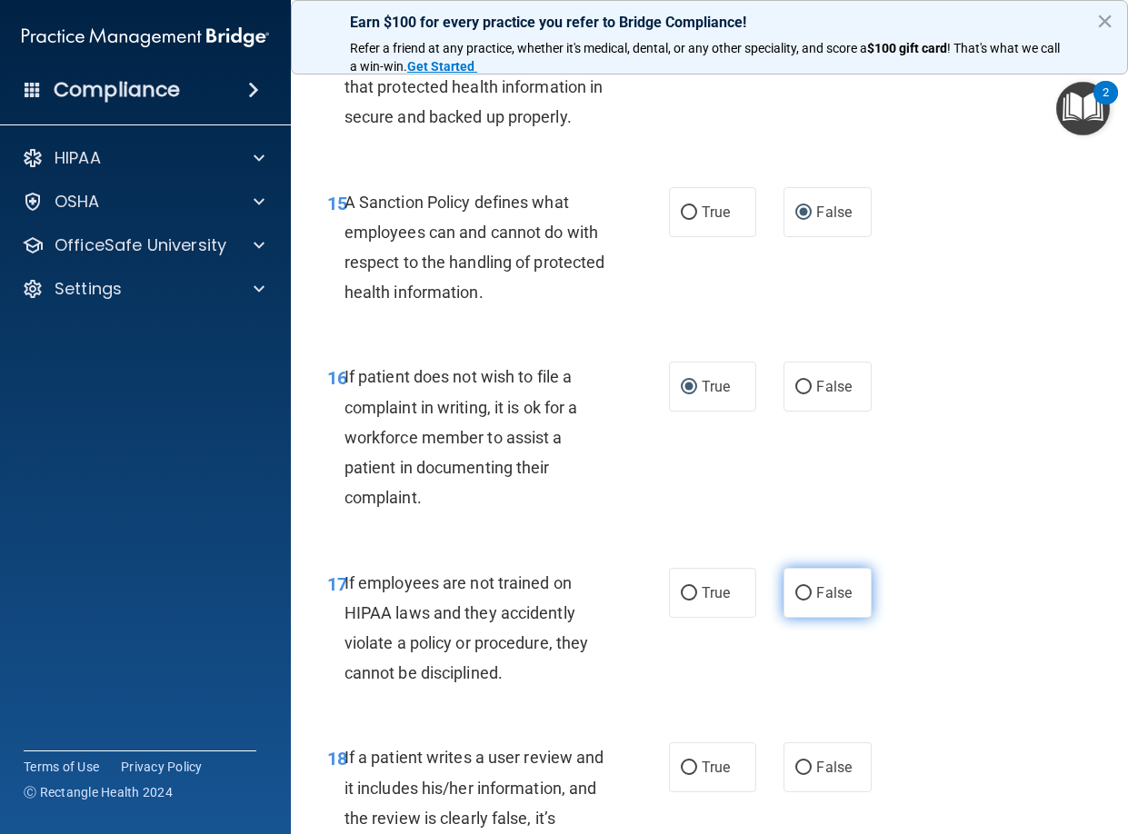
click at [795, 601] on input "False" at bounding box center [803, 594] width 16 height 14
radio input "true"
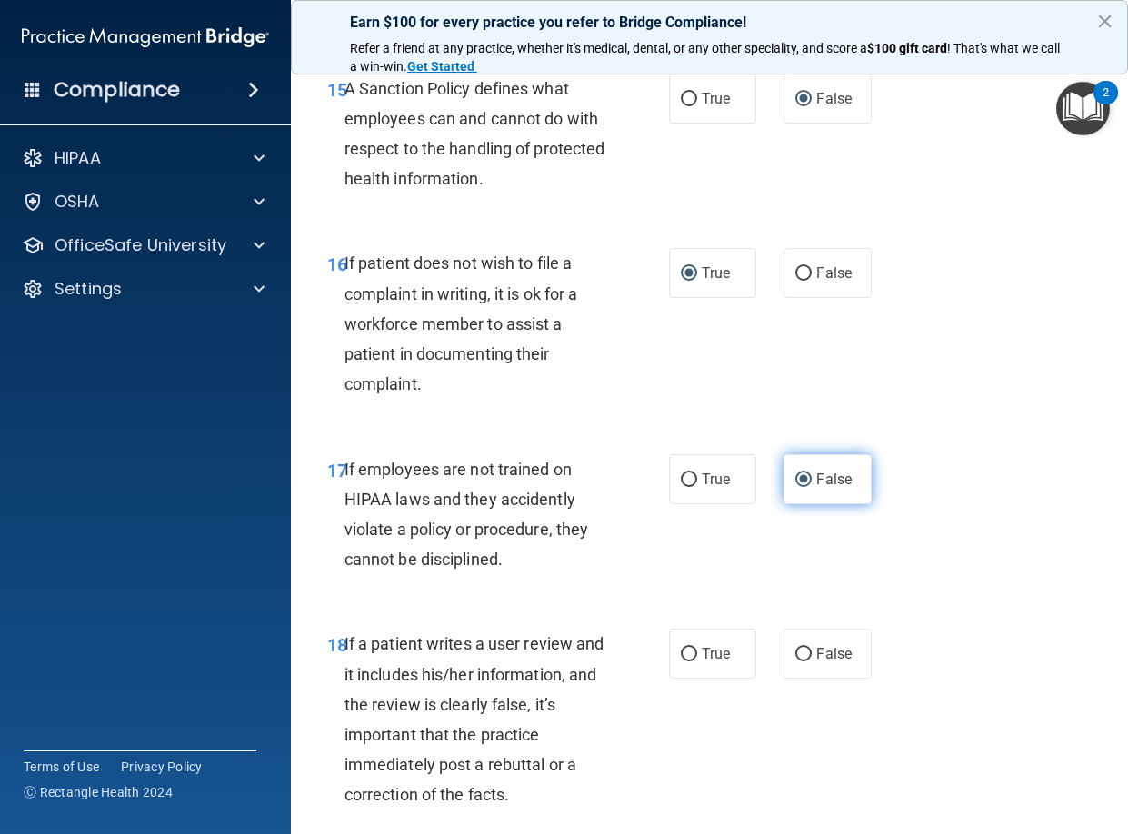
scroll to position [3363, 0]
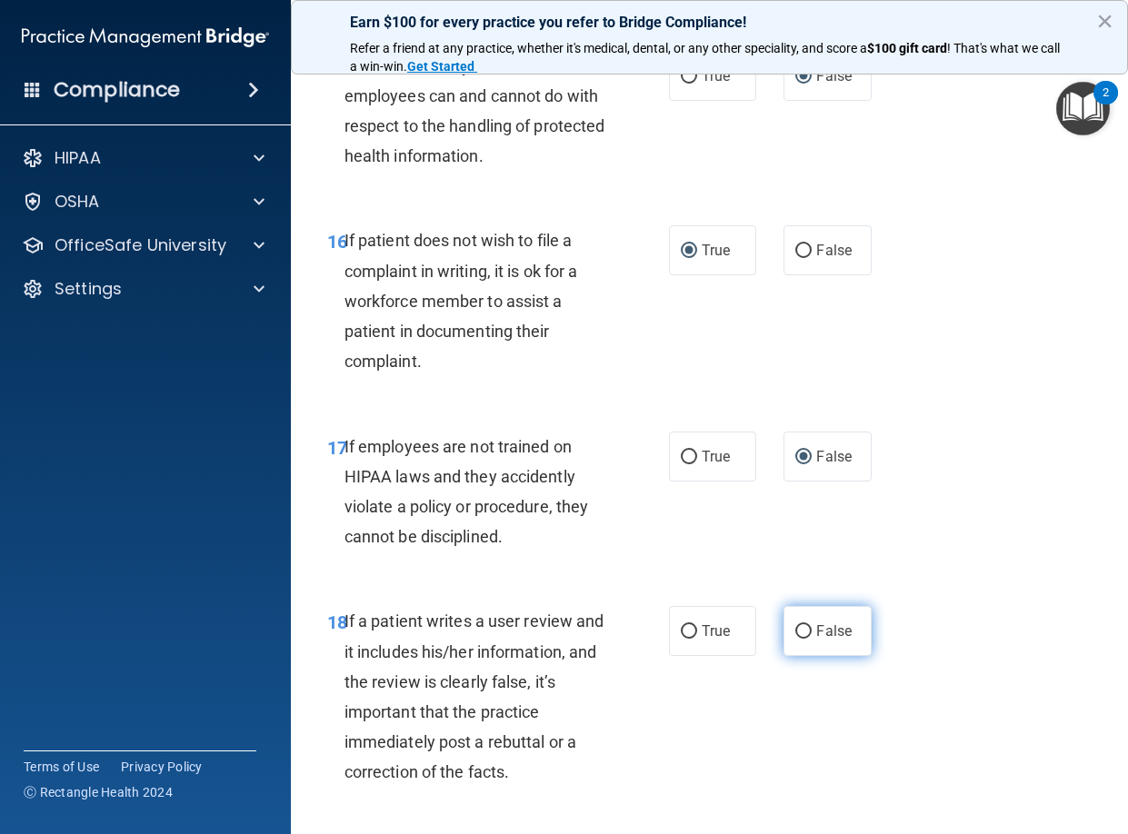
click at [795, 639] on input "False" at bounding box center [803, 632] width 16 height 14
radio input "true"
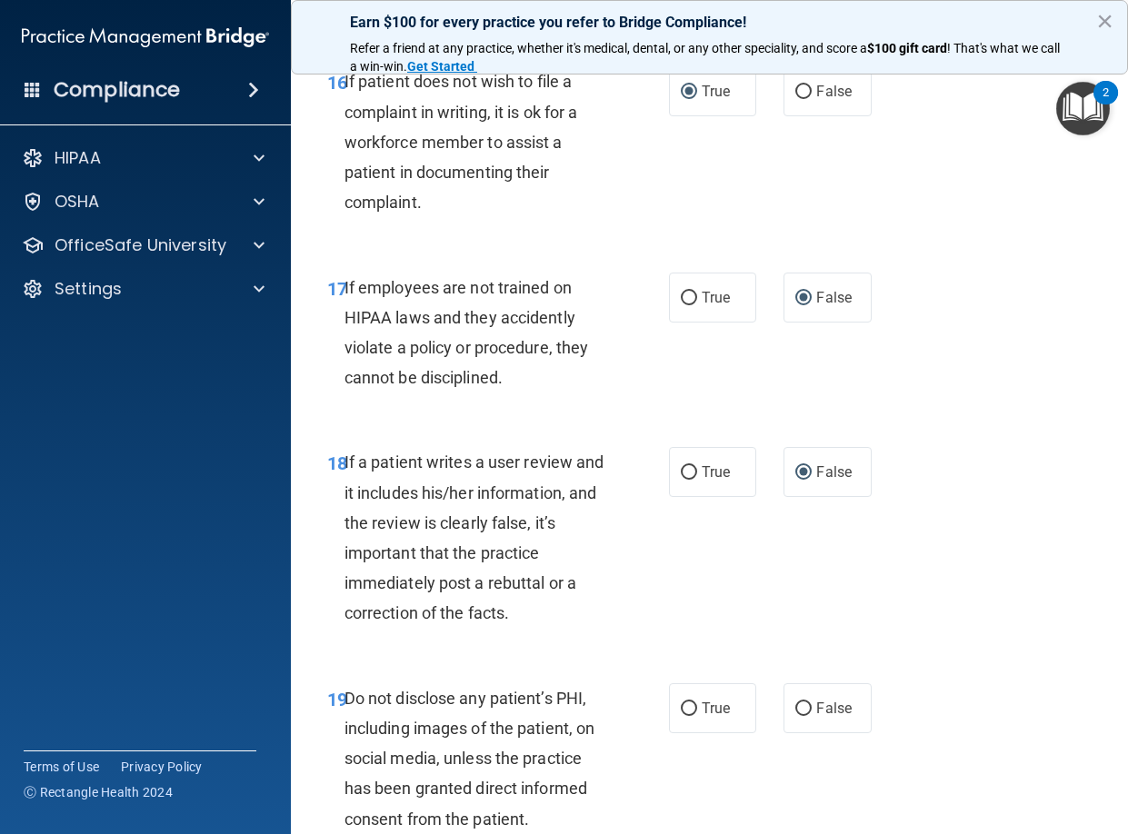
scroll to position [3567, 0]
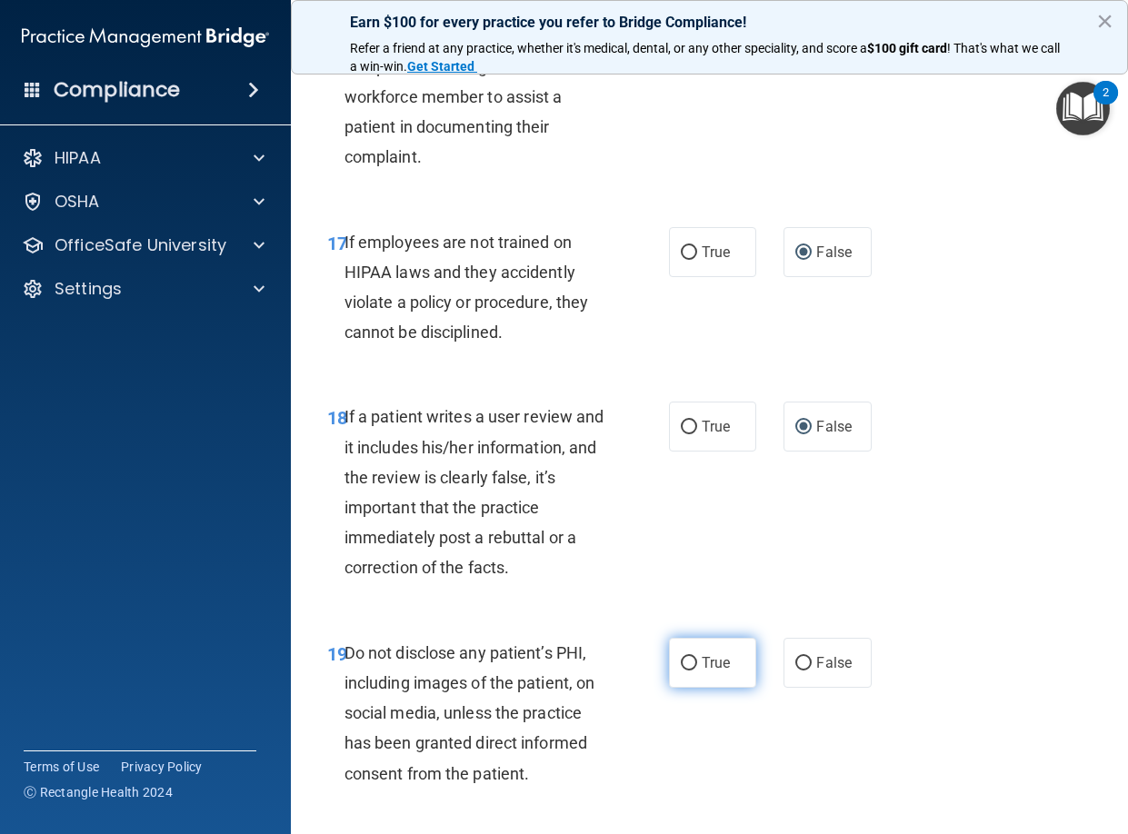
click at [688, 671] on input "True" at bounding box center [689, 664] width 16 height 14
radio input "true"
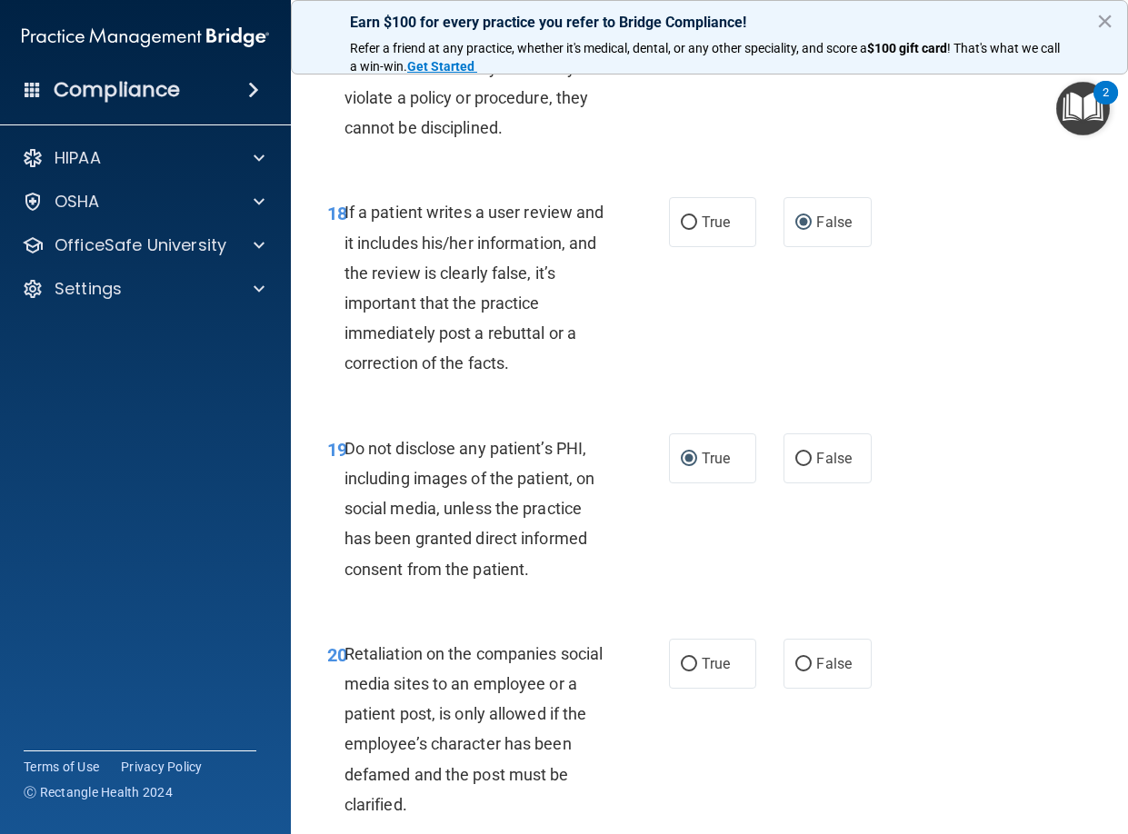
scroll to position [3840, 0]
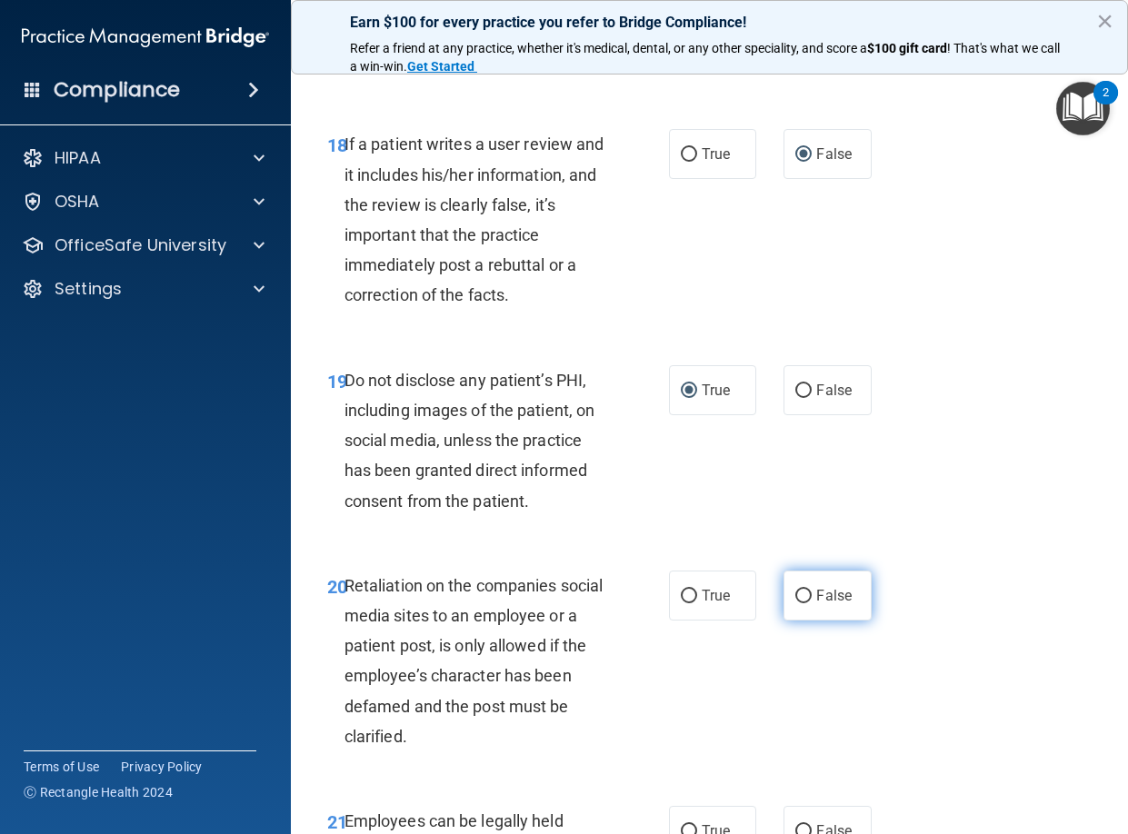
click at [800, 604] on input "False" at bounding box center [803, 597] width 16 height 14
radio input "true"
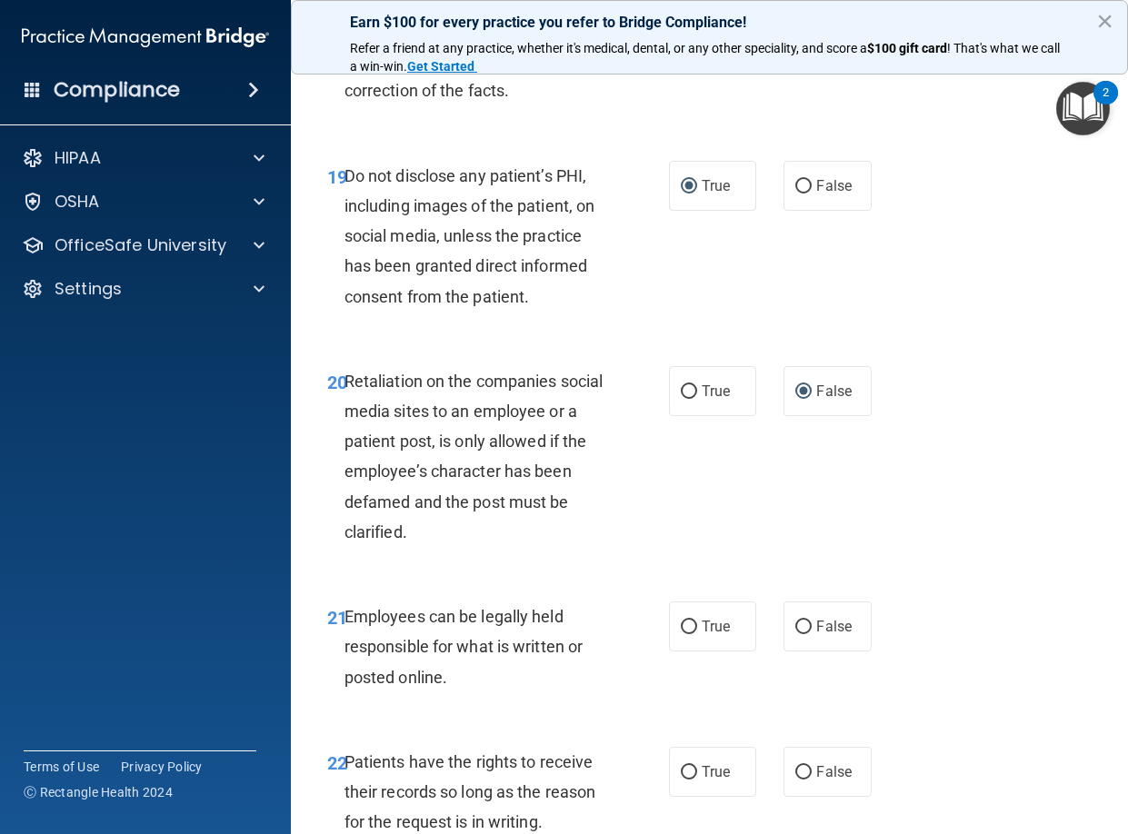
scroll to position [4067, 0]
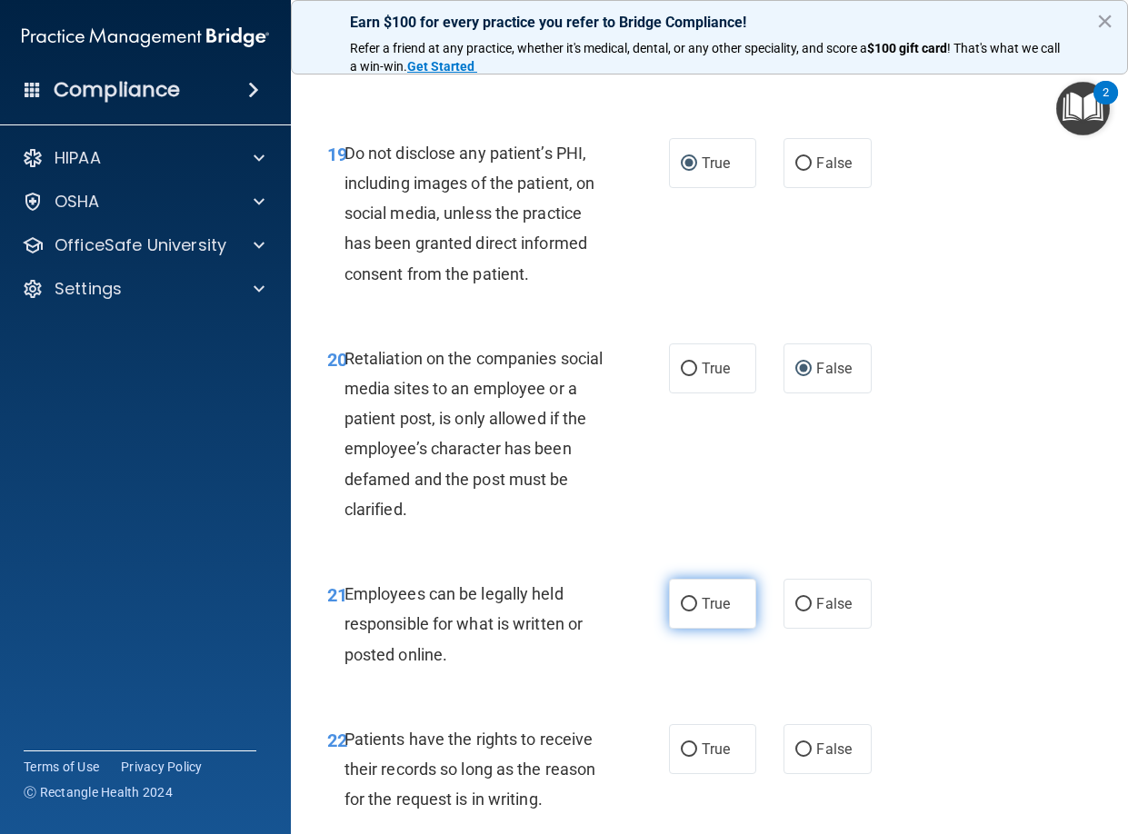
click at [686, 612] on input "True" at bounding box center [689, 605] width 16 height 14
radio input "true"
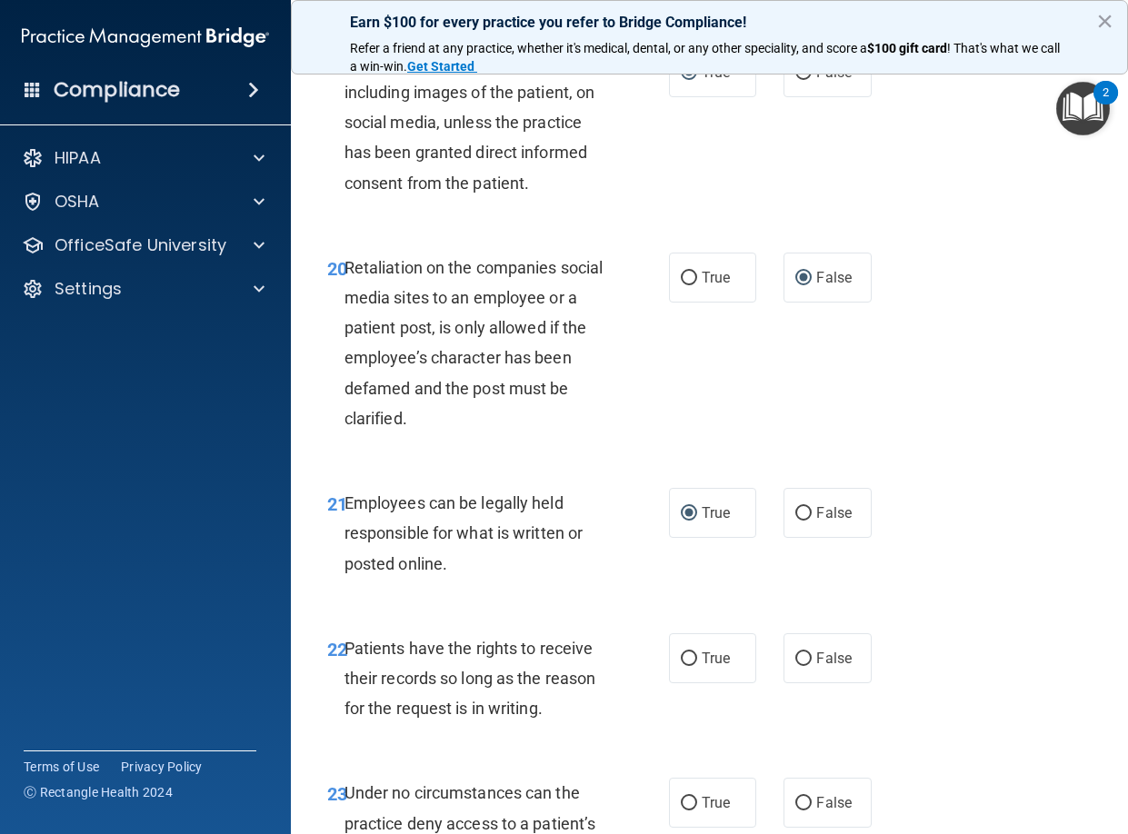
scroll to position [4181, 0]
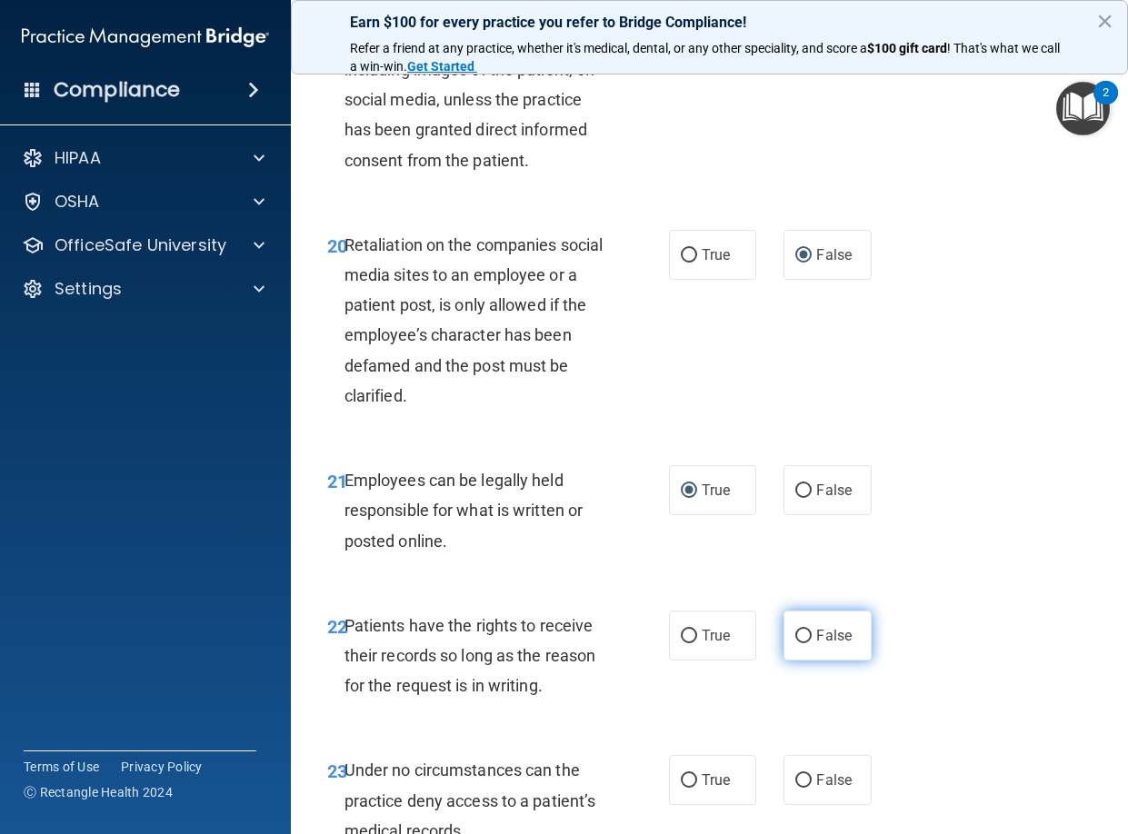
click at [799, 644] on input "False" at bounding box center [803, 637] width 16 height 14
radio input "true"
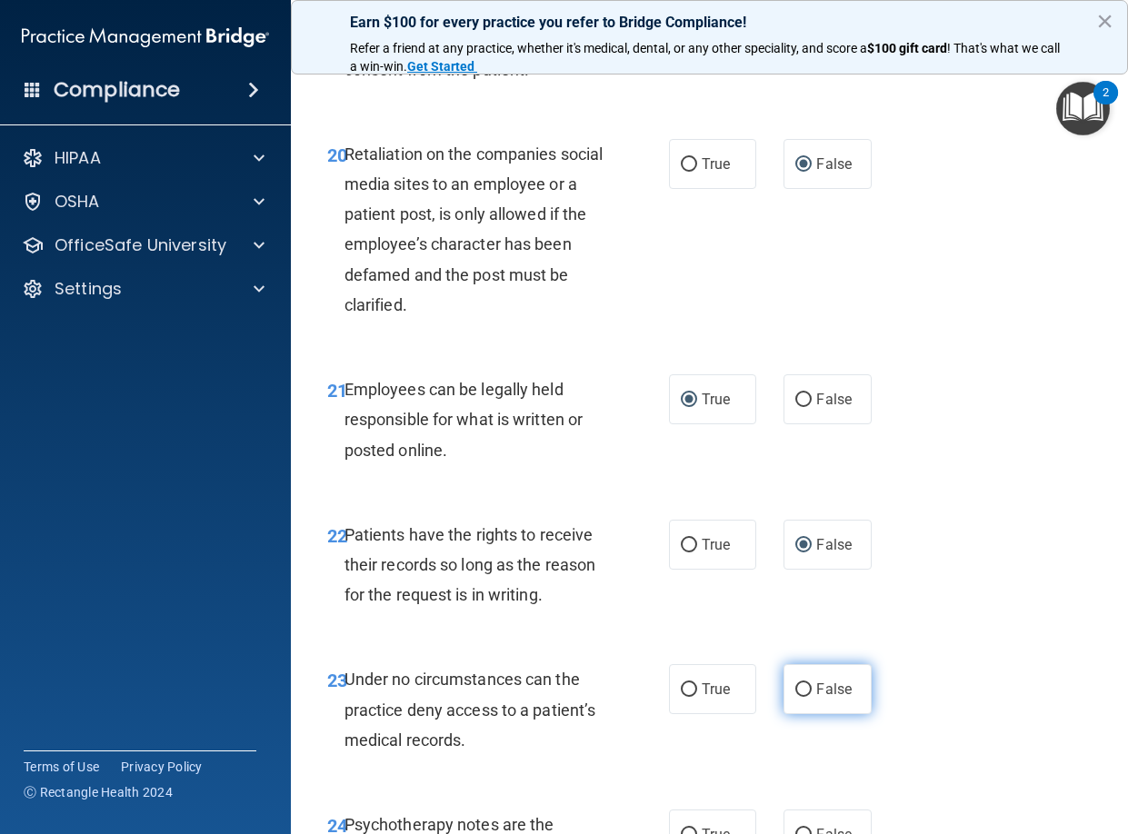
drag, startPoint x: 794, startPoint y: 755, endPoint x: 813, endPoint y: 742, distance: 22.7
click at [795, 697] on input "False" at bounding box center [803, 690] width 16 height 14
radio input "true"
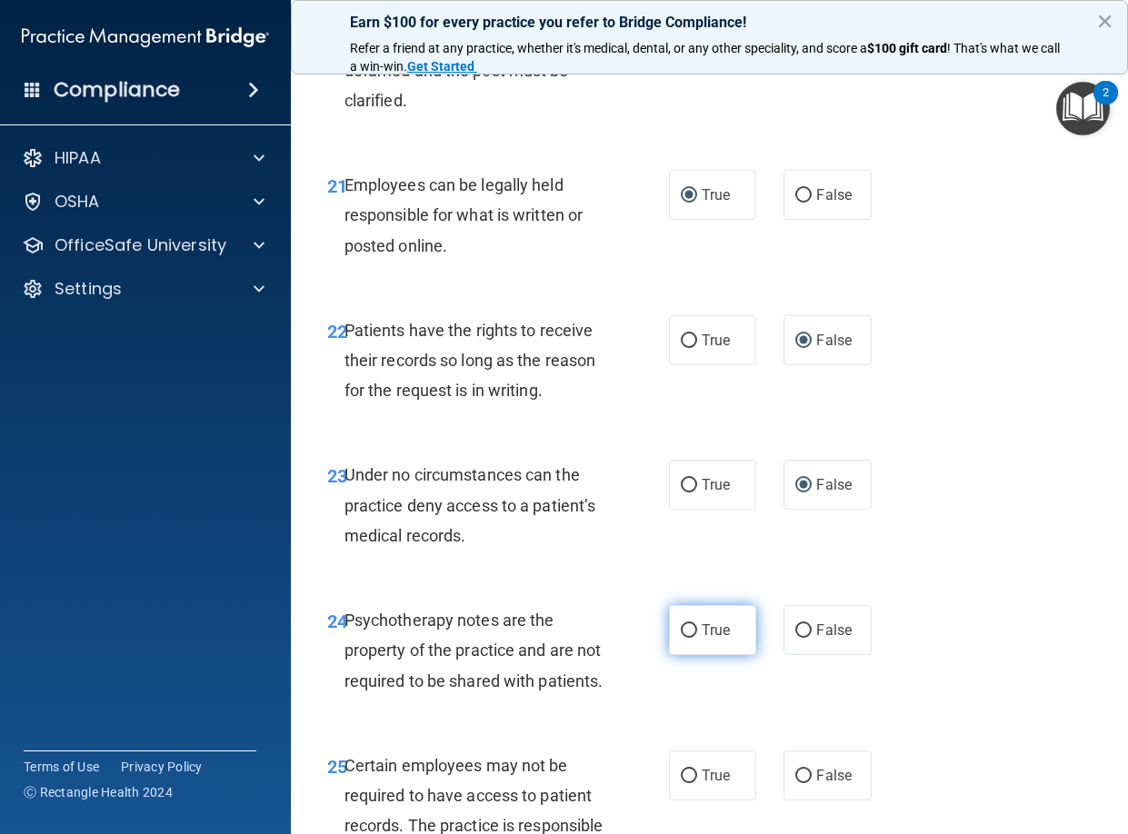
click at [682, 638] on input "True" at bounding box center [689, 631] width 16 height 14
radio input "true"
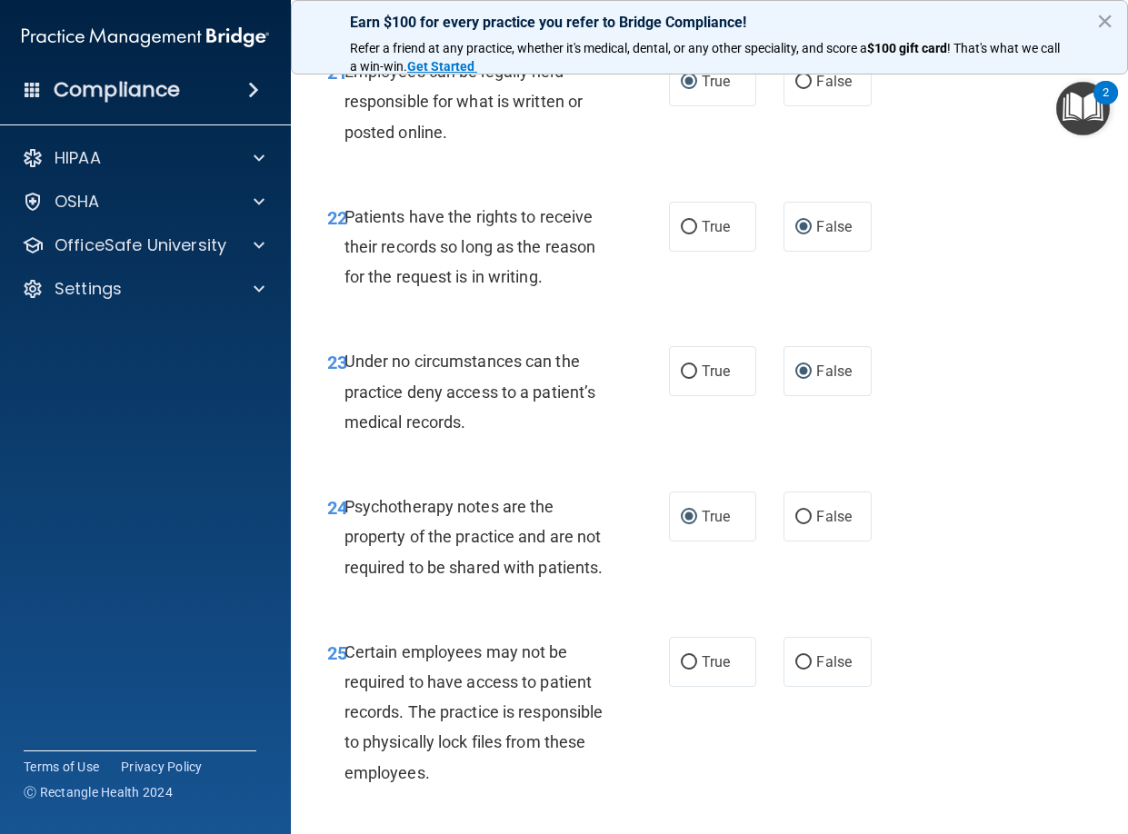
scroll to position [4613, 0]
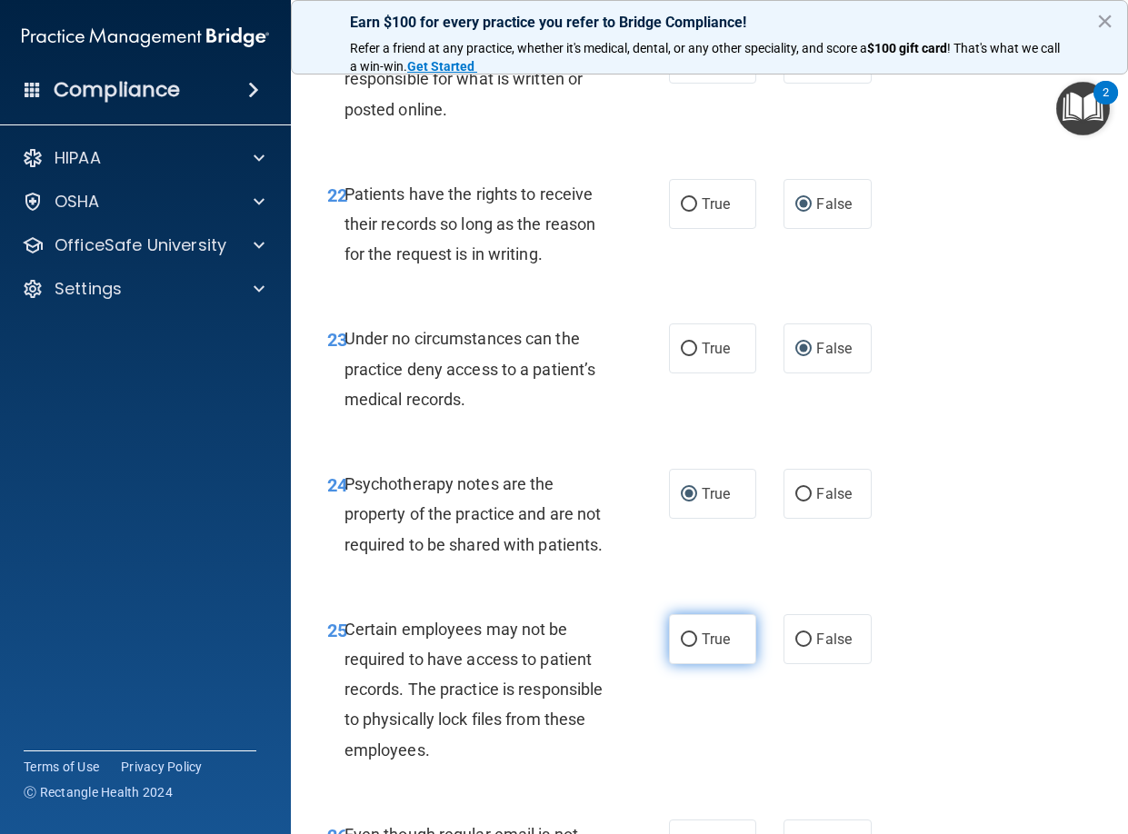
click at [683, 647] on input "True" at bounding box center [689, 641] width 16 height 14
radio input "true"
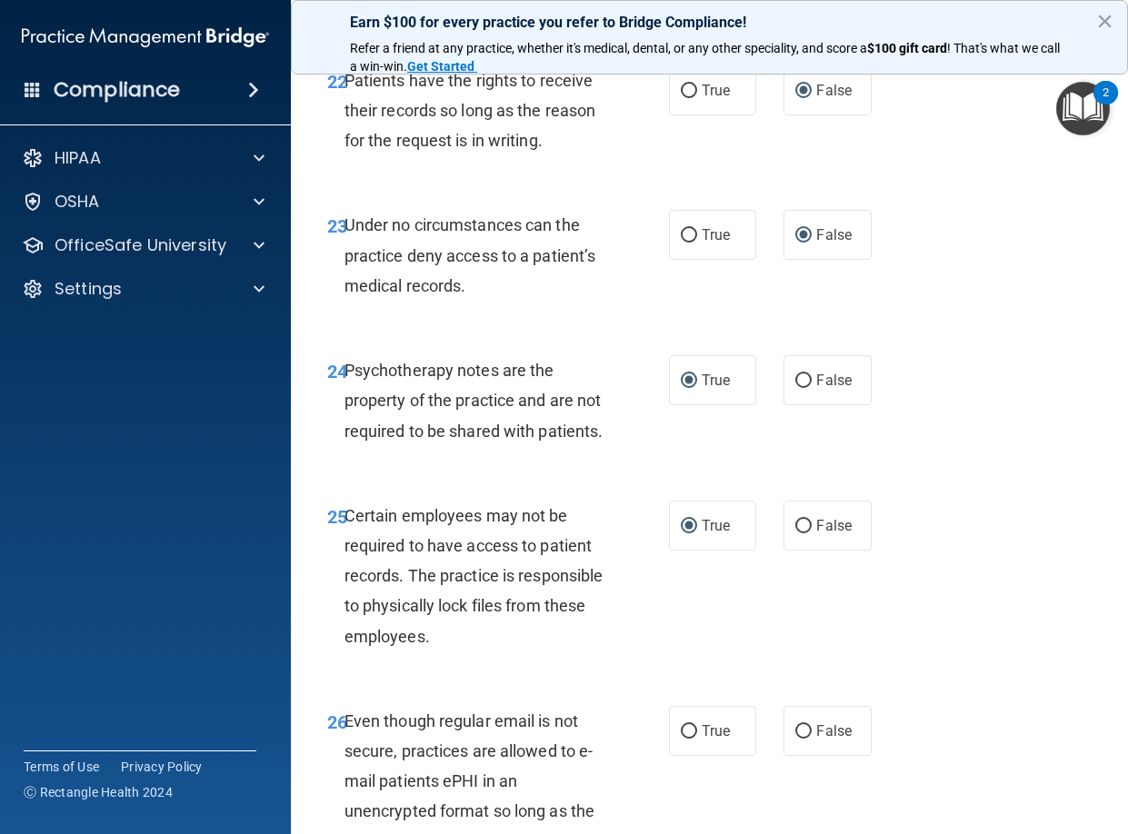
scroll to position [4772, 0]
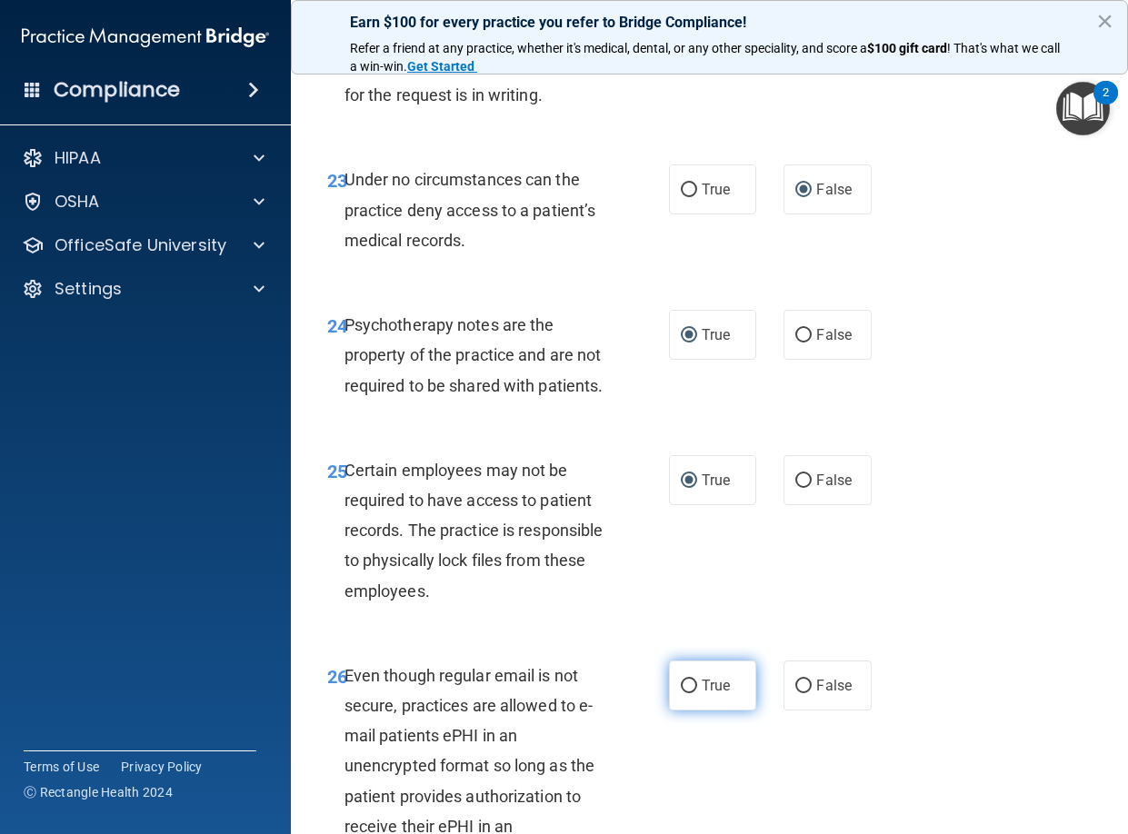
click at [685, 693] on input "True" at bounding box center [689, 687] width 16 height 14
radio input "true"
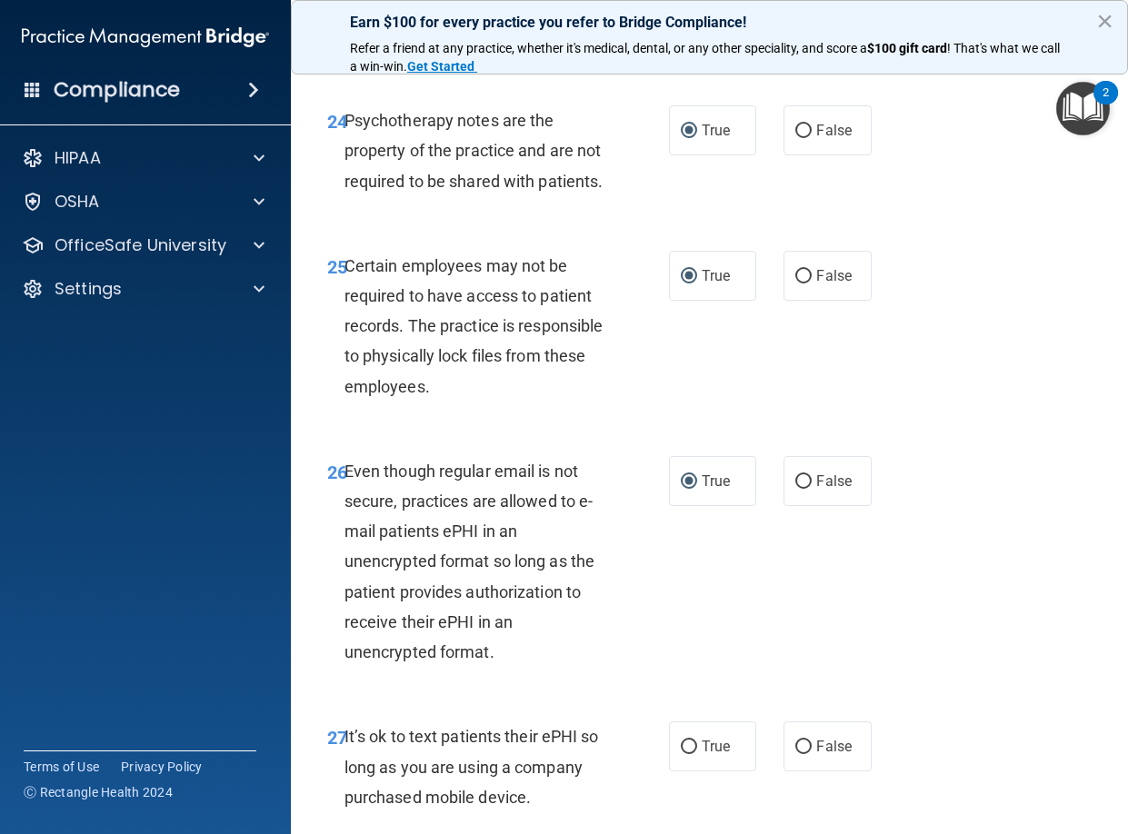
scroll to position [4999, 0]
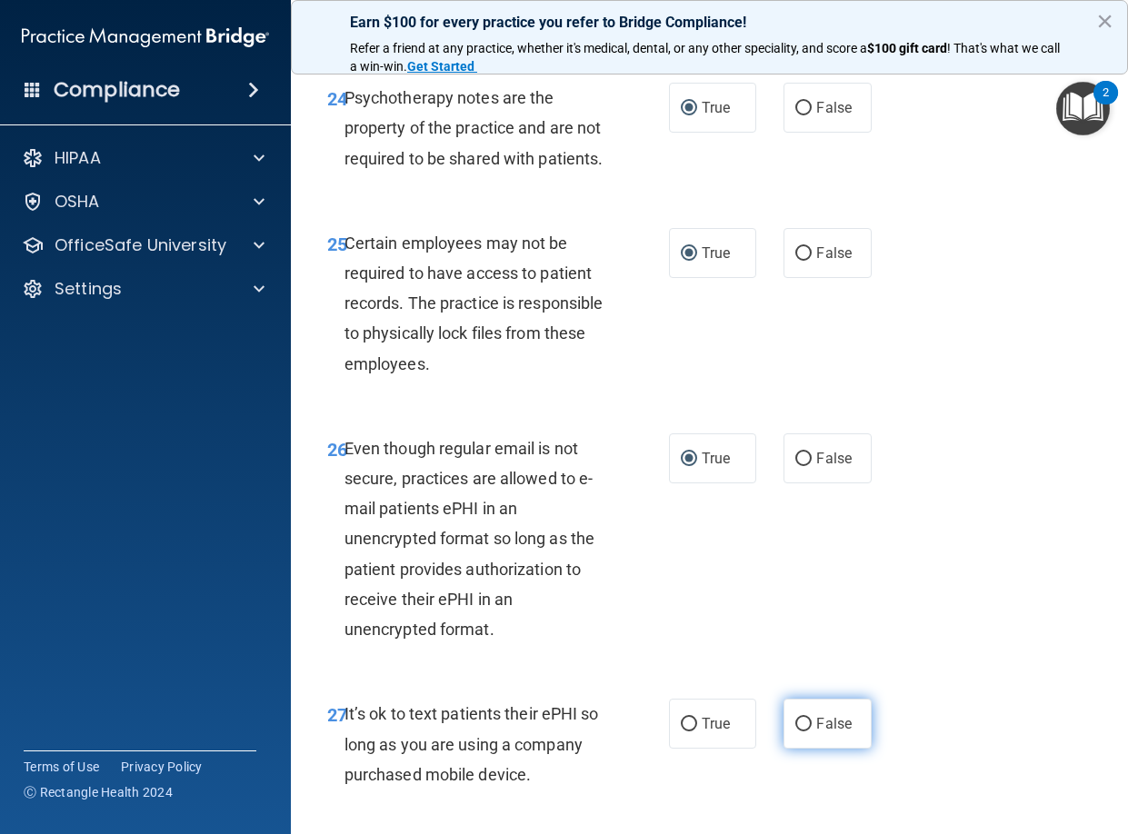
click at [795, 732] on input "False" at bounding box center [803, 725] width 16 height 14
radio input "true"
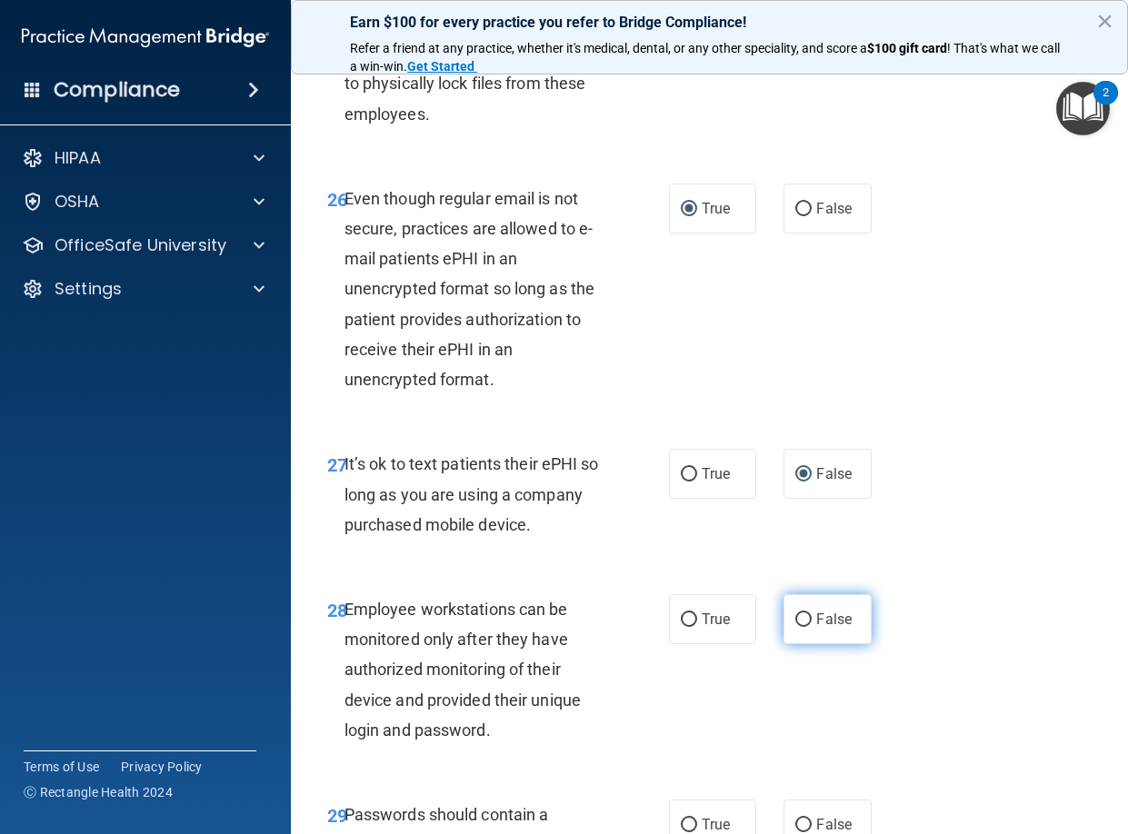
click at [800, 627] on input "False" at bounding box center [803, 621] width 16 height 14
radio input "true"
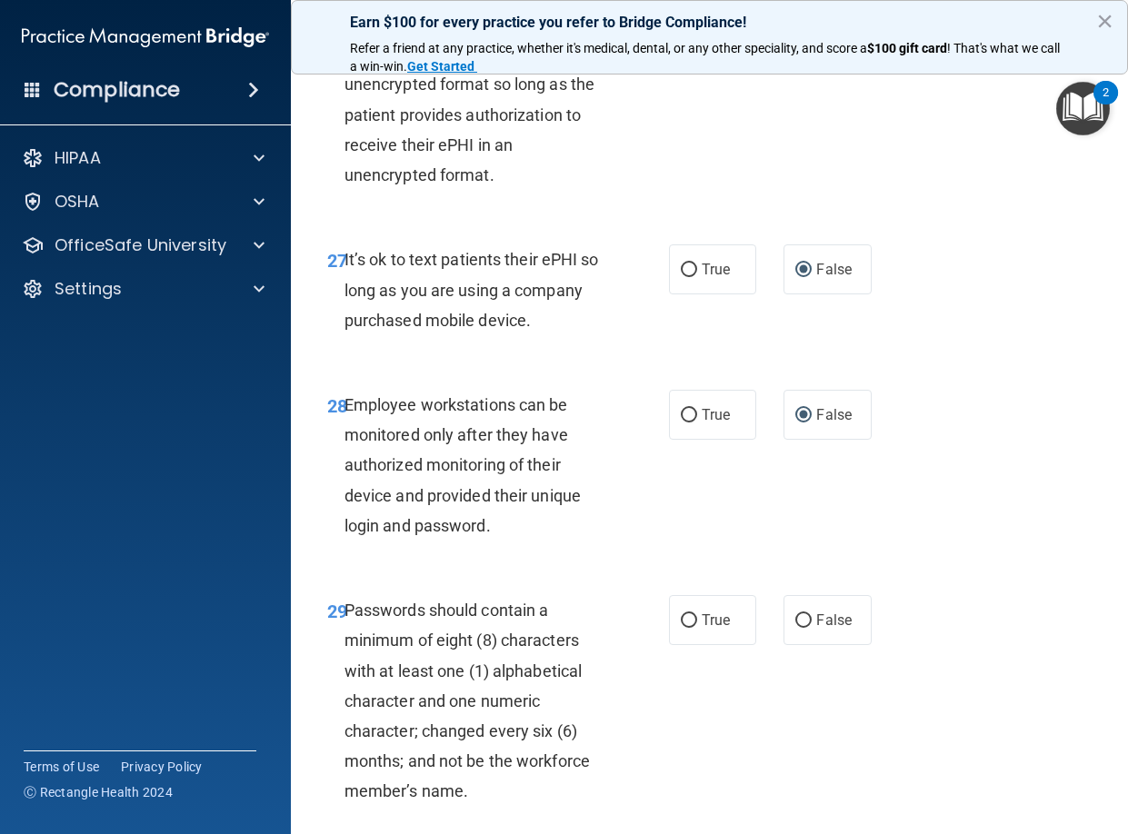
scroll to position [5476, 0]
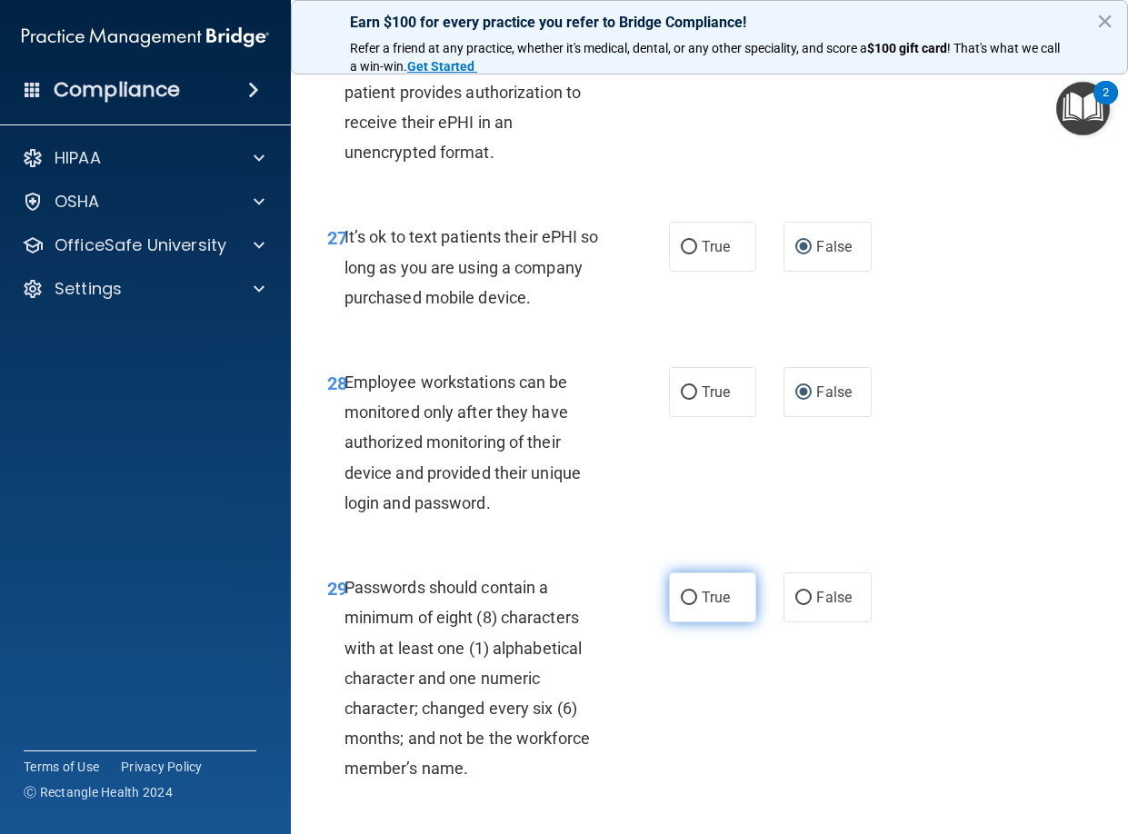
click at [684, 605] on input "True" at bounding box center [689, 599] width 16 height 14
radio input "true"
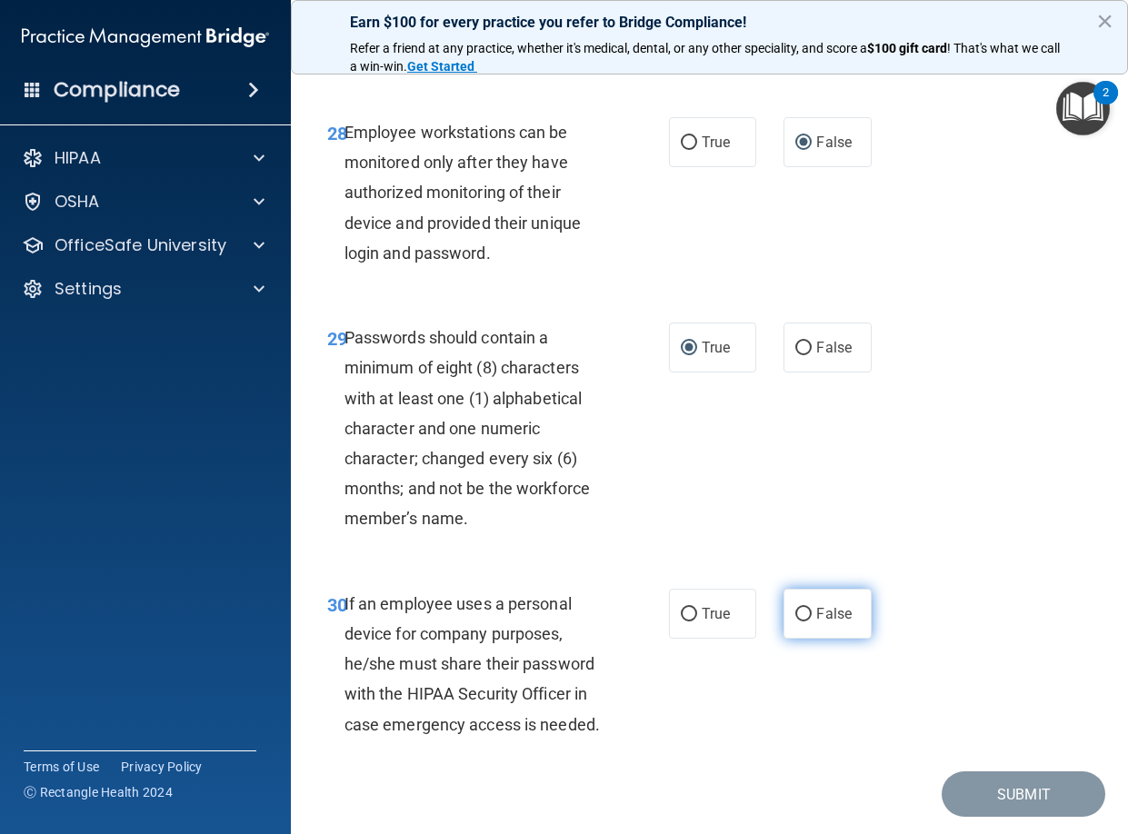
click at [795, 622] on input "False" at bounding box center [803, 615] width 16 height 14
radio input "true"
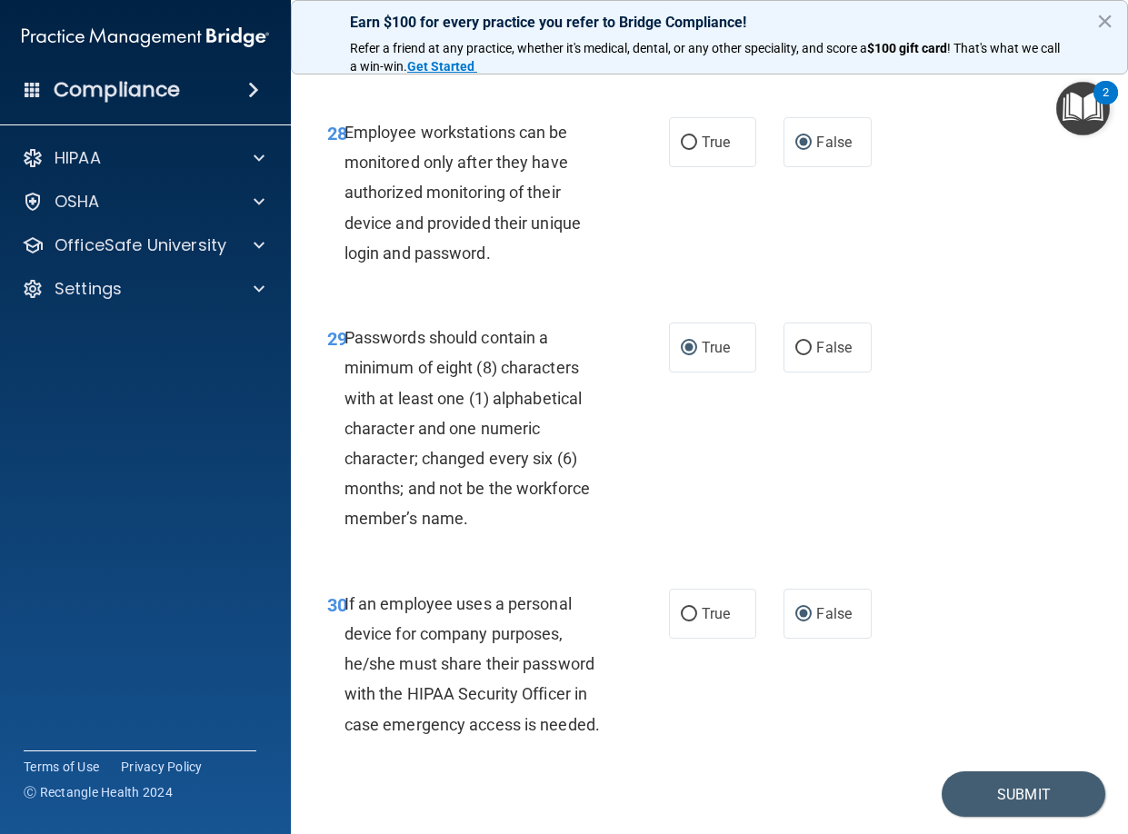
scroll to position [5872, 0]
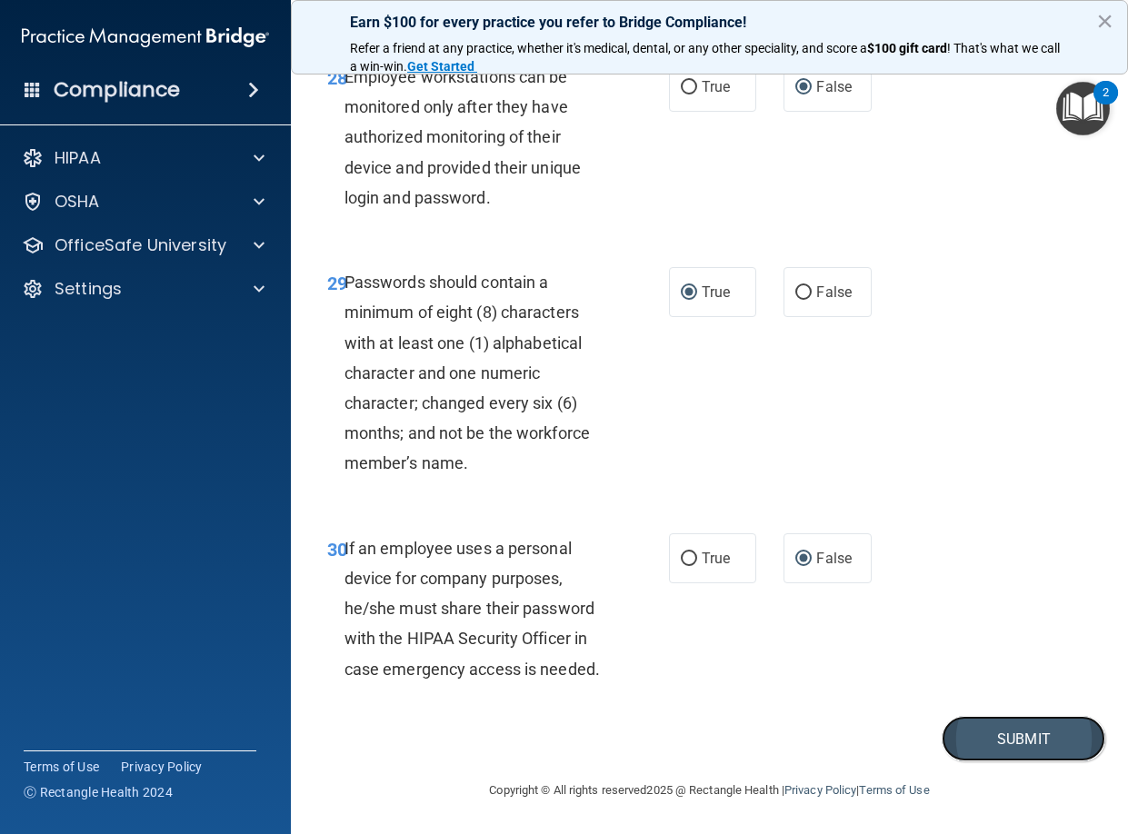
click at [1009, 731] on button "Submit" at bounding box center [1024, 739] width 164 height 46
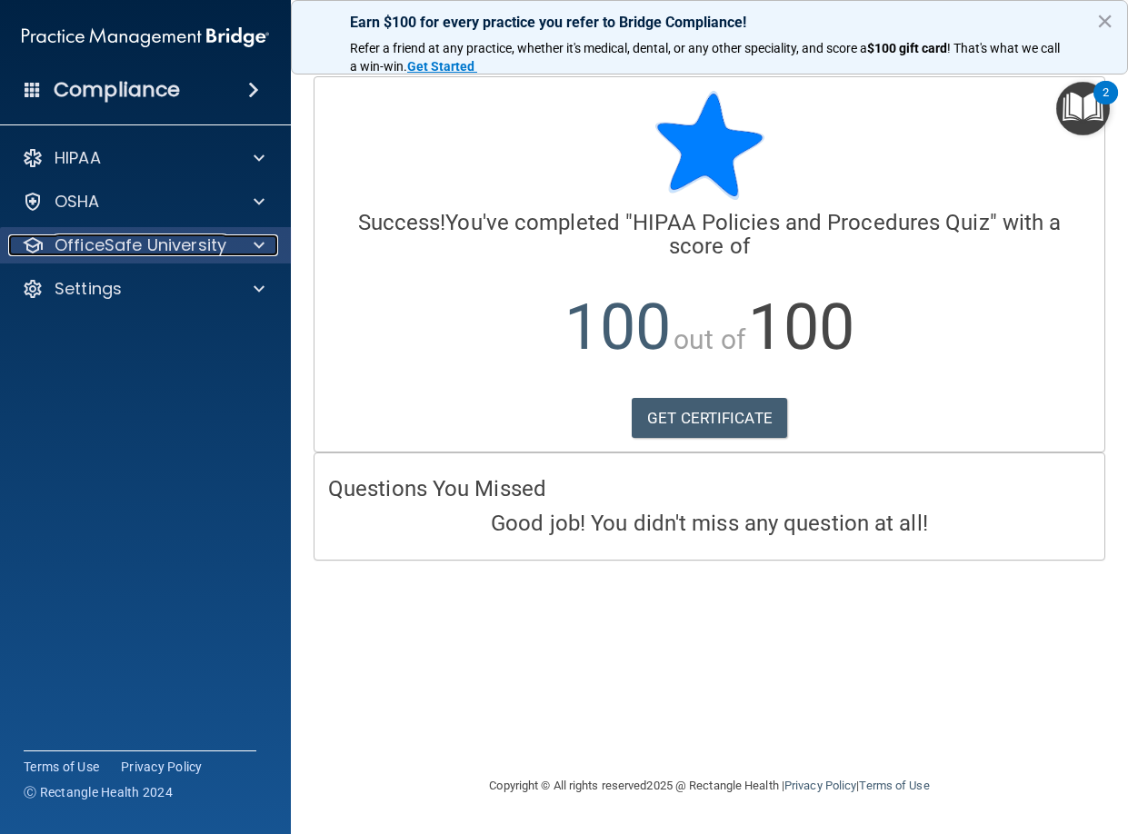
click at [257, 246] on span at bounding box center [259, 245] width 11 height 22
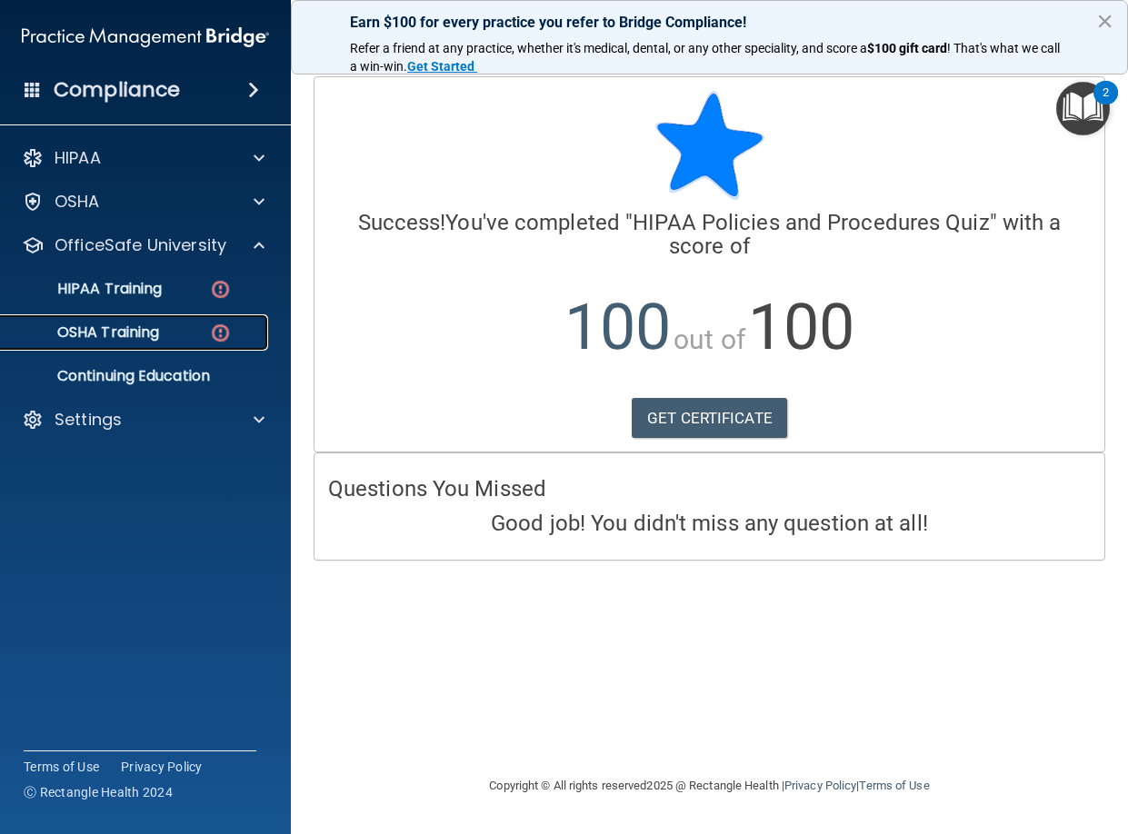
click at [224, 332] on img at bounding box center [220, 333] width 23 height 23
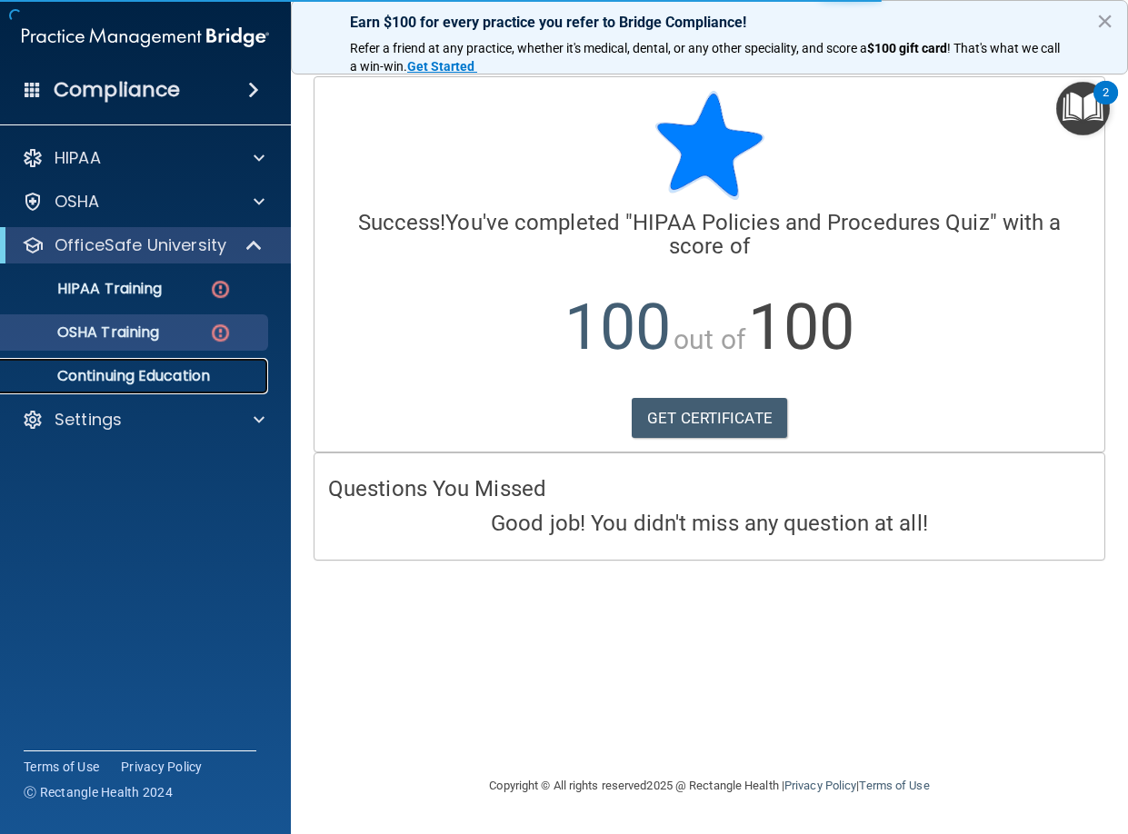
click at [208, 384] on p "Continuing Education" at bounding box center [136, 376] width 248 height 18
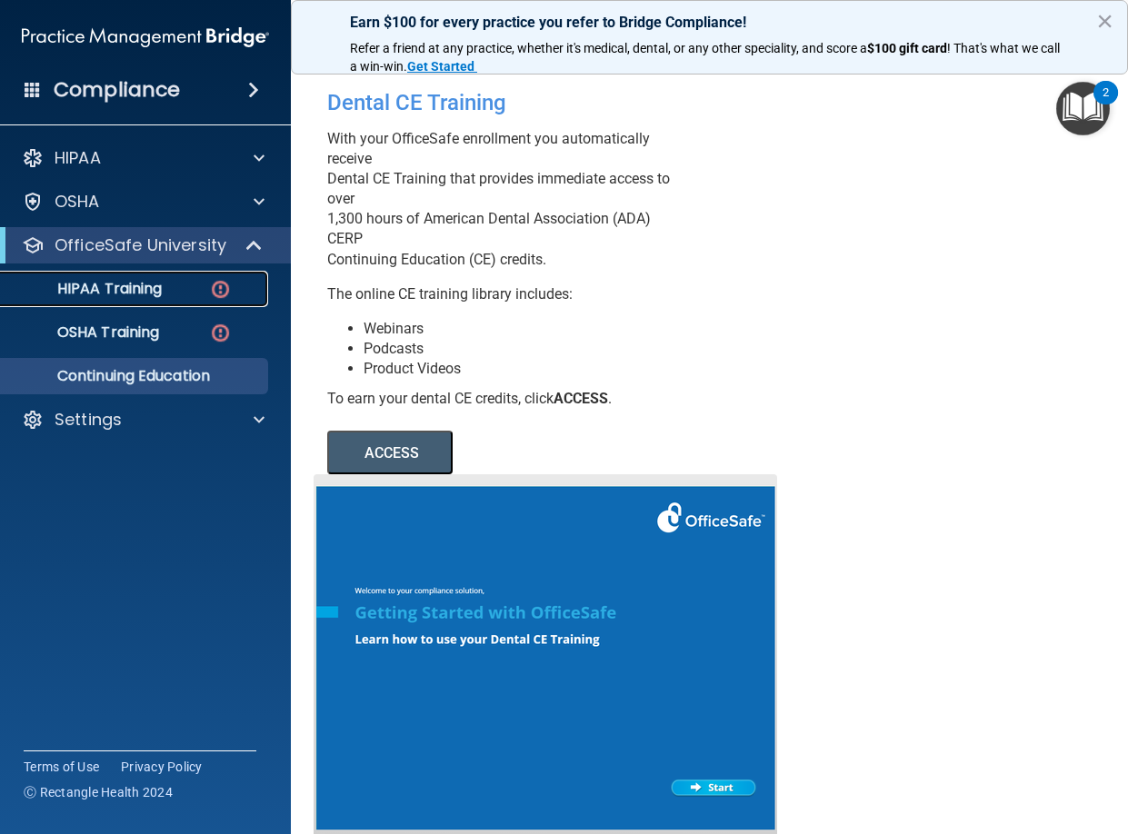
click at [213, 292] on img at bounding box center [220, 289] width 23 height 23
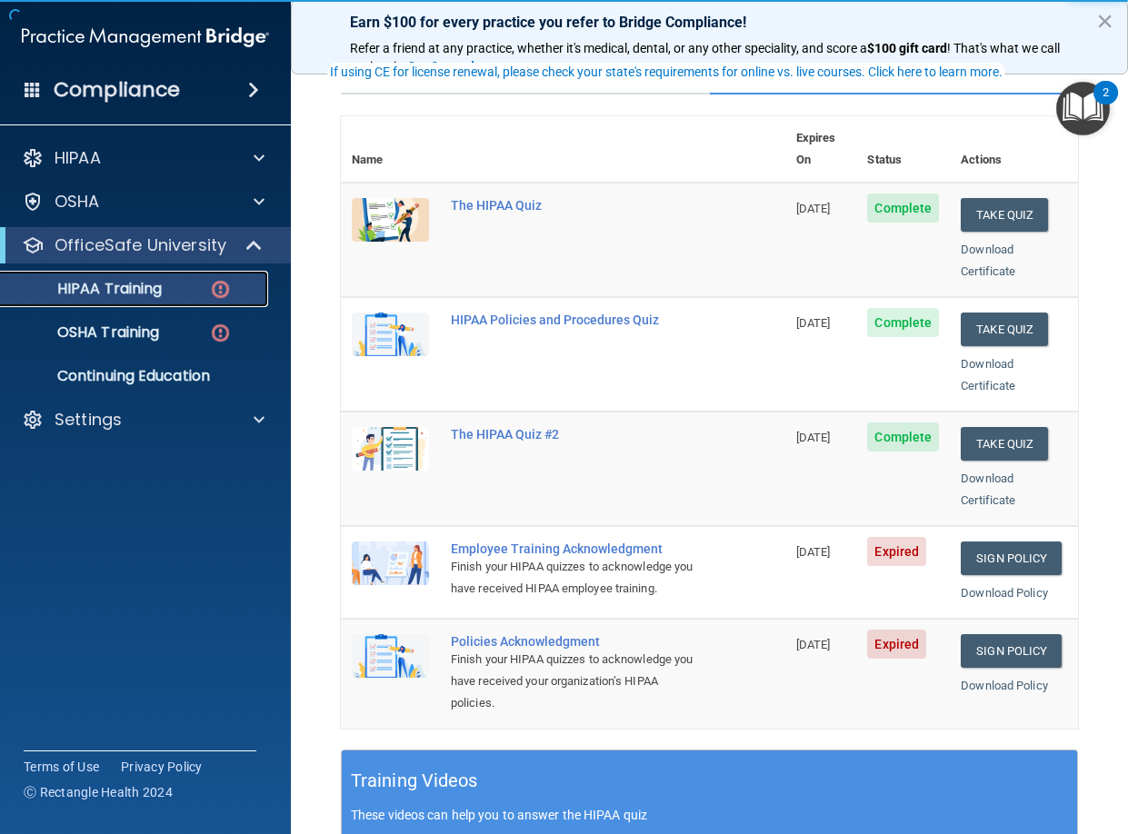
scroll to position [205, 0]
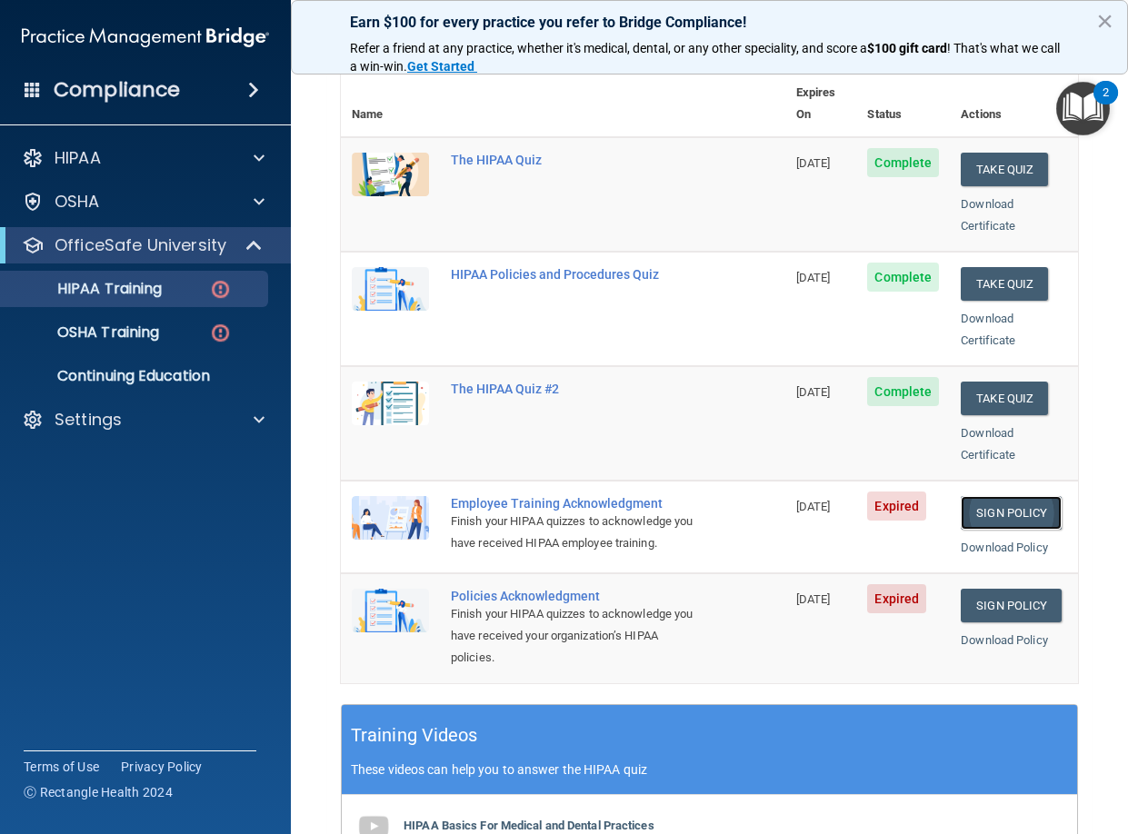
click at [989, 496] on link "Sign Policy" at bounding box center [1011, 513] width 101 height 34
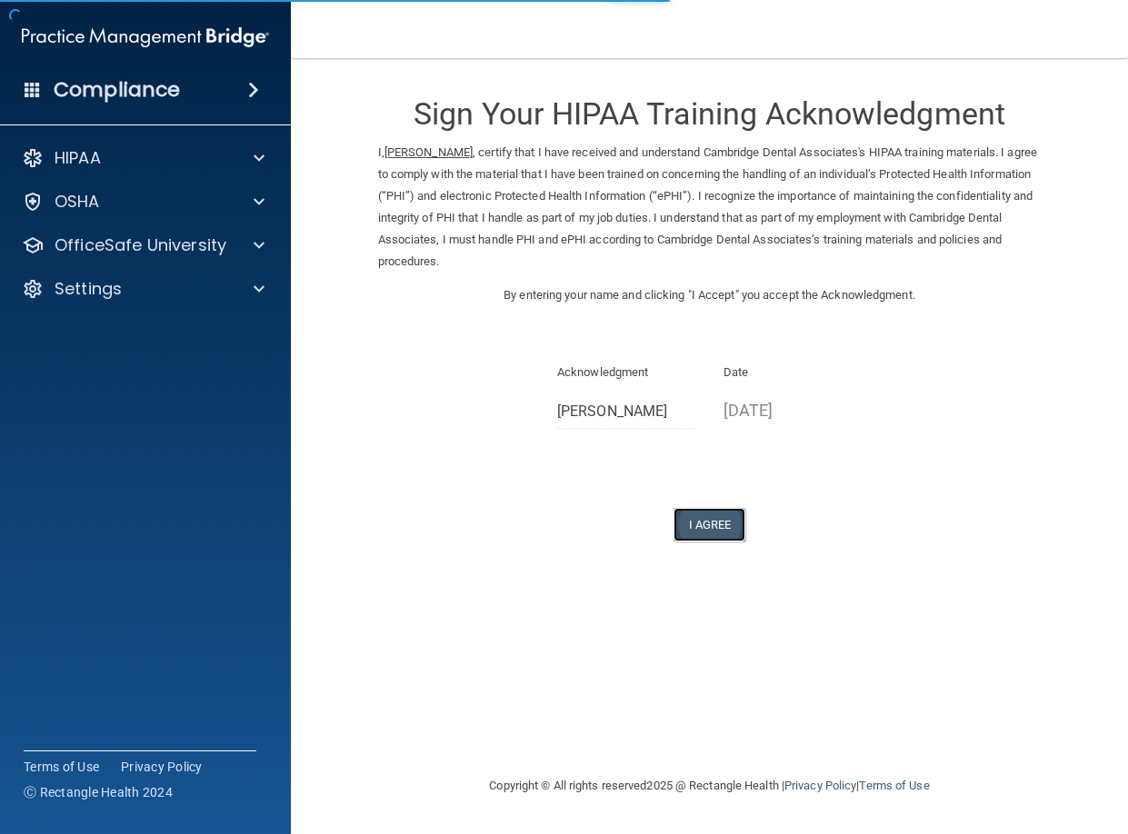
click at [708, 530] on button "I Agree" at bounding box center [709, 525] width 73 height 34
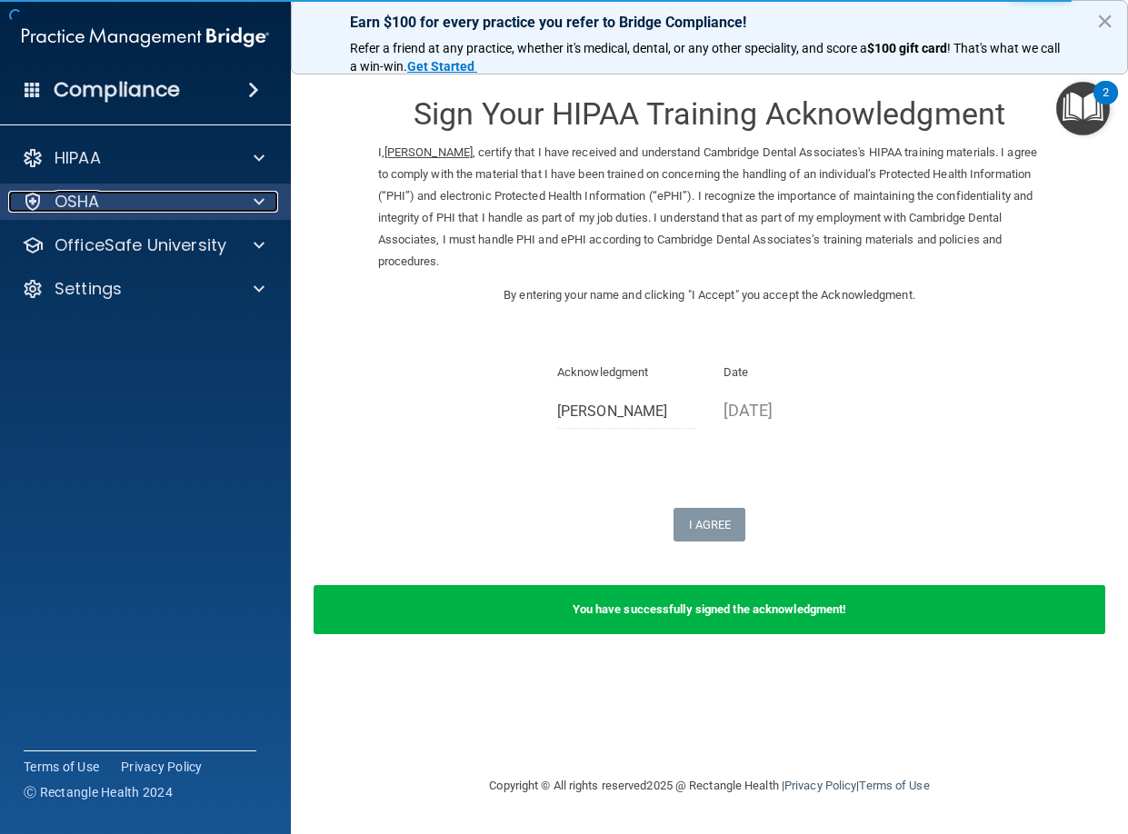
click at [259, 202] on span at bounding box center [259, 202] width 11 height 22
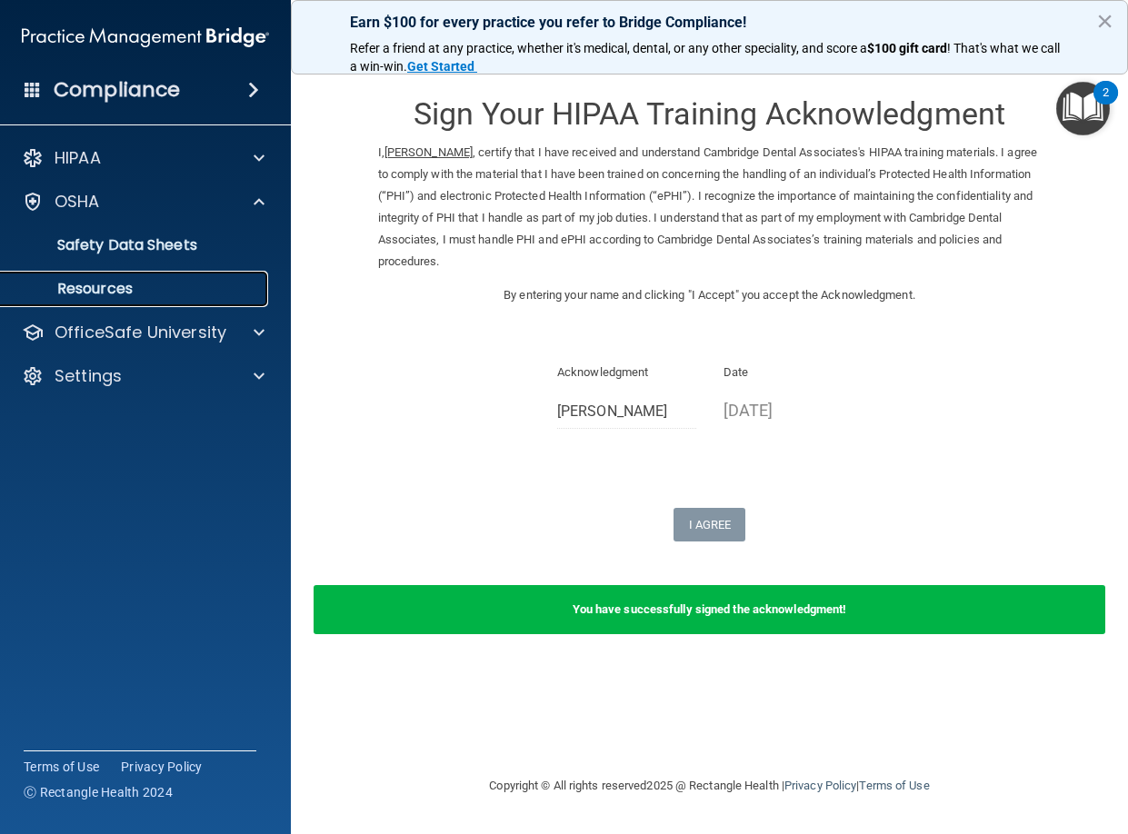
click at [236, 276] on link "Resources" at bounding box center [125, 289] width 286 height 36
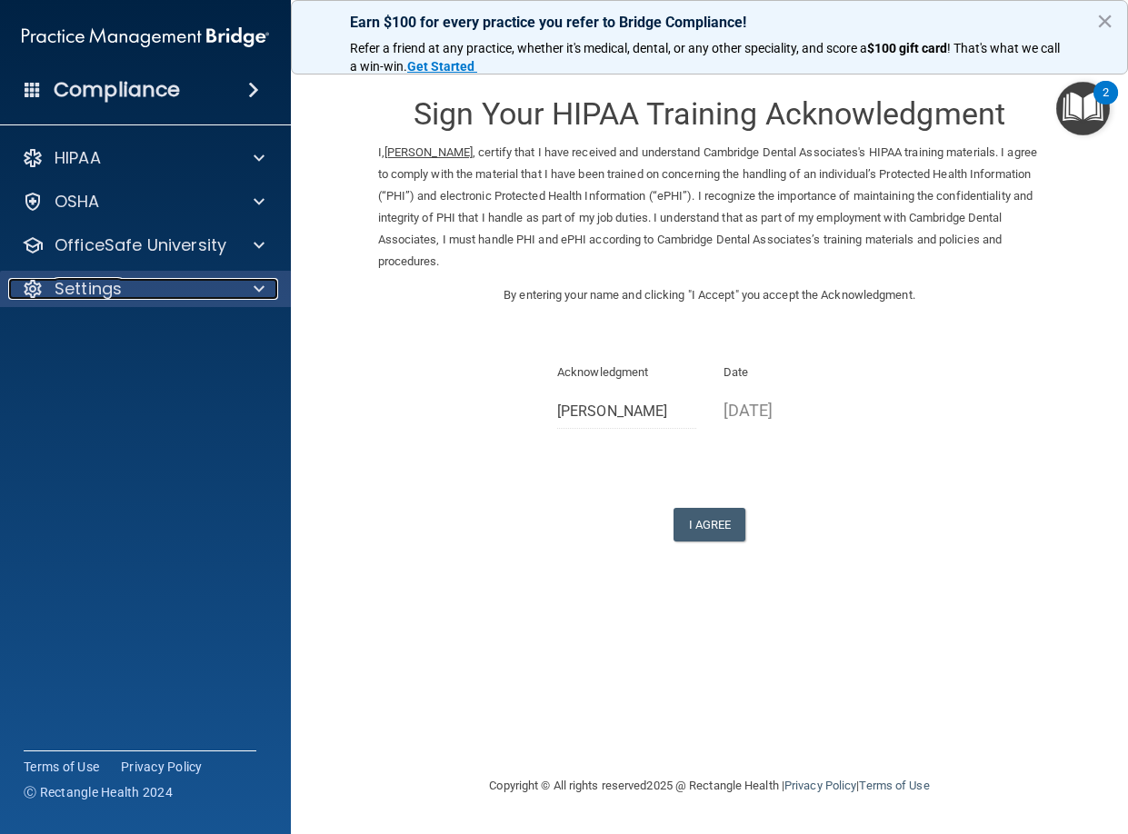
click at [245, 285] on div at bounding box center [256, 289] width 45 height 22
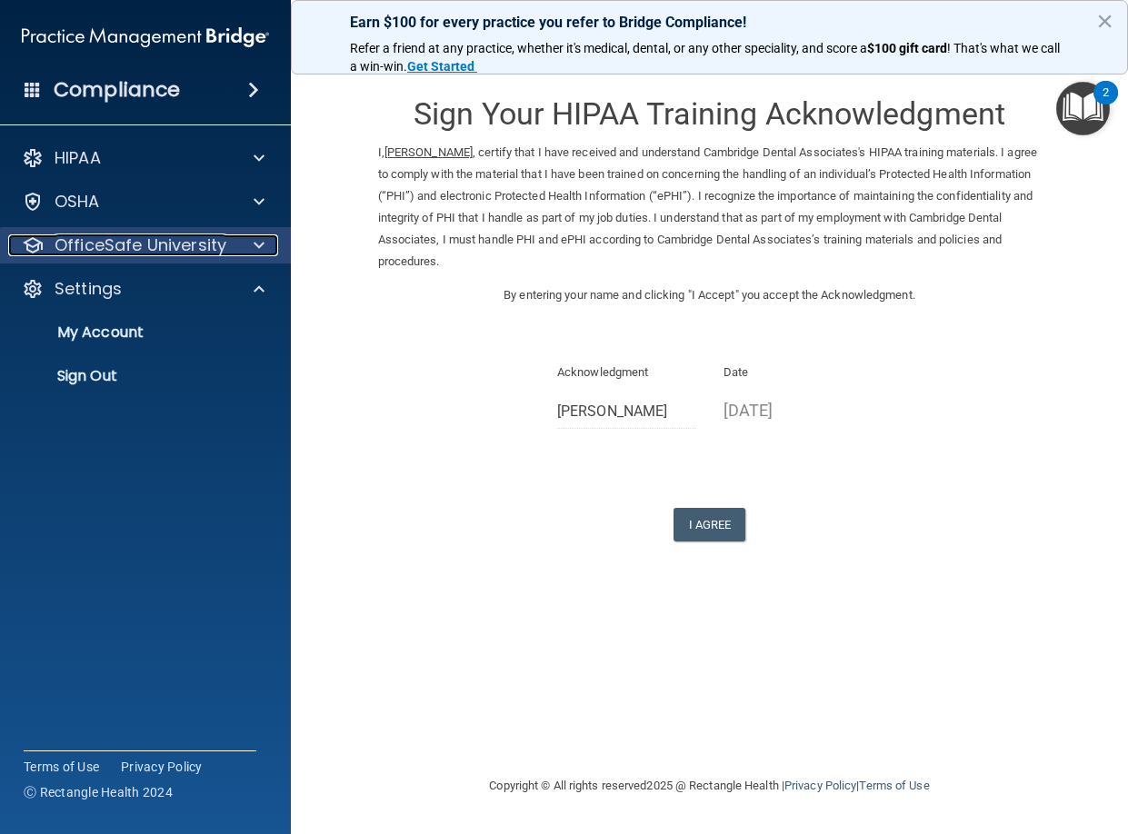
click at [253, 245] on div at bounding box center [256, 245] width 45 height 22
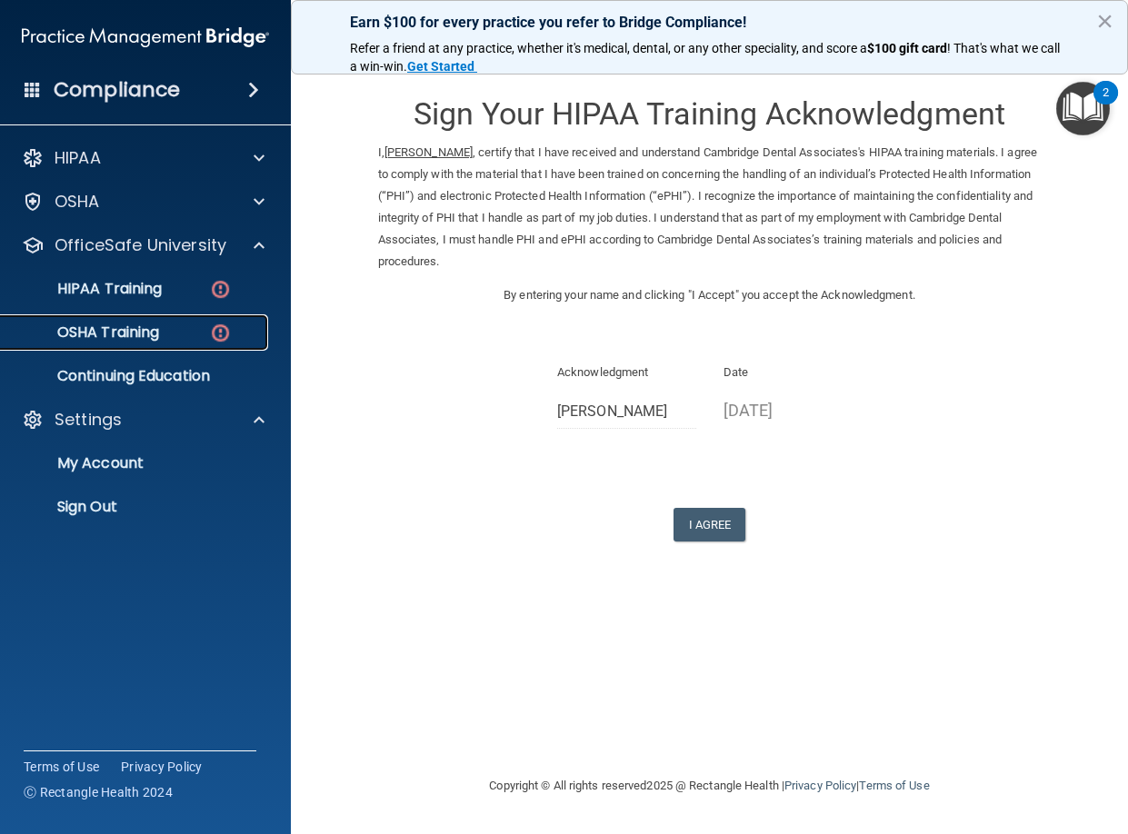
click at [233, 335] on div "OSHA Training" at bounding box center [136, 333] width 248 height 18
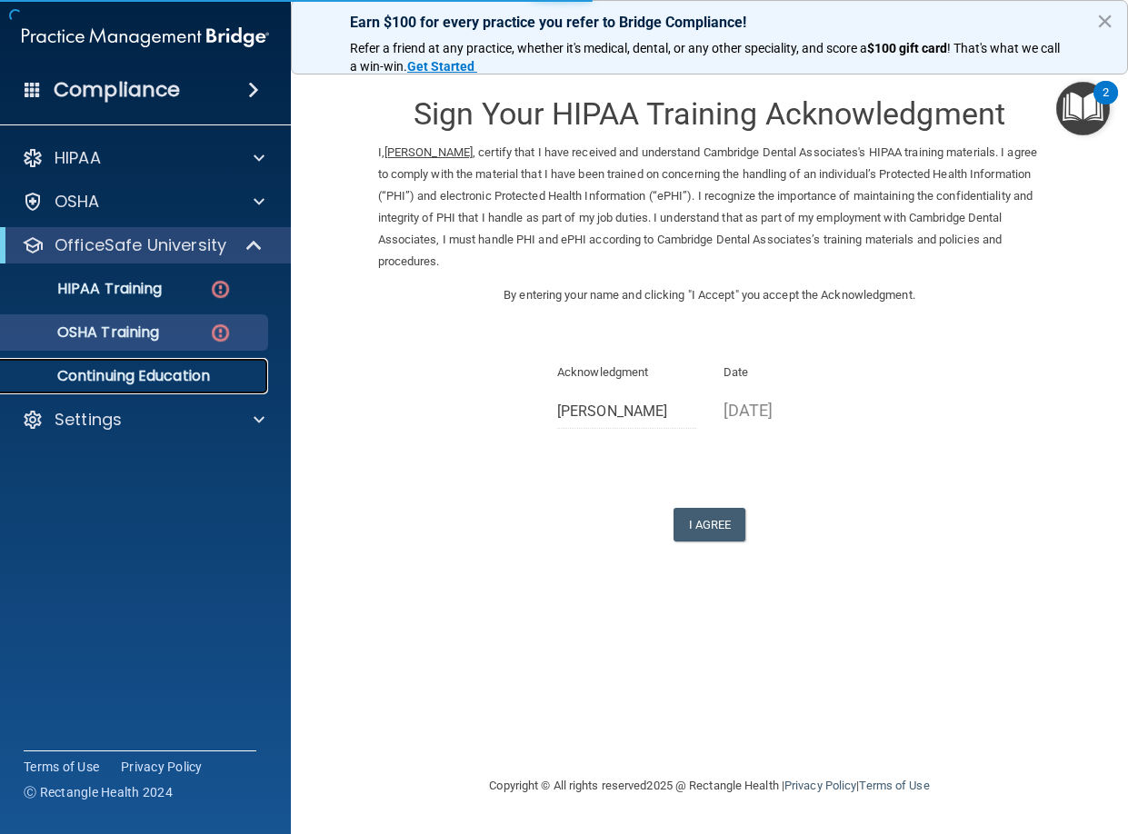
click at [224, 381] on p "Continuing Education" at bounding box center [136, 376] width 248 height 18
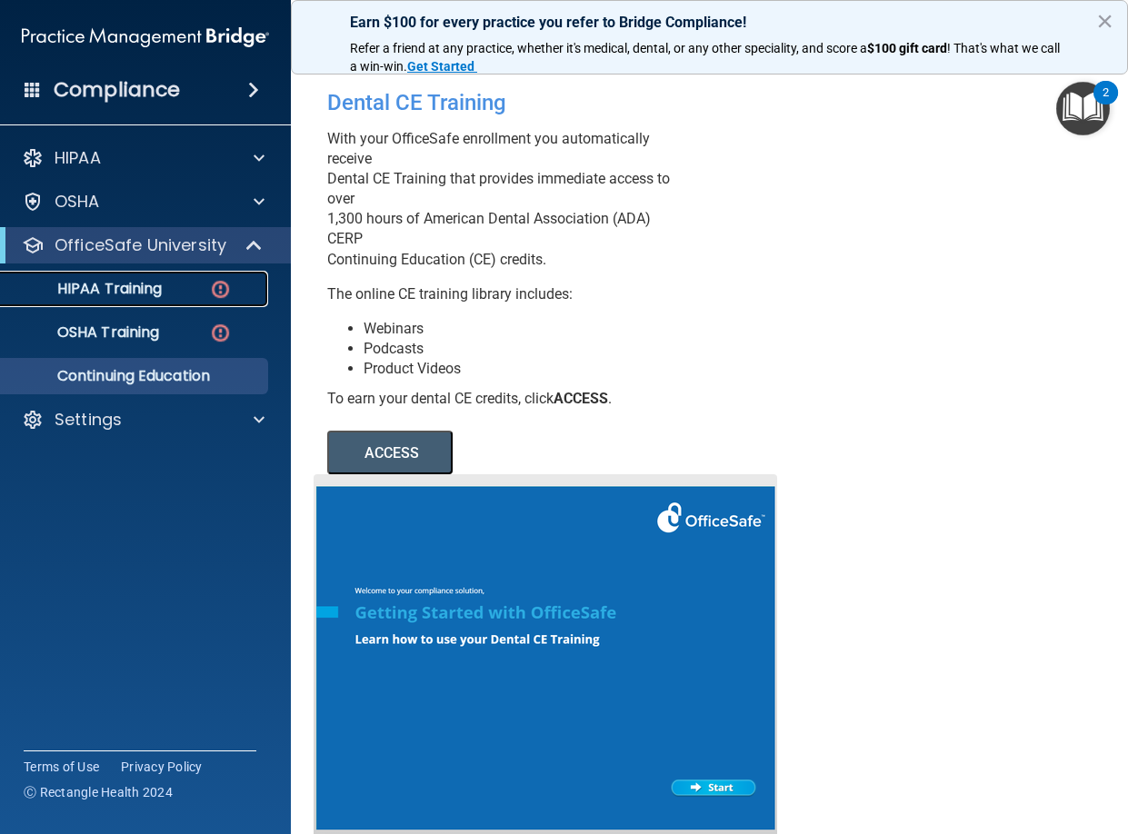
click at [220, 289] on img at bounding box center [220, 289] width 23 height 23
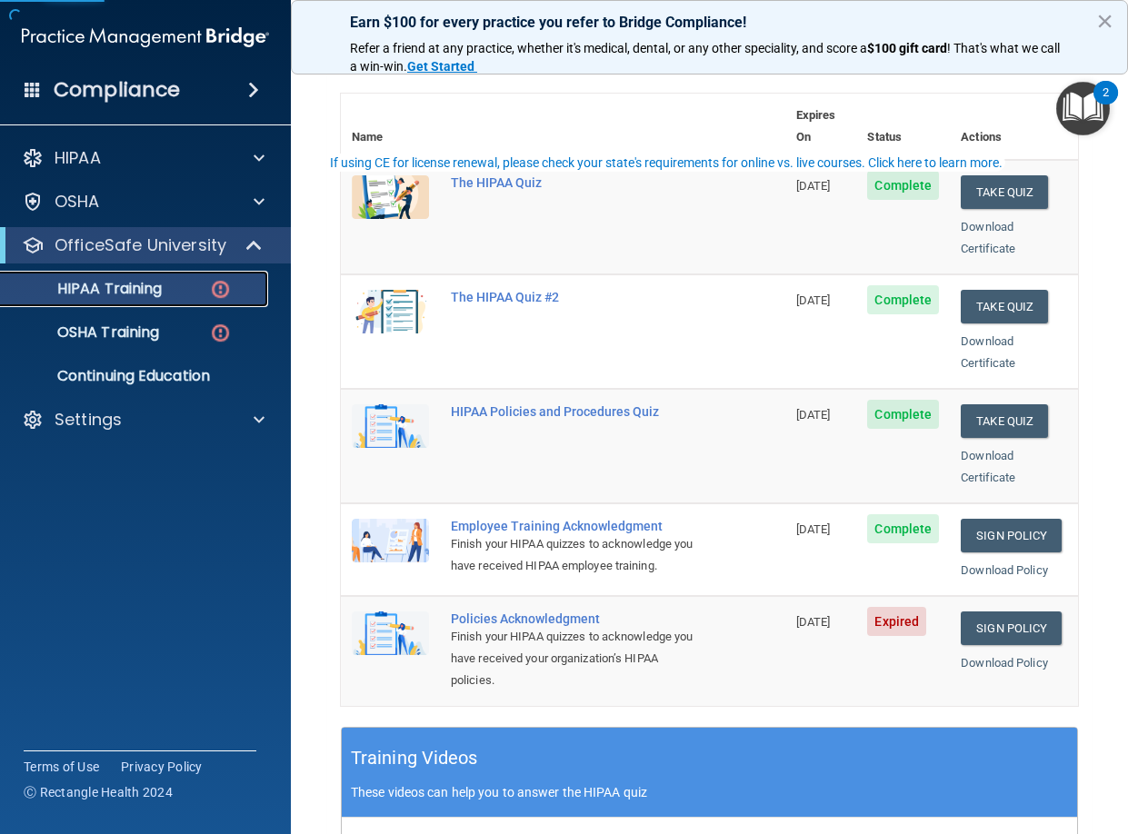
scroll to position [227, 0]
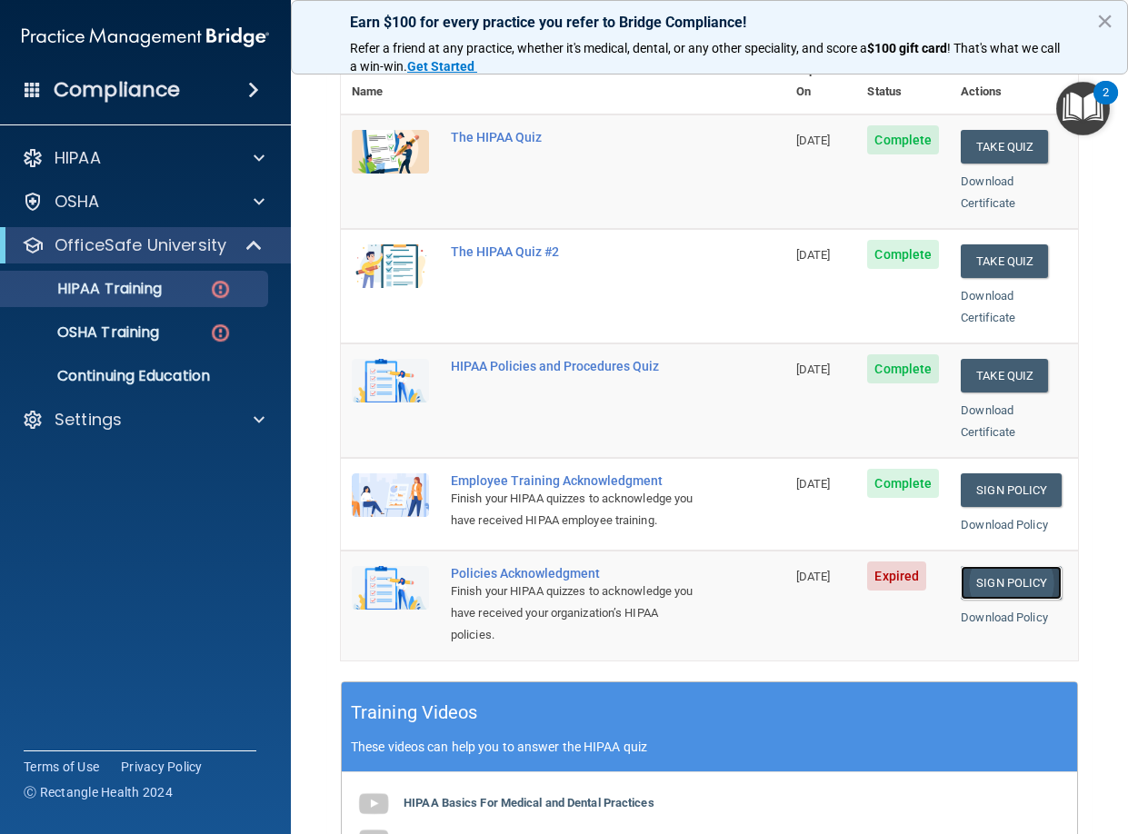
click at [1002, 588] on link "Sign Policy" at bounding box center [1011, 583] width 101 height 34
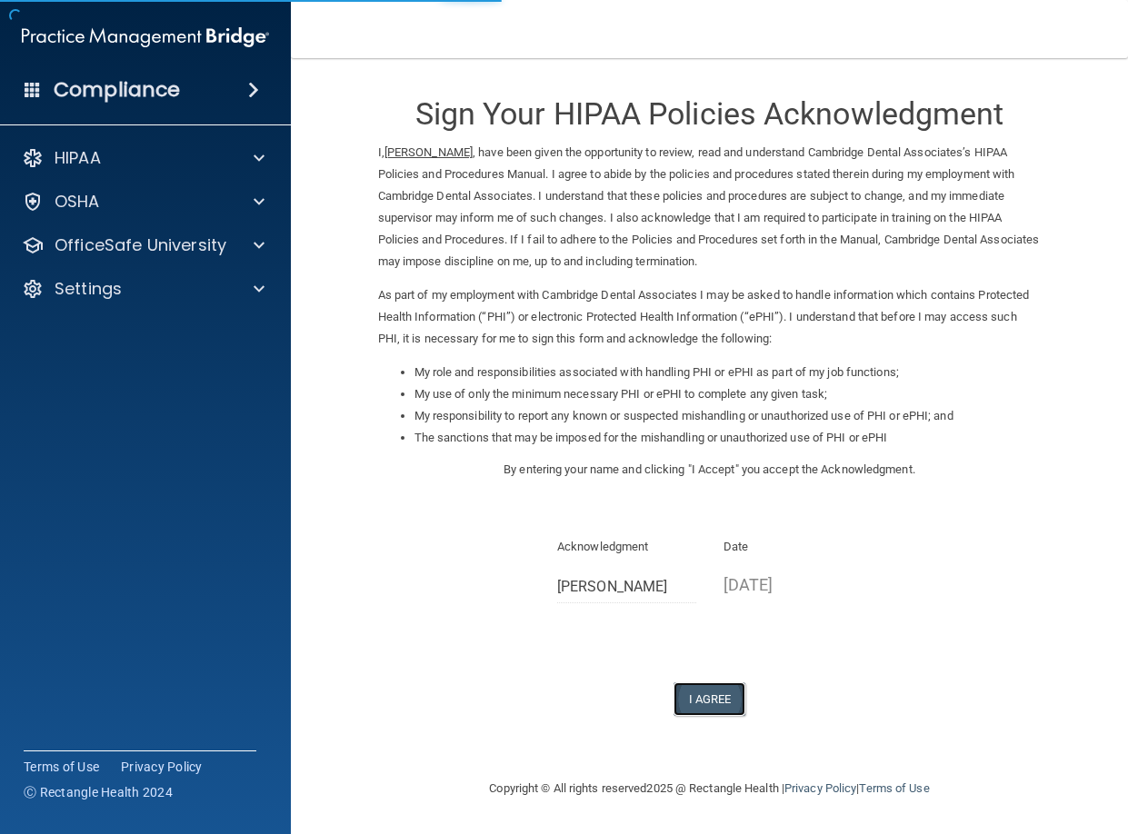
click at [708, 700] on button "I Agree" at bounding box center [709, 700] width 73 height 34
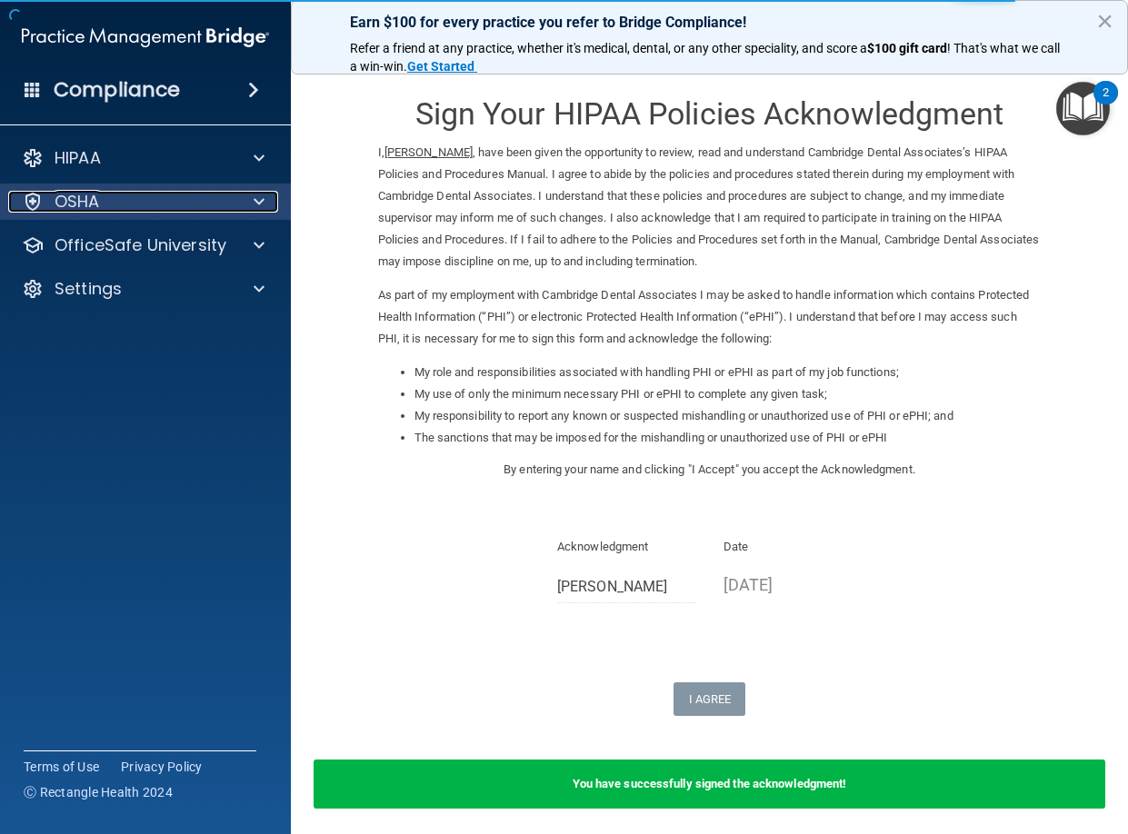
click at [253, 200] on div at bounding box center [256, 202] width 45 height 22
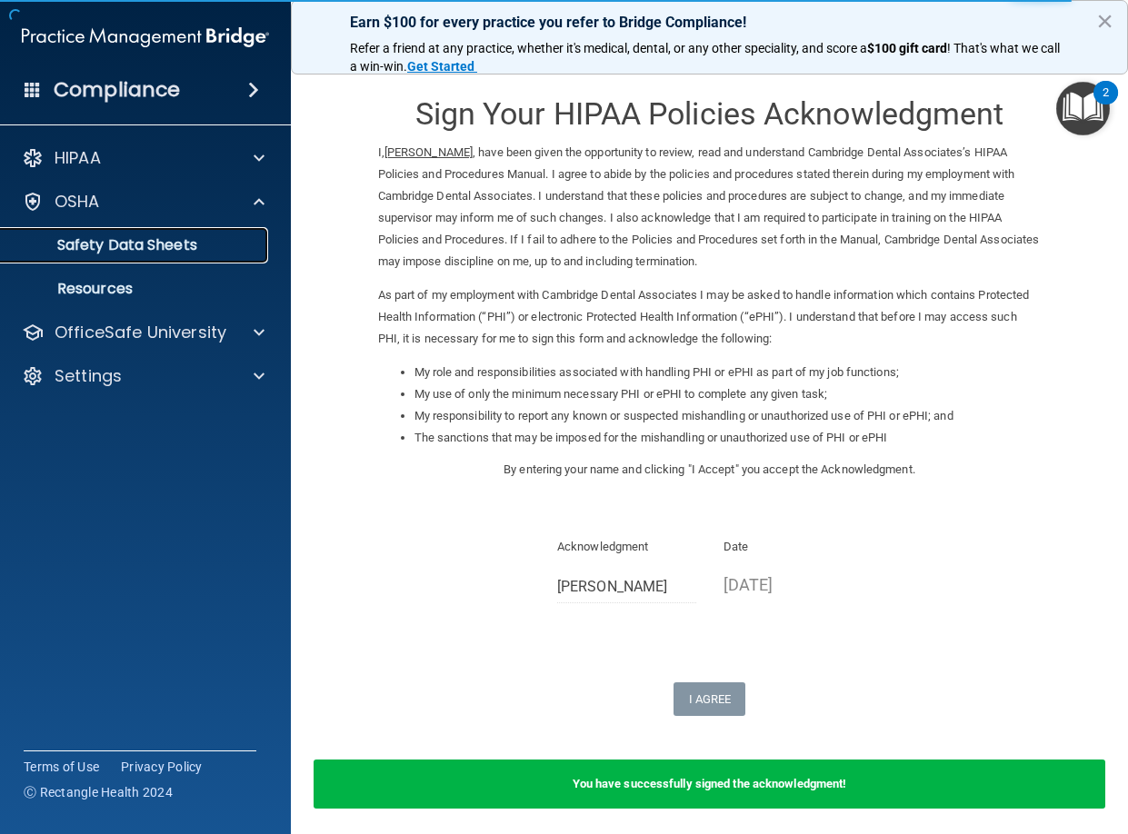
click at [213, 234] on link "Safety Data Sheets" at bounding box center [125, 245] width 286 height 36
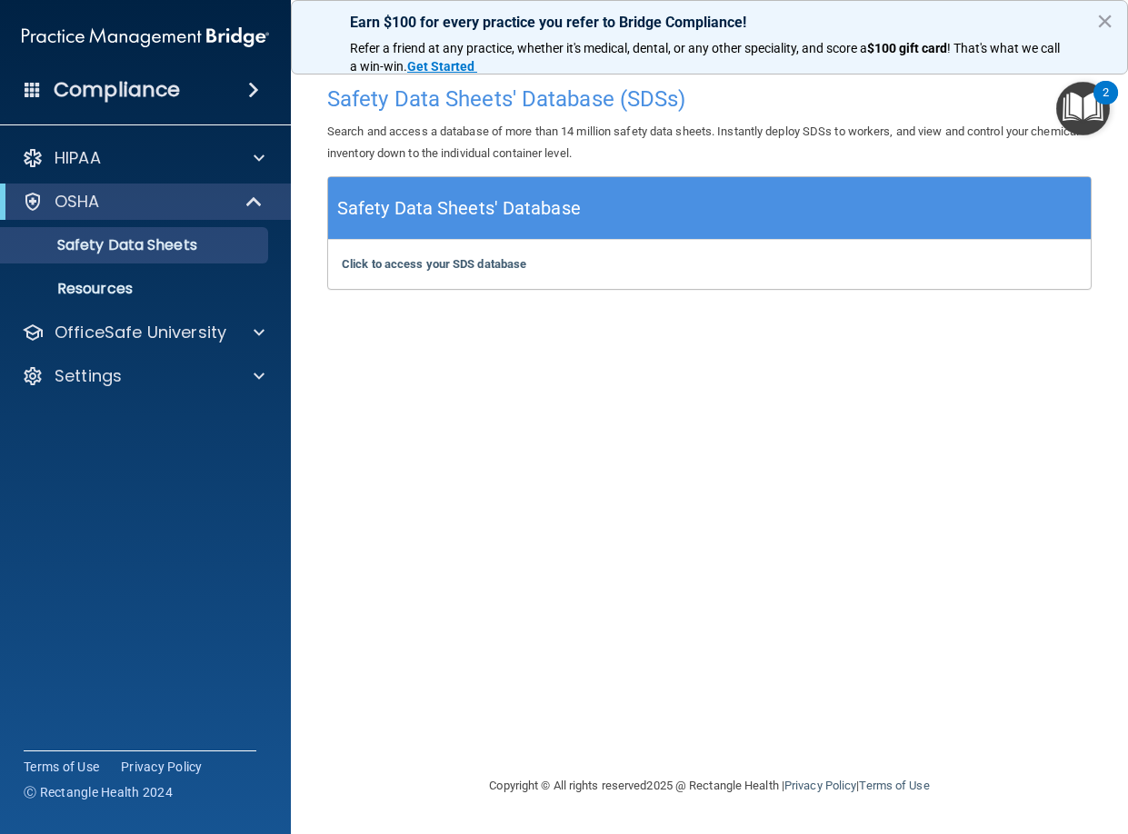
click at [447, 220] on h5 "Safety Data Sheets' Database" at bounding box center [459, 209] width 244 height 32
click at [425, 269] on b "Click to access your SDS database" at bounding box center [434, 264] width 185 height 14
click at [128, 304] on link "Resources" at bounding box center [125, 289] width 286 height 36
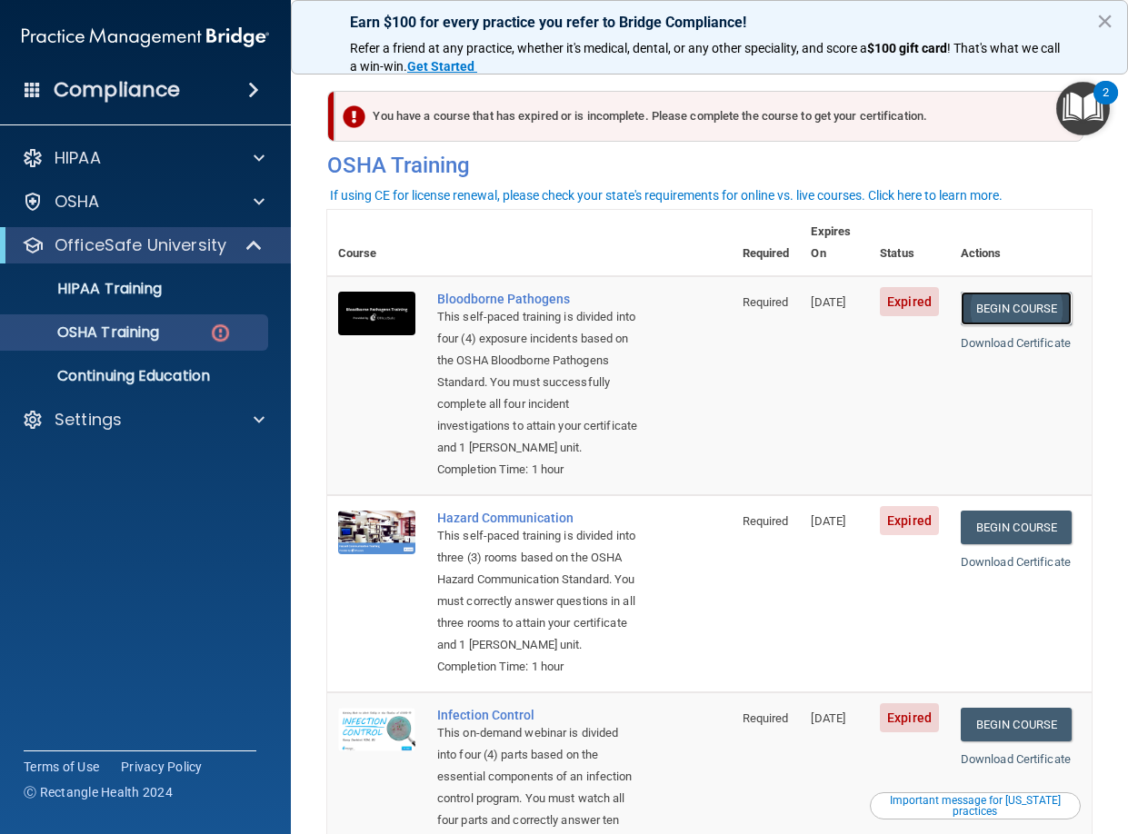
click at [1003, 292] on link "Begin Course" at bounding box center [1016, 309] width 111 height 34
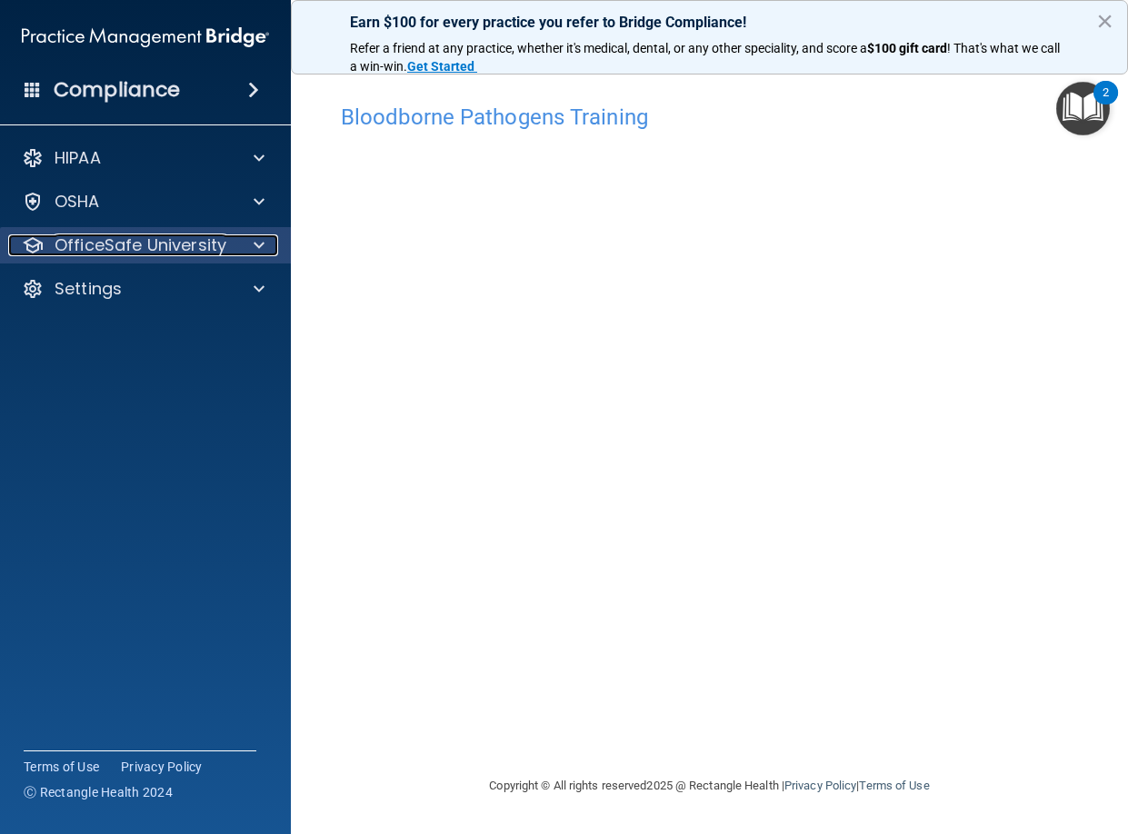
click at [255, 237] on span at bounding box center [259, 245] width 11 height 22
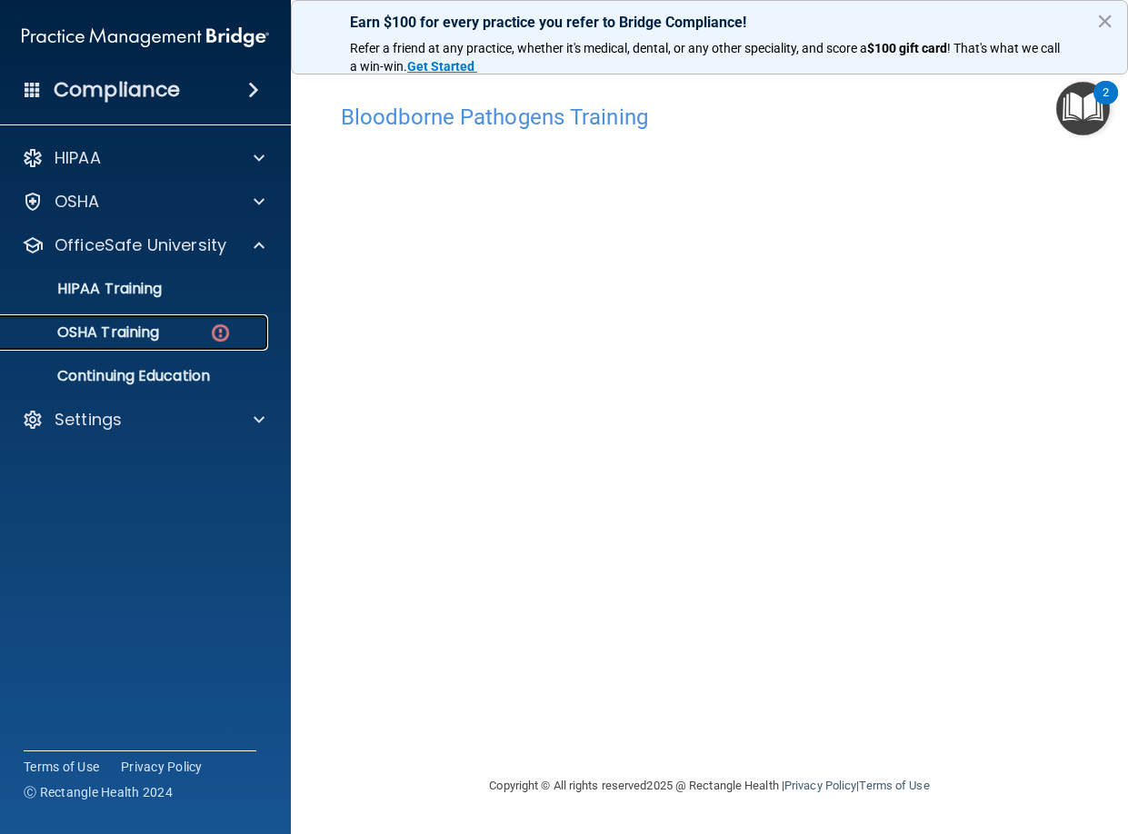
click at [223, 328] on img at bounding box center [220, 333] width 23 height 23
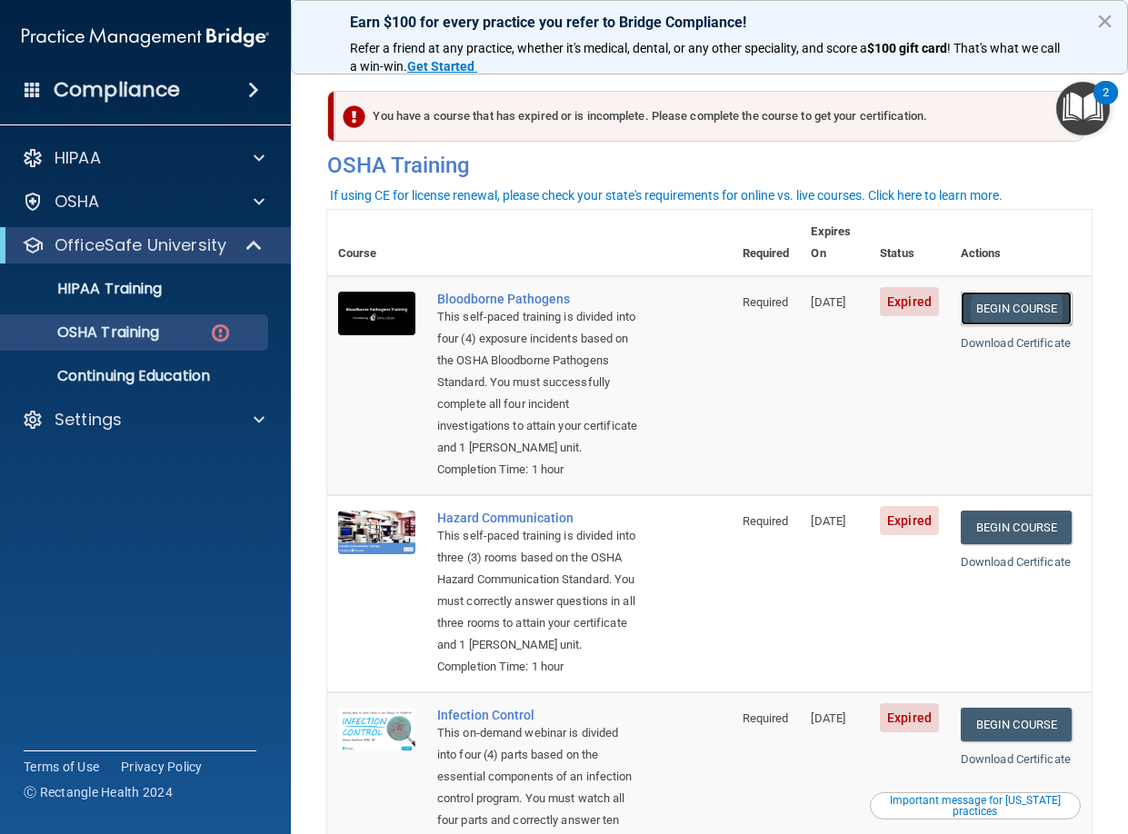
click at [1005, 292] on link "Begin Course" at bounding box center [1016, 309] width 111 height 34
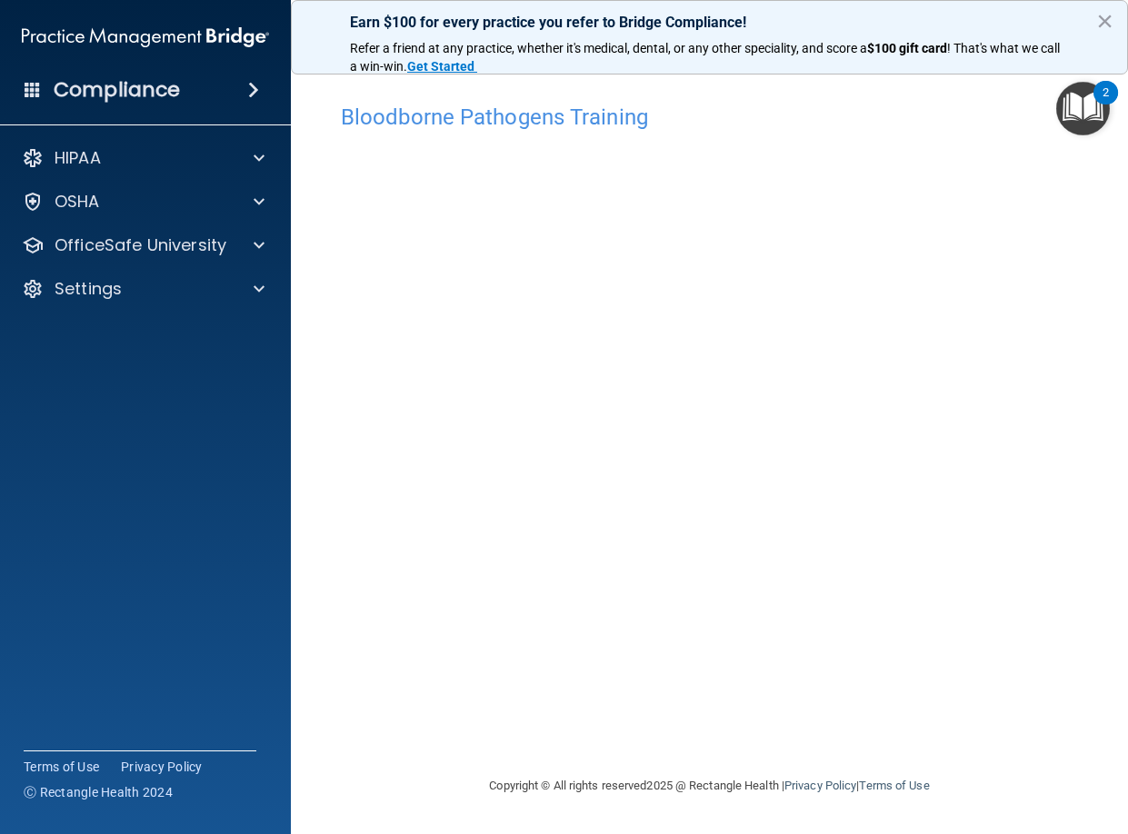
click at [1090, 105] on img "Open Resource Center, 2 new notifications" at bounding box center [1083, 109] width 54 height 54
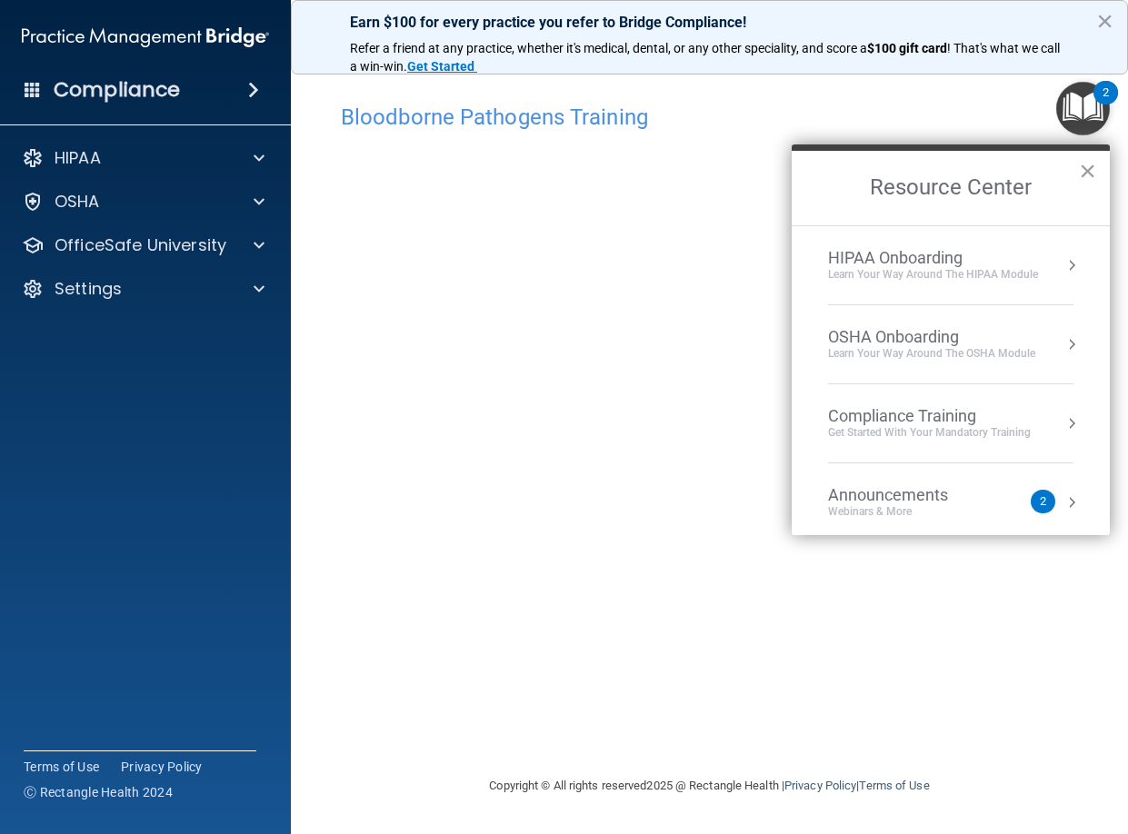
click at [1040, 502] on div "2" at bounding box center [1043, 502] width 6 height 0
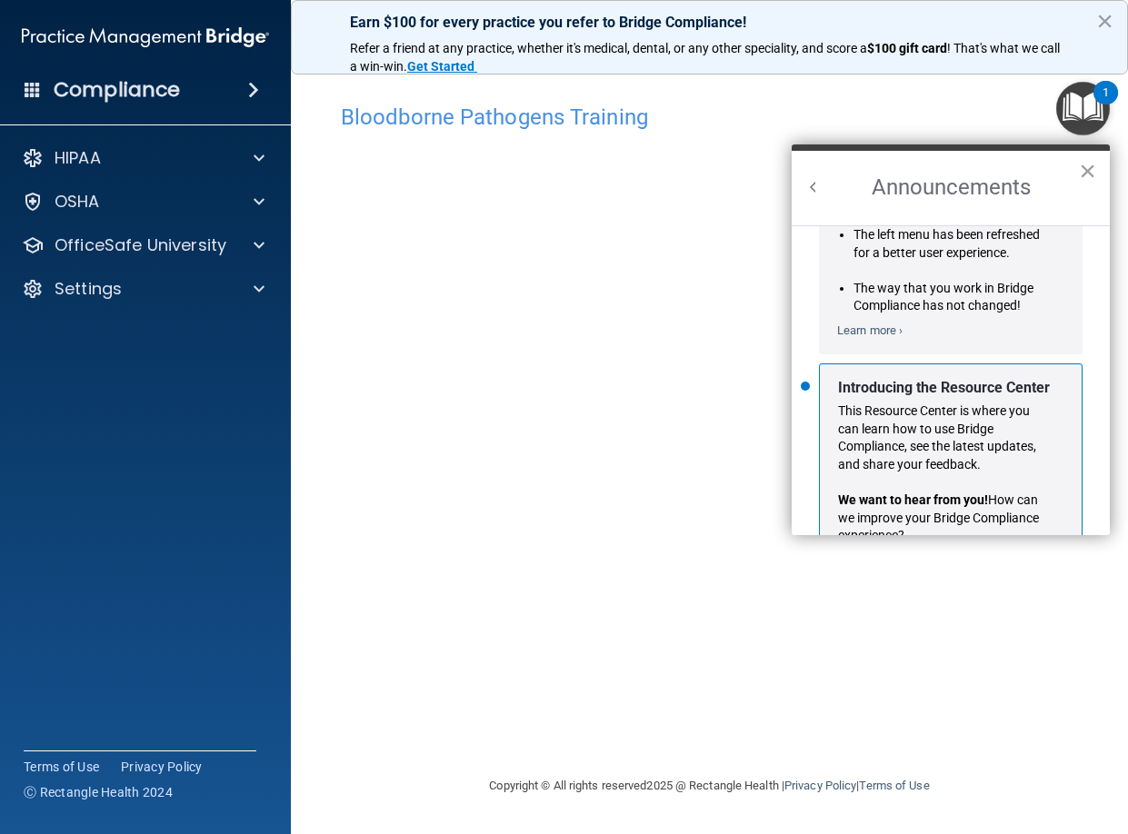
scroll to position [319, 0]
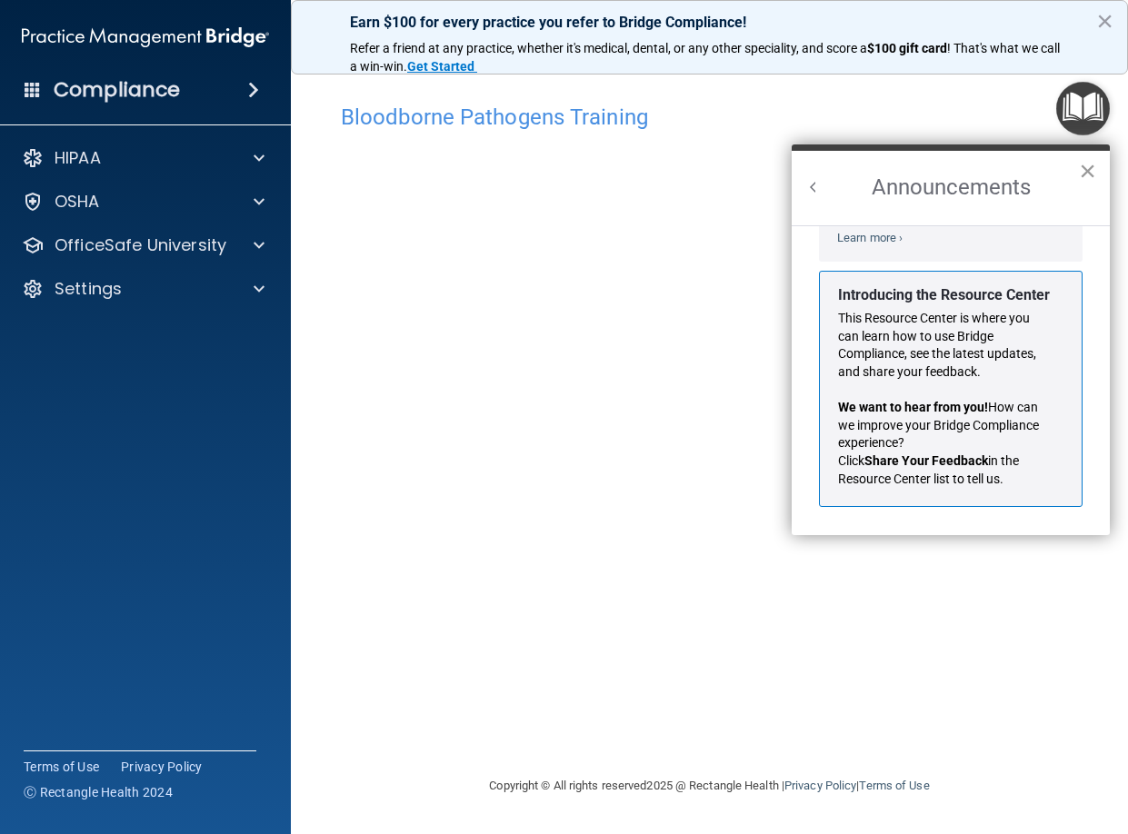
click at [1092, 169] on button "×" at bounding box center [1087, 170] width 17 height 29
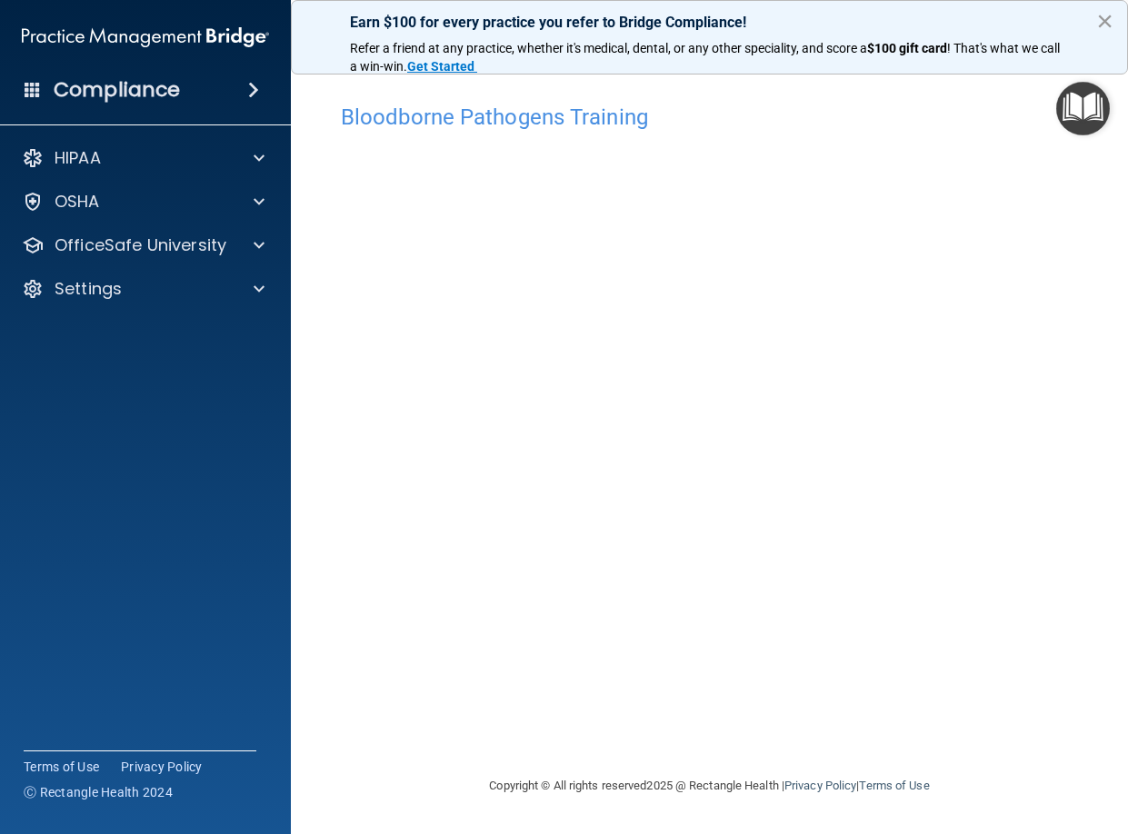
click at [1110, 22] on button "×" at bounding box center [1104, 20] width 17 height 29
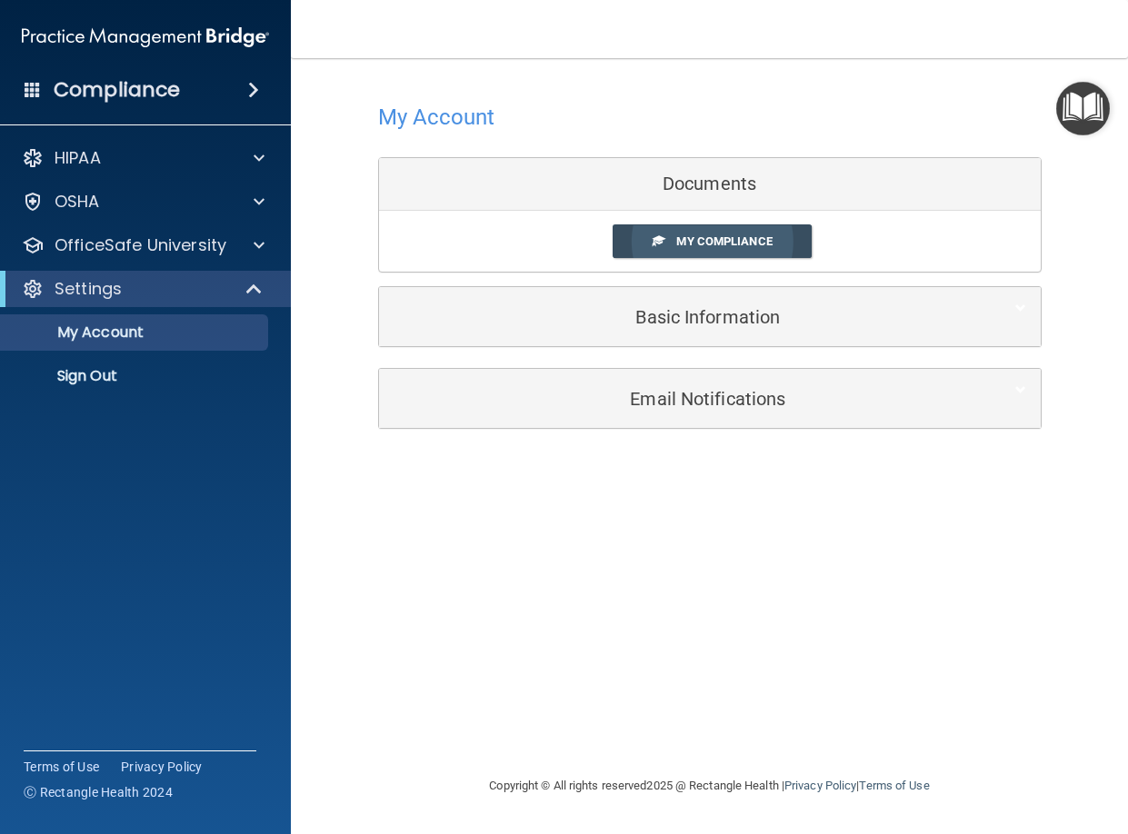
click at [699, 243] on span "My Compliance" at bounding box center [723, 241] width 95 height 14
